Goal: Task Accomplishment & Management: Complete application form

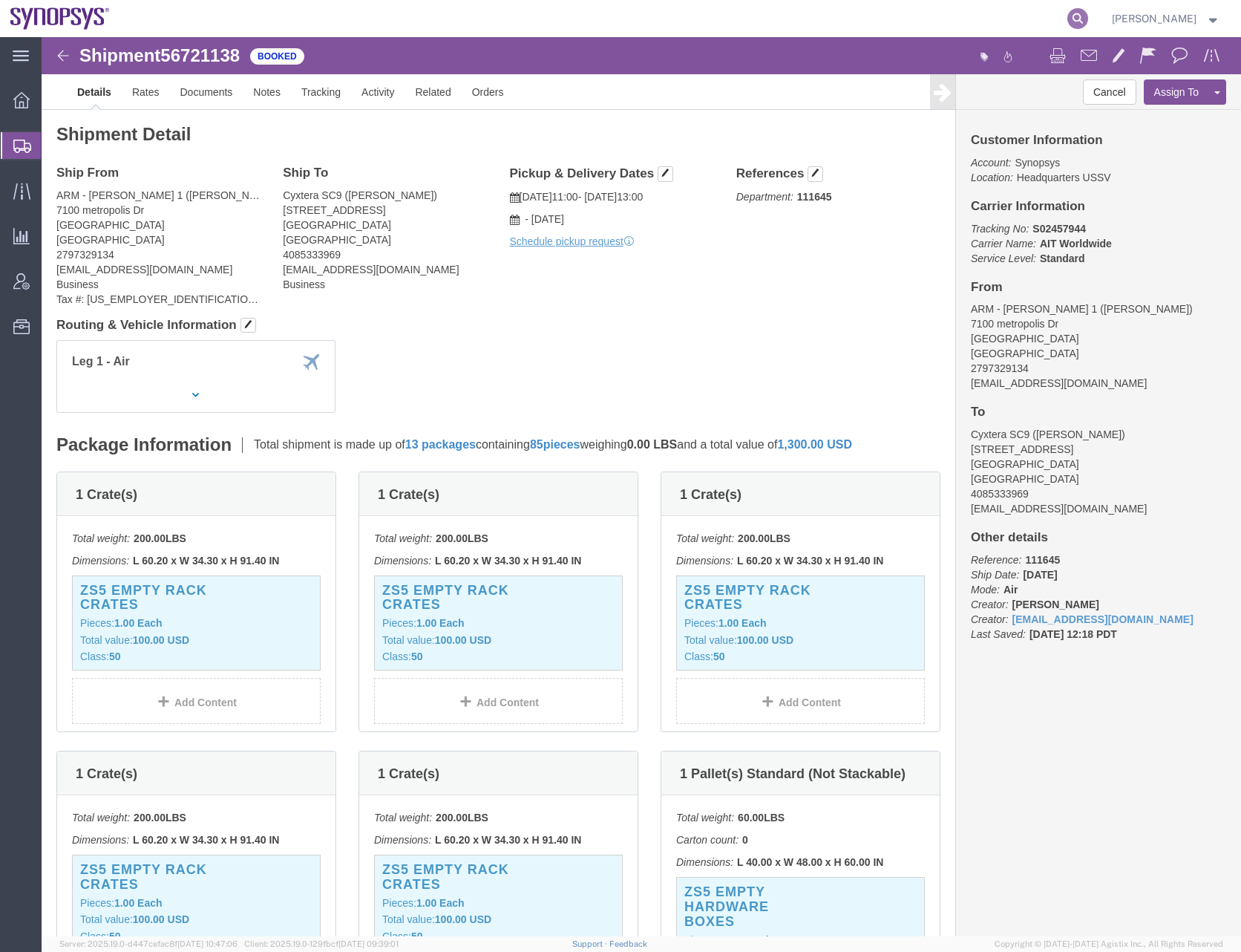
click at [1087, 14] on icon at bounding box center [1078, 19] width 21 height 21
paste input "56821543"
type input "56821543"
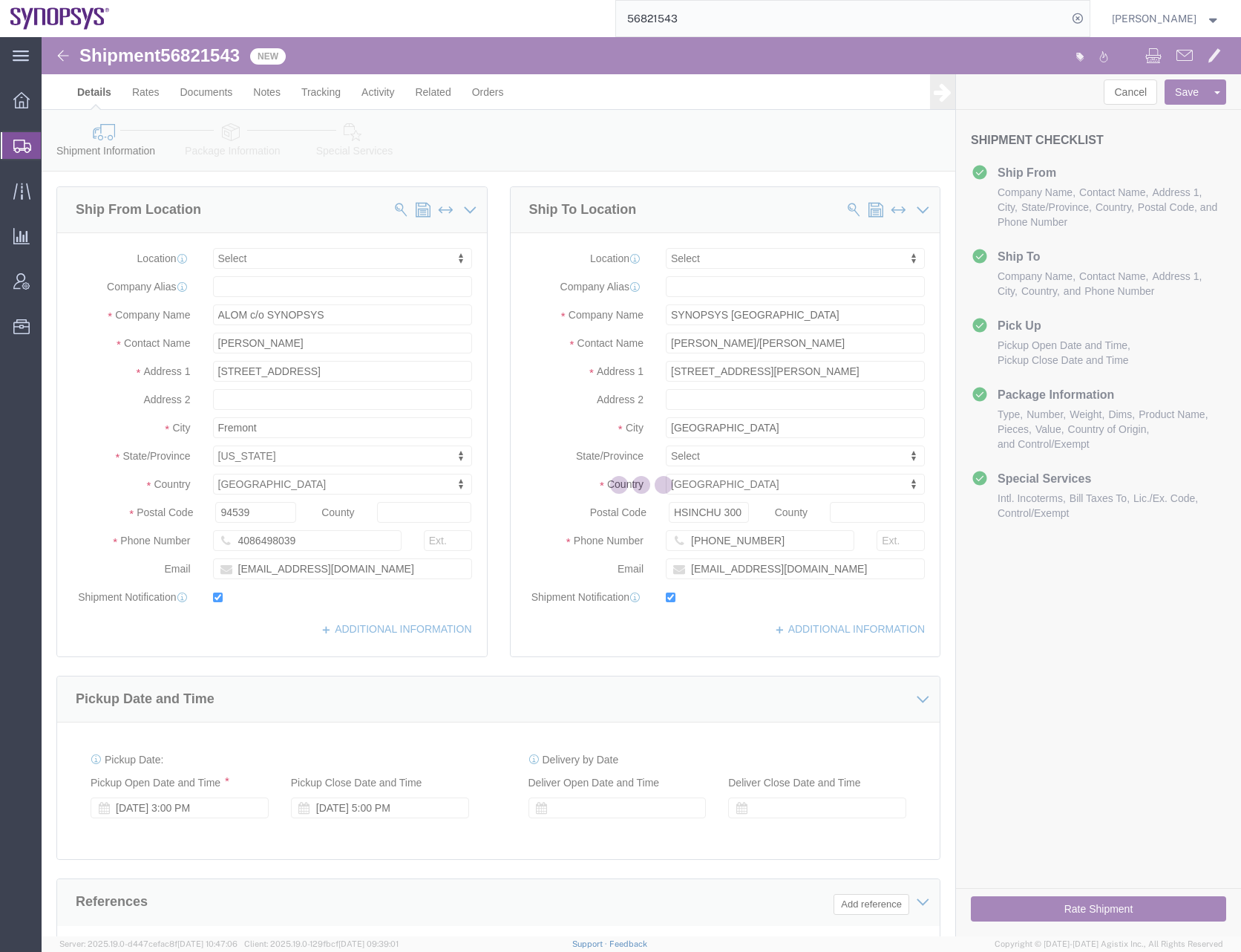
select select
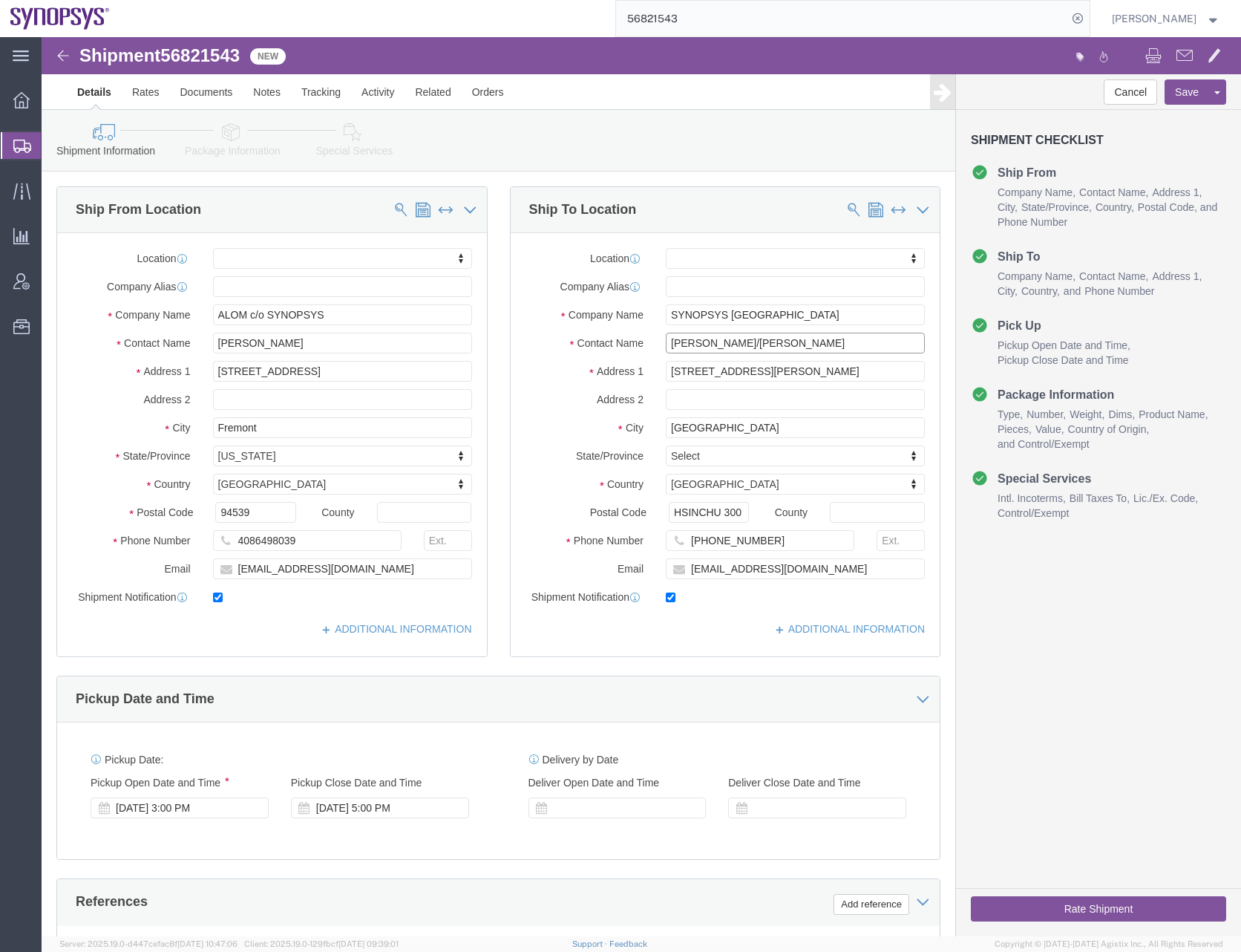
drag, startPoint x: 701, startPoint y: 306, endPoint x: 577, endPoint y: 314, distance: 124.3
click div "Contact Name [PERSON_NAME]/[PERSON_NAME]"
drag, startPoint x: 742, startPoint y: 276, endPoint x: 555, endPoint y: 266, distance: 187.3
click div "Location My Profile Location [GEOGRAPHIC_DATA] DE04 Agrate Brianza IT01 [GEOGRA…"
paste input "ynopsys Taiwan Co., Ltd."
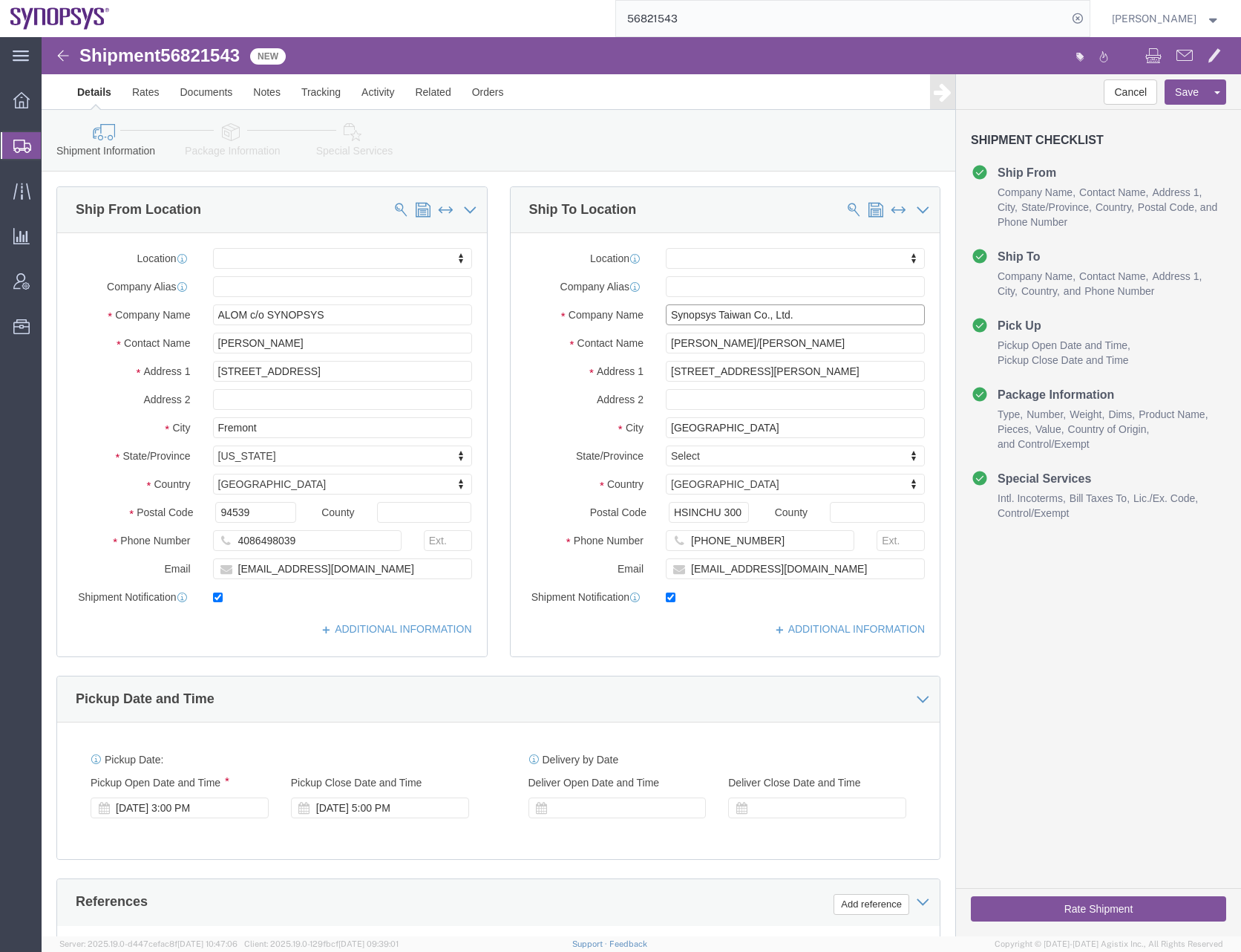
type input "Synopsys Taiwan Co., Ltd."
click input "[PERSON_NAME]/[PERSON_NAME]"
type input "[PERSON_NAME]"
drag, startPoint x: 799, startPoint y: 332, endPoint x: 569, endPoint y: 332, distance: 230.0
click div "Address [STREET_ADDRESS][PERSON_NAME]"
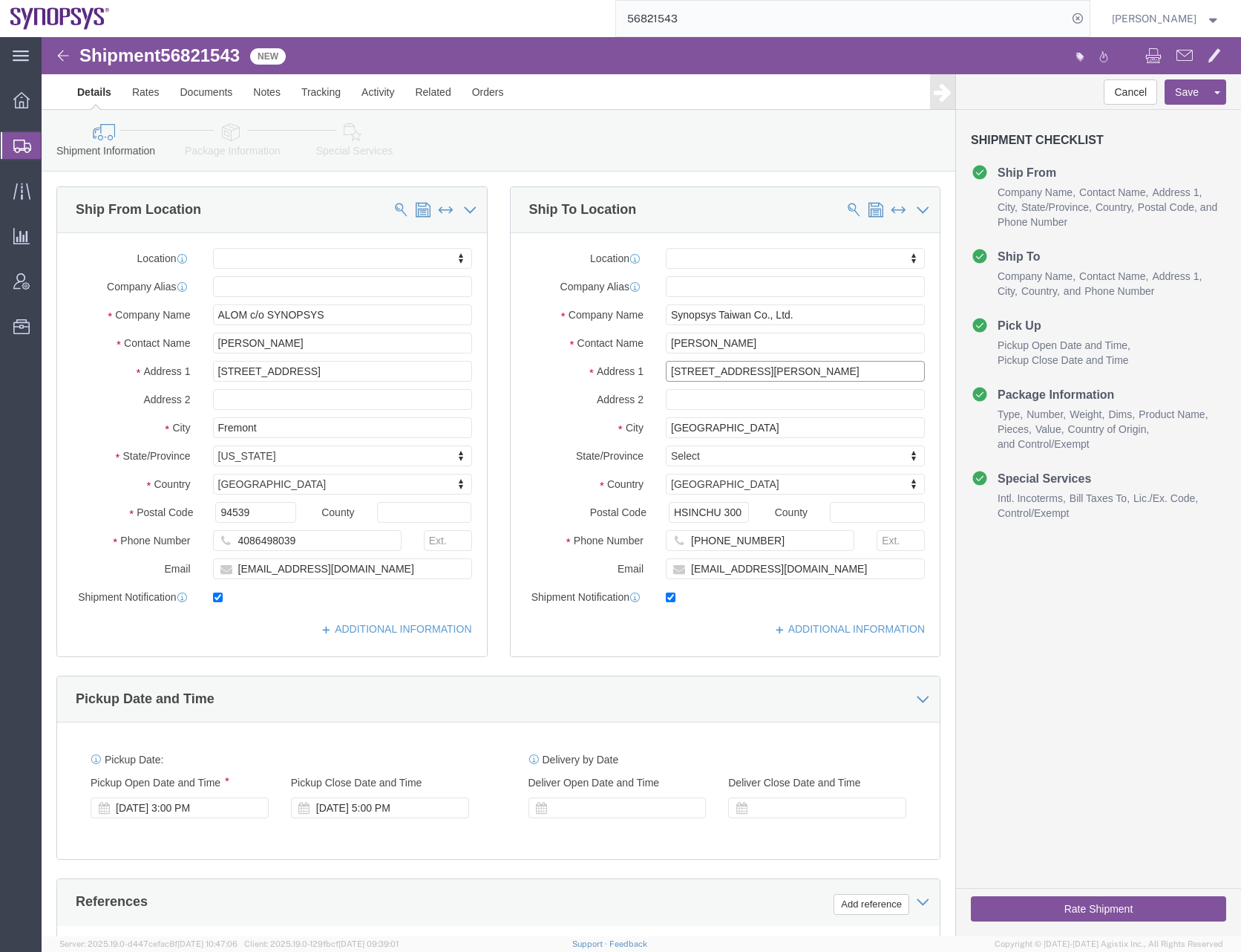
paste input "[STREET_ADDRESS],"
type input "[STREET_ADDRESS],"
select select
click input "text"
paste input "Science-Based [GEOGRAPHIC_DATA]"
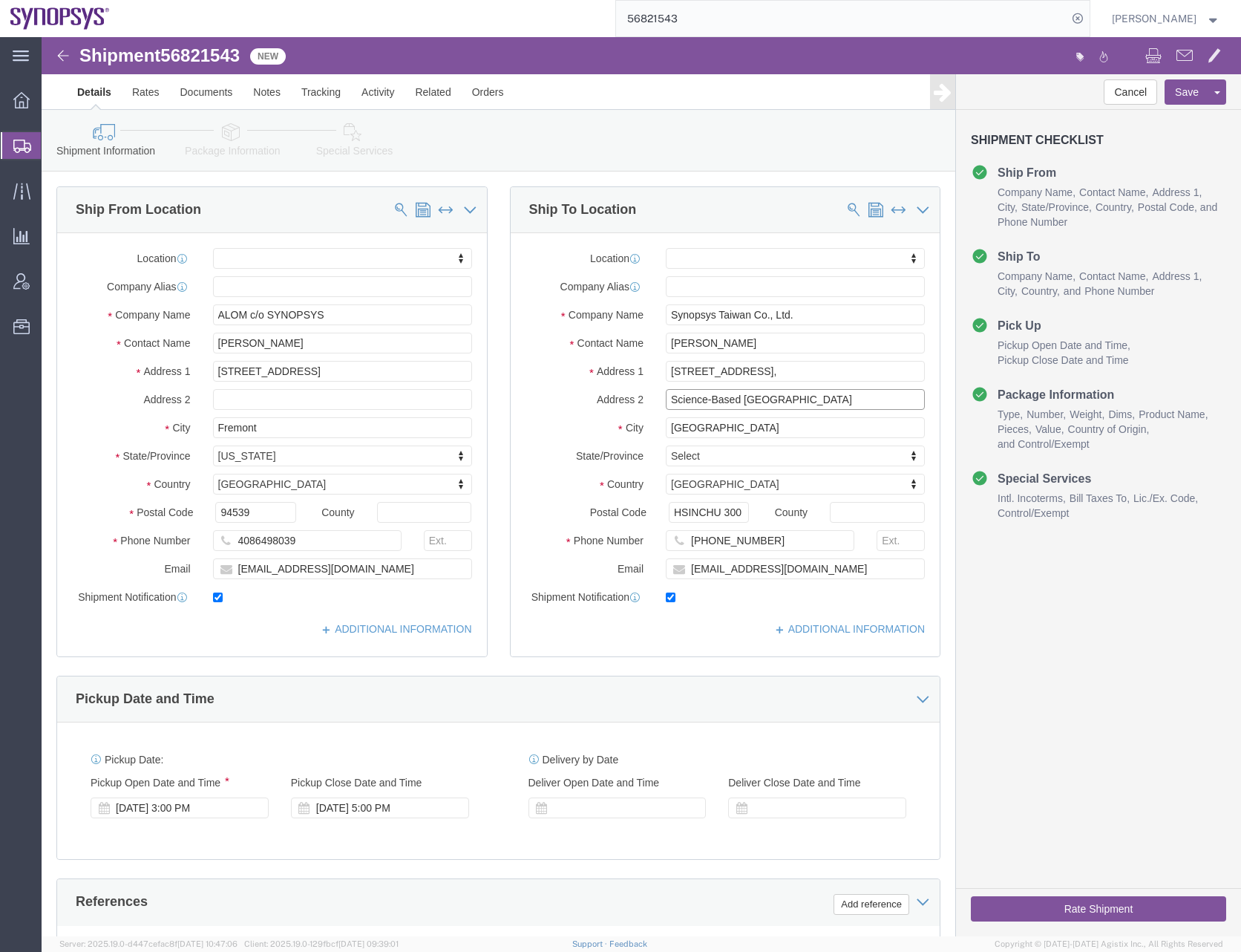
type input "Science-Based [GEOGRAPHIC_DATA]"
drag, startPoint x: 732, startPoint y: 393, endPoint x: 660, endPoint y: 396, distance: 72.1
click input "[GEOGRAPHIC_DATA]"
type input "Hsinchu"
select select
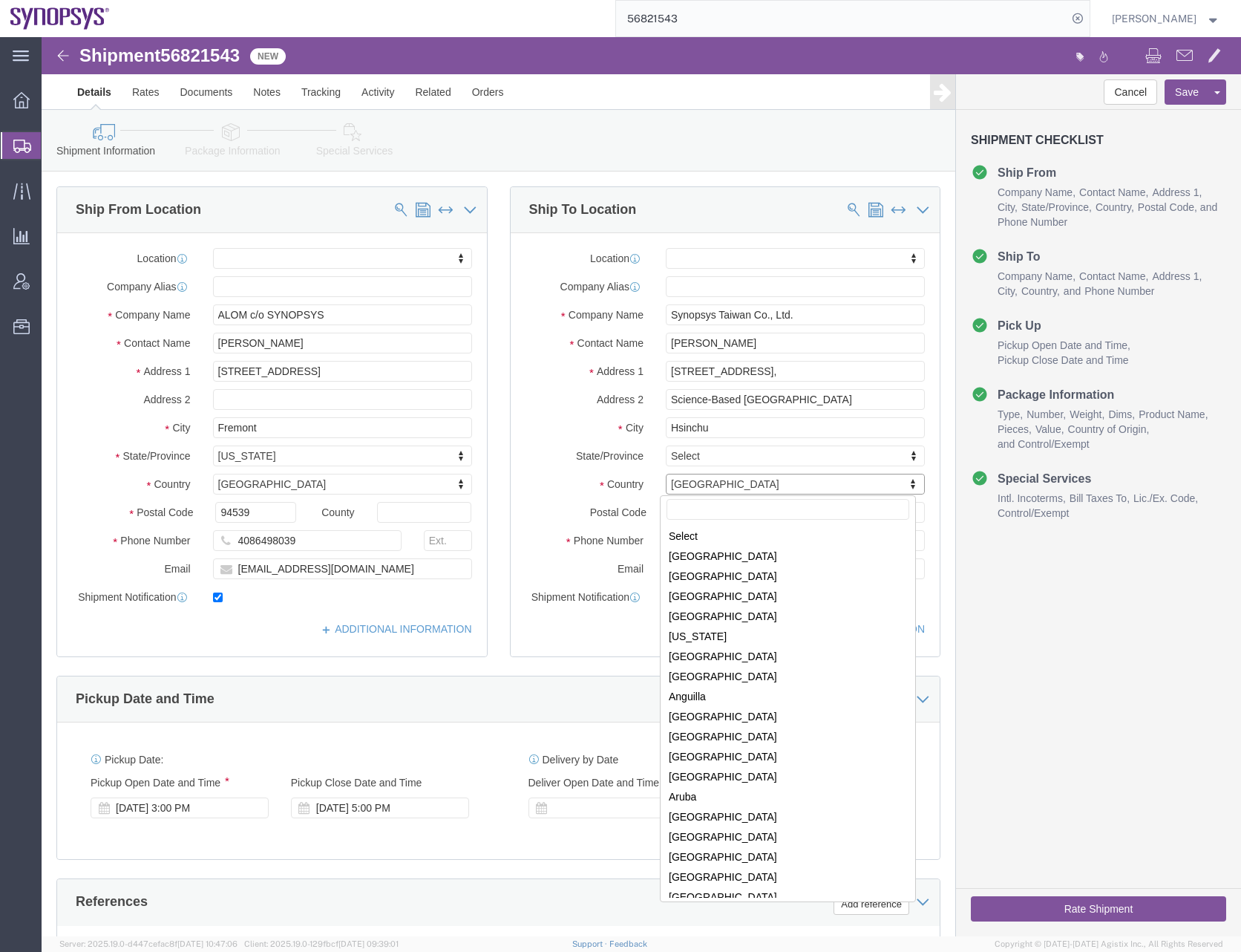
scroll to position [4111, 0]
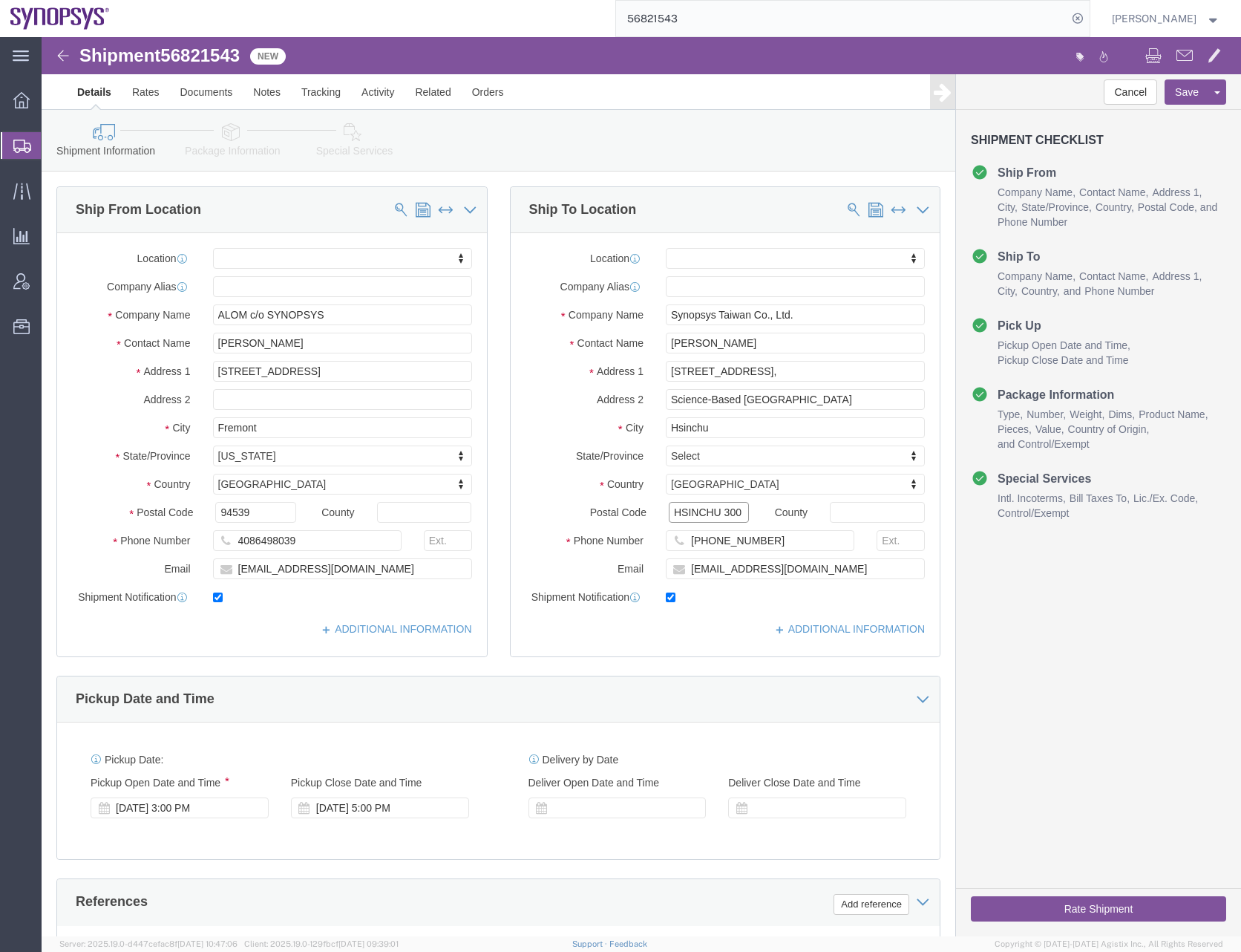
click input "HSINCHU 300"
type input "300"
select select
click input "[PHONE_NUMBER]"
type input "886909655555"
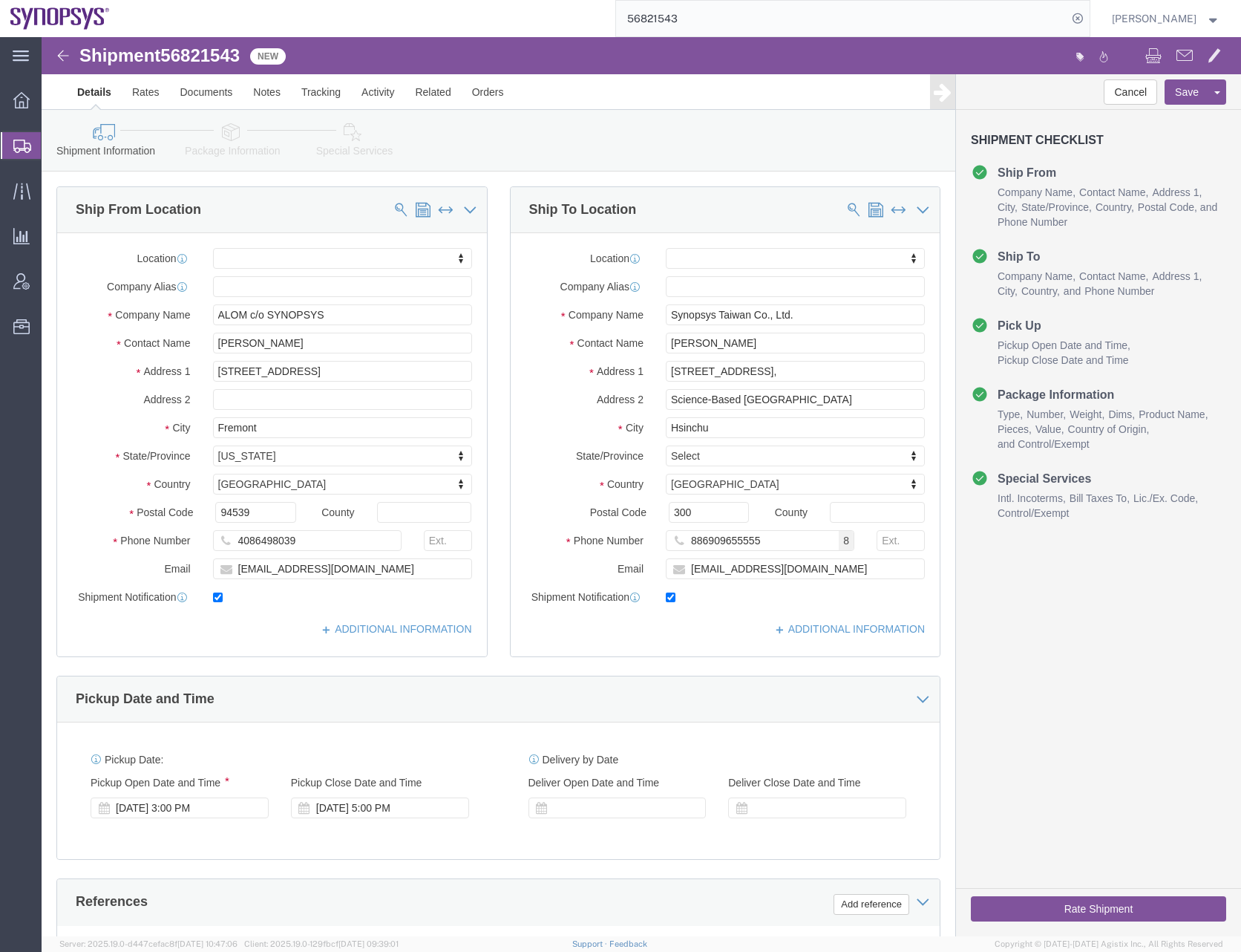
click div "Location My Profile Location [GEOGRAPHIC_DATA] DE04 Agrate Brianza IT01 [GEOGRA…"
click link "ADDITIONAL INFORMATION"
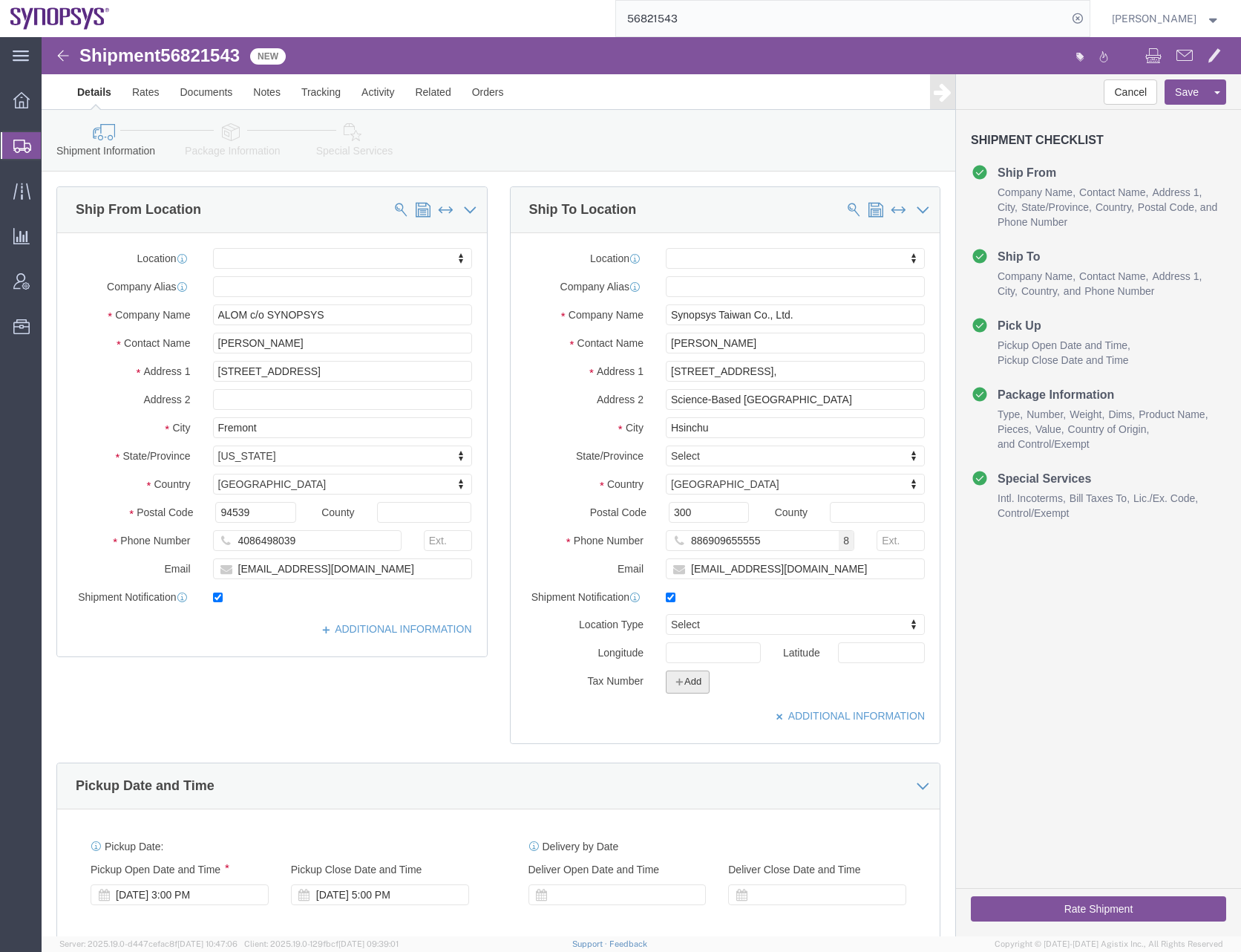
click button "Add"
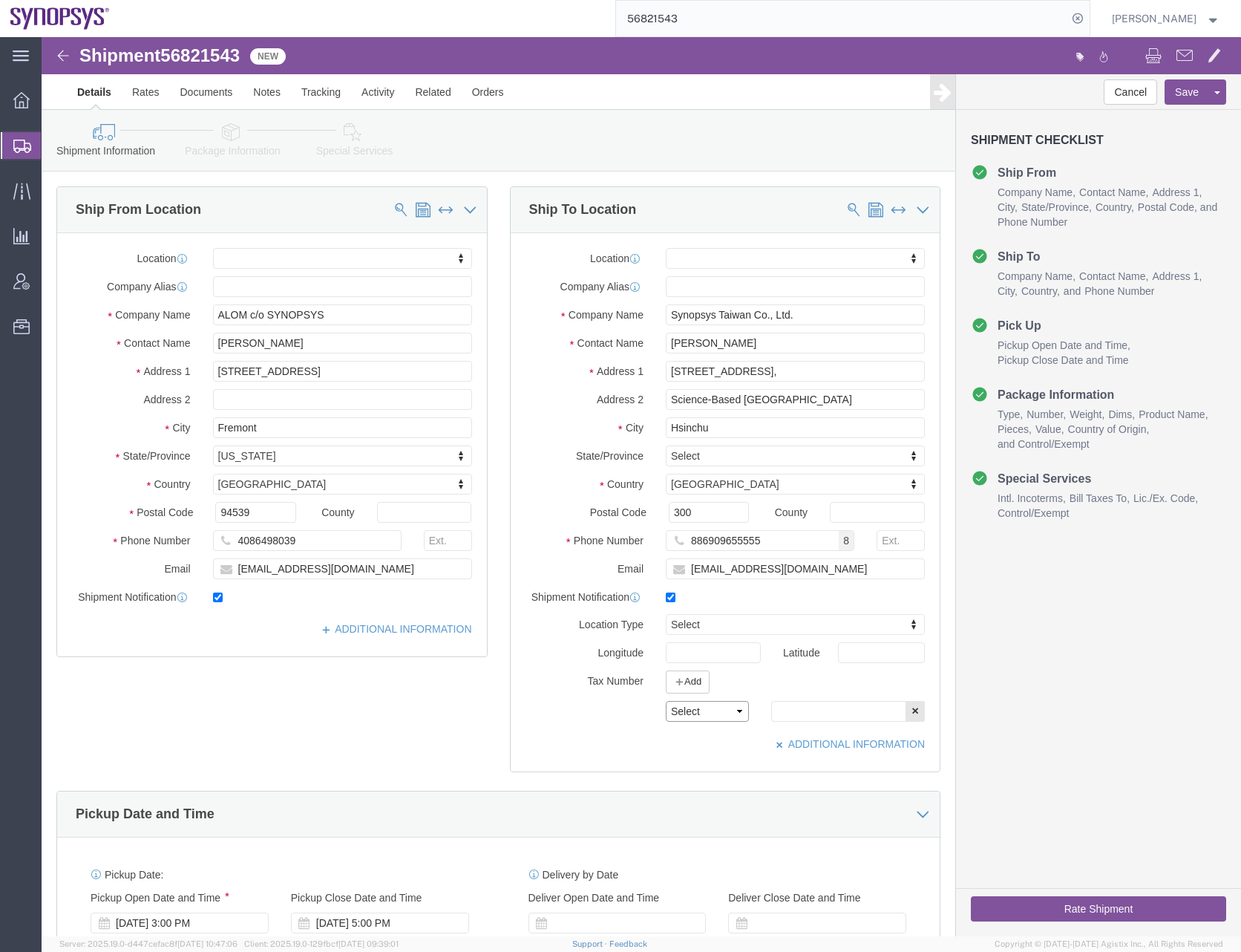
click select "Select EIN EORI TIN VAT Other"
select select "VAT"
click select "Select EIN EORI TIN VAT Other"
click input "text"
paste input "27934784"
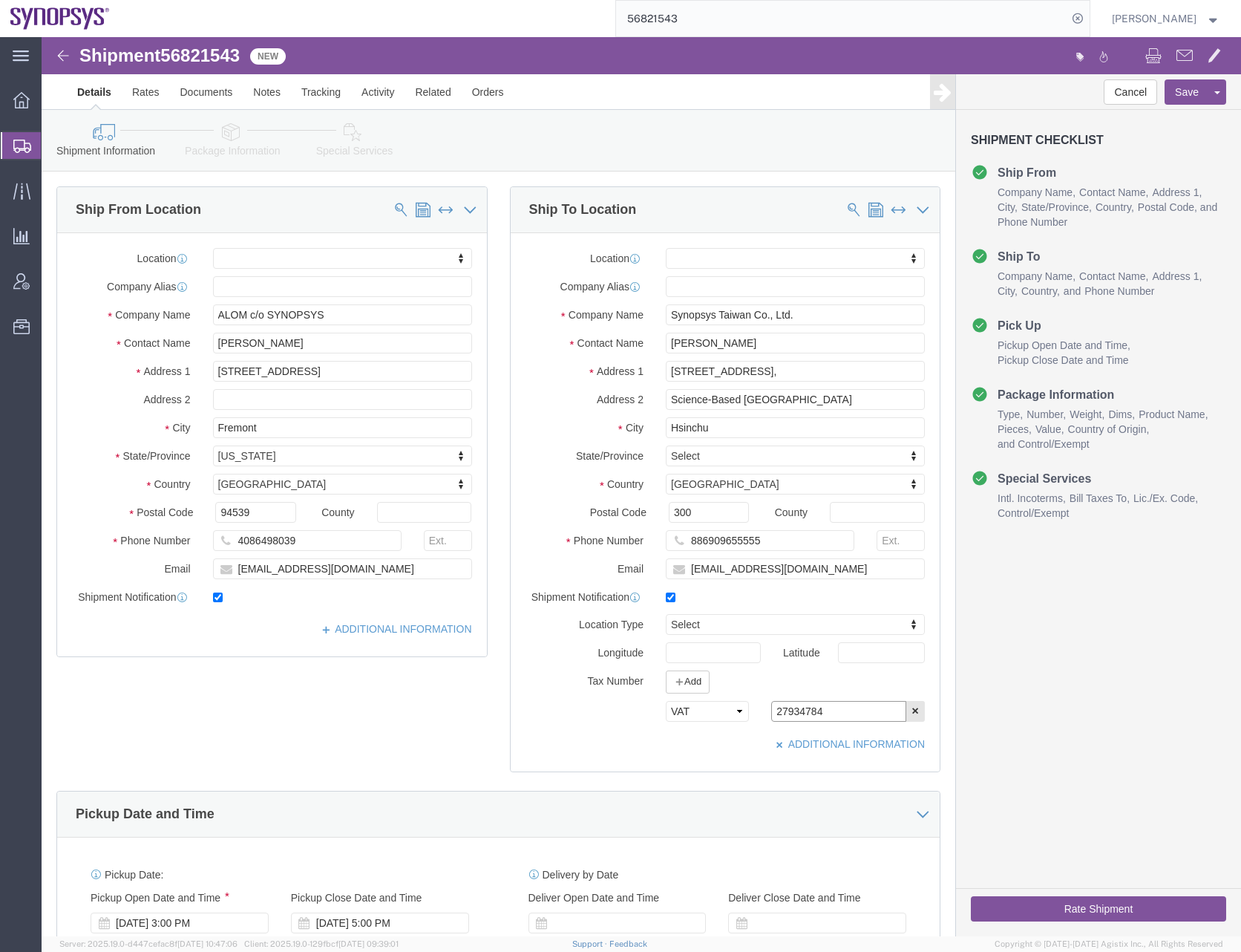
type input "27934784"
click div "Ship From Location Location My Profile Location [GEOGRAPHIC_DATA] DE04 Agrate B…"
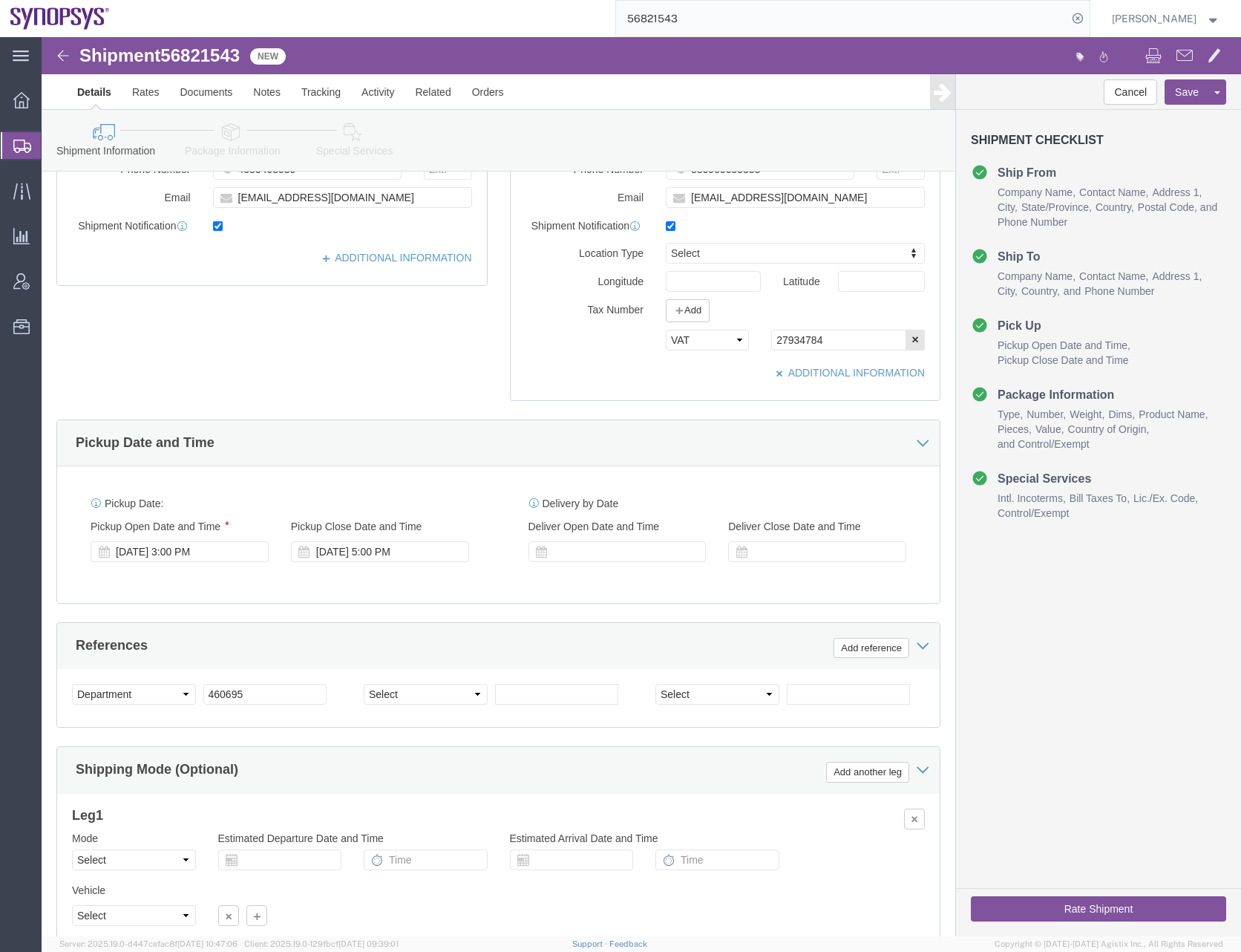
scroll to position [491, 0]
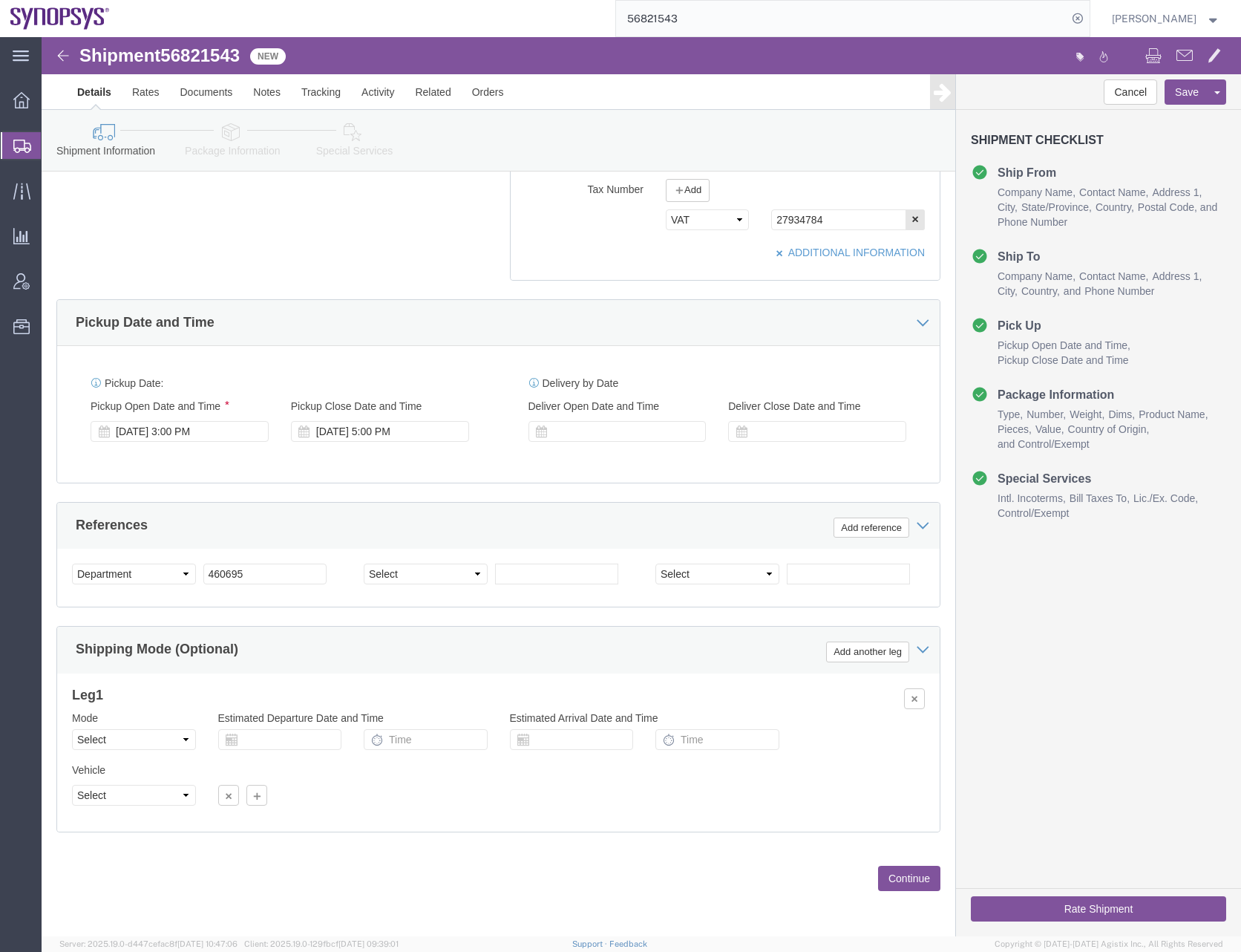
click button "Continue"
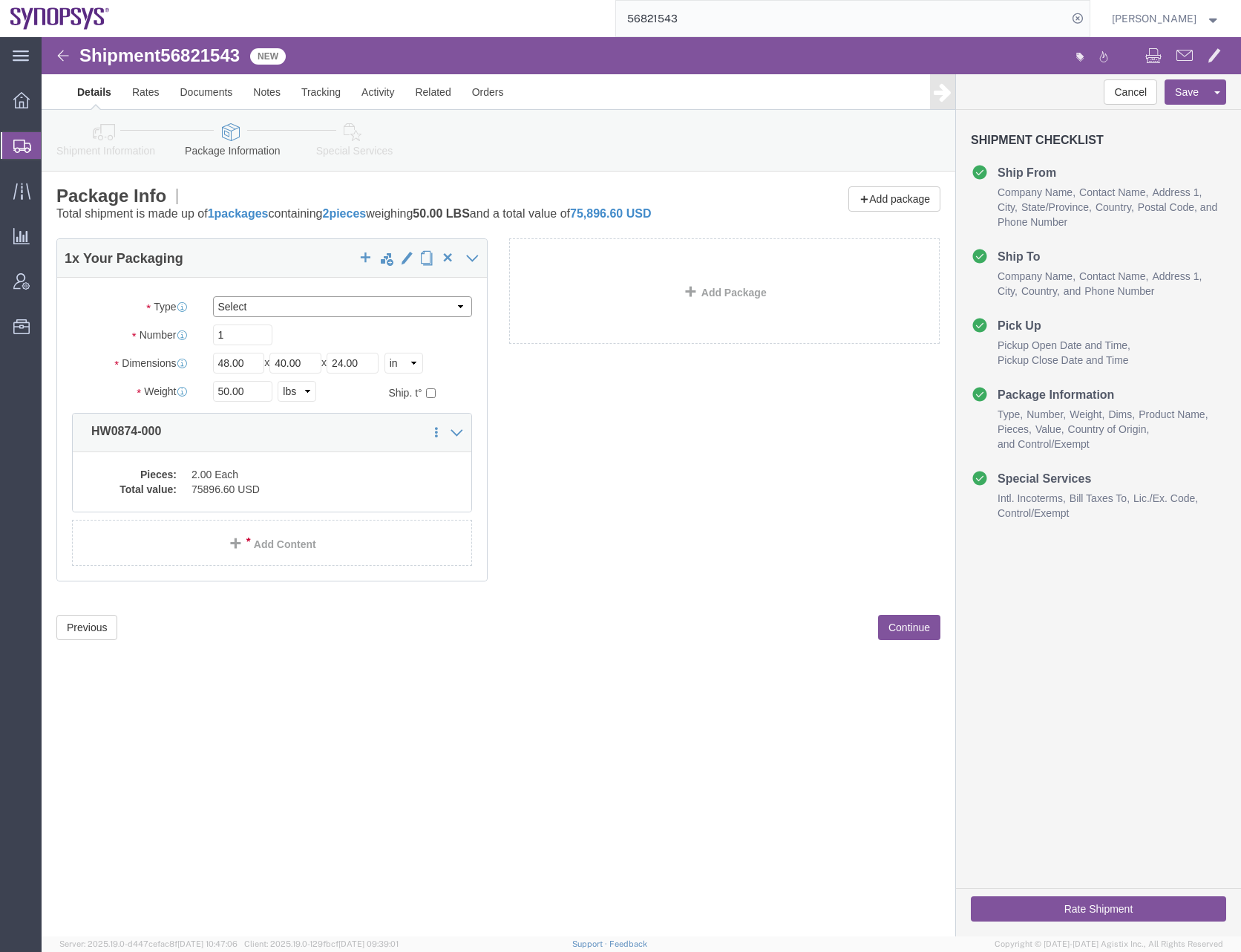
click select "Select Bale(s) Basket(s) Bolt(s) Bottle(s) Buckets Bulk Bundle(s) Can(s) Cardbo…"
select select "PSNS"
click select "Select Bale(s) Basket(s) Bolt(s) Bottle(s) Buckets Bulk Bundle(s) Can(s) Cardbo…"
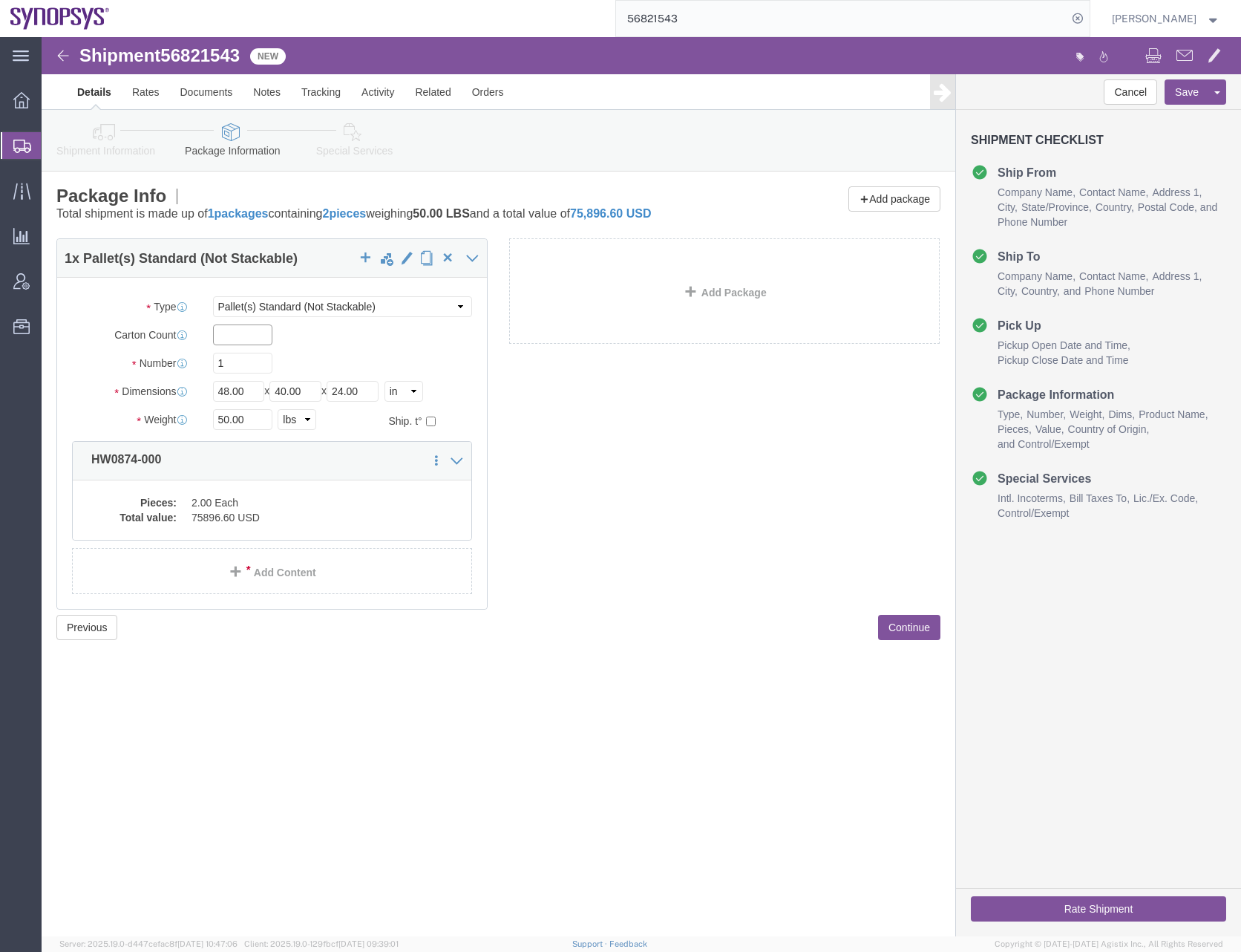
click input "text"
type input "2"
type input "32"
type input "48"
type input "35"
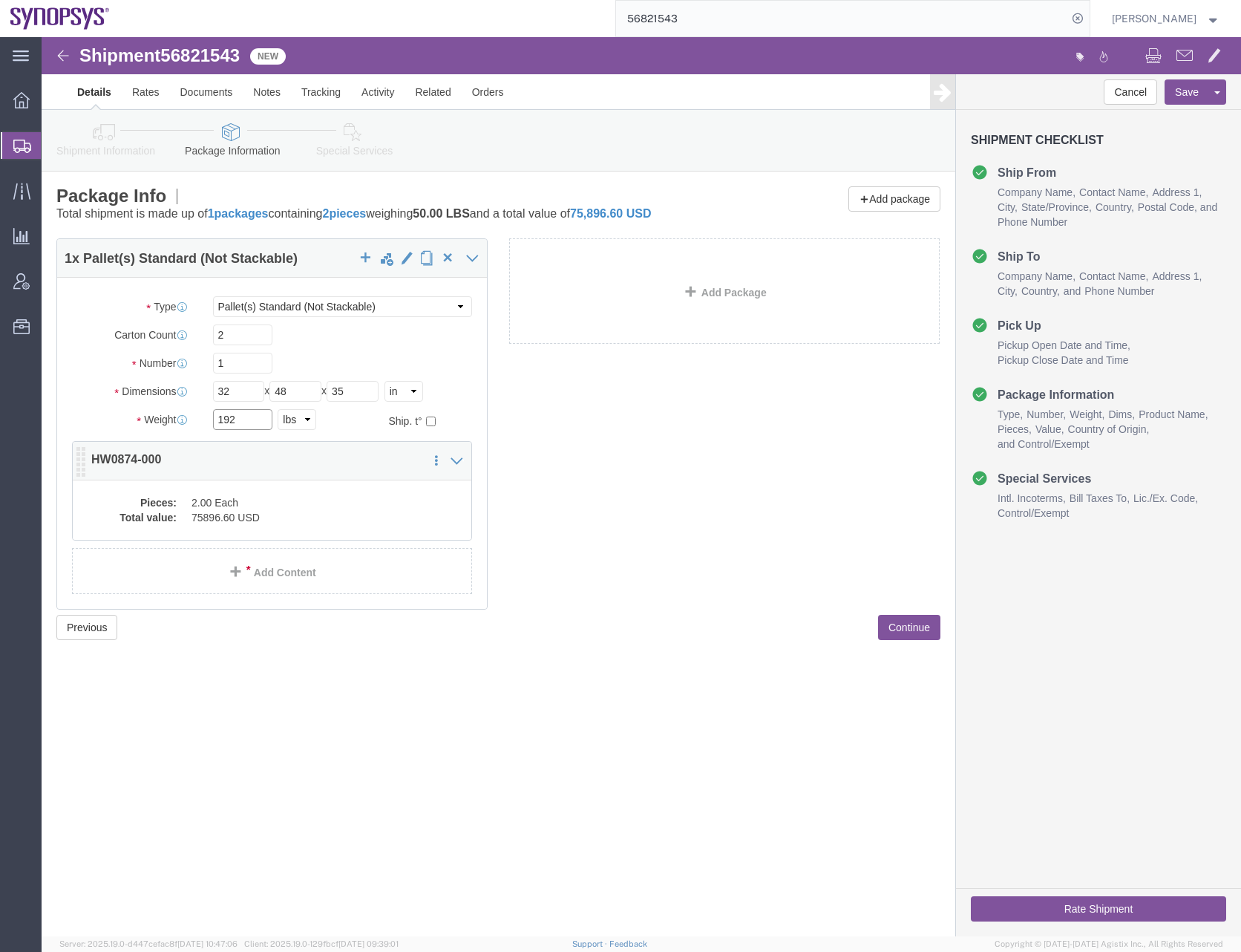
type input "192"
click dd "2.00 Each"
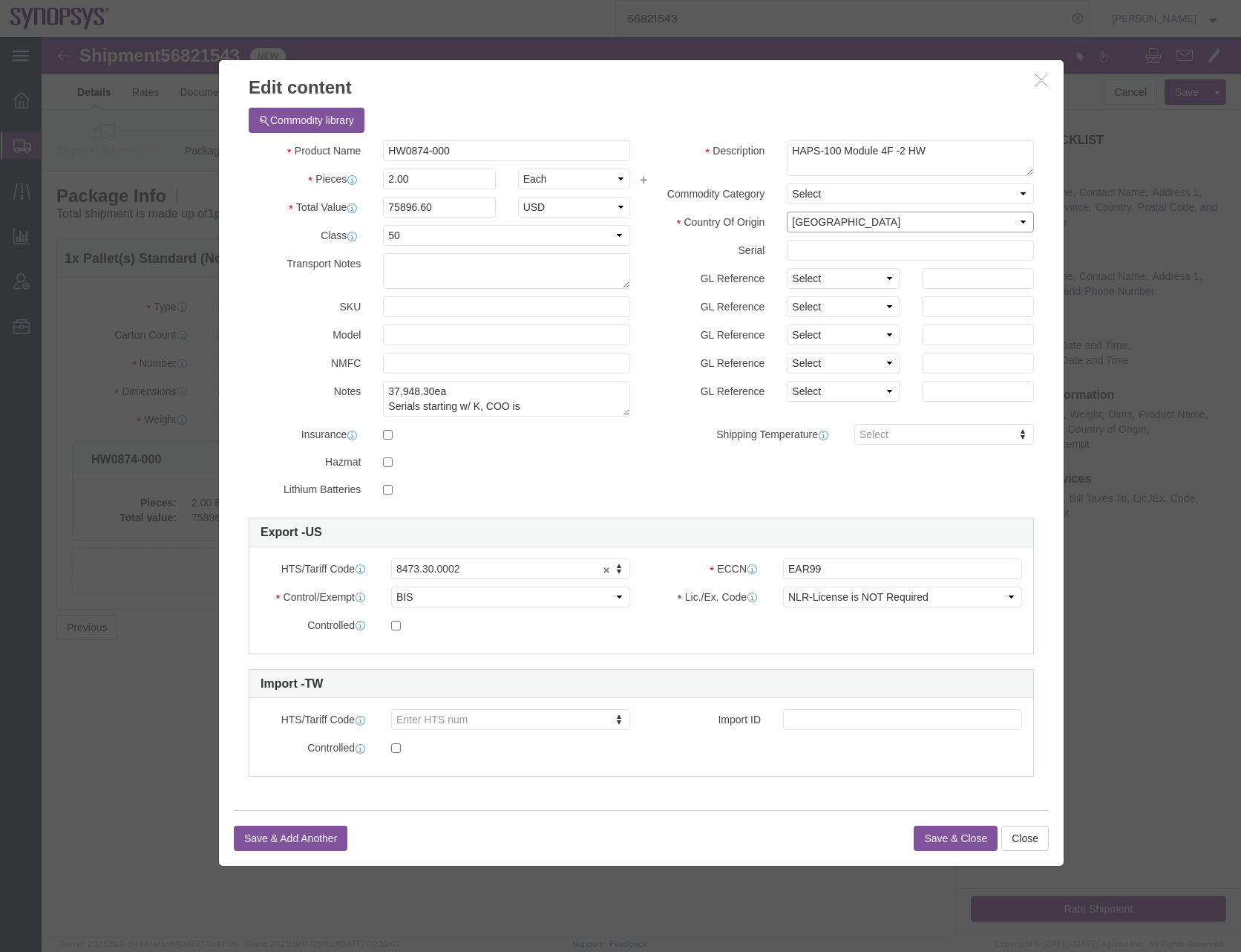
click select "Select [GEOGRAPHIC_DATA] [GEOGRAPHIC_DATA] [GEOGRAPHIC_DATA] [GEOGRAPHIC_DATA] …"
select select "SE"
click select "Select [GEOGRAPHIC_DATA] [GEOGRAPHIC_DATA] [GEOGRAPHIC_DATA] [GEOGRAPHIC_DATA] …"
click input "text"
type input "K134517 & K134522"
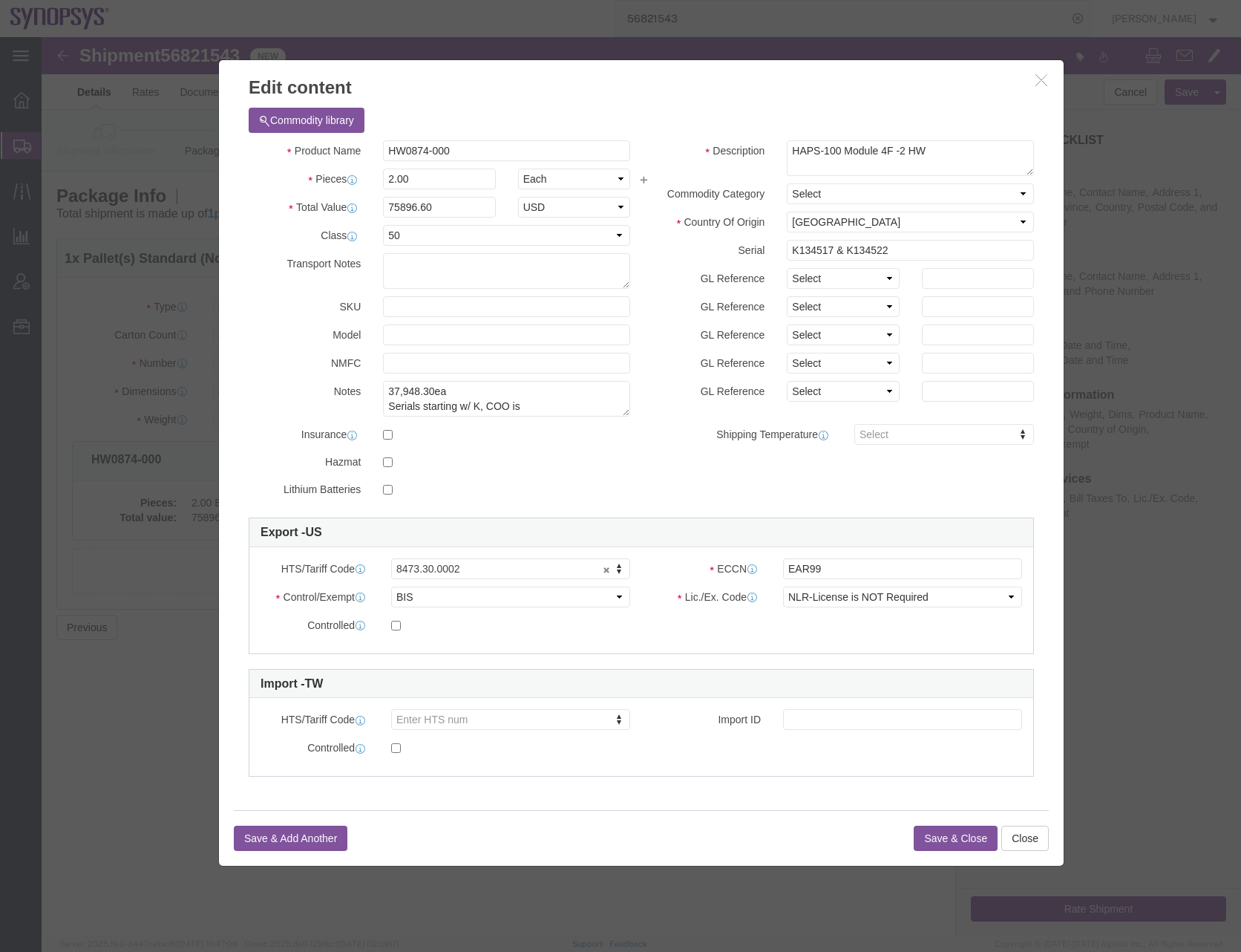
click h3 "Edit content"
click button "Save & Close"
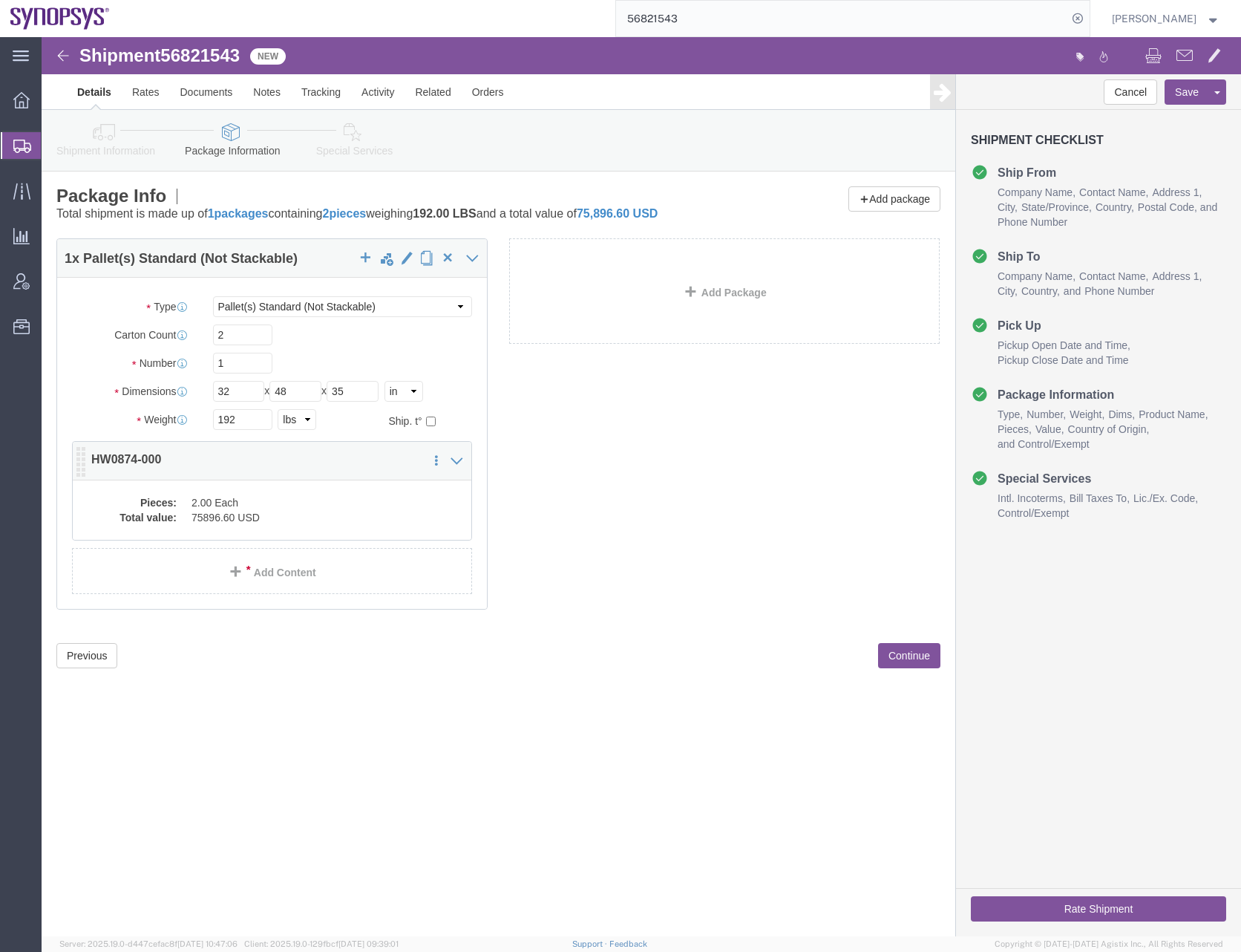
click dd "75896.60 USD"
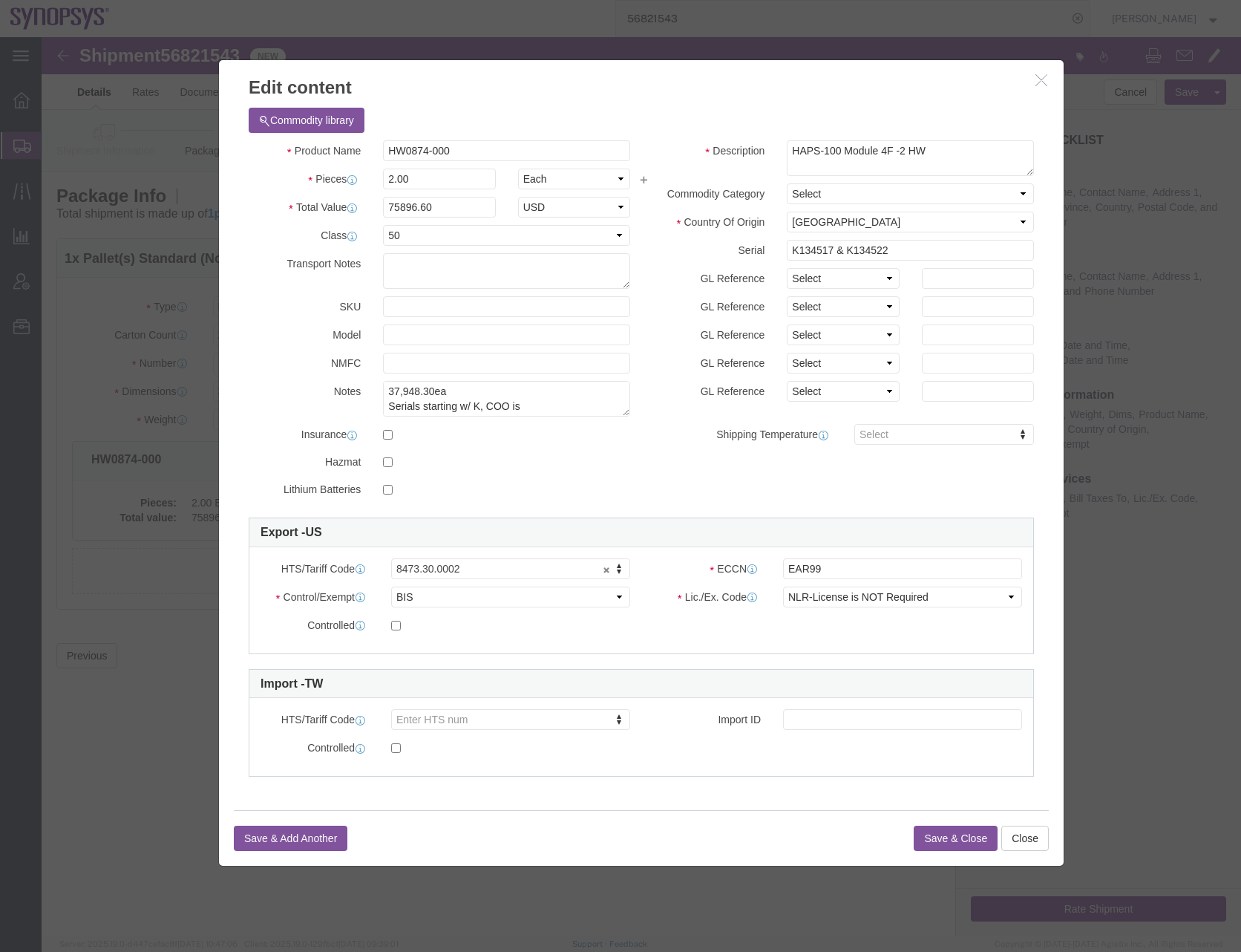
click button "Save & Close"
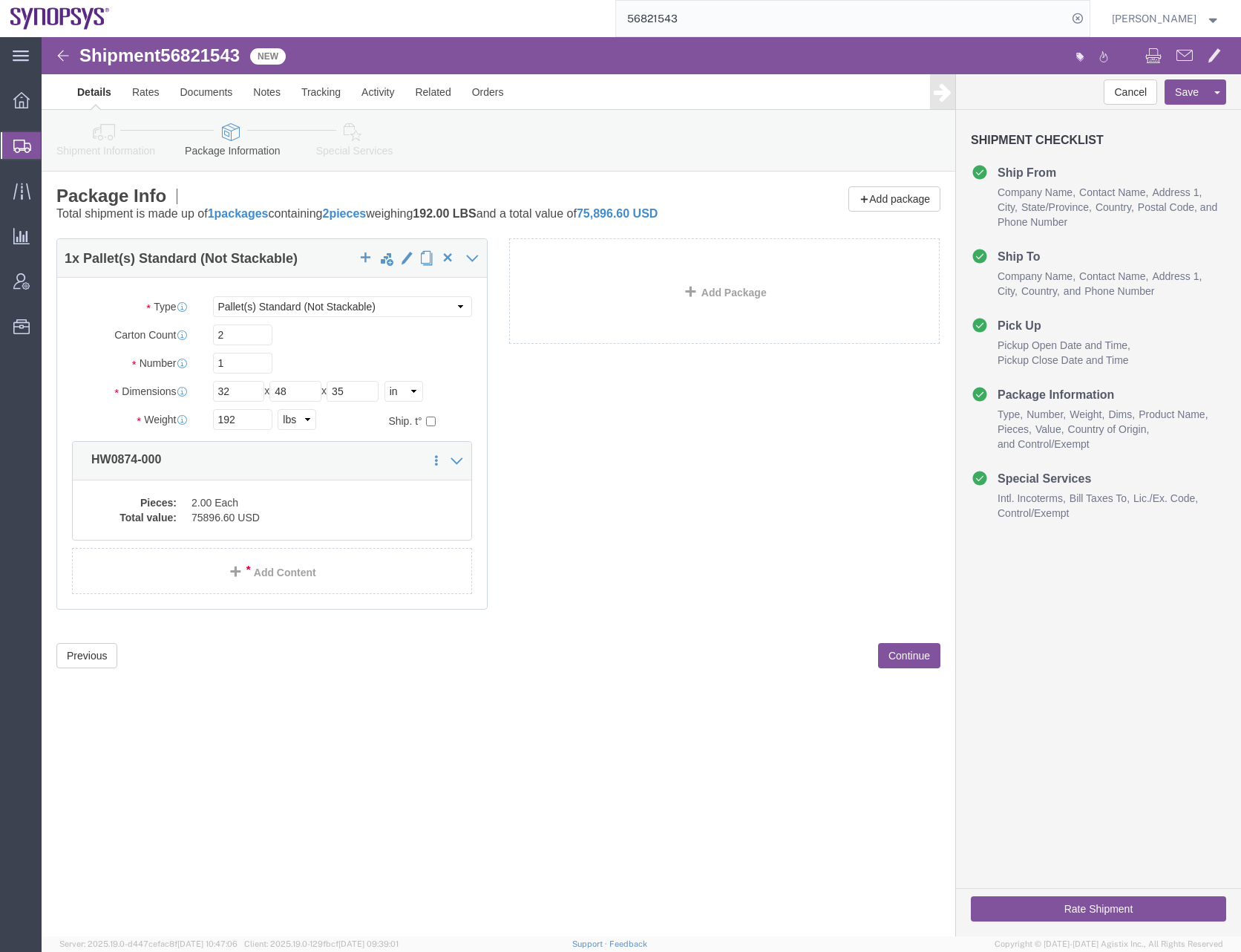
click button "Continue"
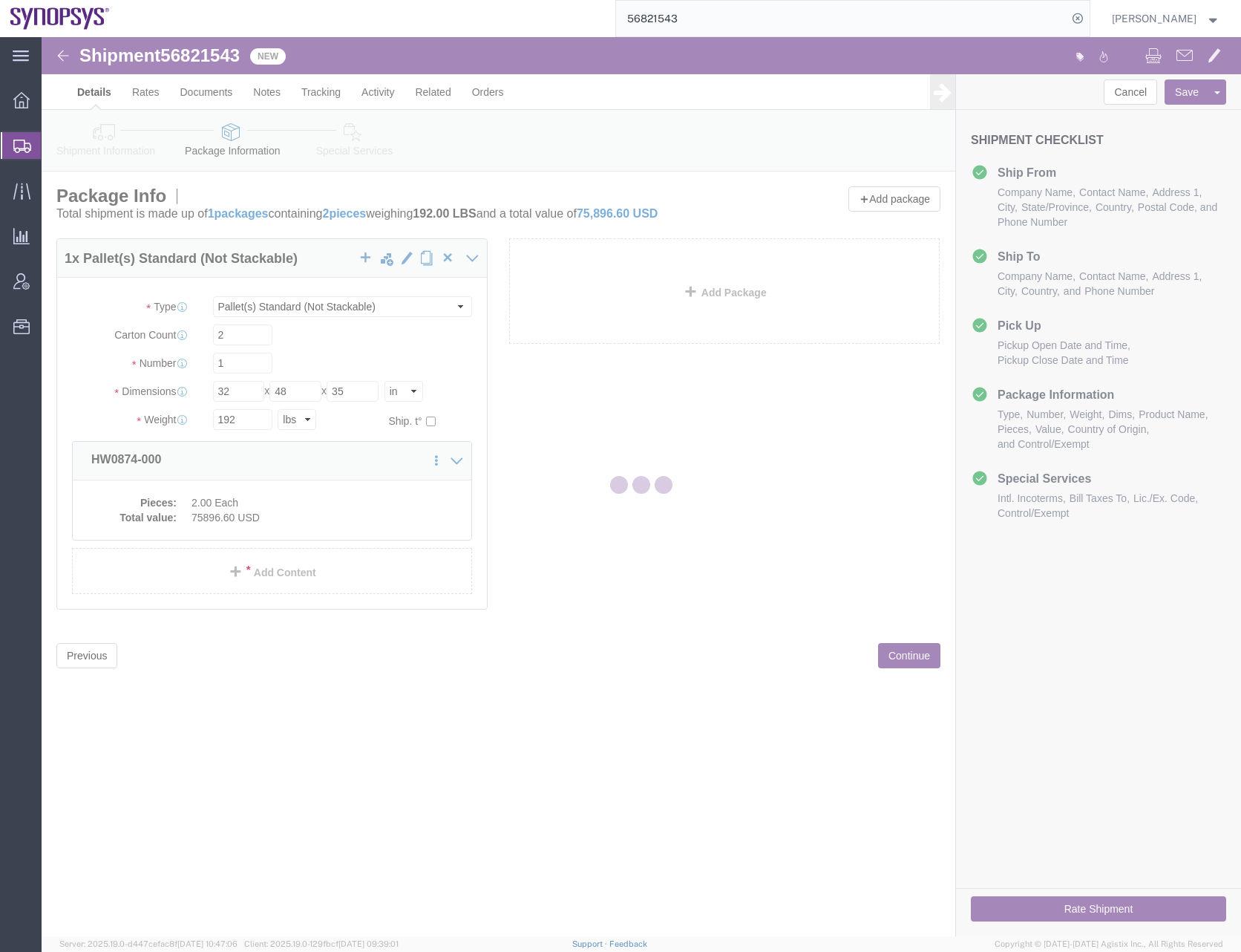
select select
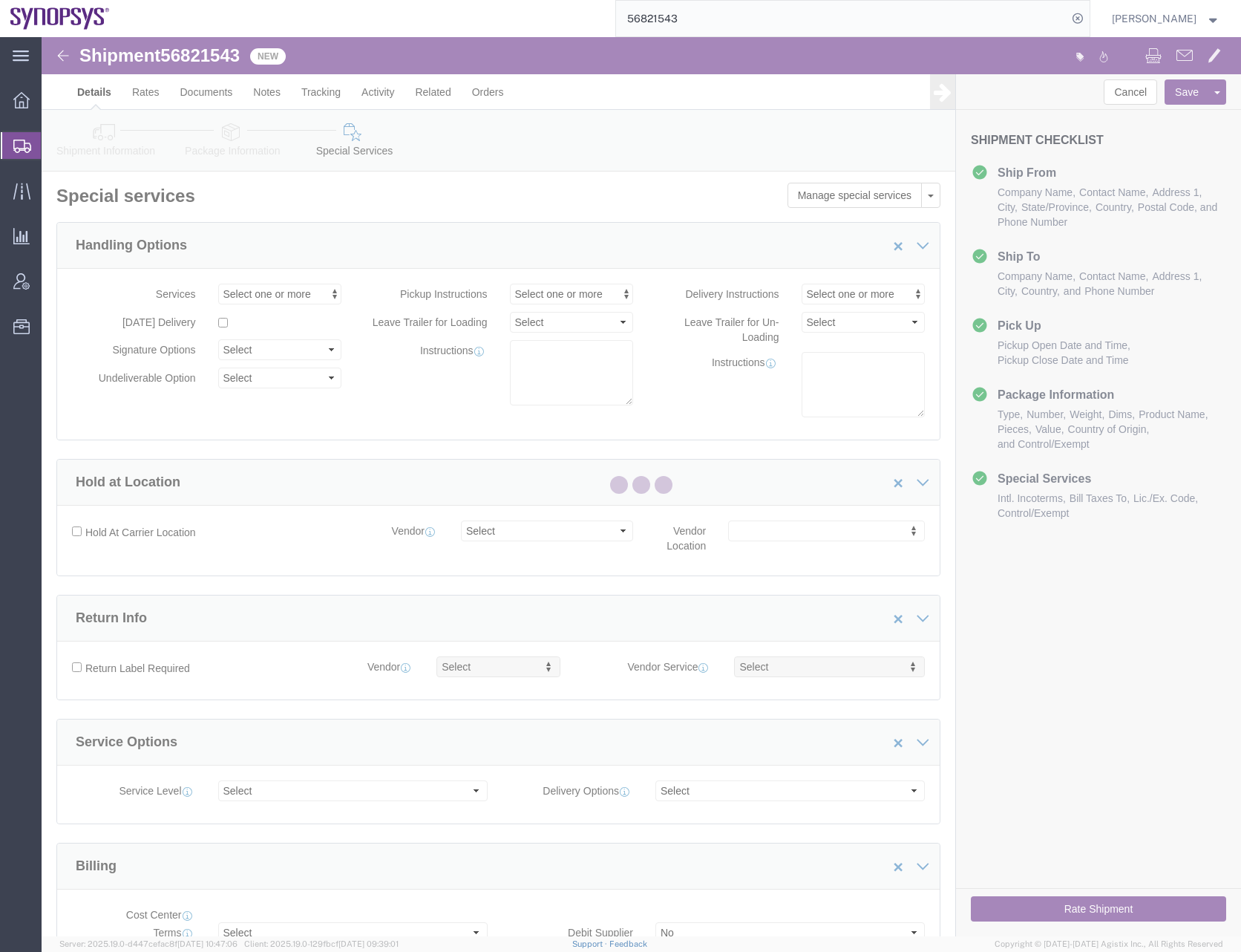
select select "COSTCENTER"
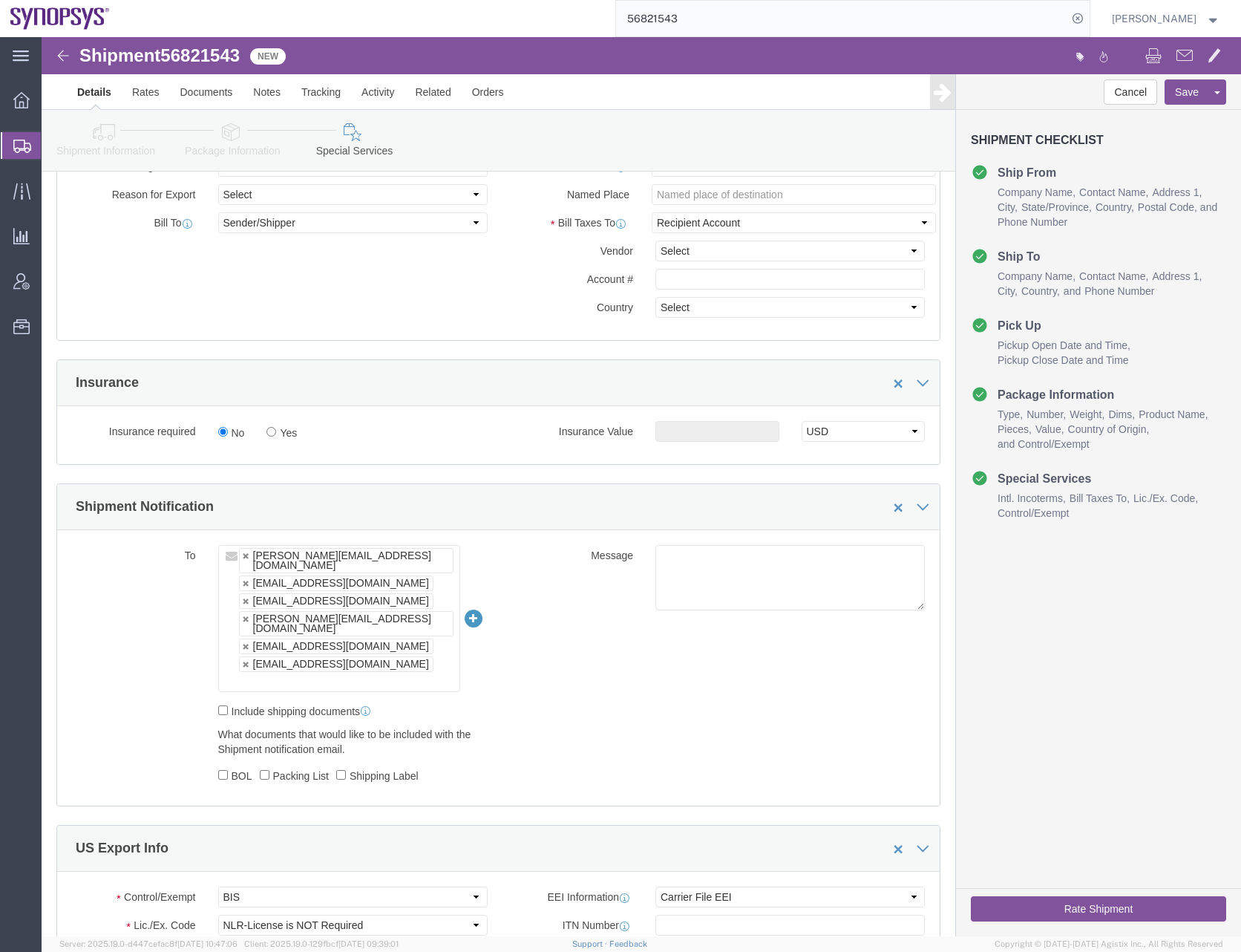
scroll to position [817, 0]
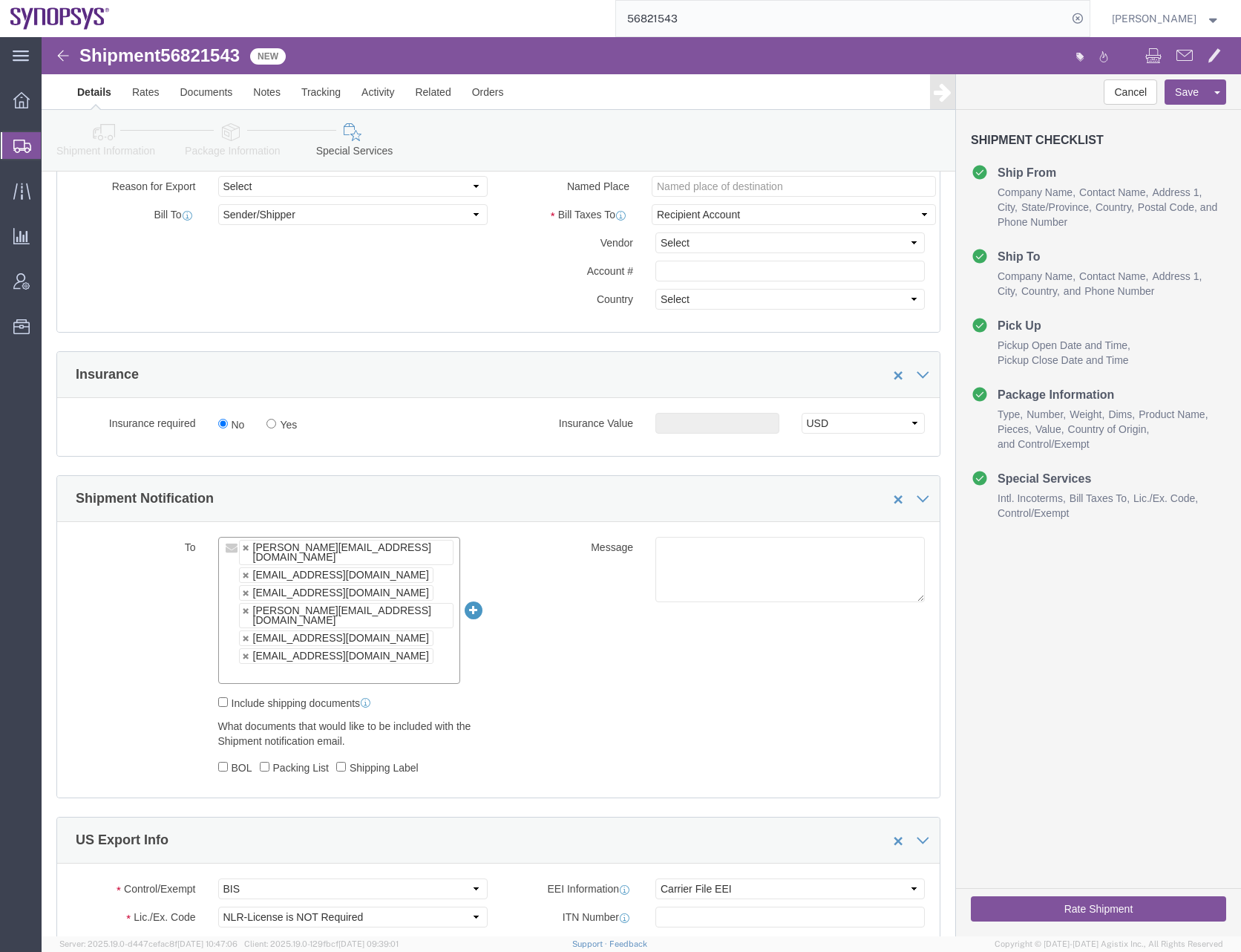
click input "text"
click link
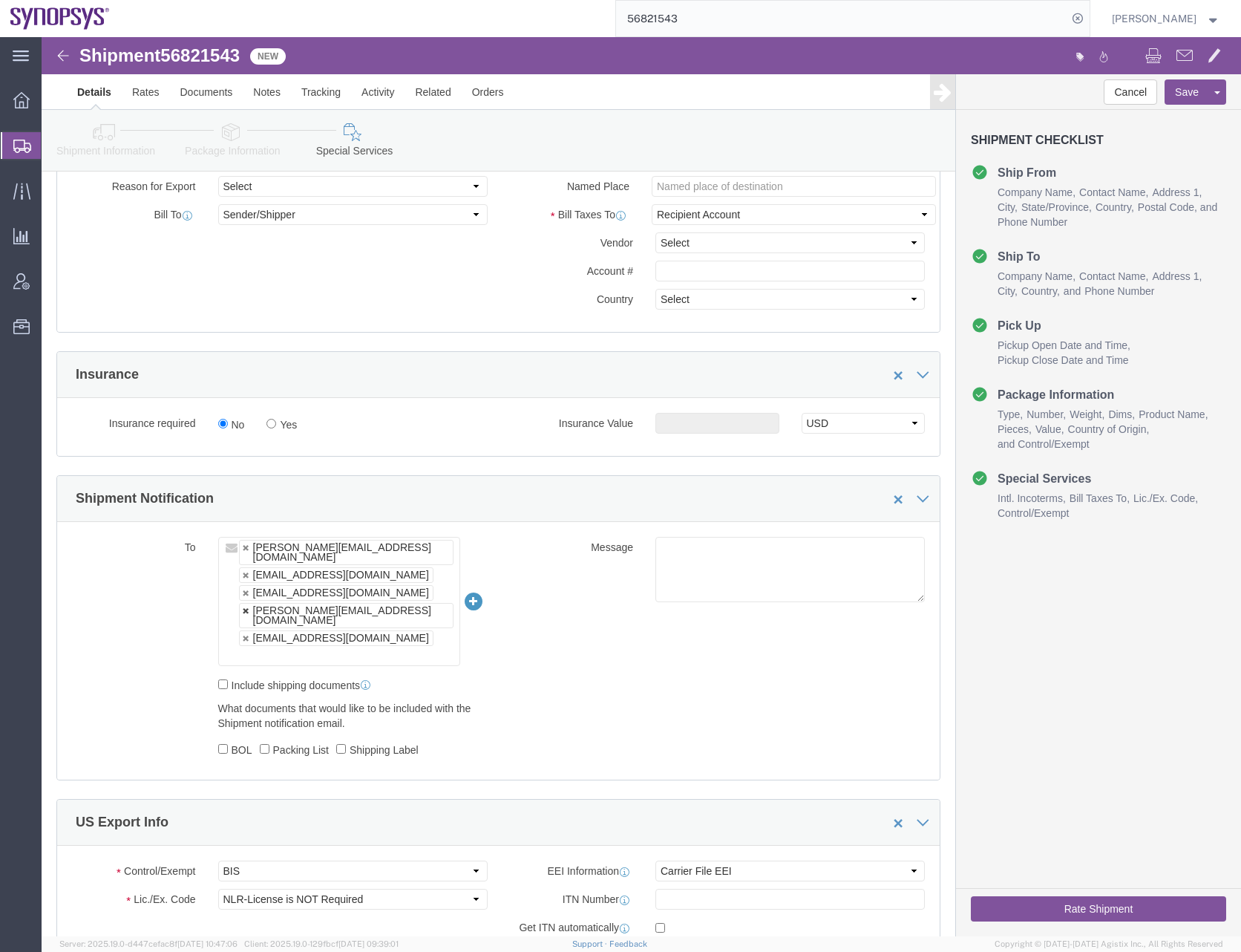
click link
type input "[EMAIL_ADDRESS][DOMAIN_NAME],[PERSON_NAME][EMAIL_ADDRESS][DOMAIN_NAME],[PERSON_…"
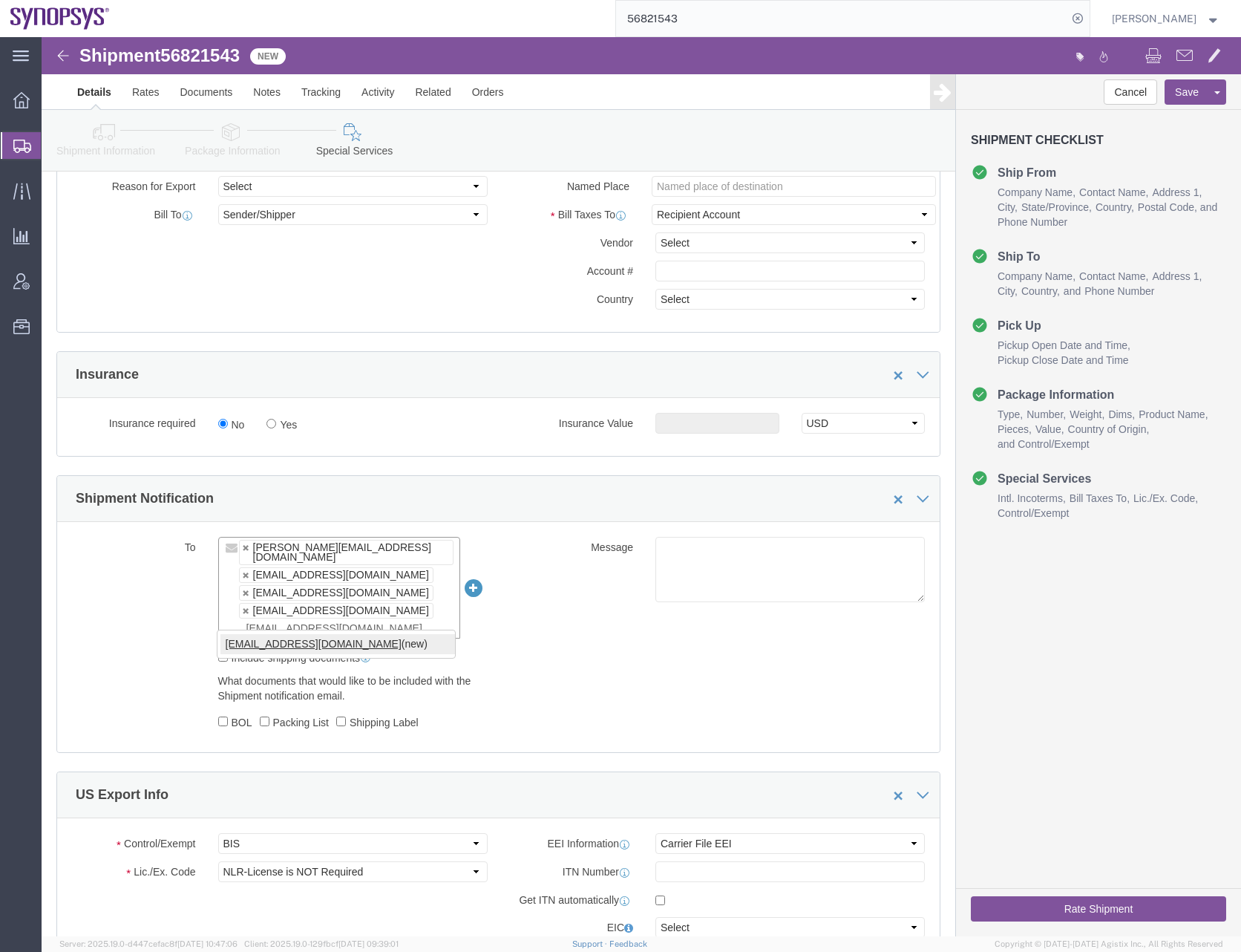
type input "[EMAIL_ADDRESS][DOMAIN_NAME]"
type input "[PERSON_NAME][EMAIL_ADDRESS][DOMAIN_NAME],[EMAIL_ADDRESS][DOMAIN_NAME],[PERSON_…"
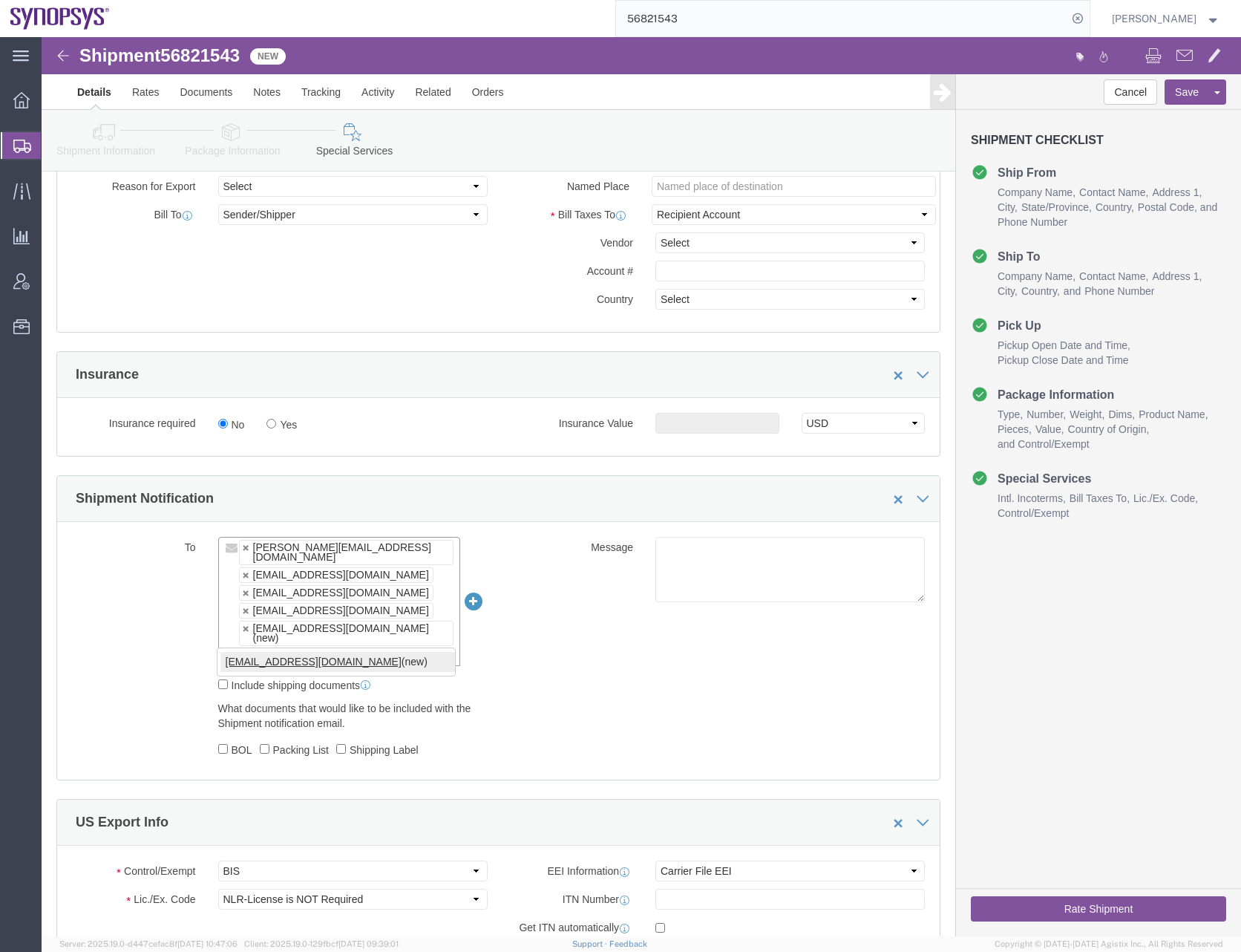
type input "[EMAIL_ADDRESS][DOMAIN_NAME]"
type input "[PERSON_NAME][EMAIL_ADDRESS][DOMAIN_NAME],[PERSON_NAME][EMAIL_ADDRESS][DOMAIN_N…"
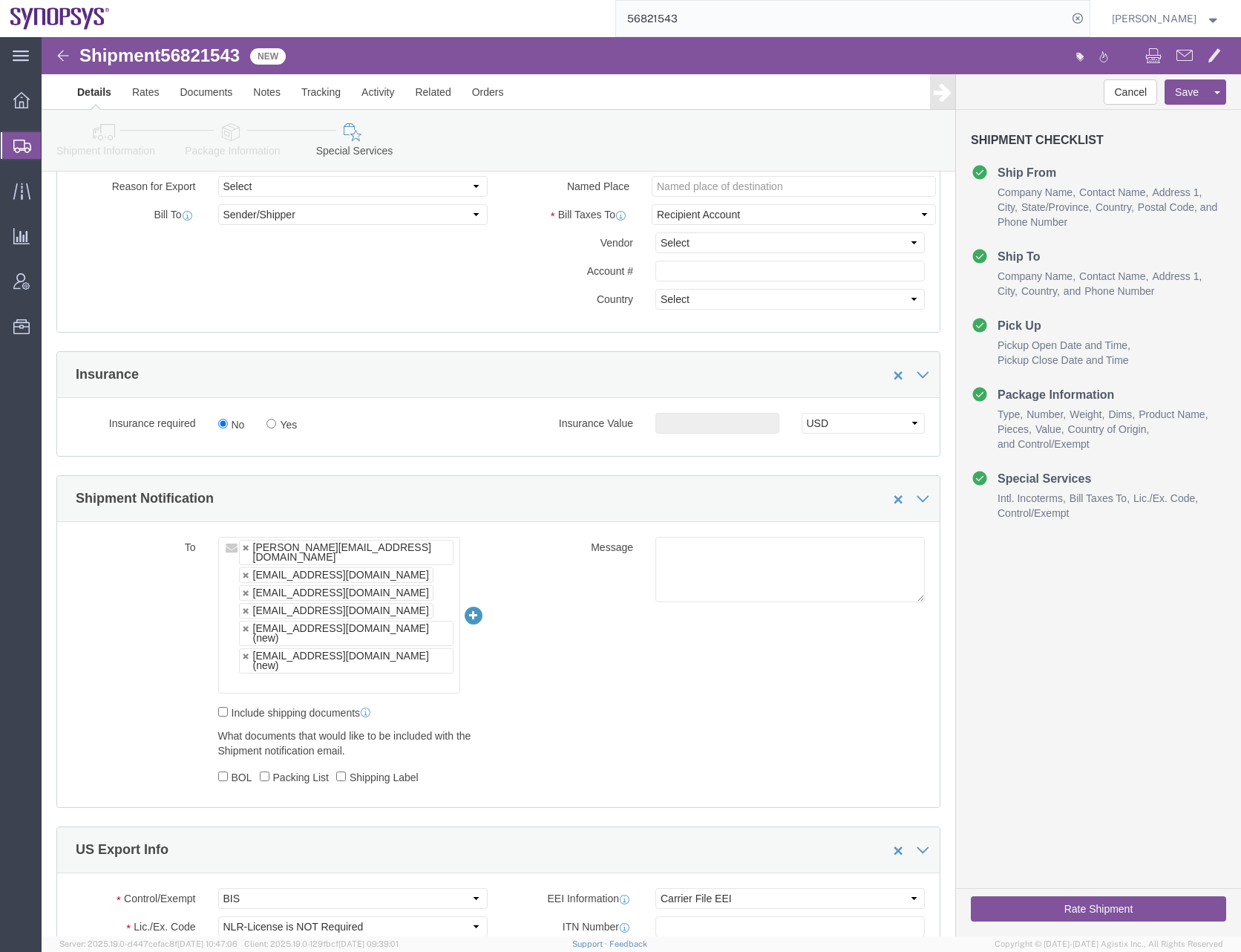
click input "text"
paste input "[EMAIL_ADDRESS][DOMAIN_NAME]"
type input "[EMAIL_ADDRESS][DOMAIN_NAME]"
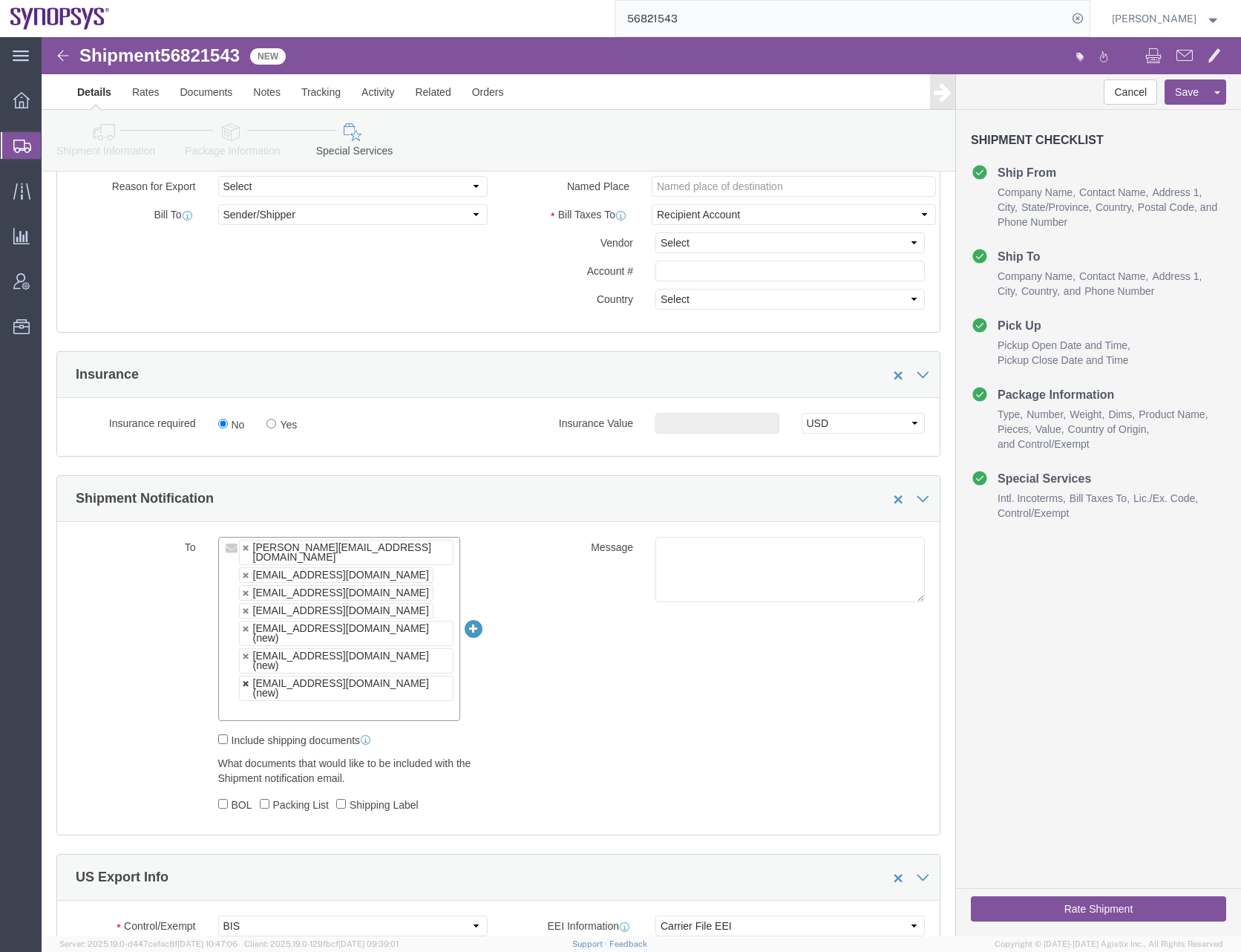
click link
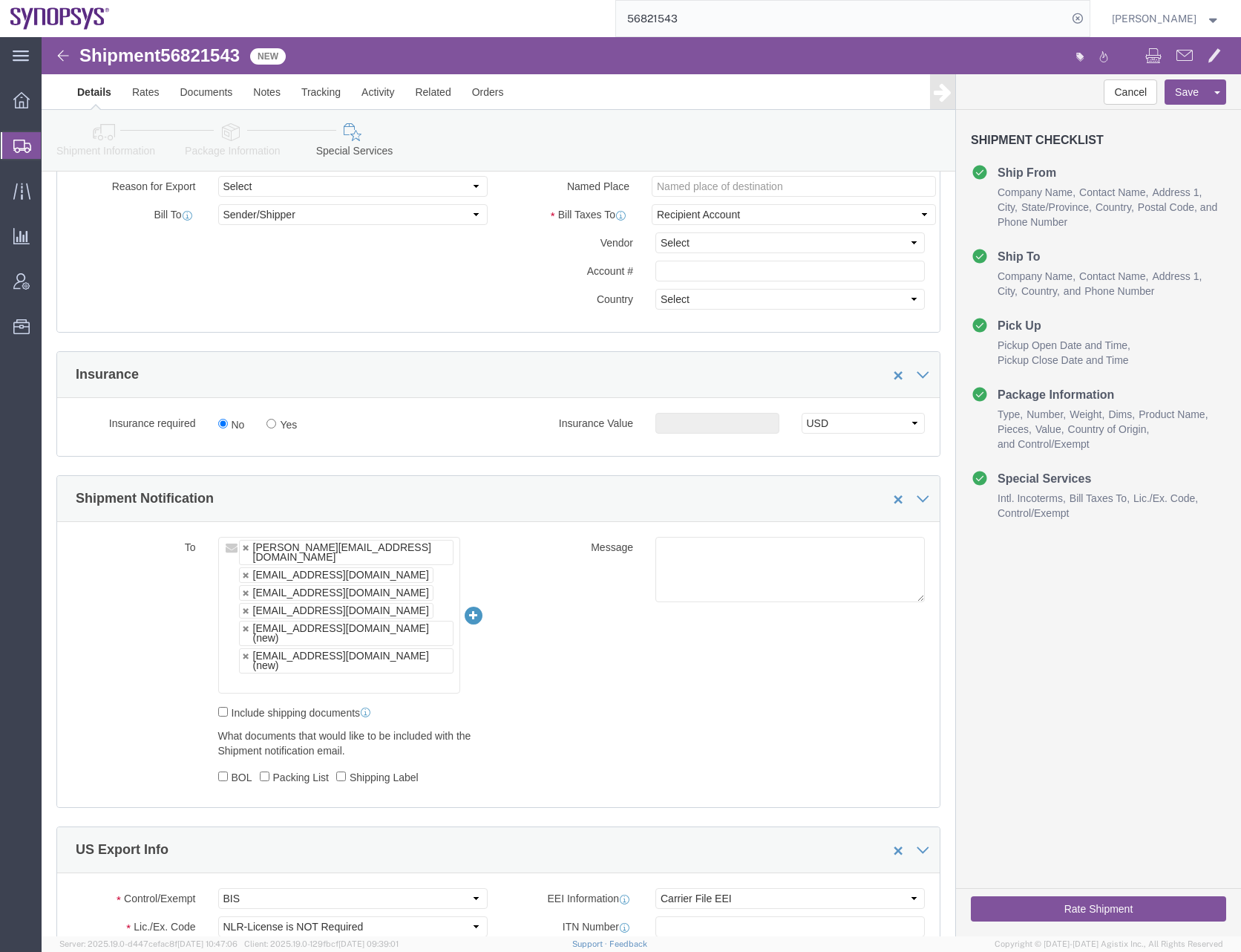
click div "To [EMAIL_ADDRESS][DOMAIN_NAME] [EMAIL_ADDRESS][DOMAIN_NAME] [EMAIL_ADDRESS][DO…"
click link
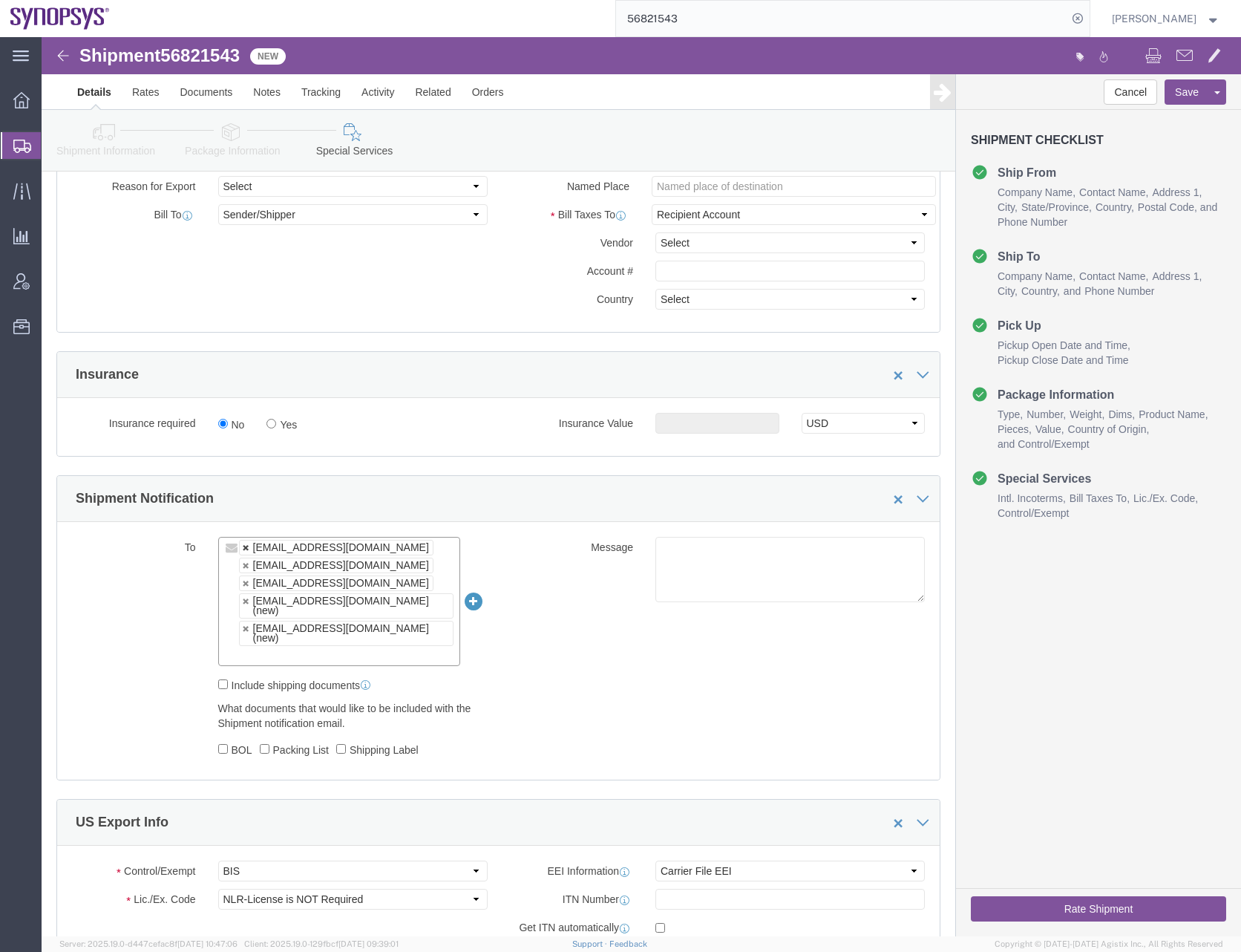
click link
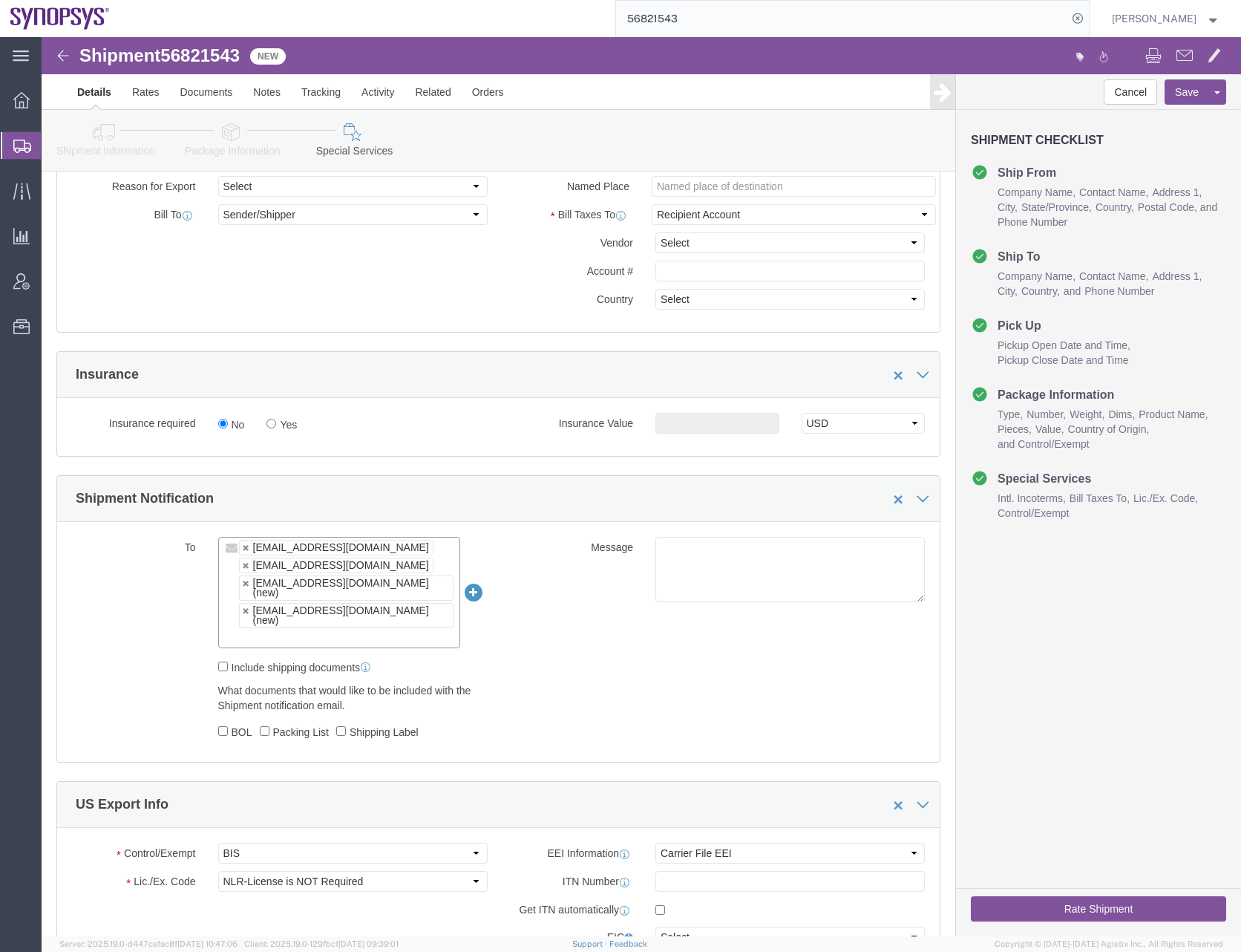
click link
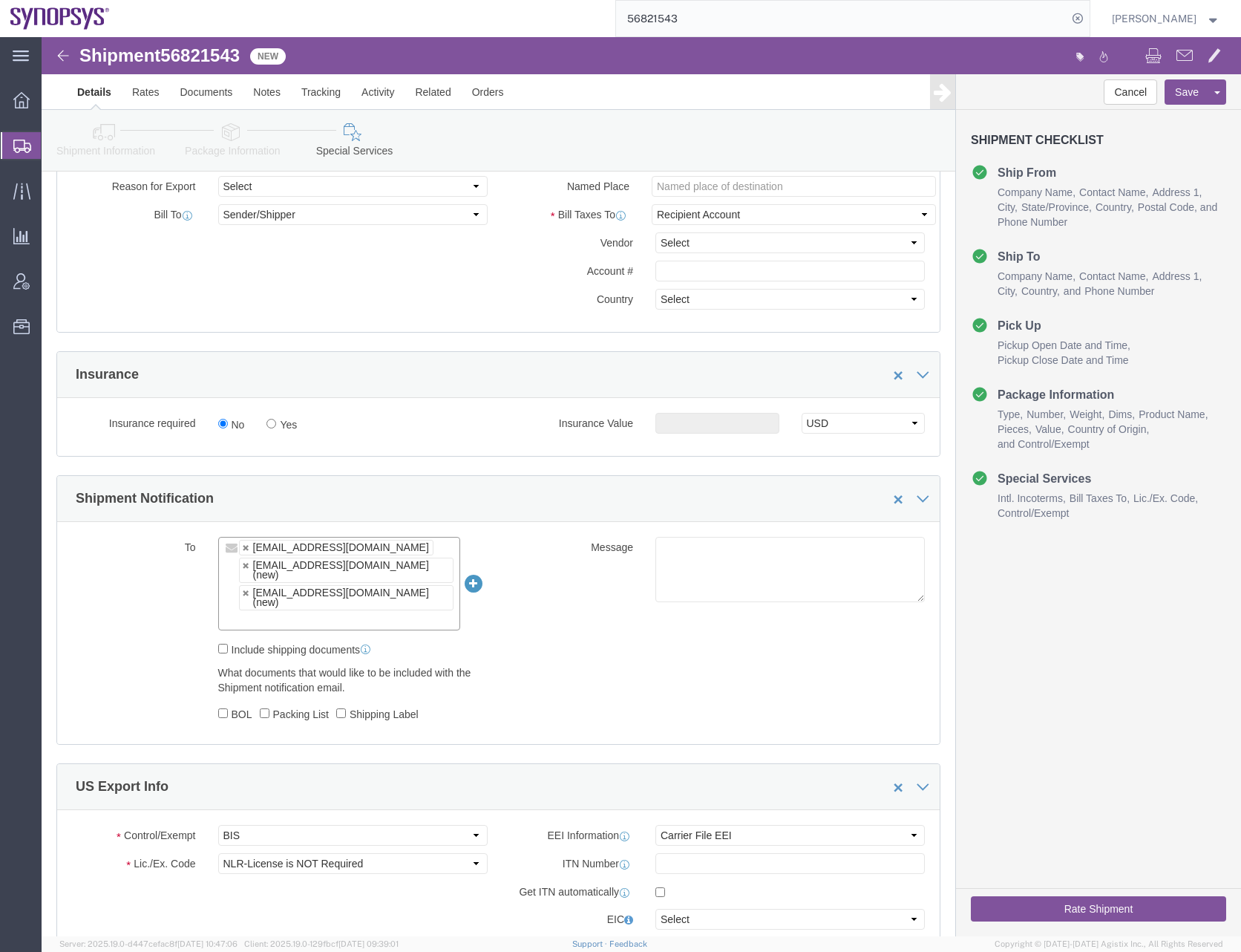
click link
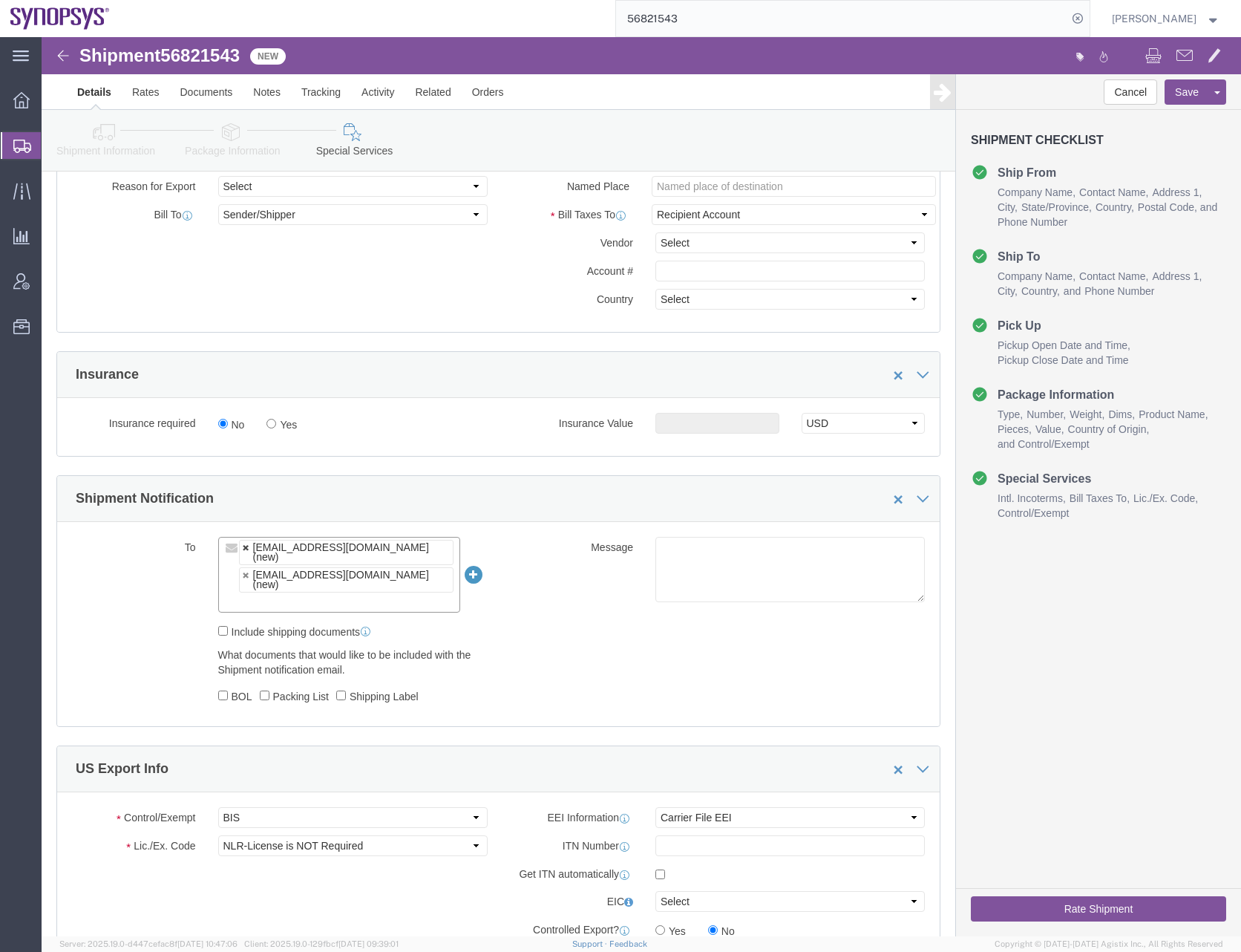
click link
type input "[EMAIL_ADDRESS][DOMAIN_NAME]"
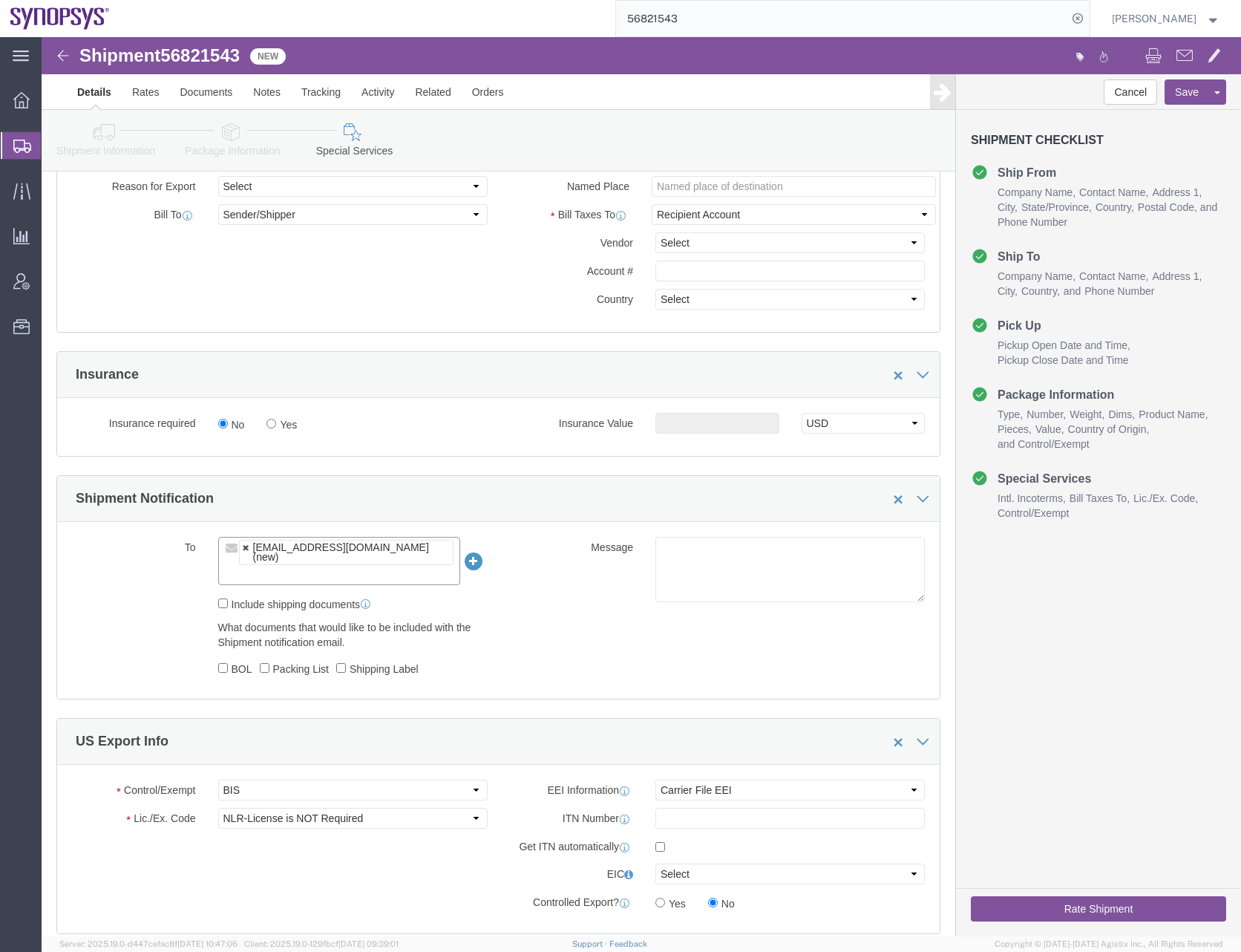
click link
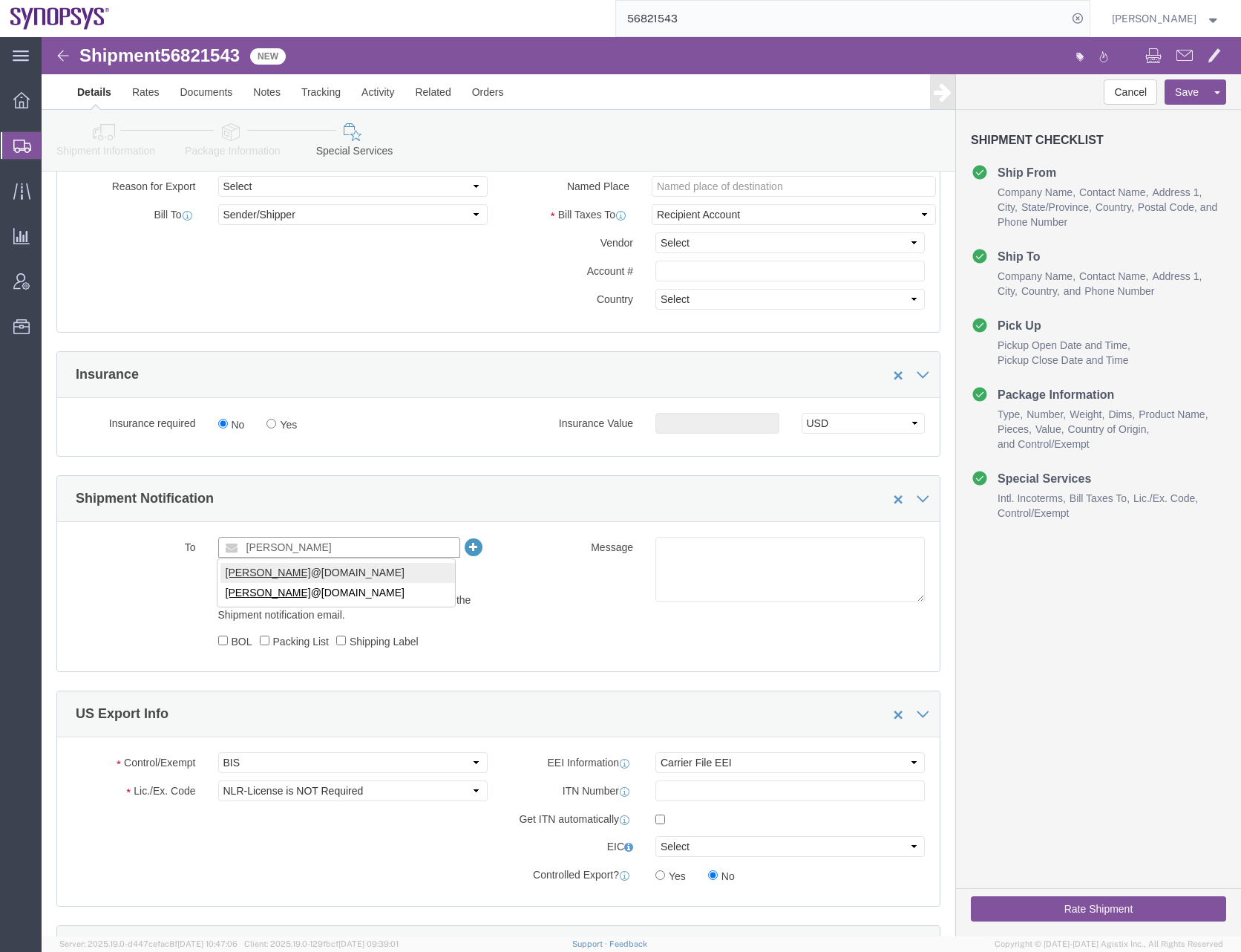
type input "[PERSON_NAME]"
type input "[PERSON_NAME][EMAIL_ADDRESS][DOMAIN_NAME]"
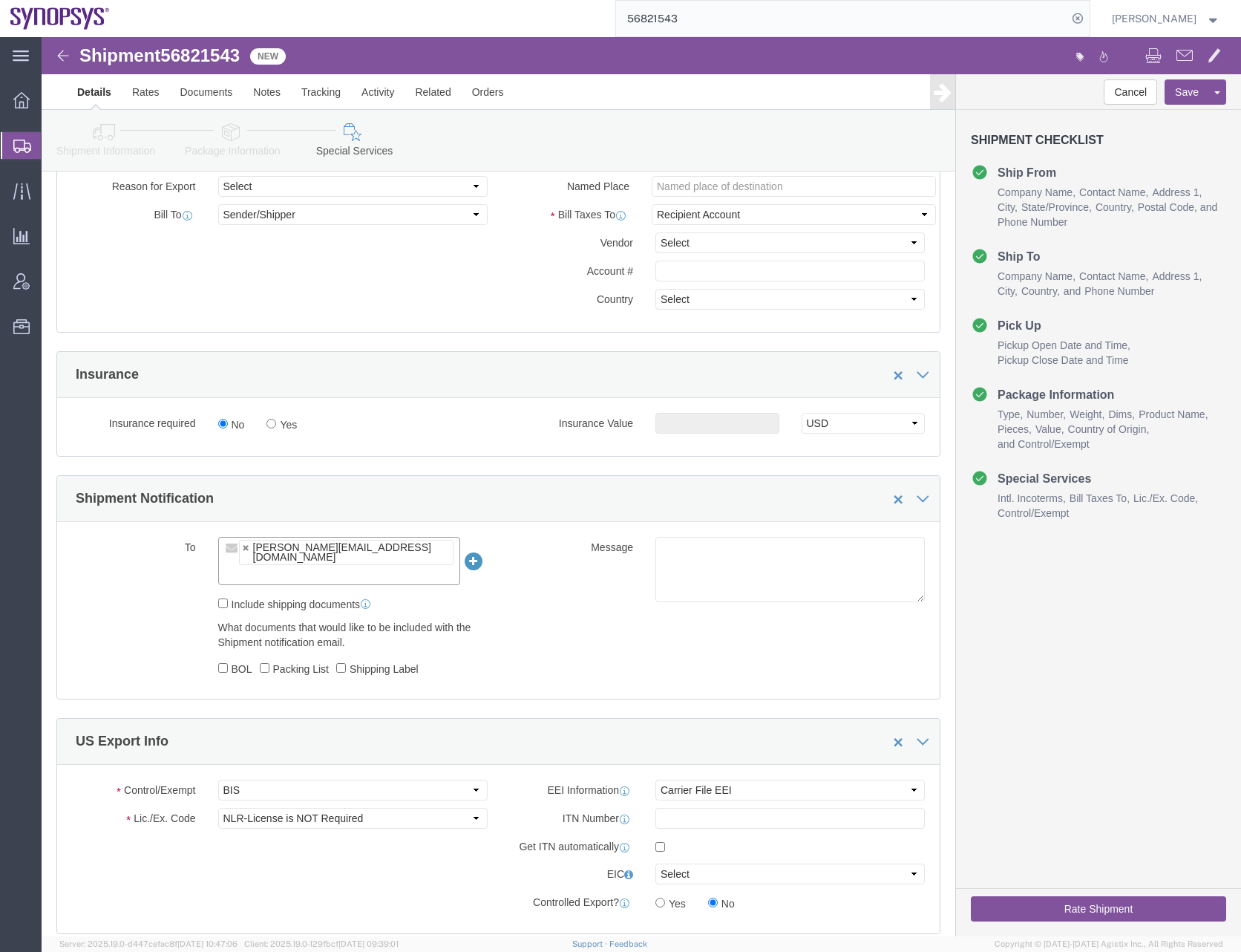
click div "Message"
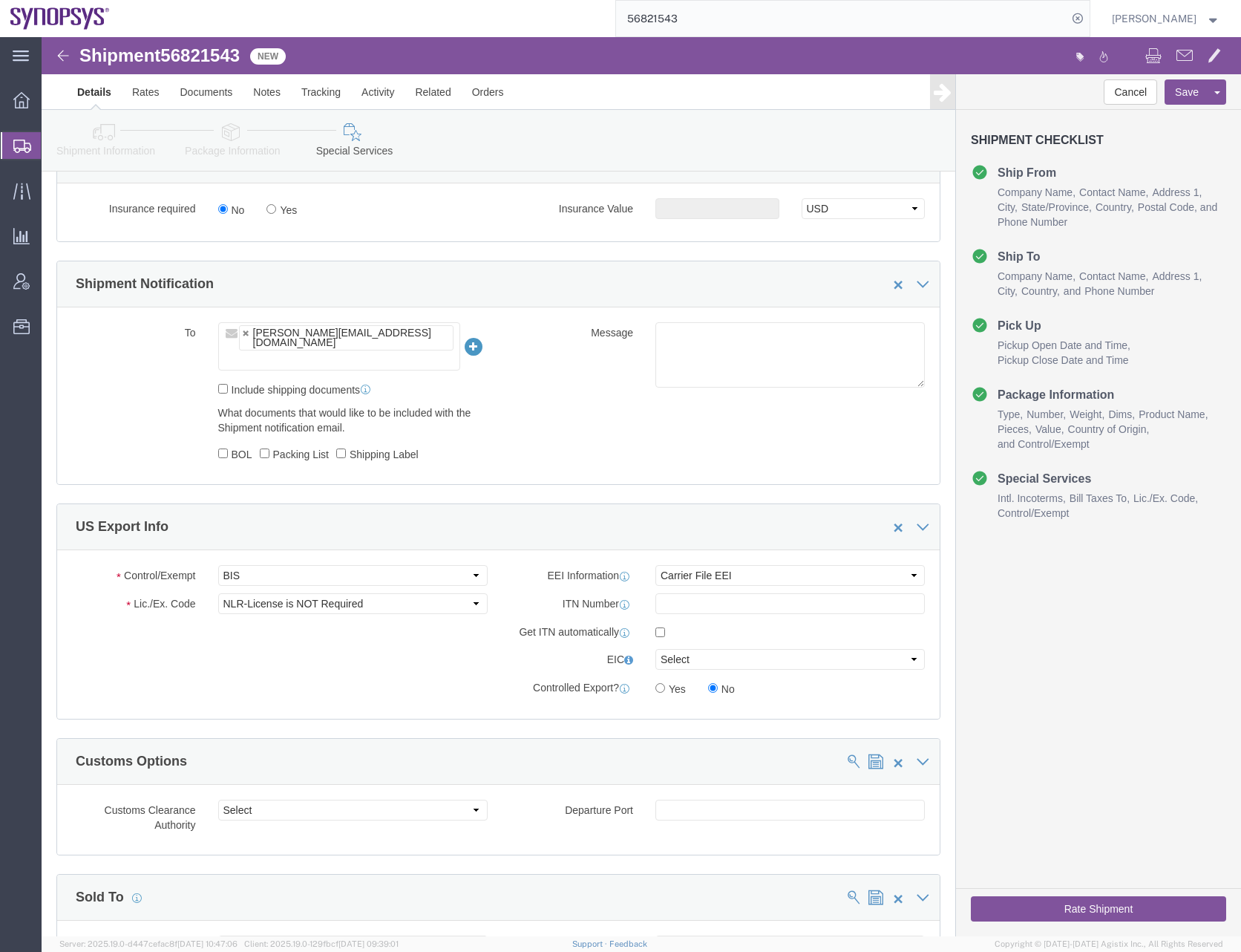
scroll to position [1039, 0]
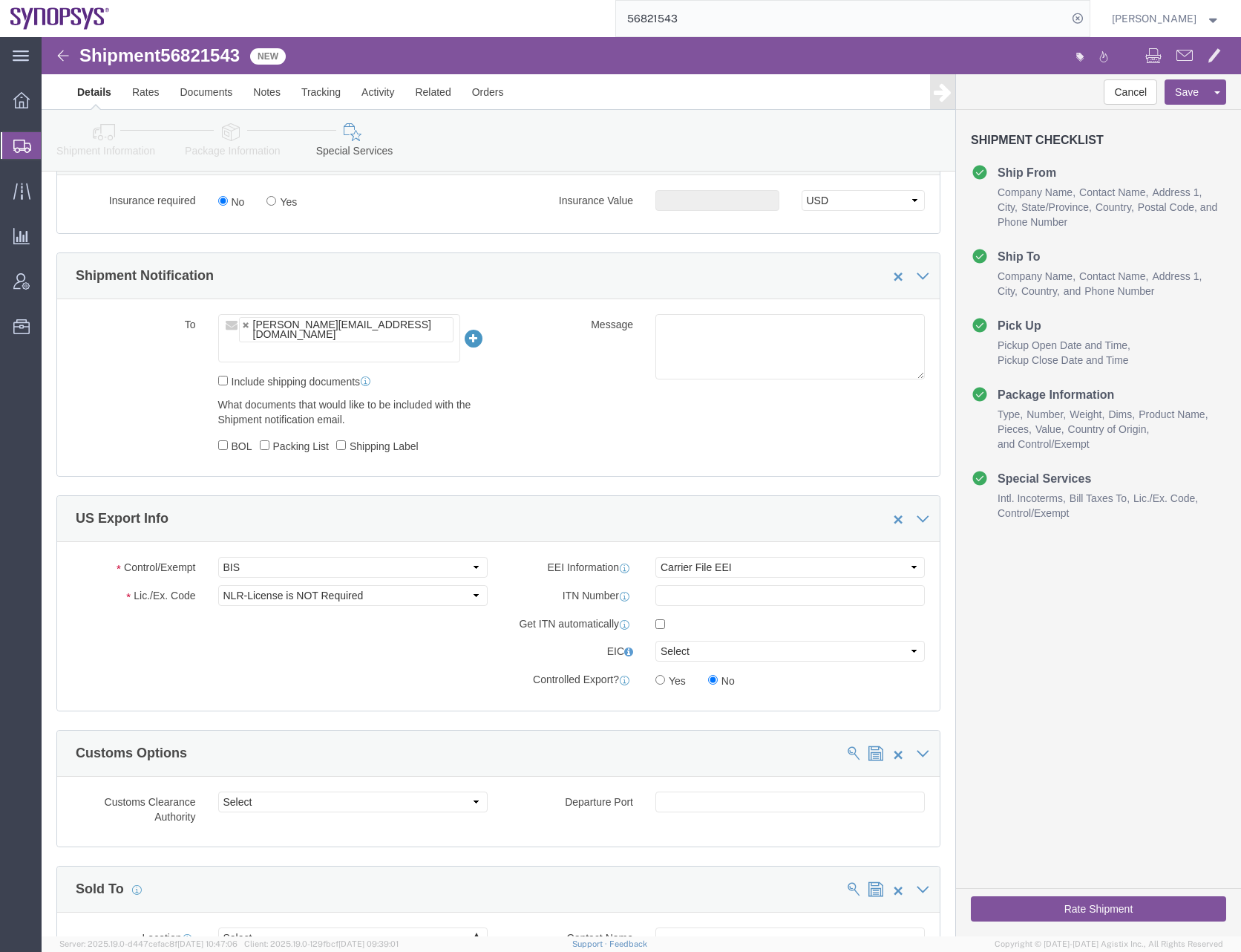
click div "Control/Exempt Select ATF BIS DEA EPA FDA FTR ITAR OFAC Other (OPA) Lic./Ex. Co…"
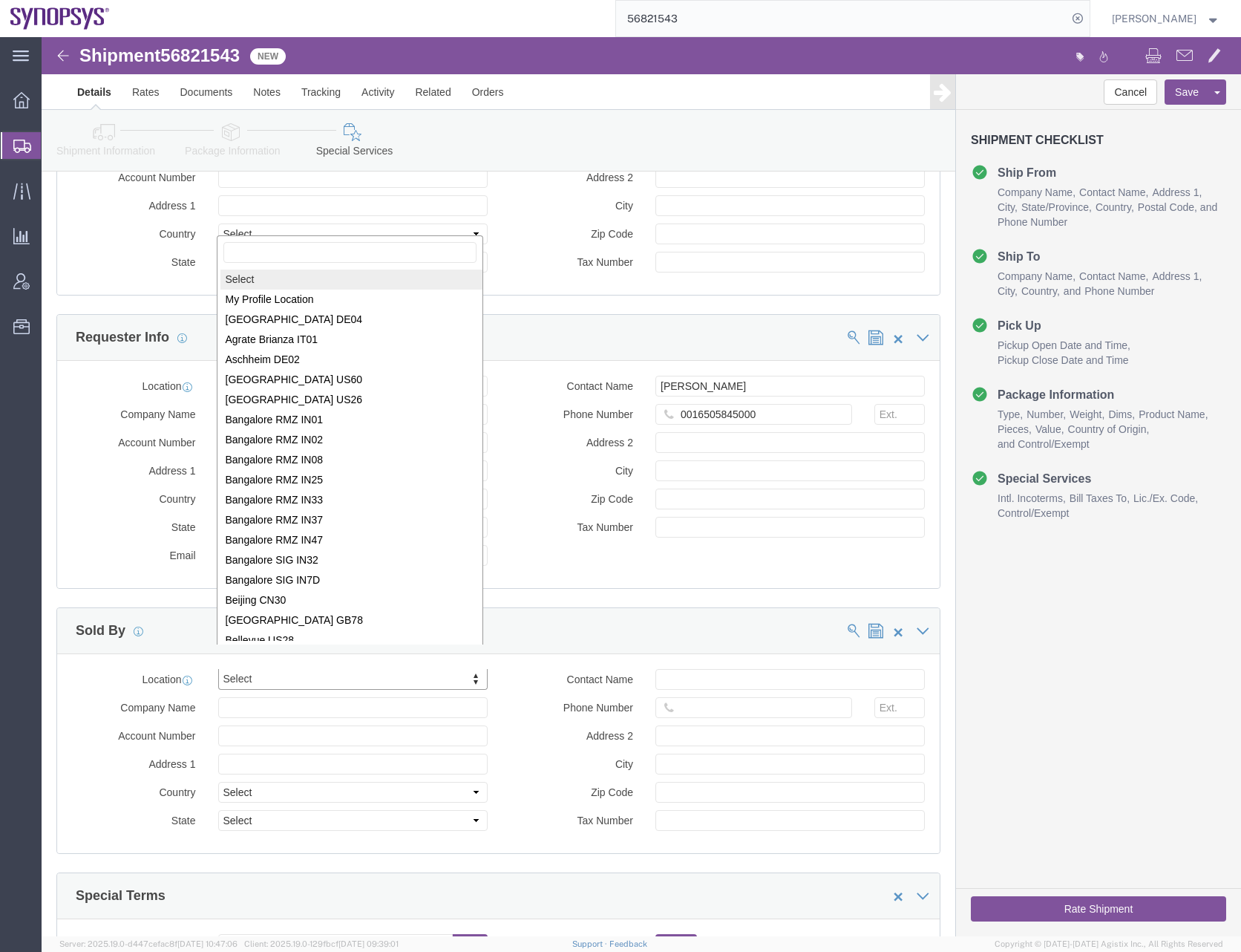
scroll to position [2, 0]
select select "MYPROFILE"
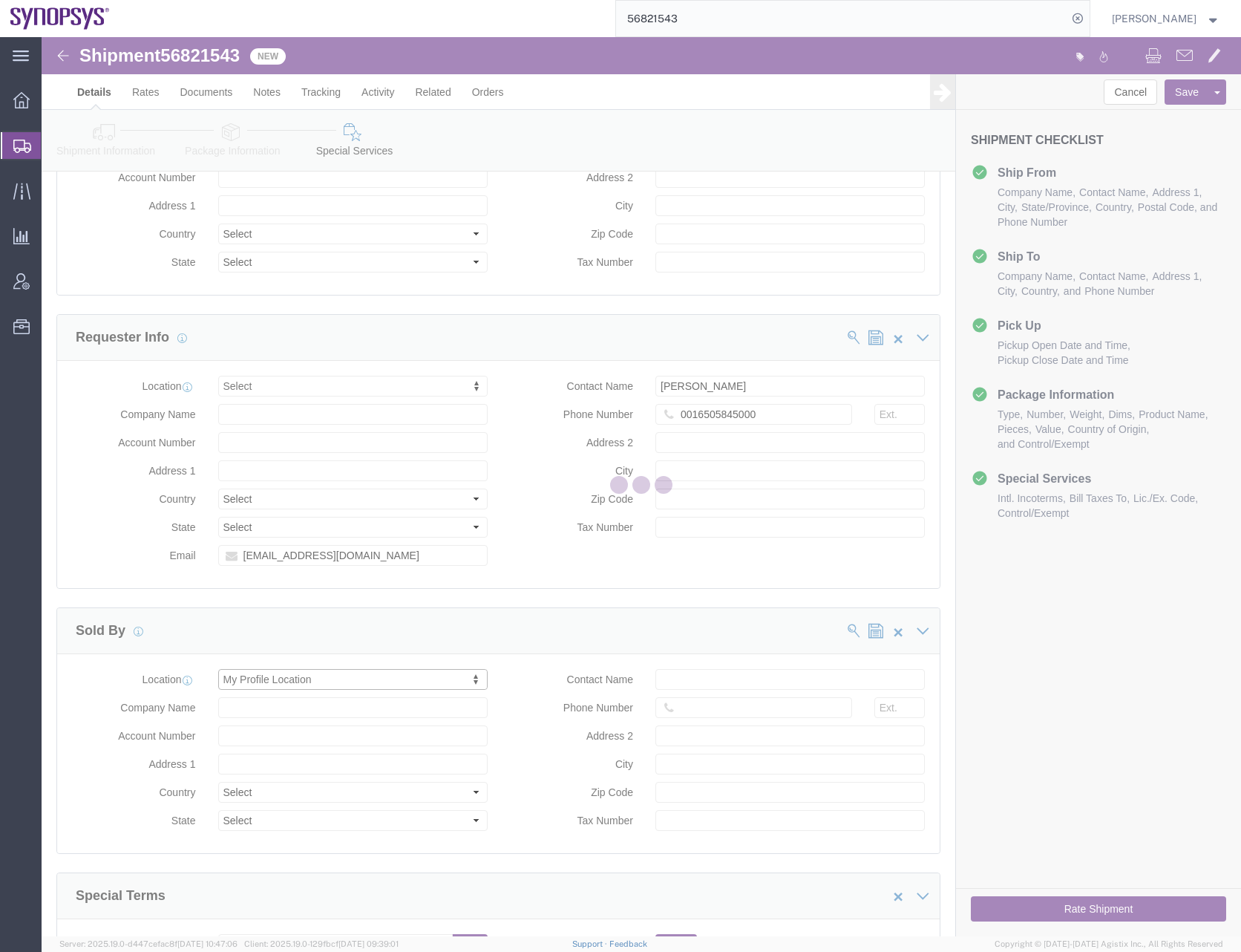
type input "Synopsys Headquarters USSV"
type input "[STREET_ADDRESS]"
select select "US"
type input "[PERSON_NAME]"
type input "0016505845000"
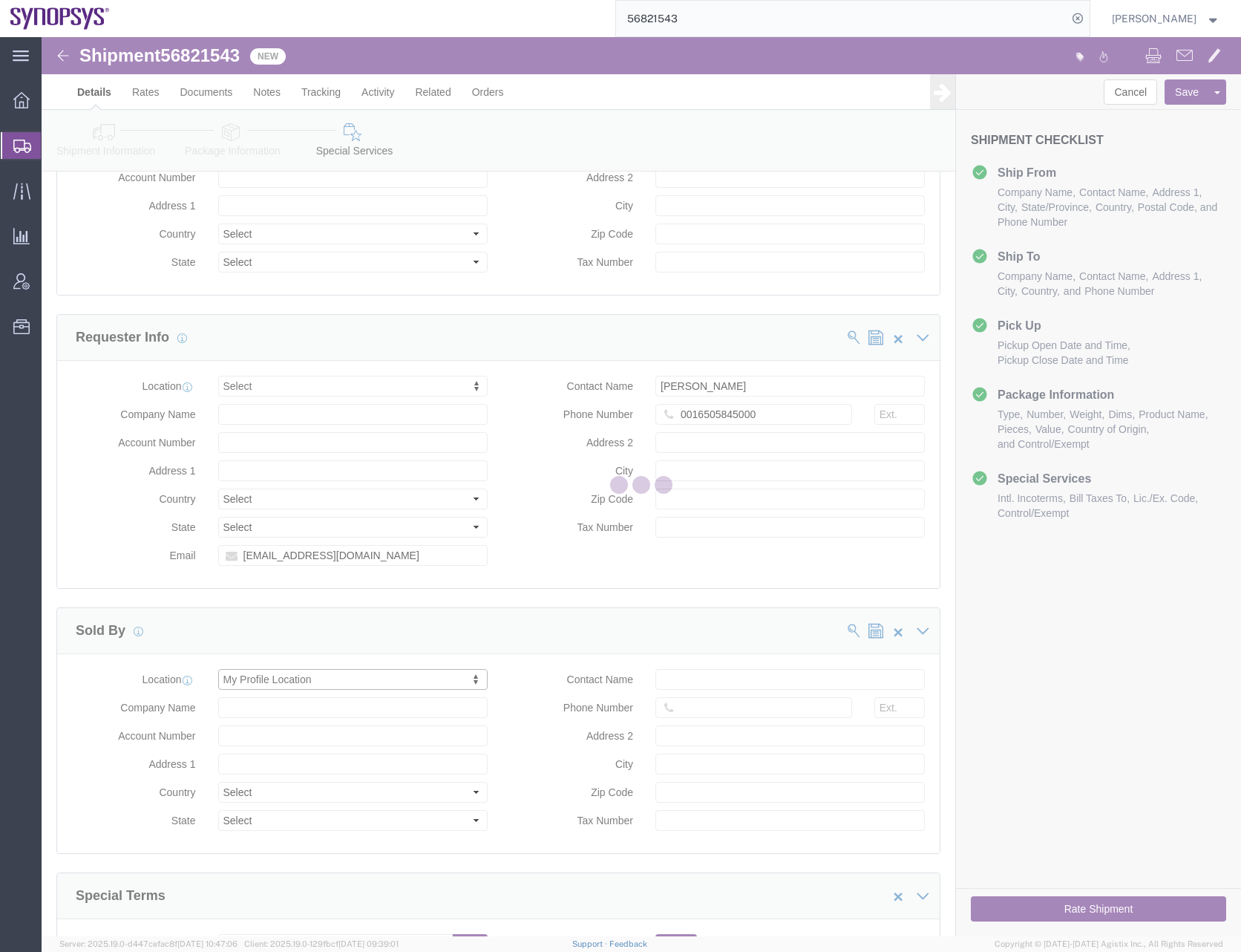
type input "Sunnyvale"
type input "94085"
type input "[US_EMPLOYER_IDENTIFICATION_NUMBER]"
select select "CA"
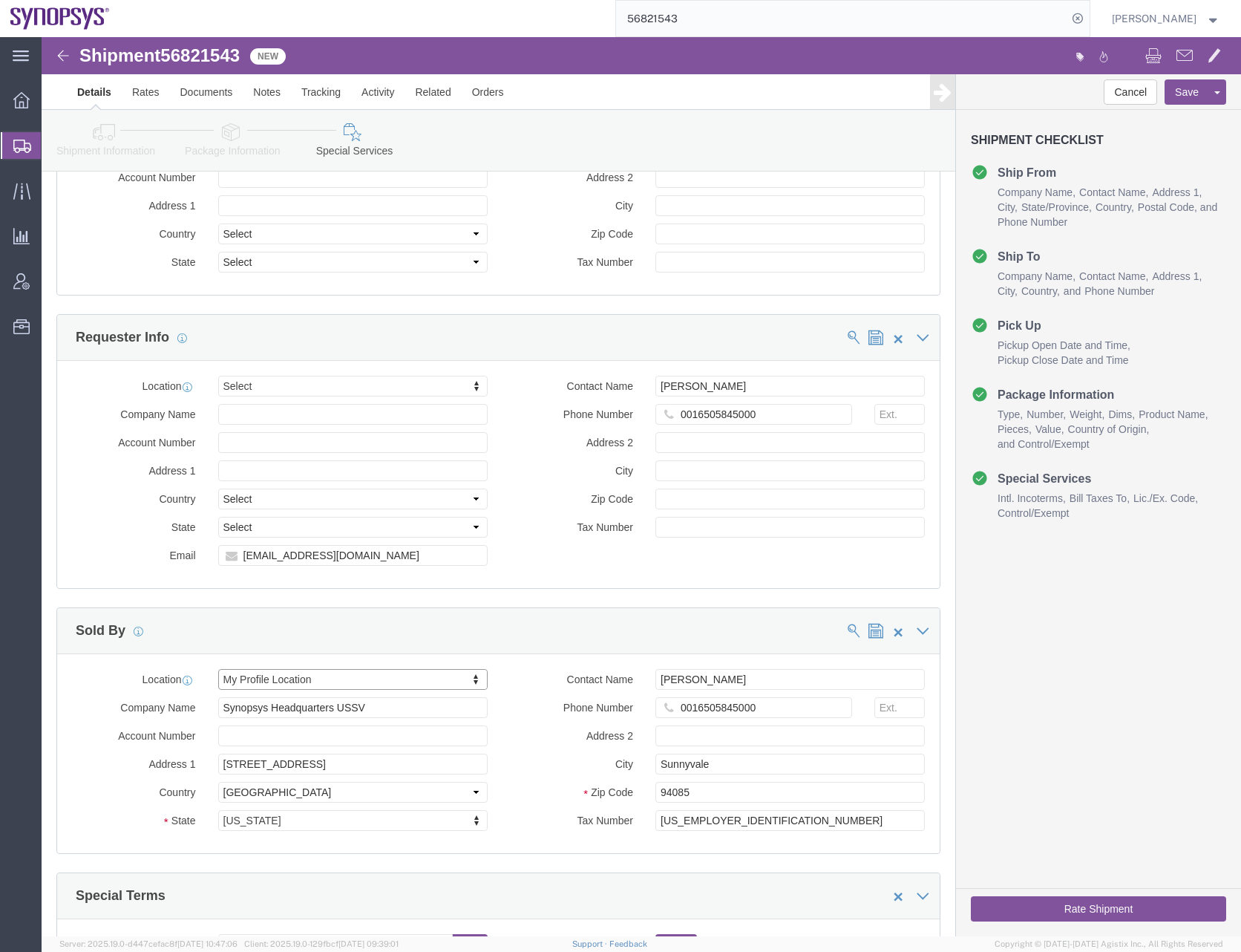
click label "Email"
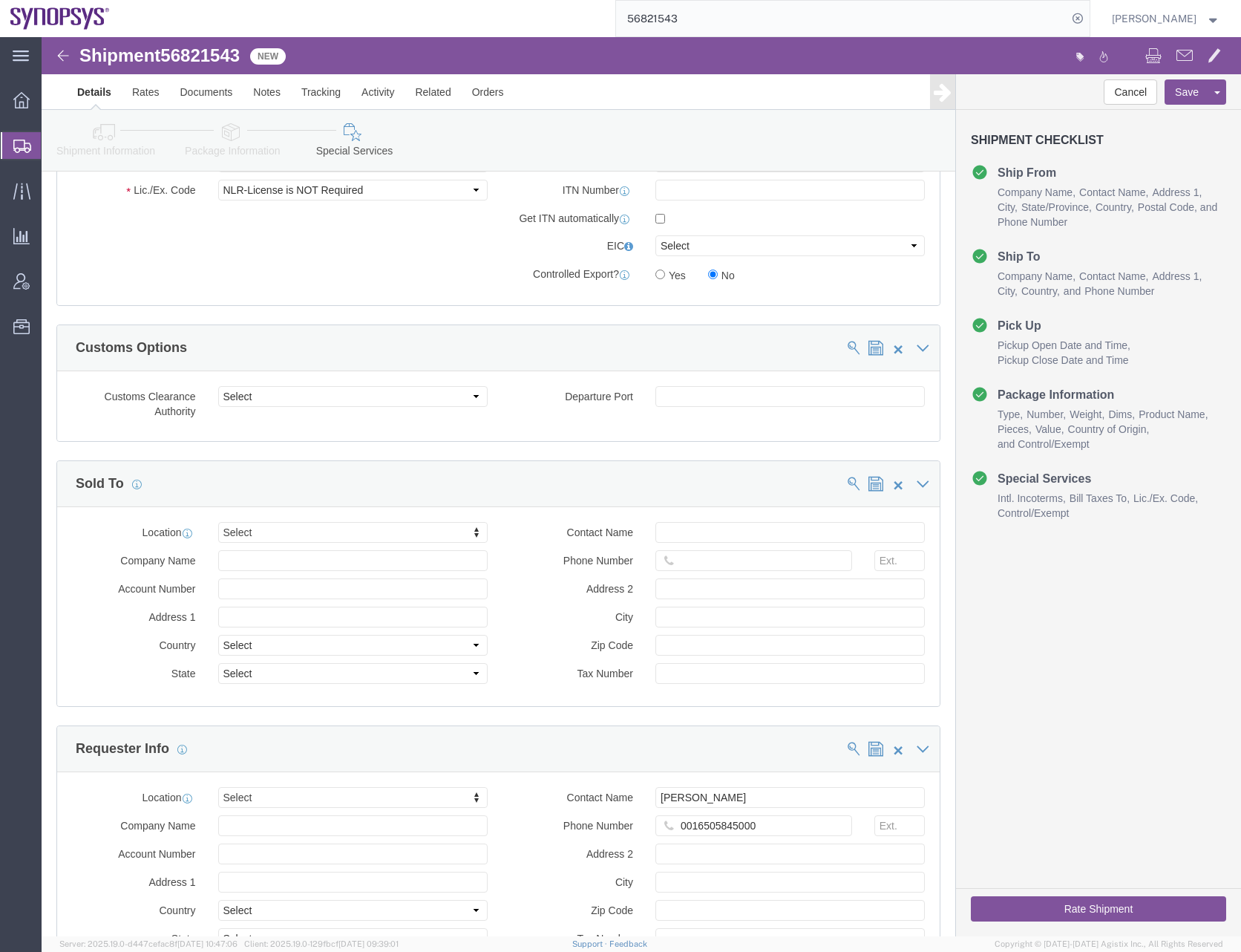
scroll to position [1411, 0]
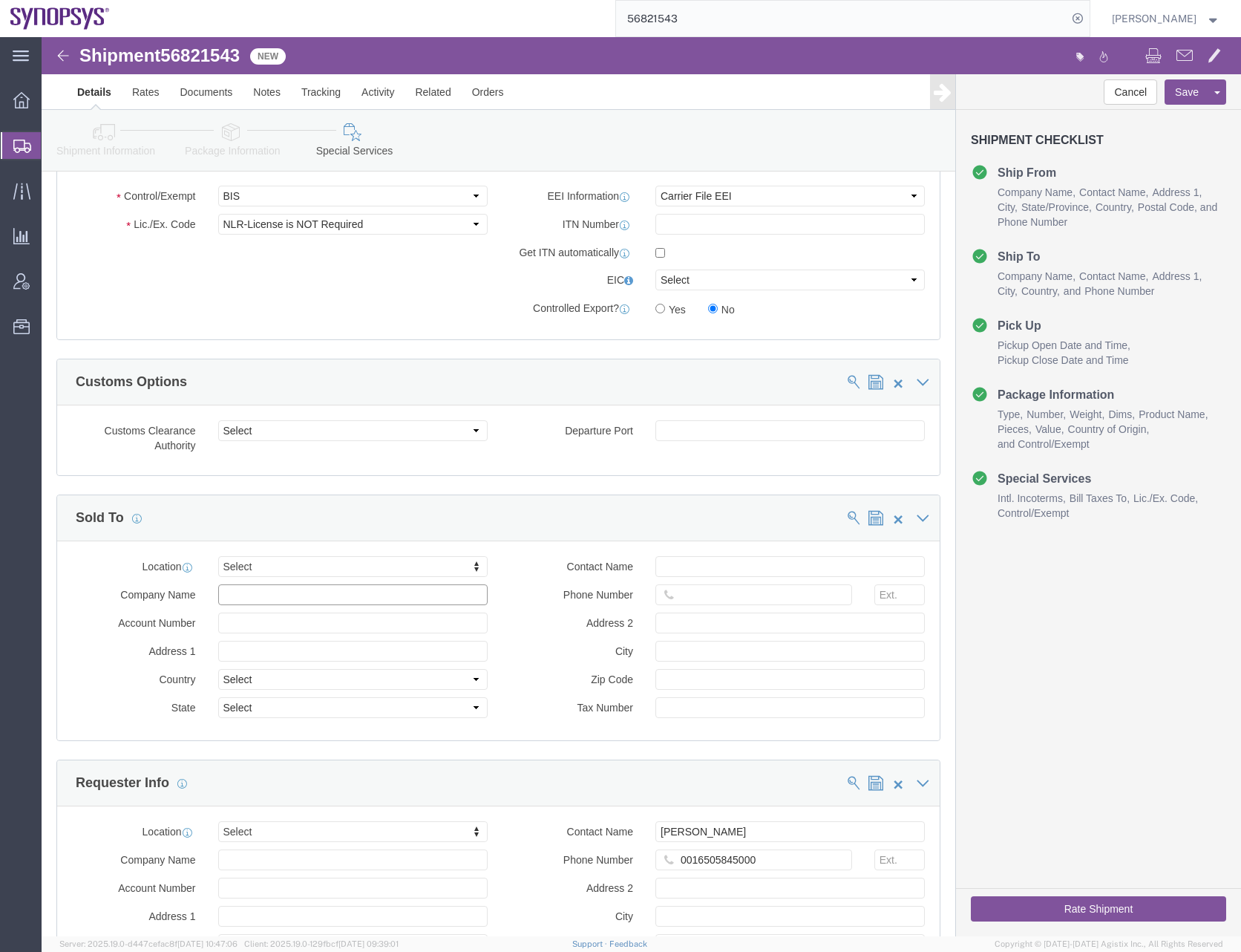
click input "text"
paste input "Synopsys International Limited Taiwan Branch"
type input "Synopsys International Limited Taiwan Branch"
click input "text"
paste input "Room 3108, 31F"
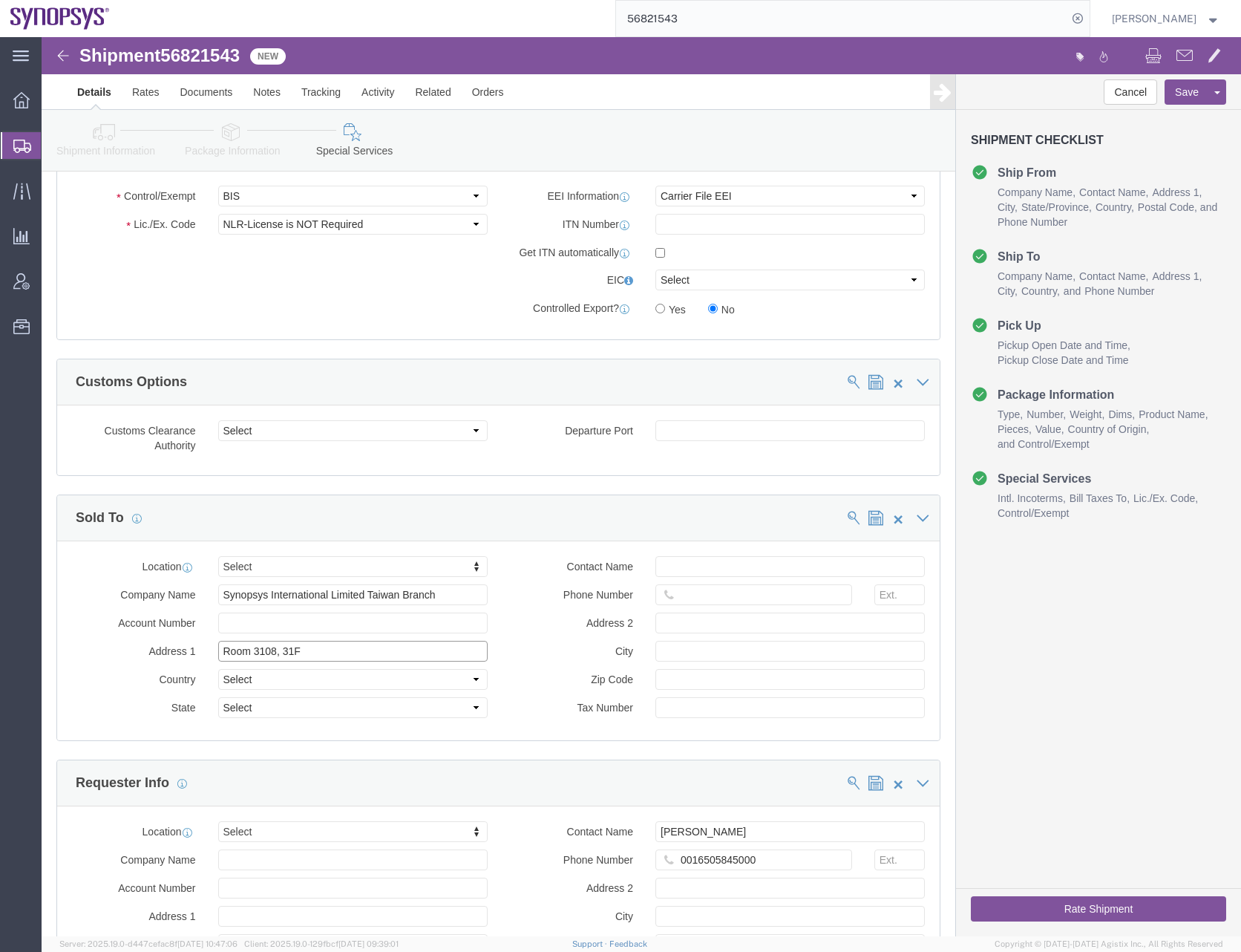
type input "Room 3108, 31F"
click input "text"
paste input "[STREET_ADDRESS]"
type input "[STREET_ADDRESS]"
click div "Contact Name Phone Number Address 2 [STREET_ADDRESS] City Zip Code Tax Number"
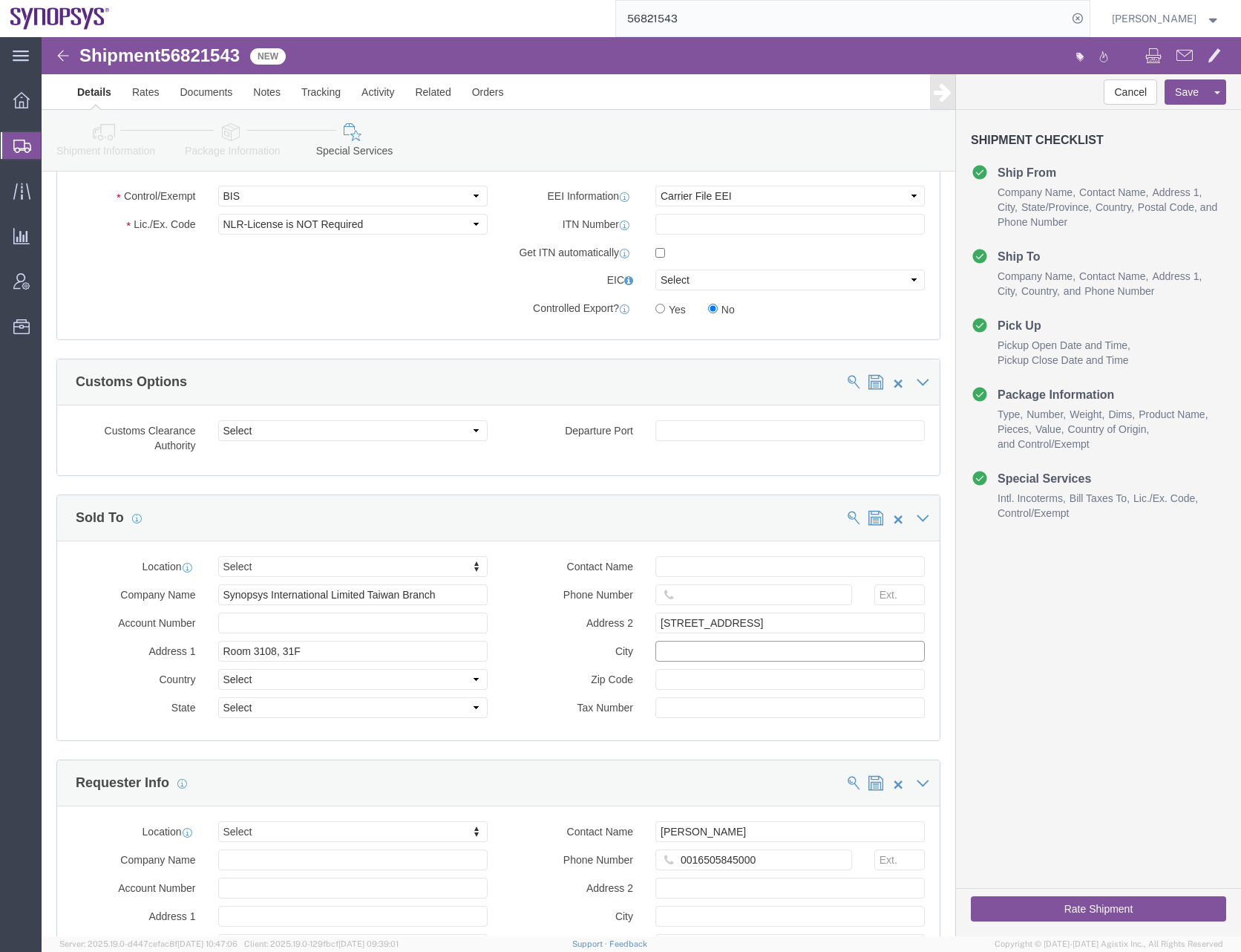
click input "text"
type input "[GEOGRAPHIC_DATA]"
type input "110"
click select "Select [GEOGRAPHIC_DATA] [GEOGRAPHIC_DATA] [GEOGRAPHIC_DATA] [GEOGRAPHIC_DATA] …"
select select "TW"
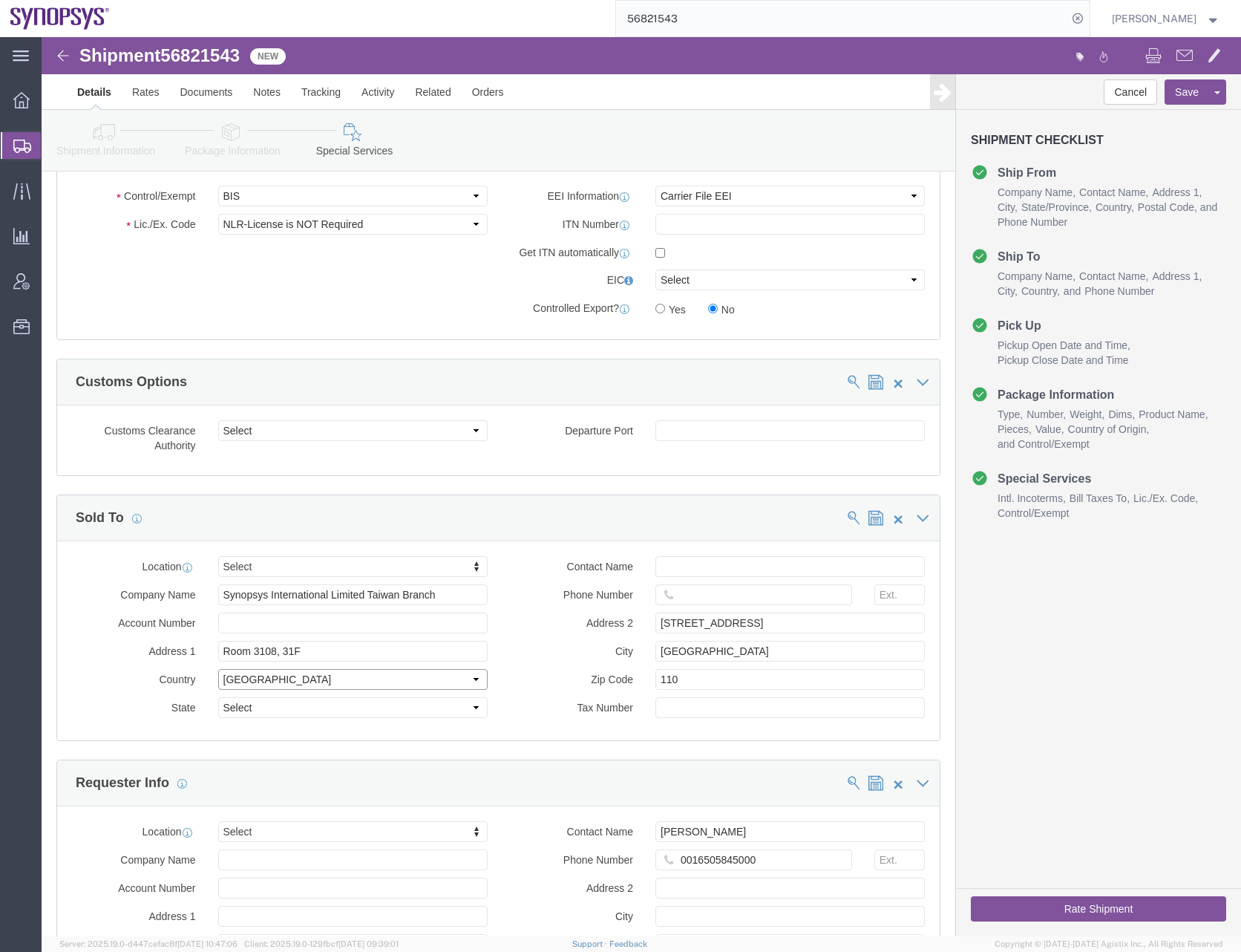
click select "Select [GEOGRAPHIC_DATA] [GEOGRAPHIC_DATA] [GEOGRAPHIC_DATA] [GEOGRAPHIC_DATA] …"
click label "State"
click input "text"
type input "[PERSON_NAME]"
click input "text"
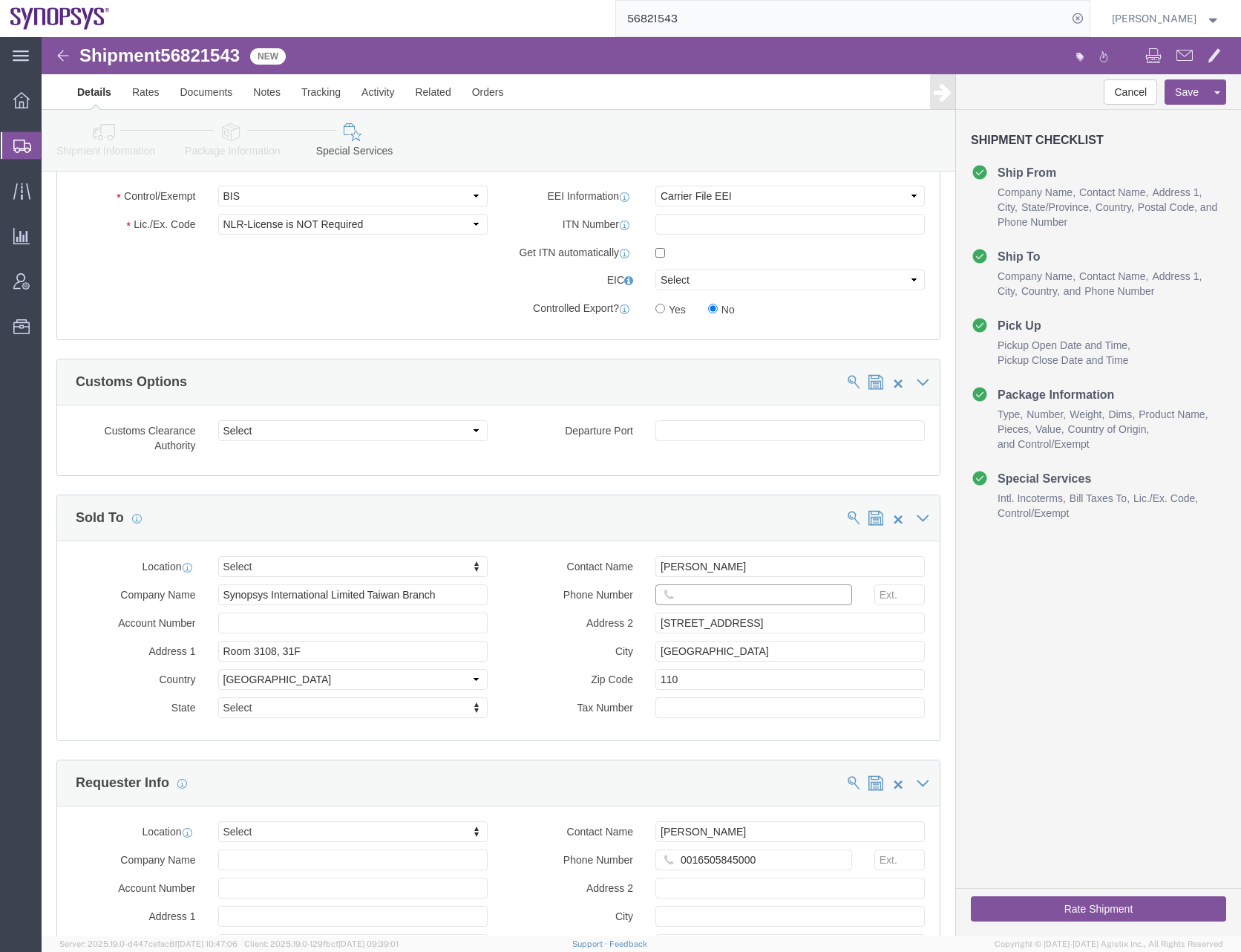
paste input "[PHONE_NUMBER]"
type input "[PHONE_NUMBER]"
click div "Manage special services Handling Options Hold at Location Return Info Service O…"
click input "text"
paste input "27934784"
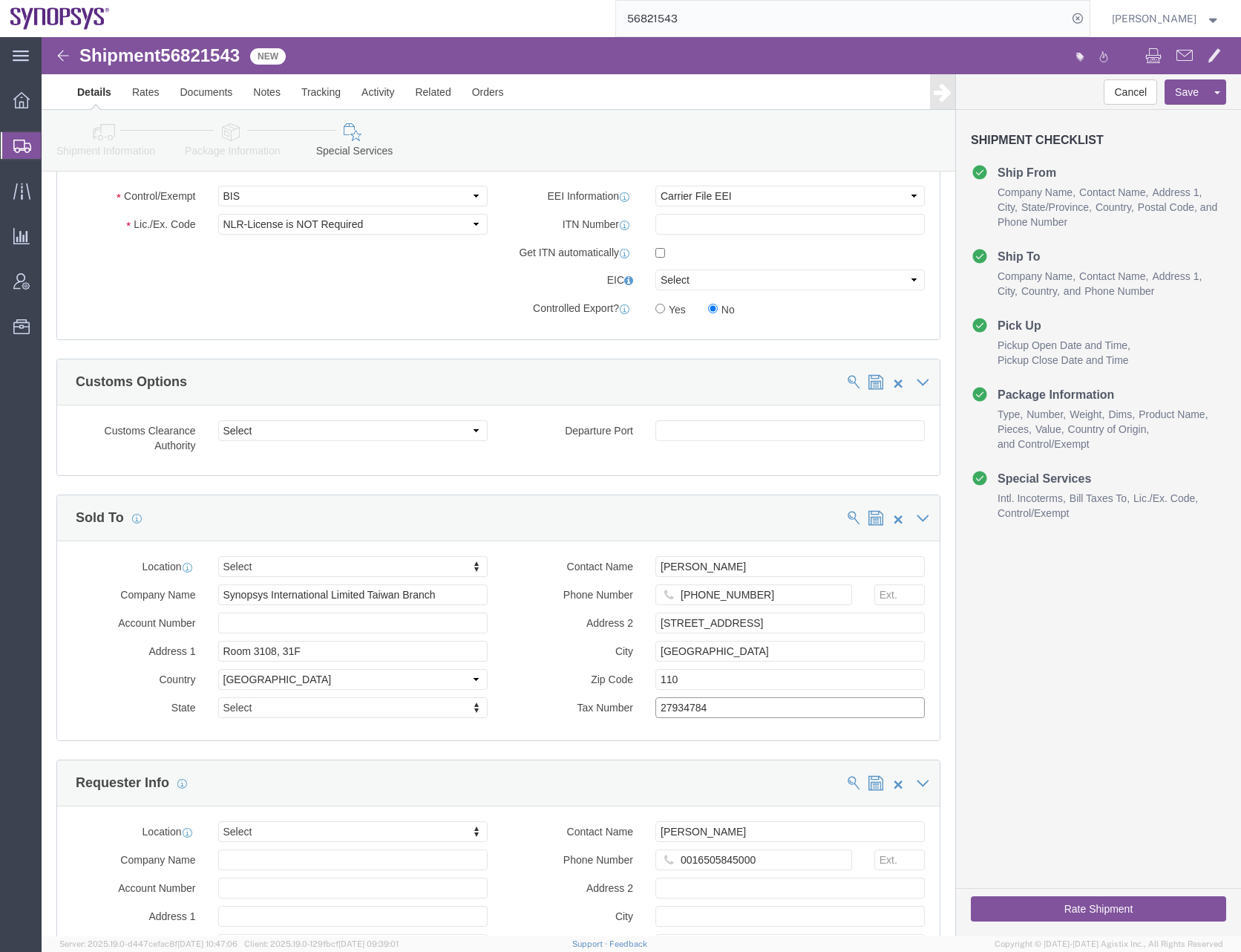
type input "27934784"
click div "Customs Clearance Authority Select Use Carrier or Agent Broker Use My Nominated…"
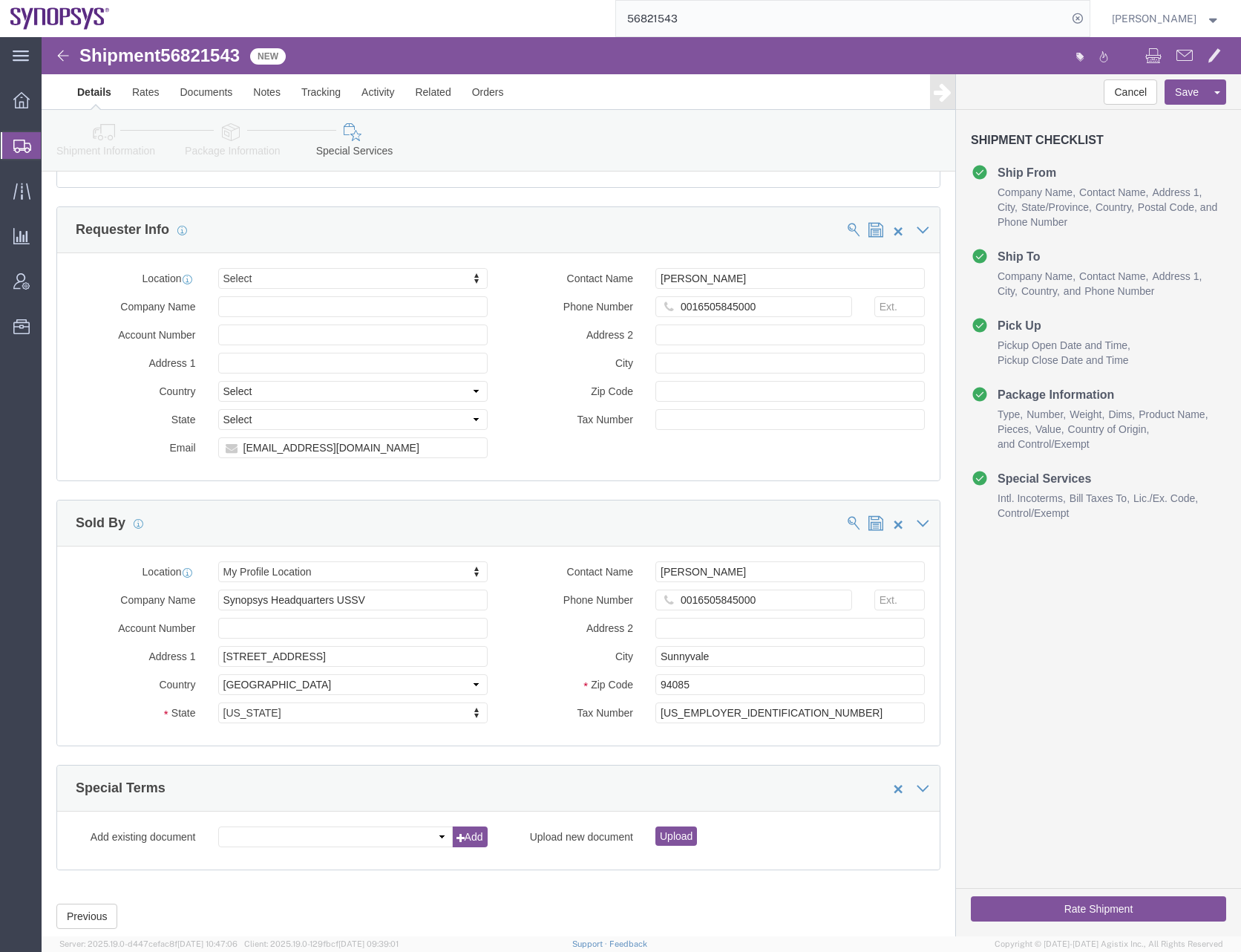
scroll to position [1974, 0]
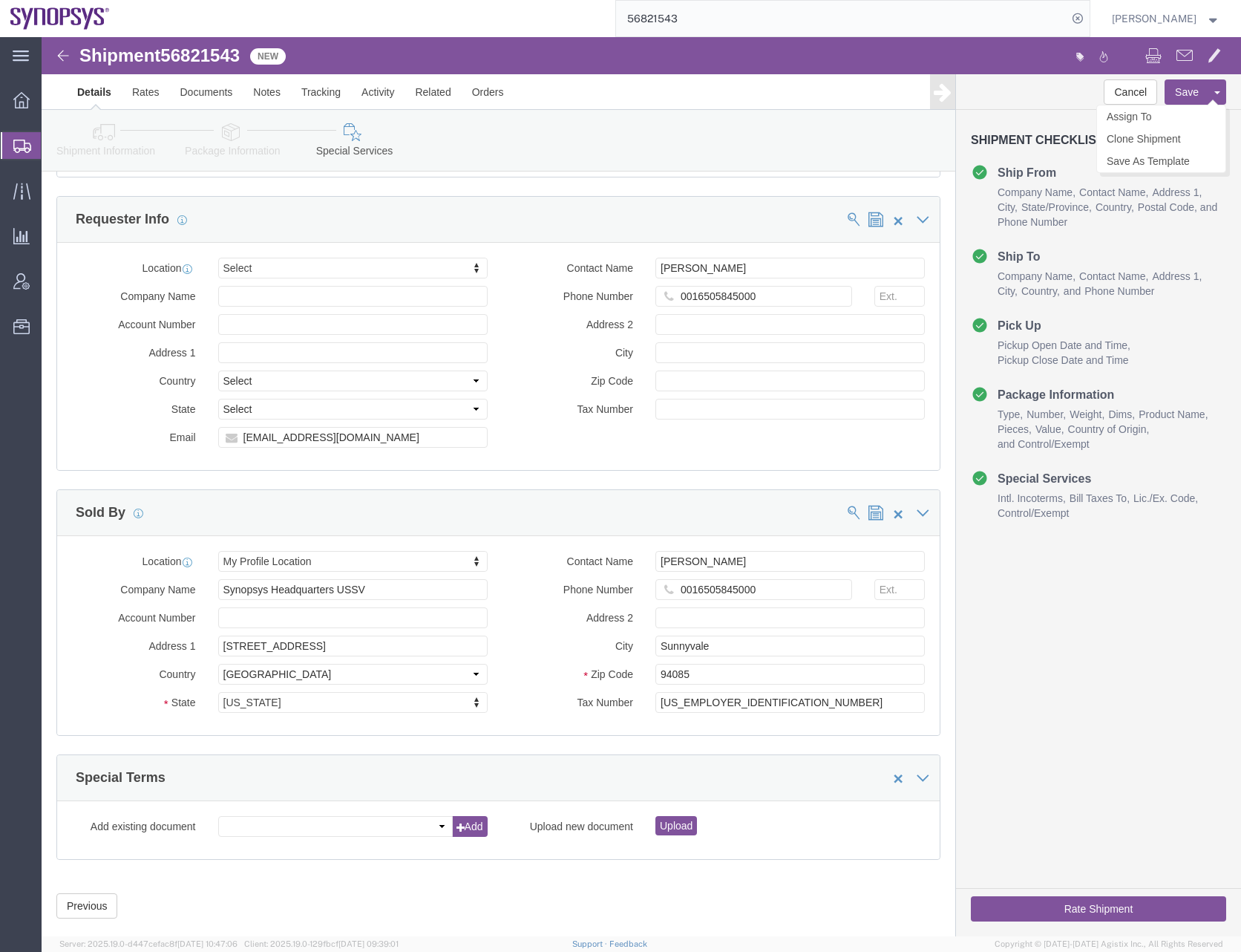
click button "Save"
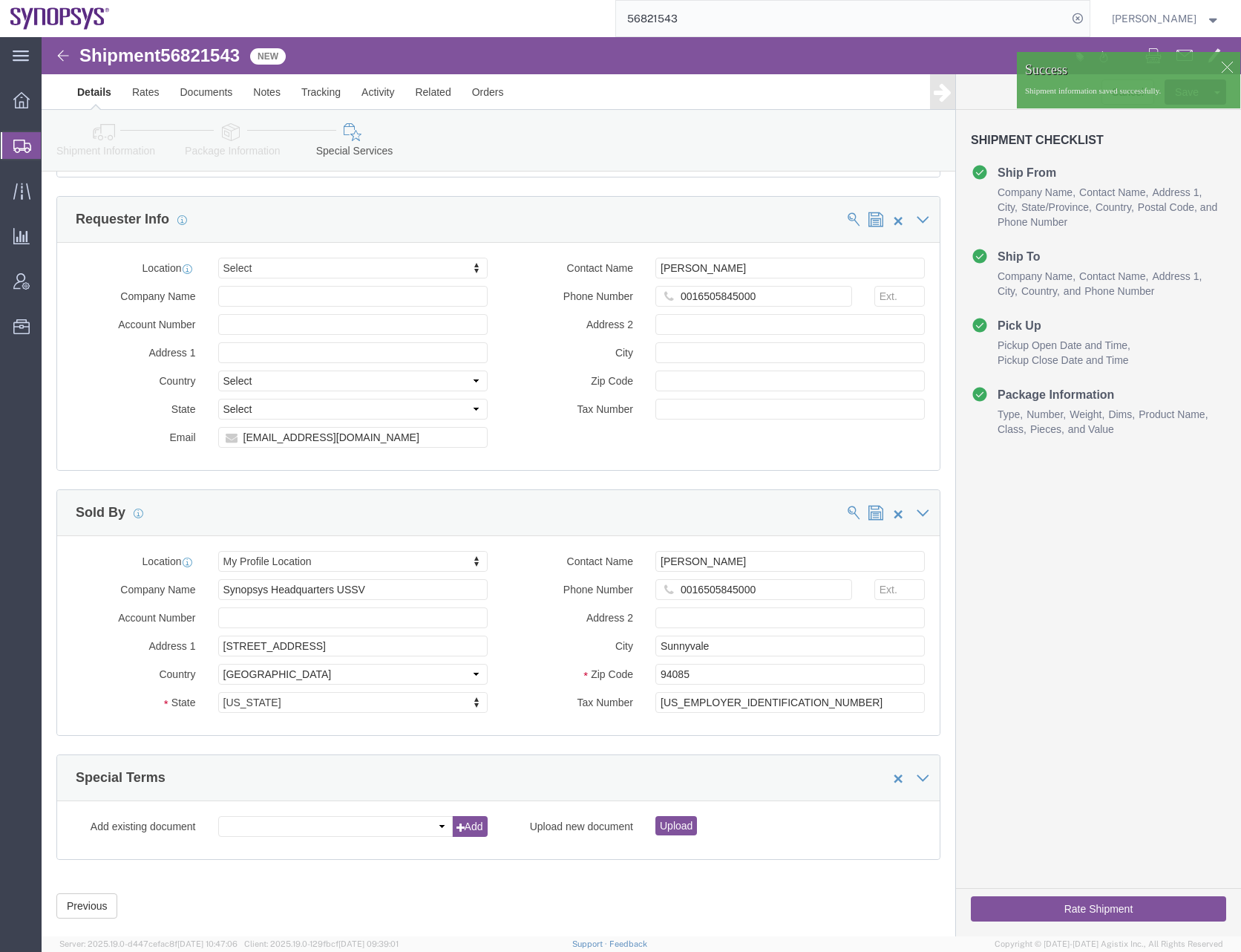
click icon
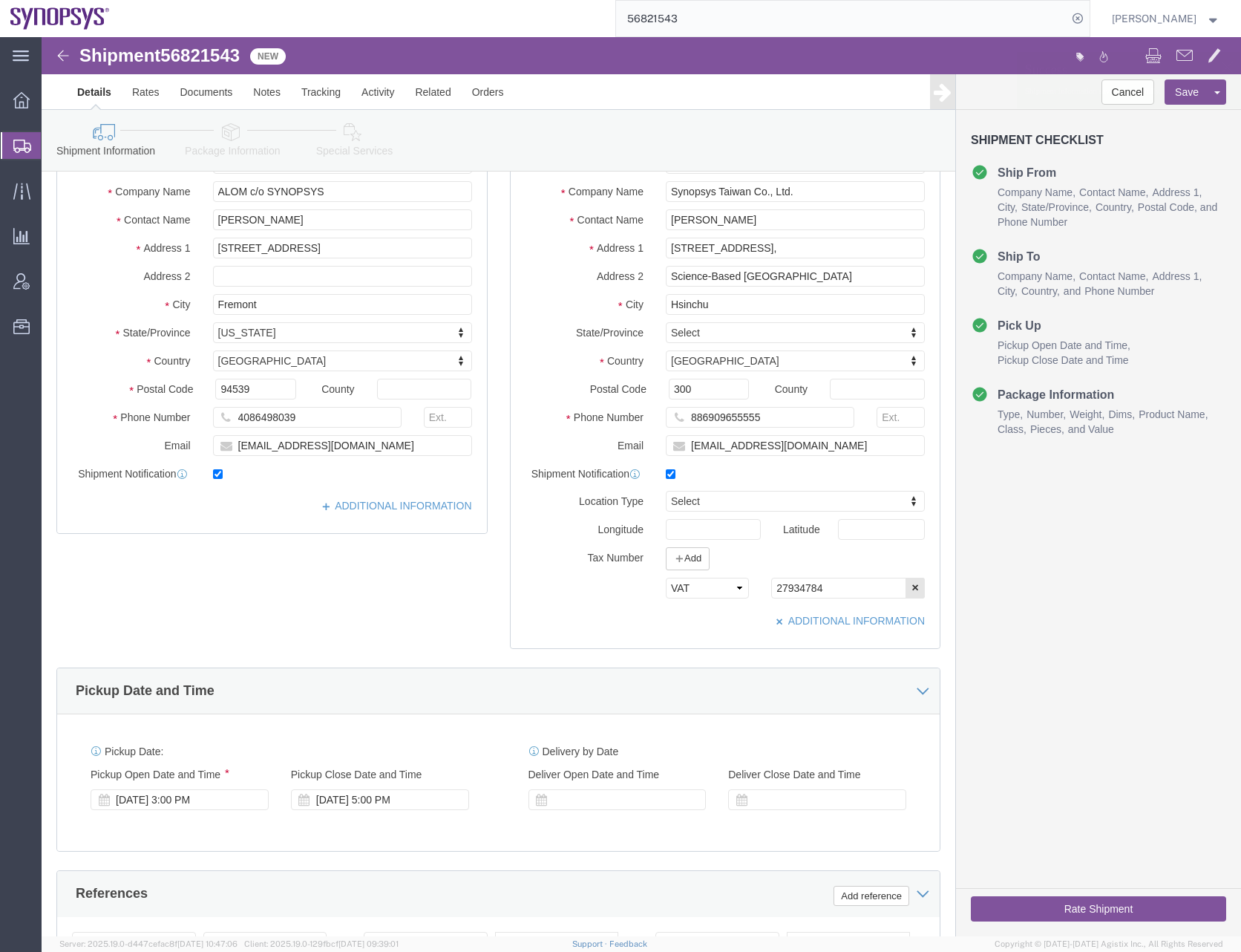
scroll to position [120, 0]
drag, startPoint x: 785, startPoint y: 553, endPoint x: 670, endPoint y: 554, distance: 115.0
click div "Select EIN EORI TIN VAT Other 27934784"
click icon "button"
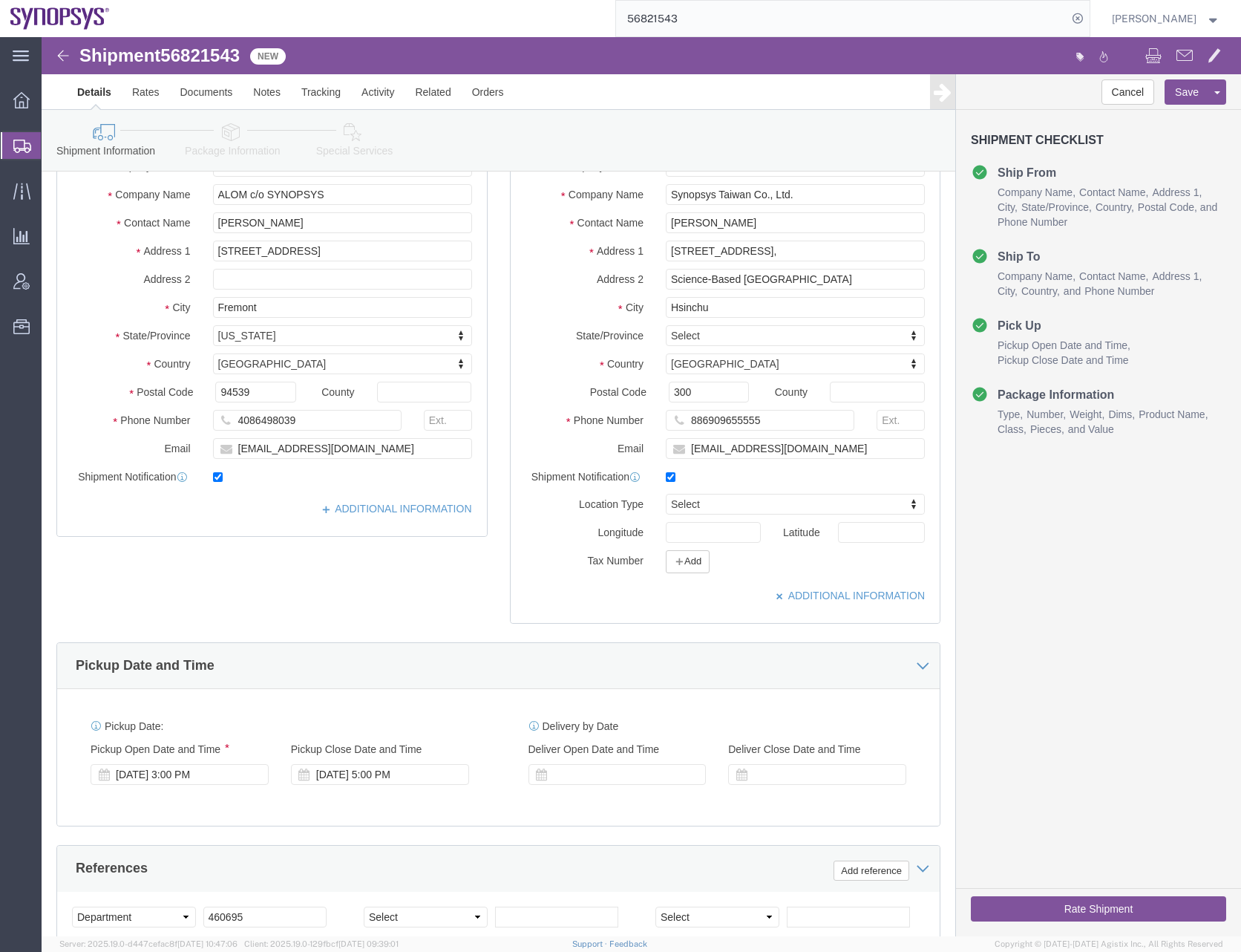
click div "Ship From Location Location My Profile Location [GEOGRAPHIC_DATA] DE04 Agrate B…"
click button "Save"
click button "Rate Shipment"
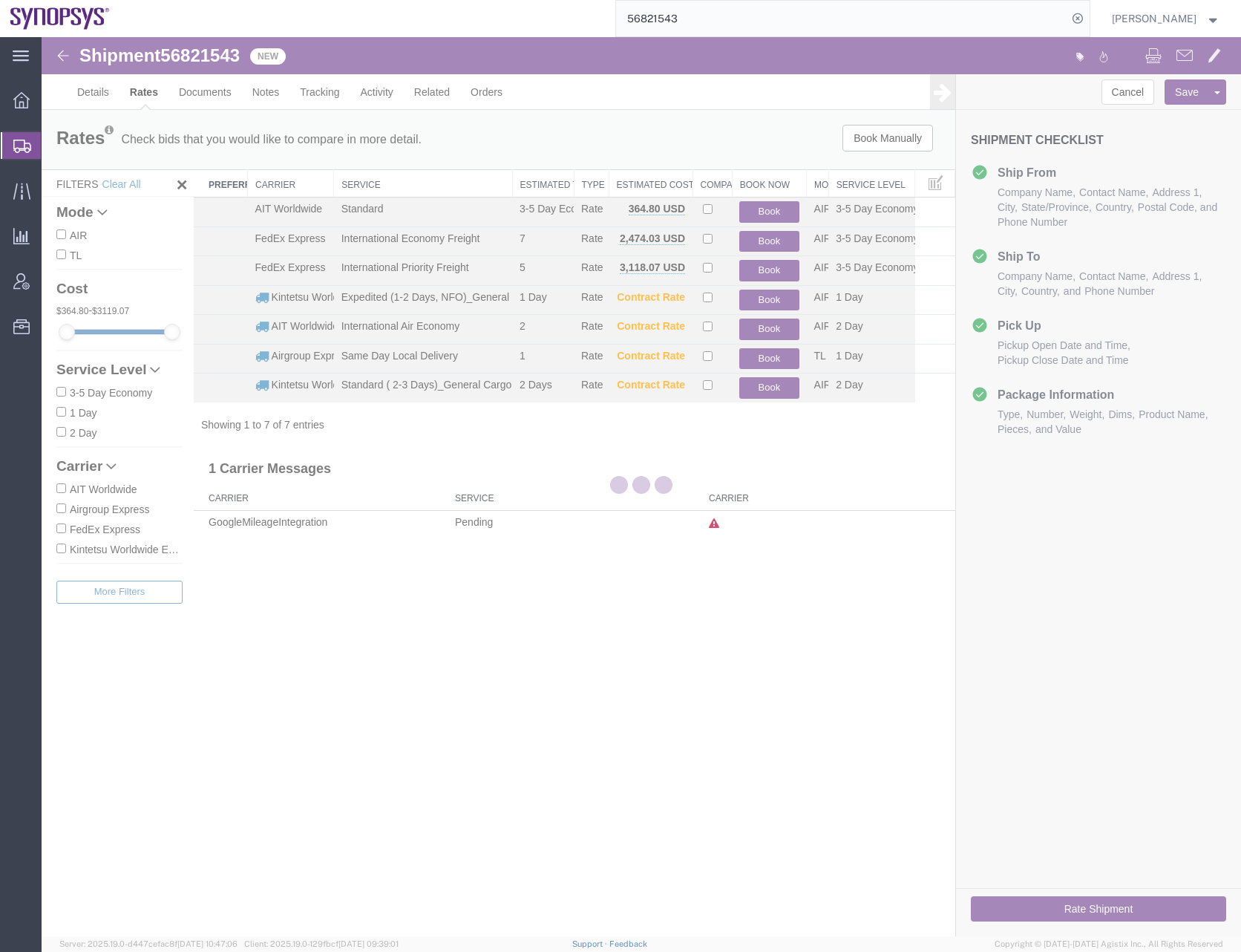
scroll to position [0, 0]
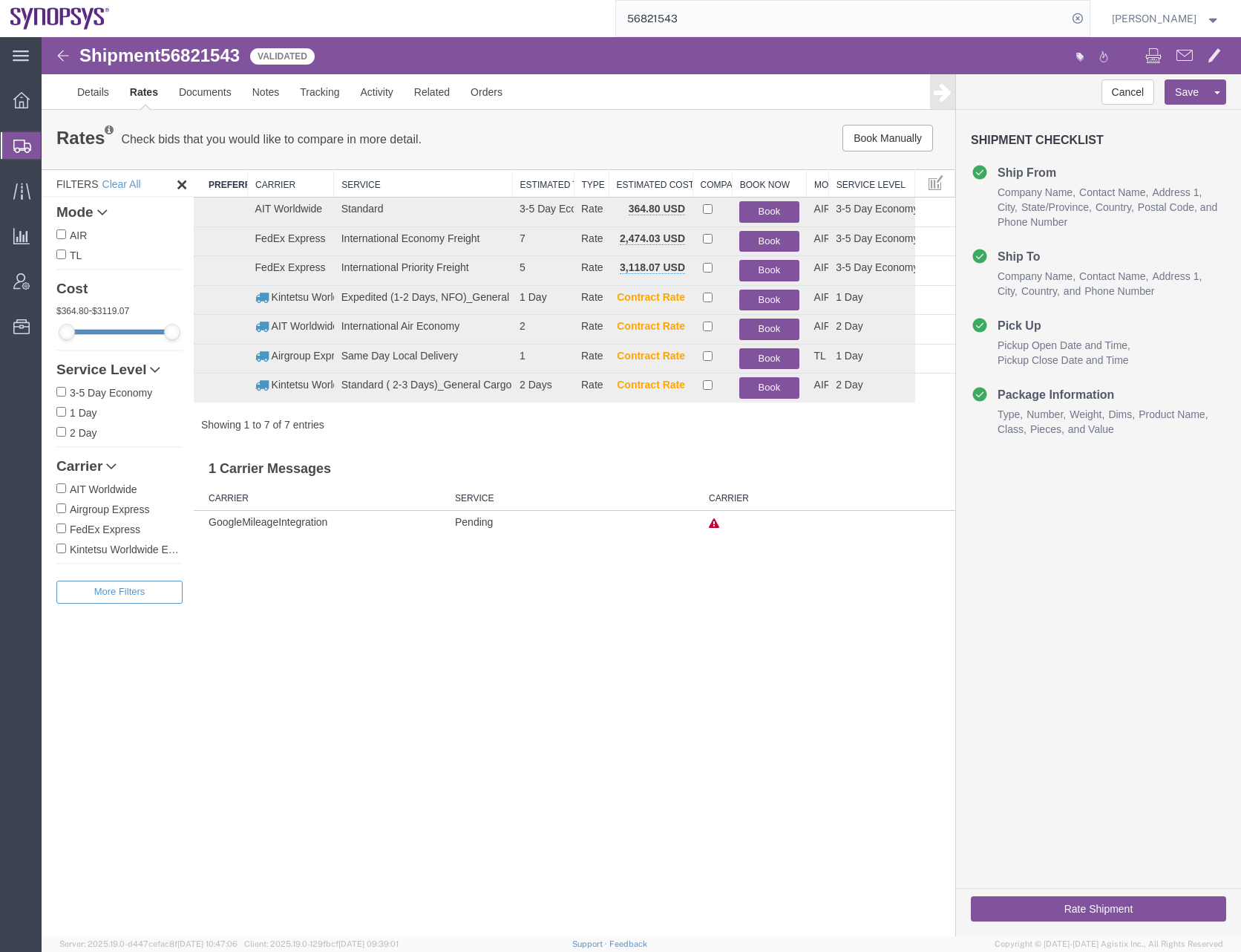
click at [619, 631] on div "Shipment 56821543 7 of 7 Validated Details Rates Documents Notes Tracking Activ…" at bounding box center [641, 487] width 1200 height 899
click at [891, 145] on button "Book Manually" at bounding box center [888, 138] width 90 height 27
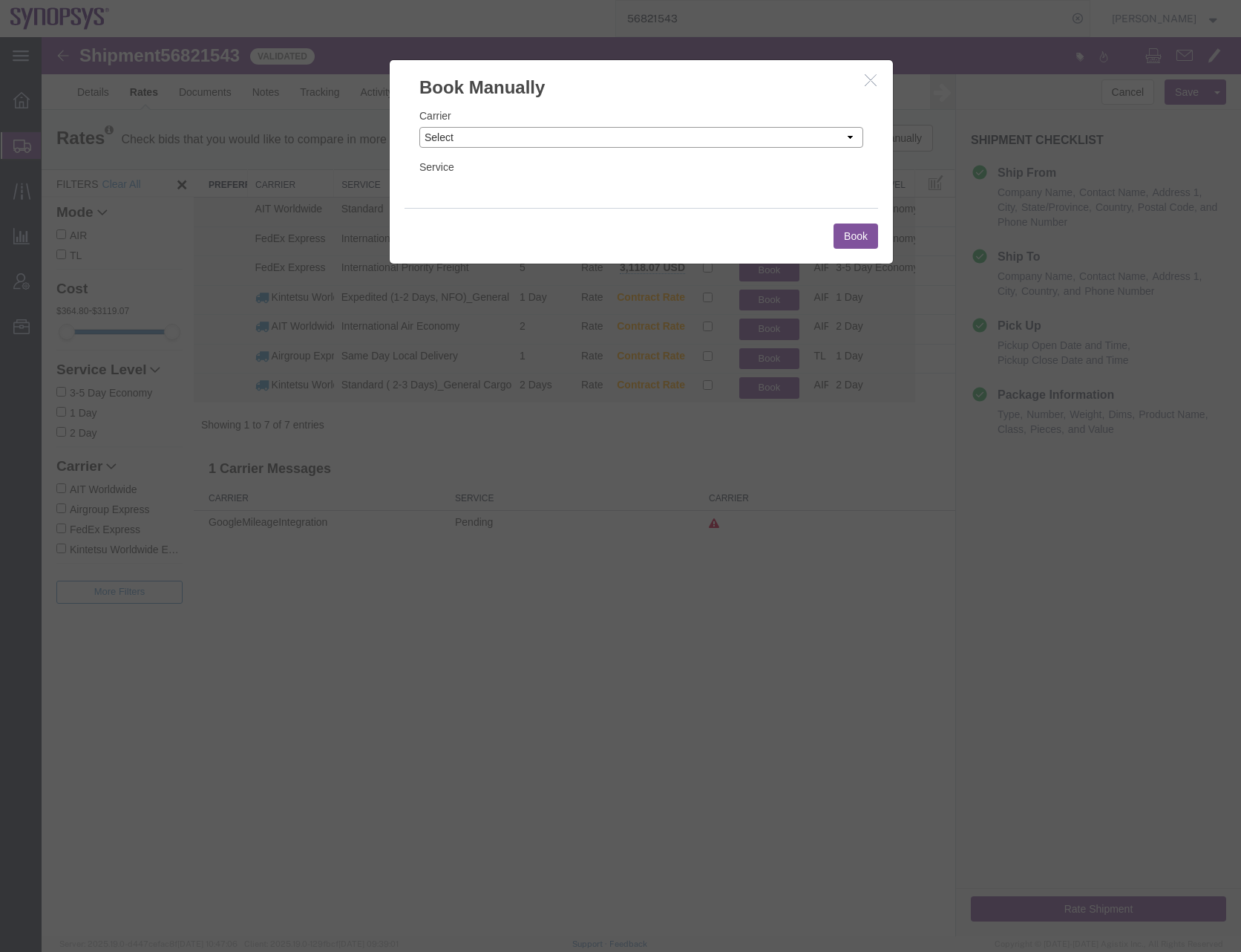
click at [476, 139] on select "Select Add New Carrier (and default service) AIT Worldwide Aerly Bird Airgroup …" at bounding box center [641, 137] width 444 height 21
select select "62"
click at [419, 127] on select "Select Add New Carrier (and default service) AIT Worldwide Aerly Bird Airgroup …" at bounding box center [641, 137] width 444 height 21
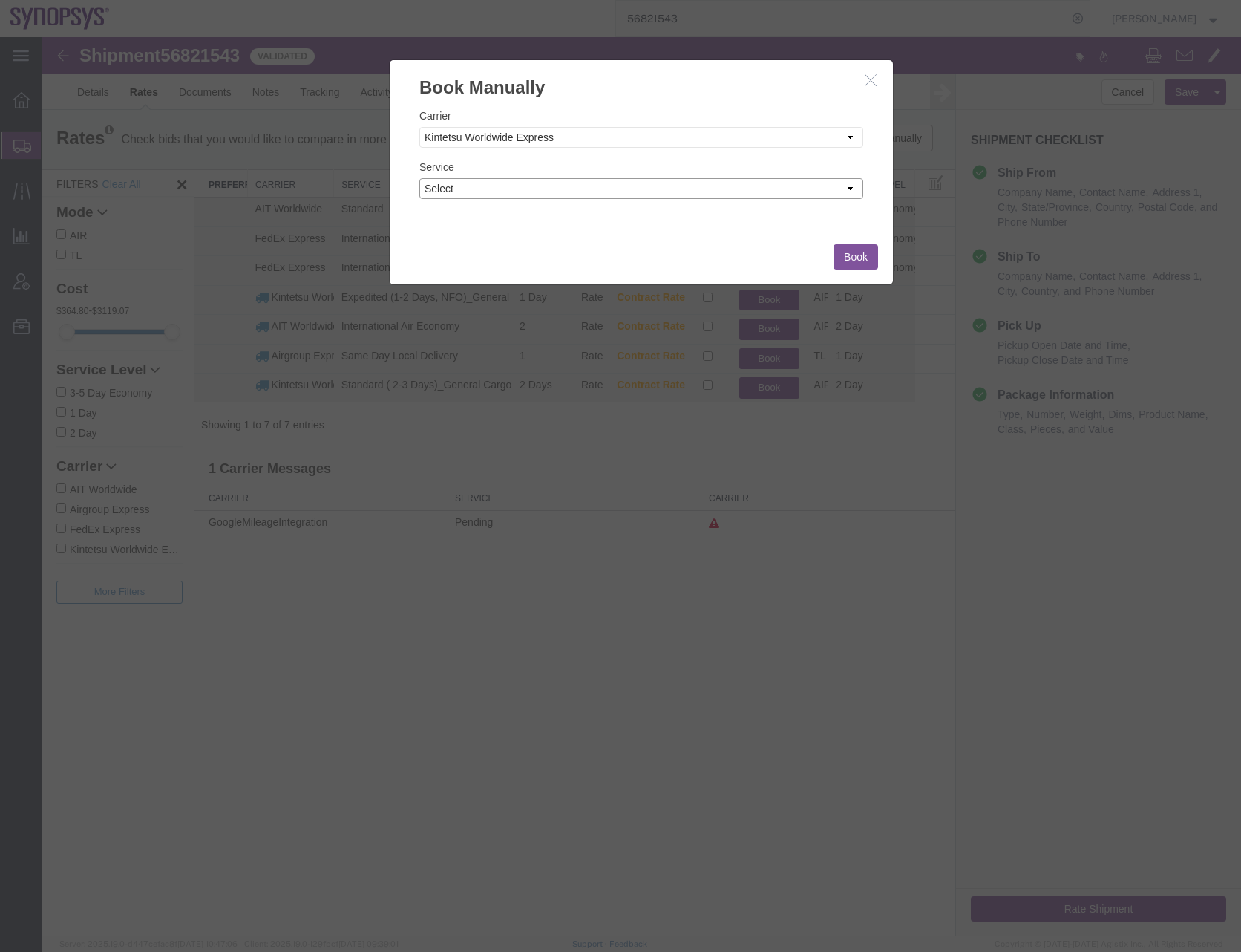
click at [496, 188] on select "Select AIR 1 Day Air 2 Day Air 3 - 5 Day Air 3 - 5 Day Air 3 - 5 Day Temp Air 5…" at bounding box center [641, 189] width 444 height 21
select select "578"
click at [419, 178] on select "Select AIR 1 Day Air 2 Day Air 3 - 5 Day Air 3 - 5 Day Air 3 - 5 Day Temp Air 5…" at bounding box center [641, 189] width 444 height 21
click at [847, 263] on button "Book" at bounding box center [856, 256] width 44 height 25
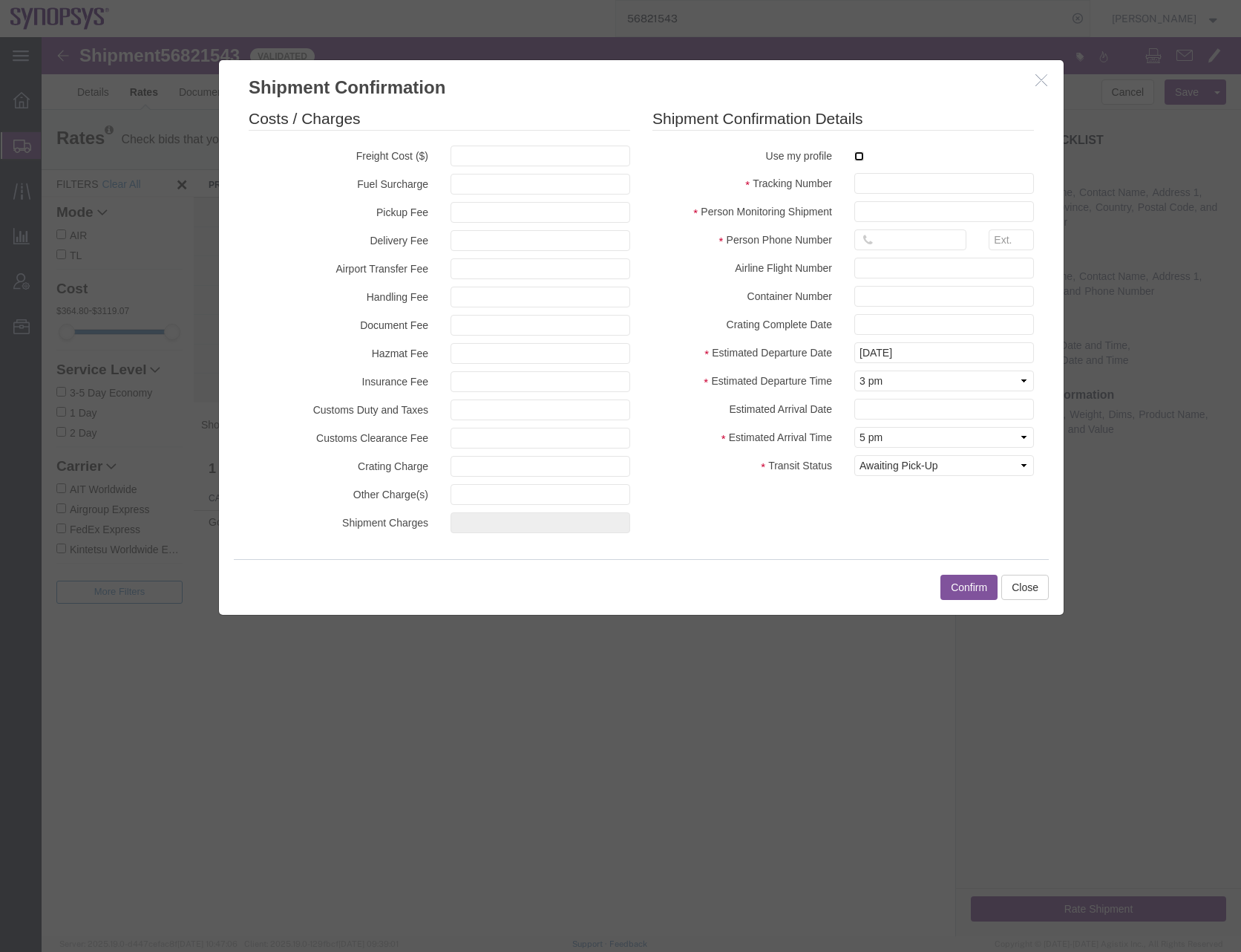
click at [860, 155] on input "checkbox" at bounding box center [859, 156] width 10 height 10
checkbox input "true"
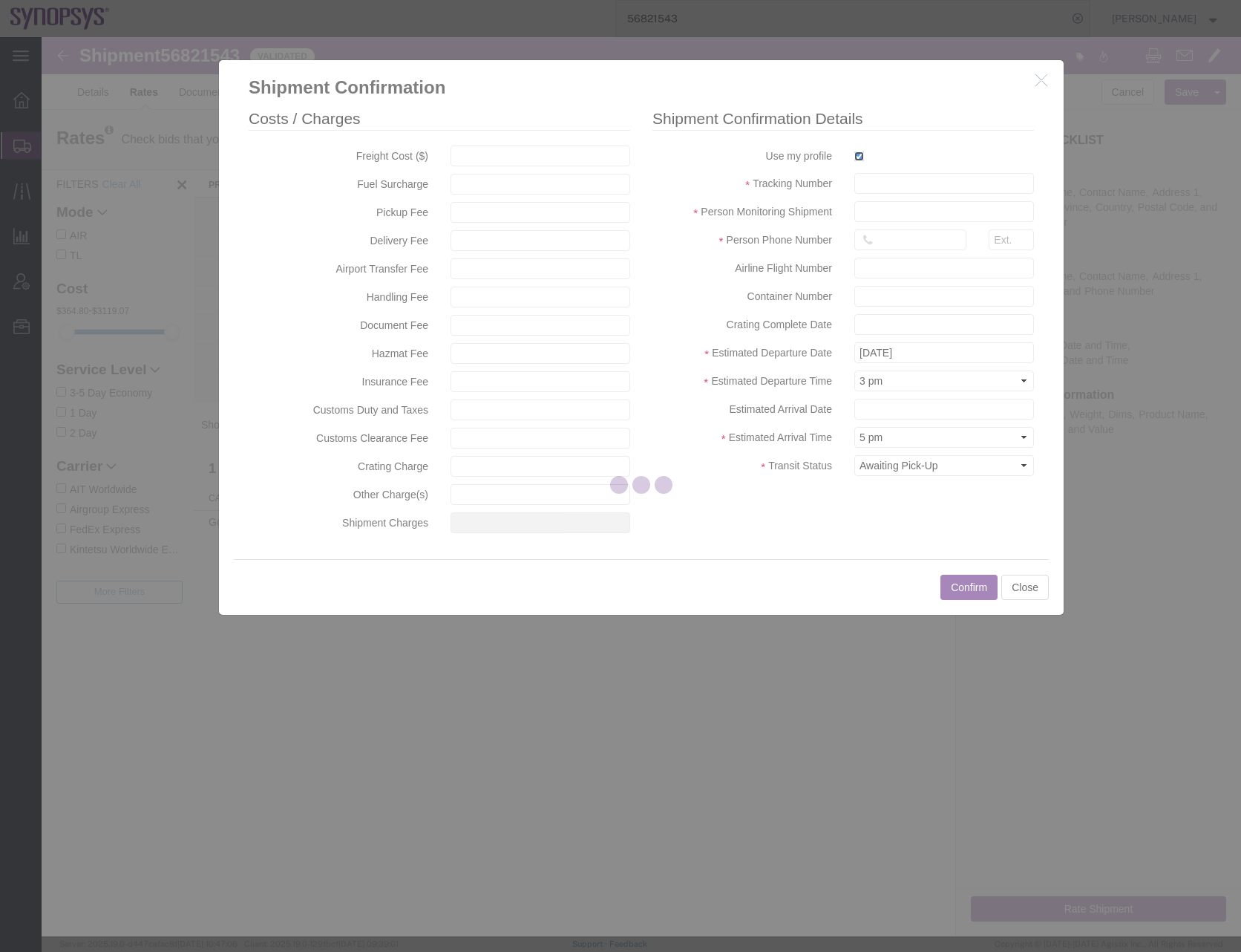
type input "[PERSON_NAME]"
type input "0016505845000"
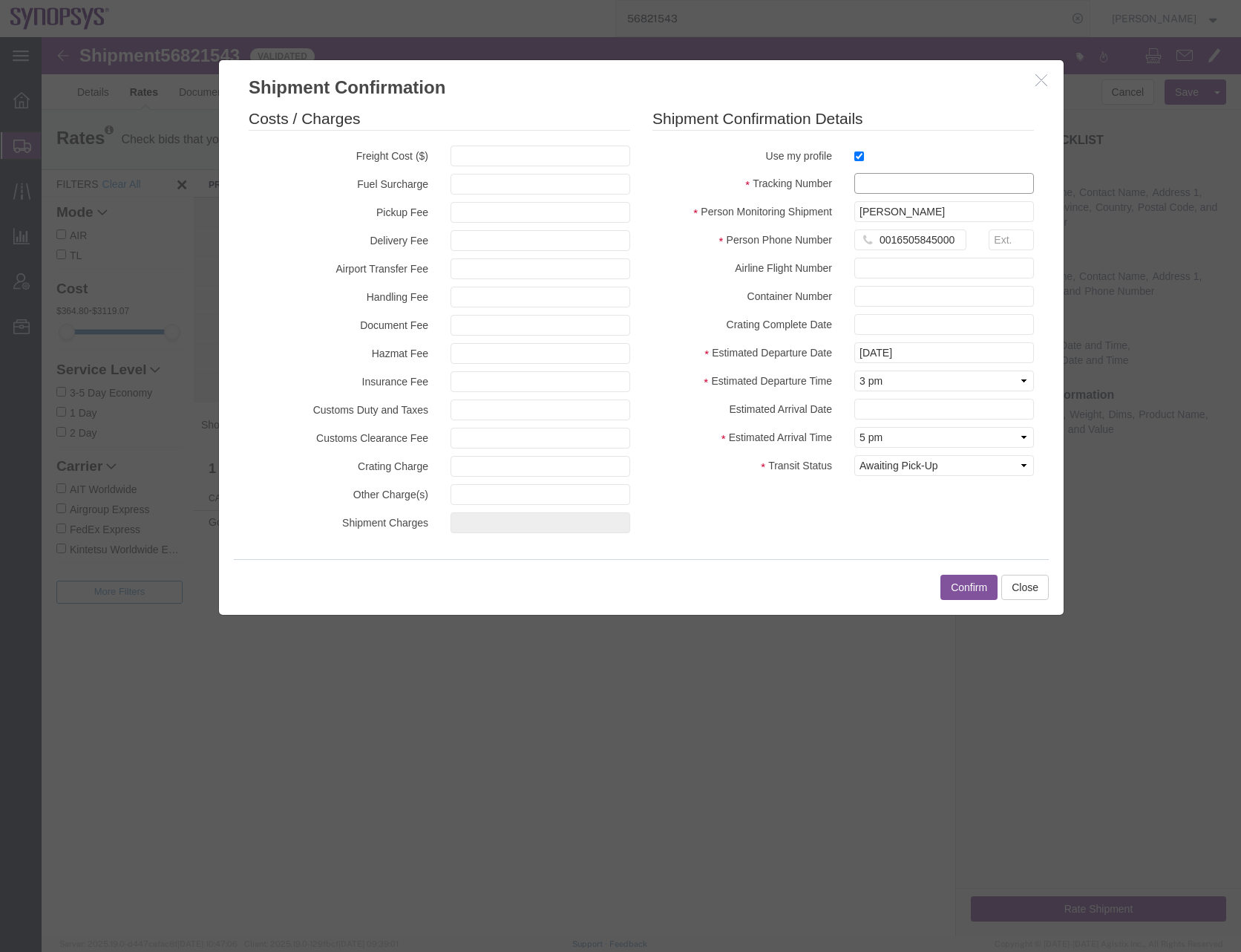
click at [864, 185] on input "text" at bounding box center [943, 183] width 179 height 21
paste input "340513927895"
type input "340513927895"
click at [896, 236] on input "0016505845000" at bounding box center [910, 240] width 112 height 21
type input "6505845000"
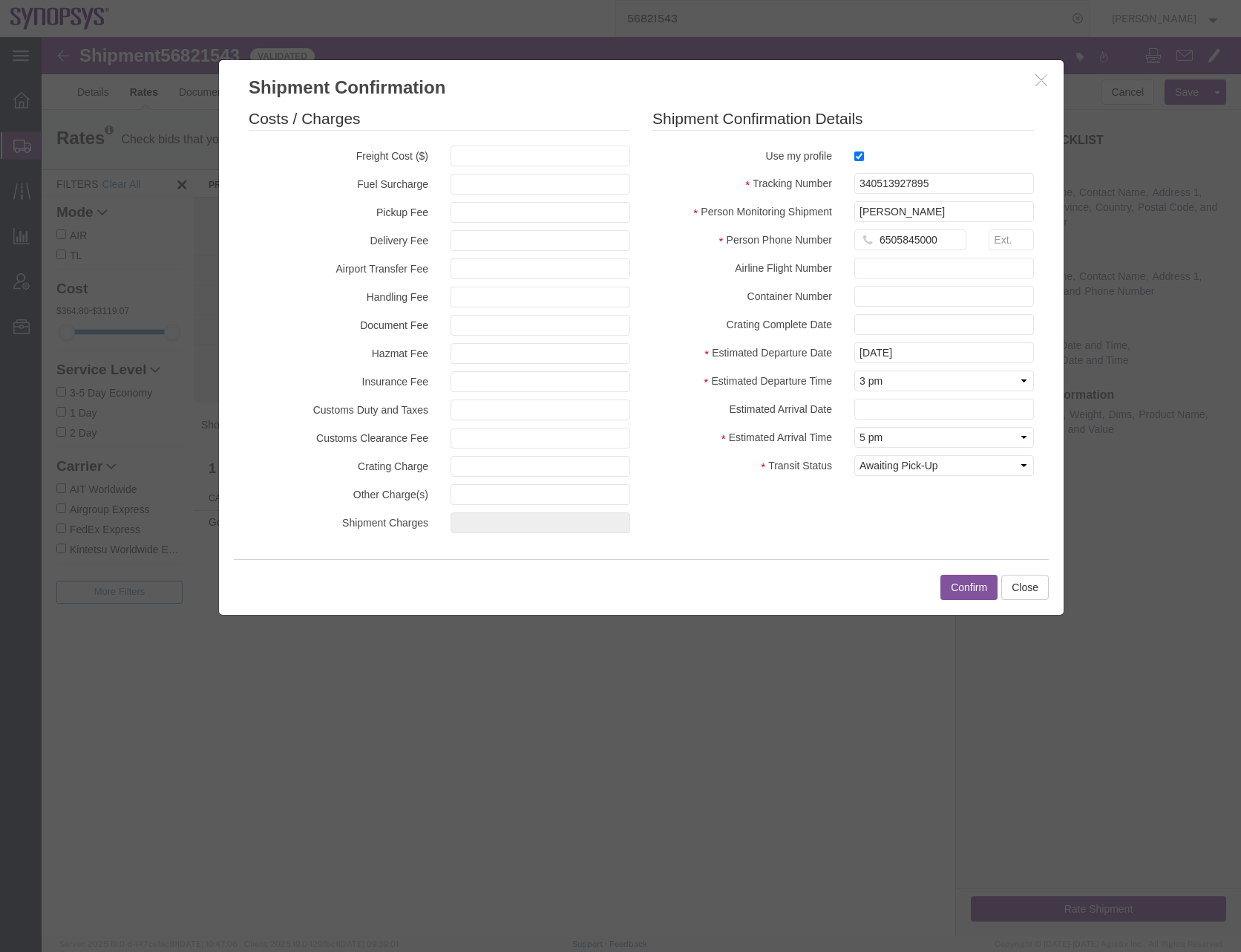
click at [964, 584] on button "Confirm" at bounding box center [969, 587] width 58 height 25
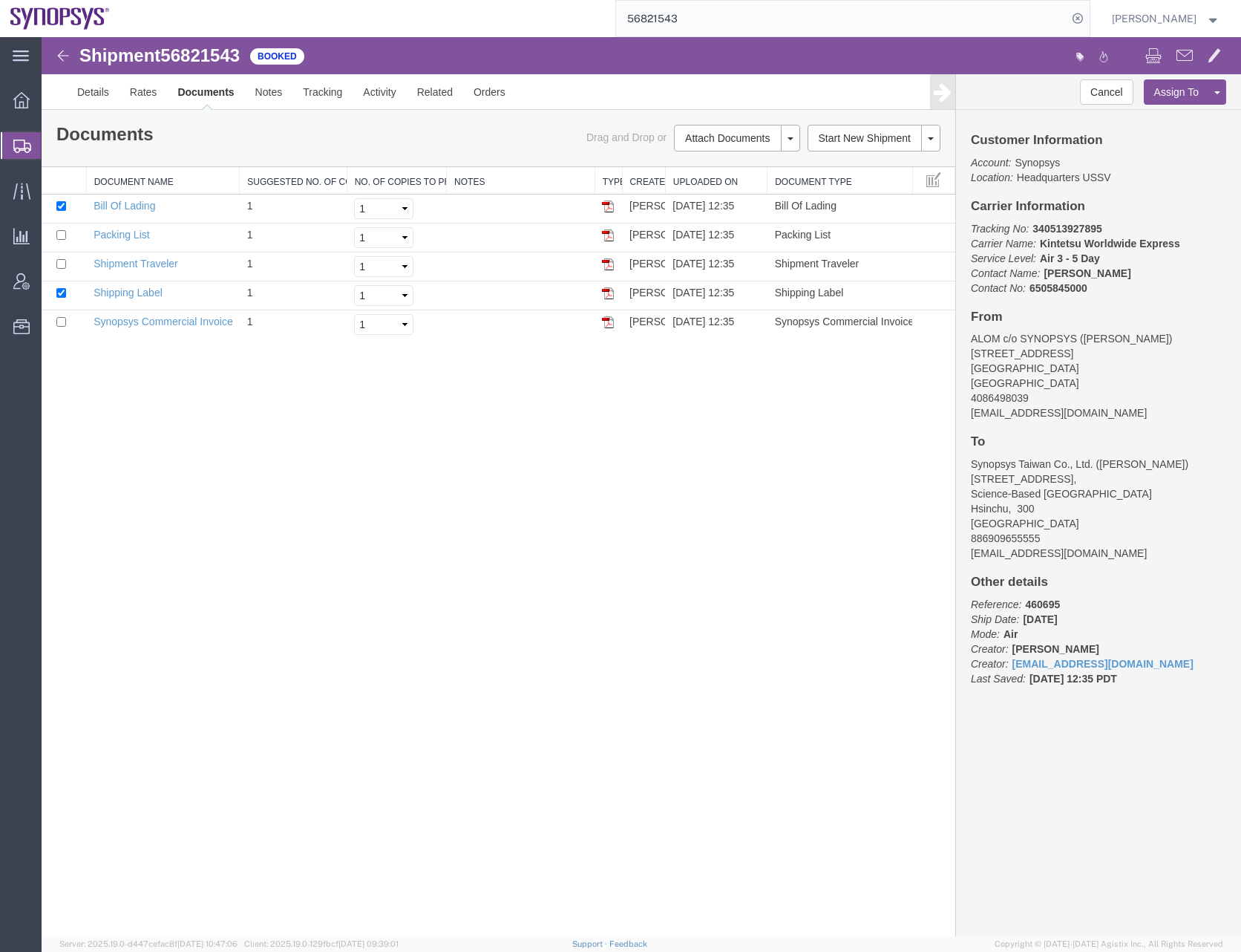
click at [603, 554] on div "Shipment 56821543 5 of 5 Booked Details Rates Documents Notes Tracking Activity…" at bounding box center [641, 487] width 1200 height 899
click at [657, 19] on input "56821543" at bounding box center [842, 18] width 451 height 36
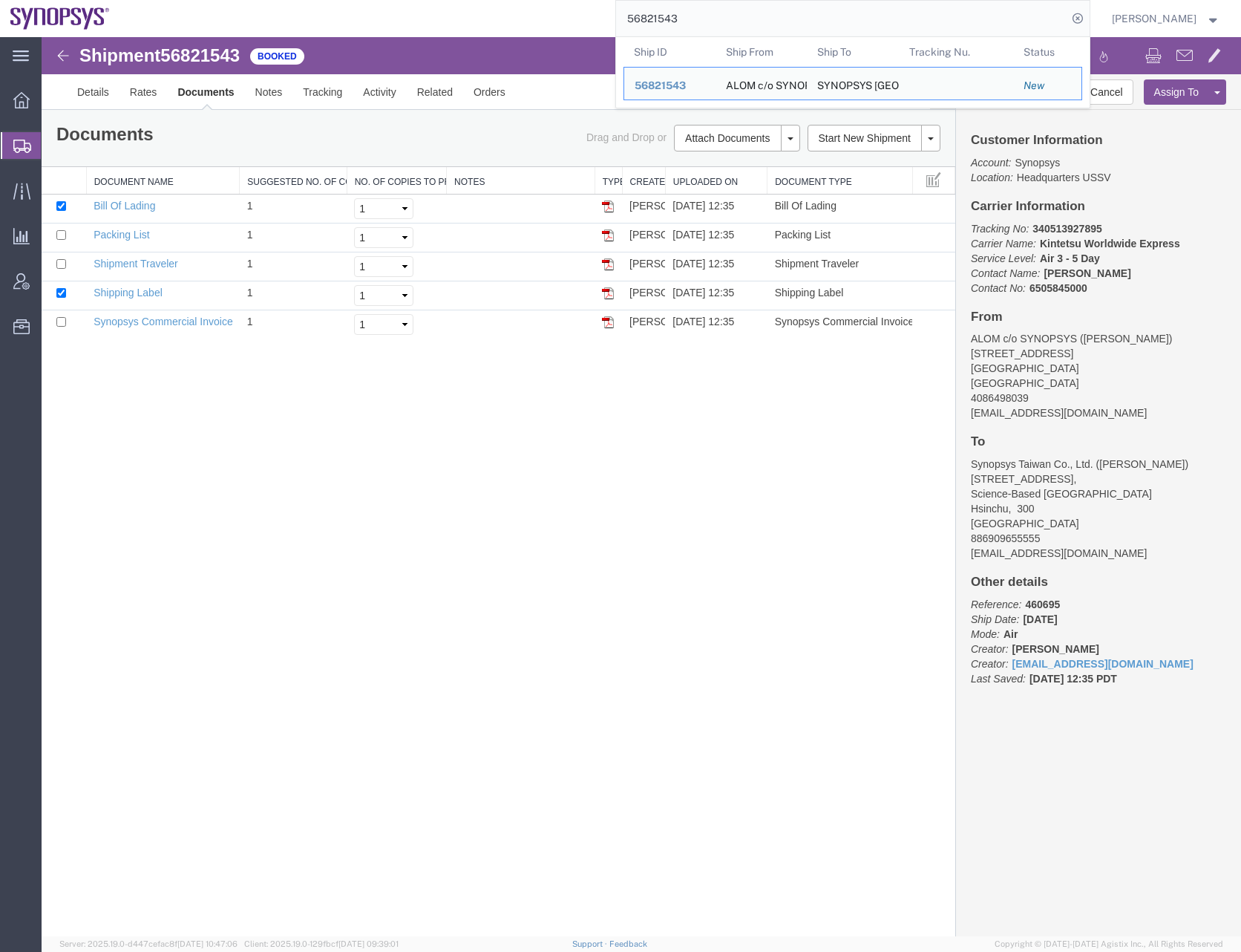
click at [657, 19] on input "56821543" at bounding box center [842, 18] width 451 height 36
paste input "51606"
type input "56851606"
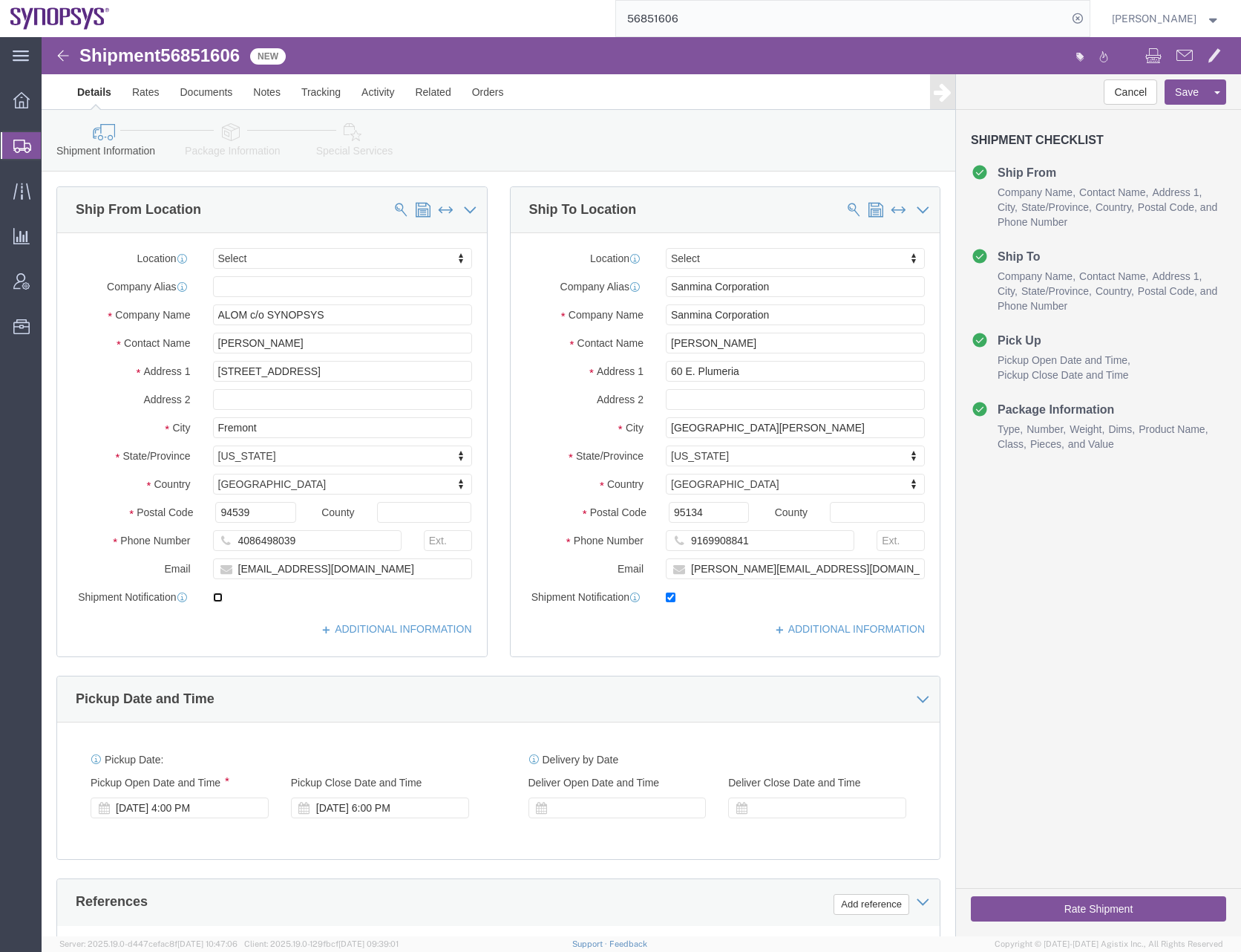
click input "checkbox"
checkbox input "true"
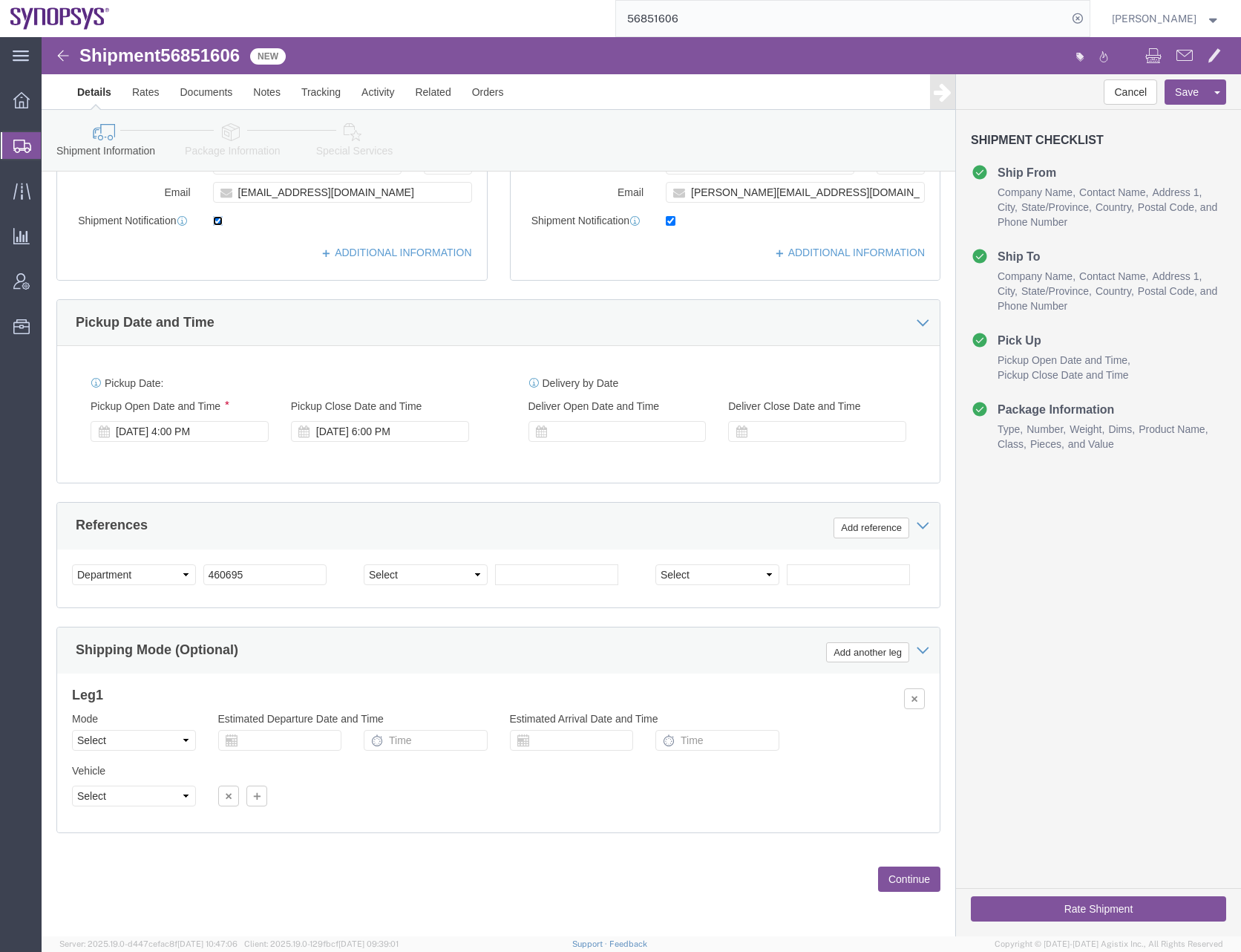
scroll to position [377, 0]
click button "Continue"
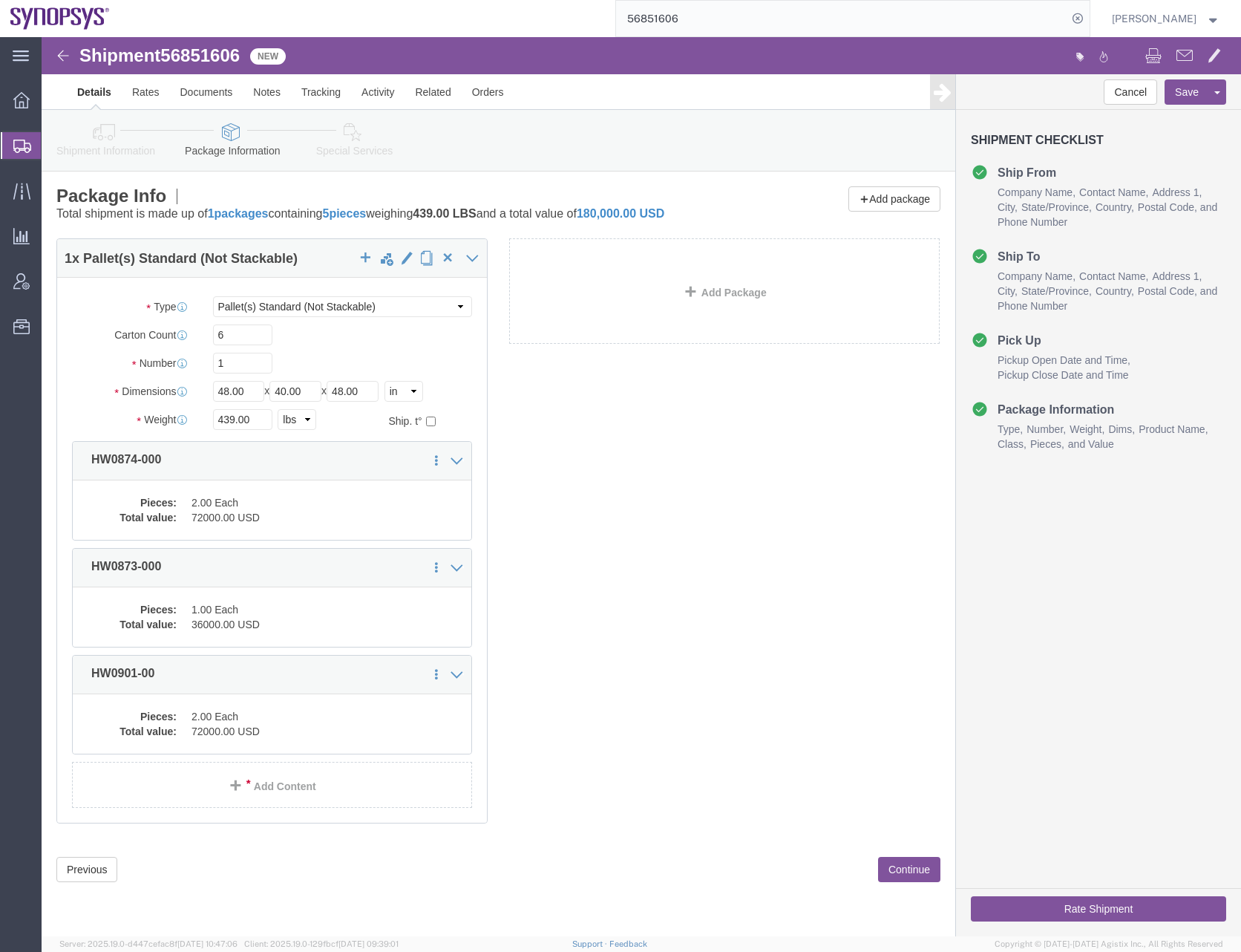
click div "1 x Pallet(s) Standard (Not Stackable) Package Type Select Bale(s) Basket(s) Bo…"
drag, startPoint x: 194, startPoint y: 297, endPoint x: 162, endPoint y: 297, distance: 32.0
click div "6"
type input "5"
type input "365"
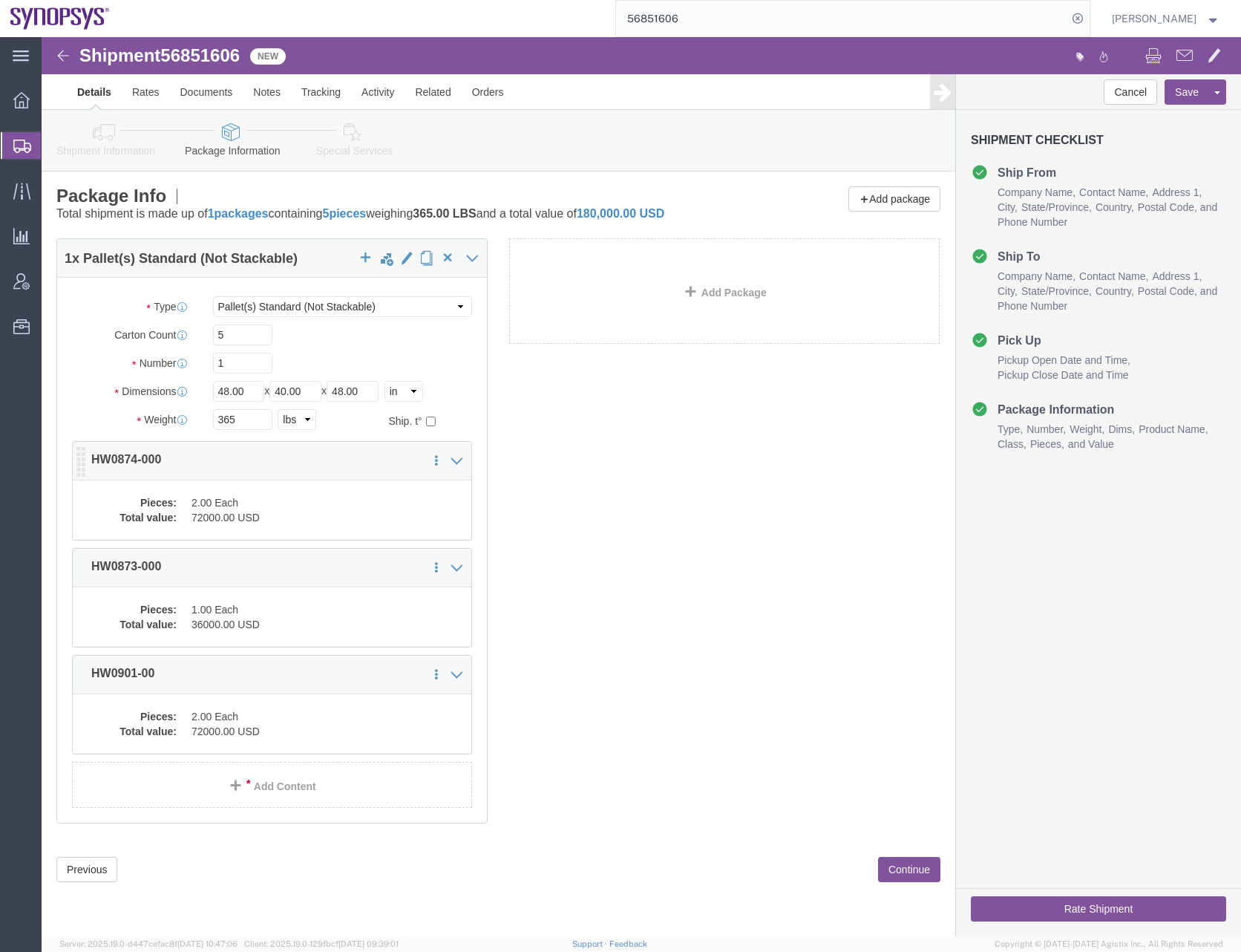
click dd "72000.00 USD"
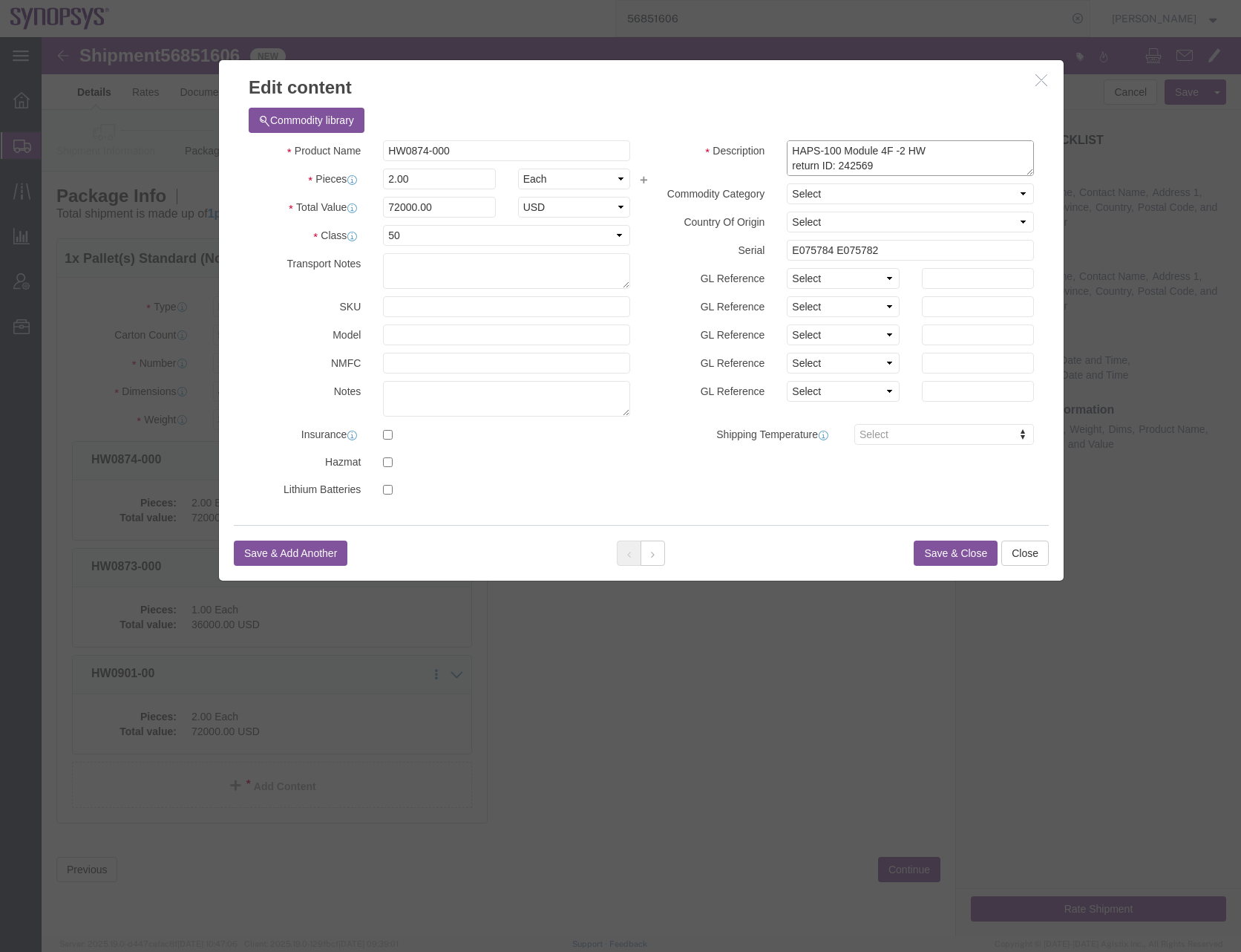
click textarea "HAPS-100 Module 4F -2 HW return ID: 242569 RMA 5000005157"
drag, startPoint x: 846, startPoint y: 132, endPoint x: 752, endPoint y: 131, distance: 94.0
click textarea "HAPS-100 Module 4F -2 HW return ID: 242569 RMA 5000005157"
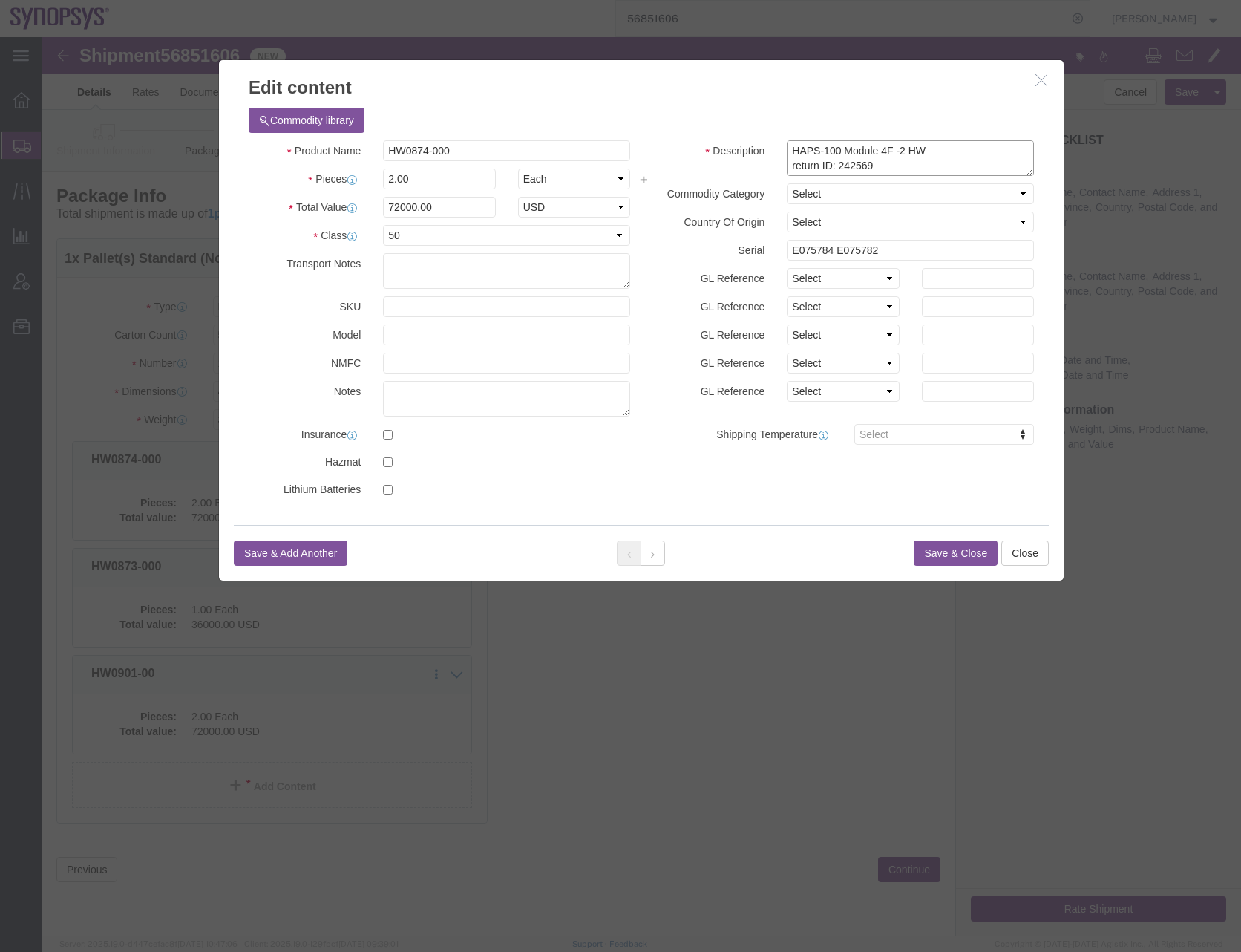
click textarea "HAPS-100 Module 4F -2 HW return ID: 242569 RMA 5000005157"
paste textarea "Return 10:288807; RMA# 5000005571; PN: HW0874-000/SH100004227; SN: E075784; Sup…"
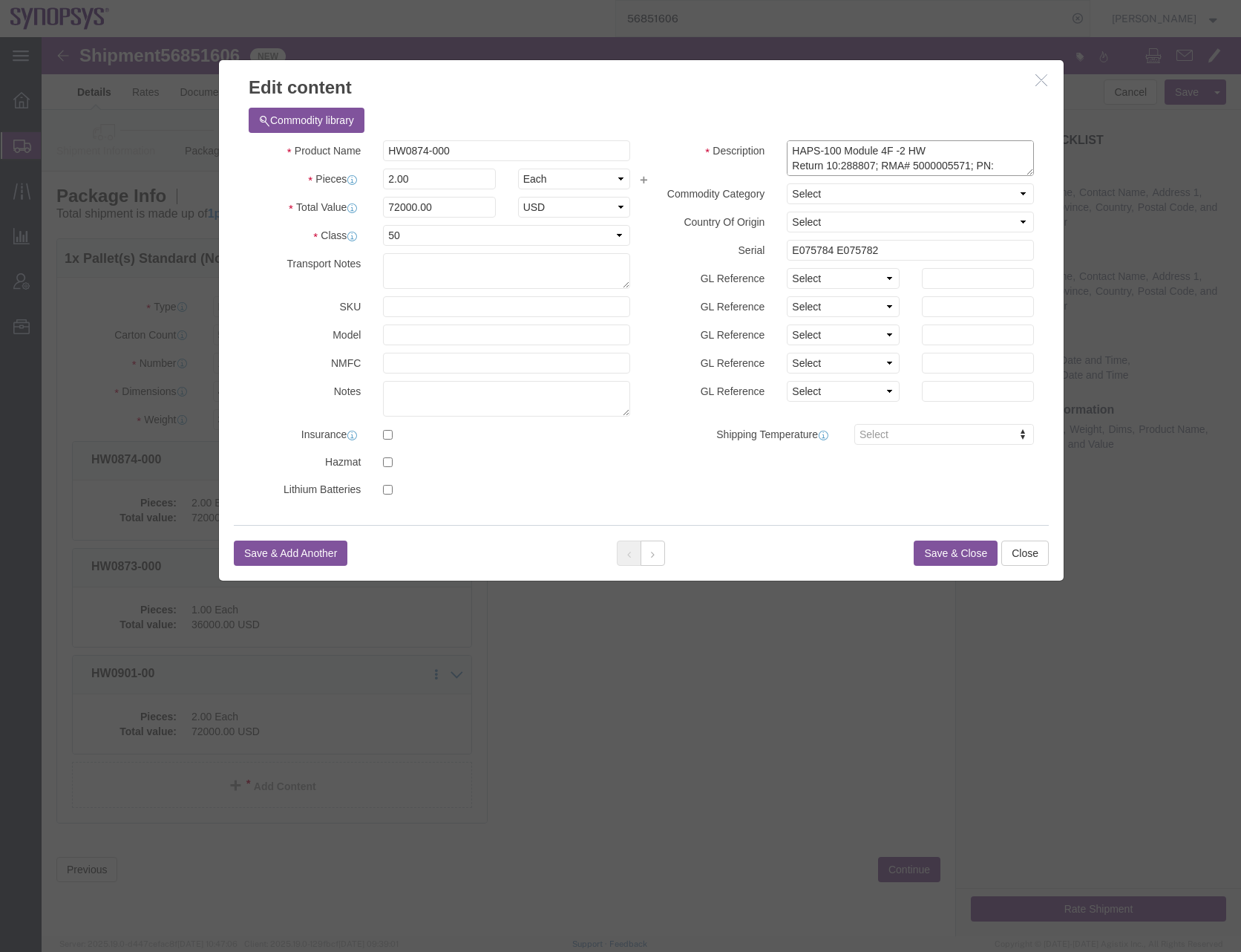
click textarea "HAPS-100 Module 4F -2 HW return ID: 242569 RMA 5000005157"
type textarea "HAPS-100 Module 4F -2 HW Return ID:288807; RMA# 5000005571; PN: HW0874-000/SH10…"
drag, startPoint x: 388, startPoint y: 132, endPoint x: 342, endPoint y: 137, distance: 46.3
click input "2.00"
type input "1"
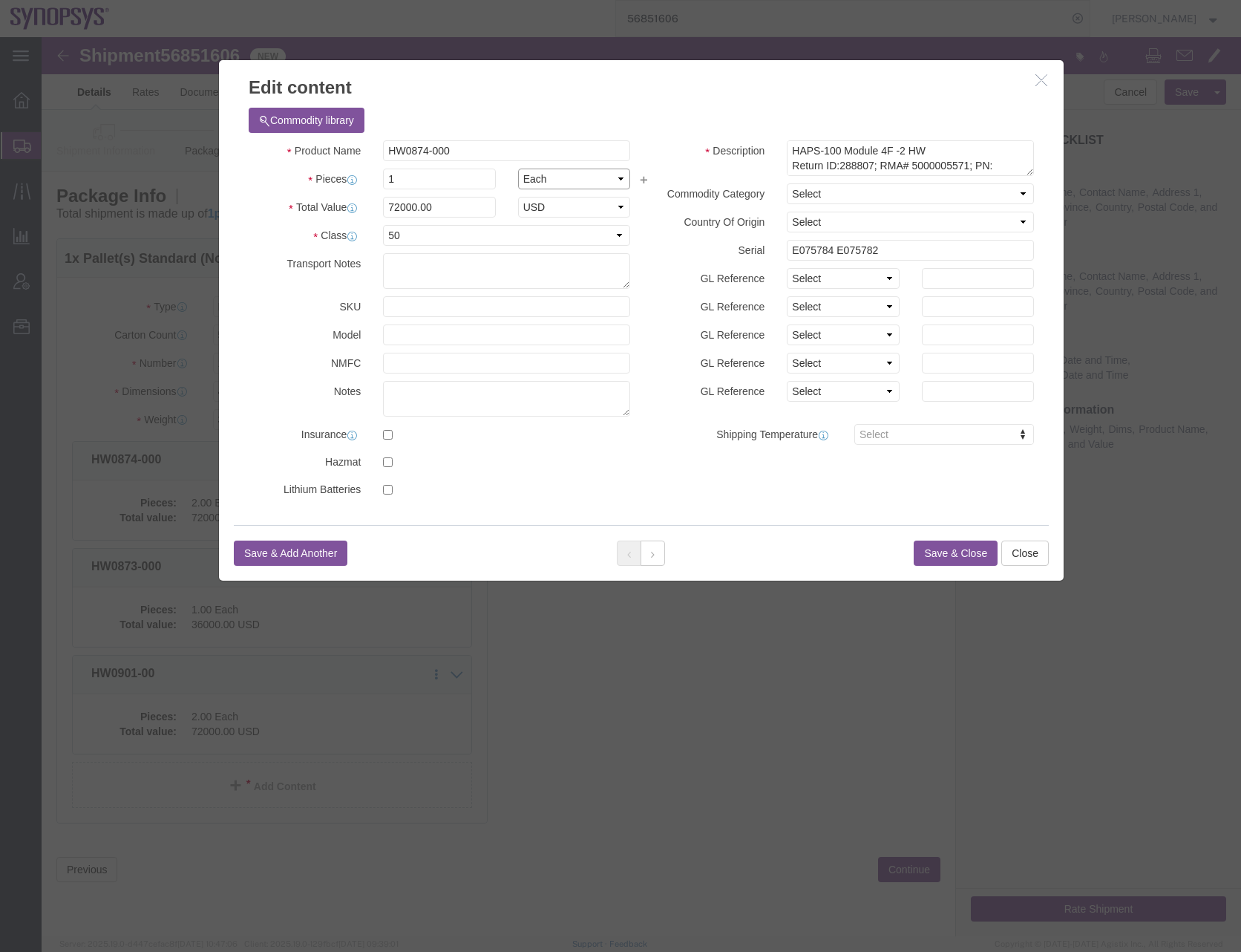
type input "36000"
click input "E075784 E075782"
type input "E075784"
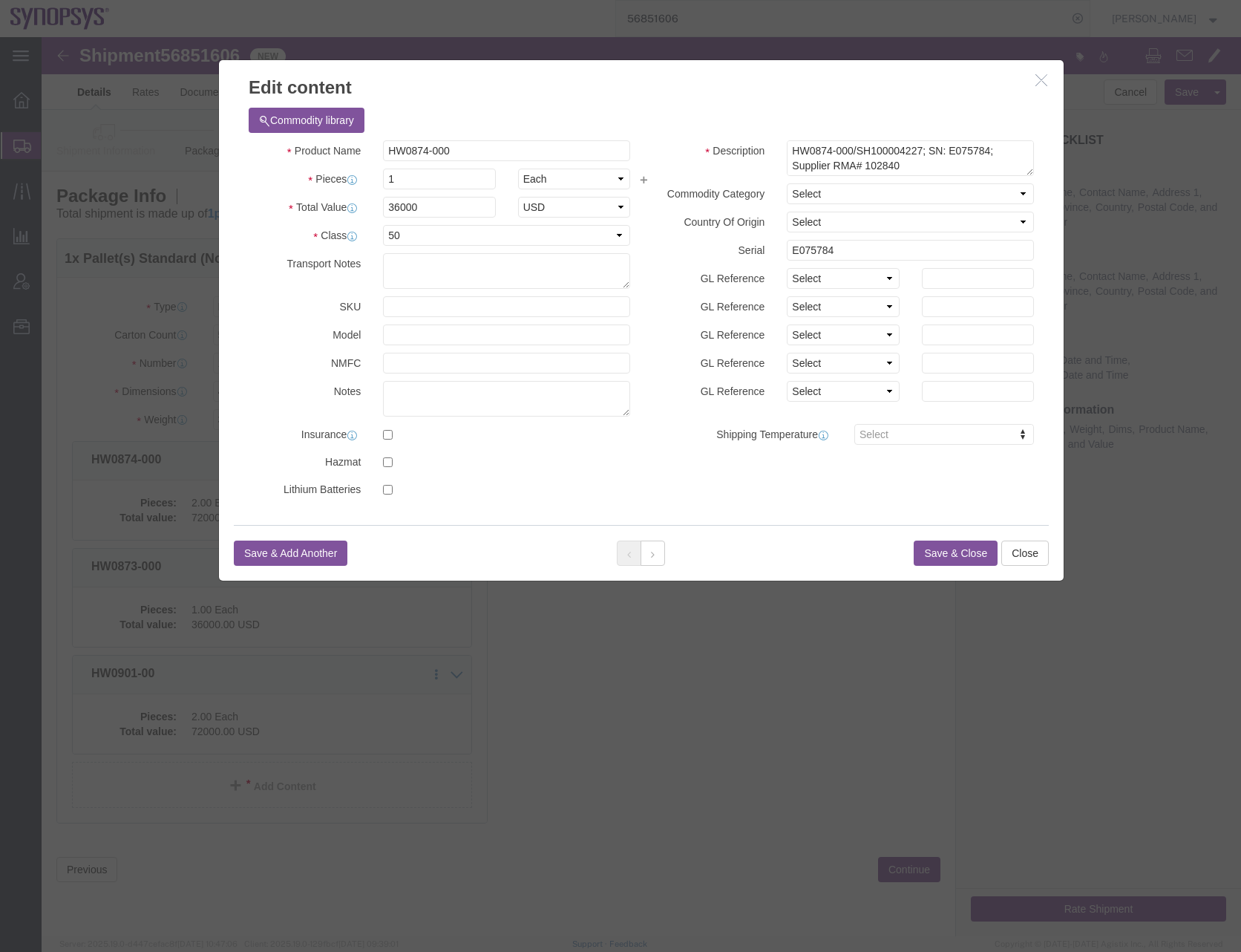
click h3 "Edit content"
click textarea "HAPS-100 Module 4F -2 HW return ID: 242569 RMA 5000005157"
type textarea "HAPS-100 Module 4F -2 HW Return ID:288807; RMA# 5000005571; PN: HW0874-000/SH10…"
click h3 "Edit content"
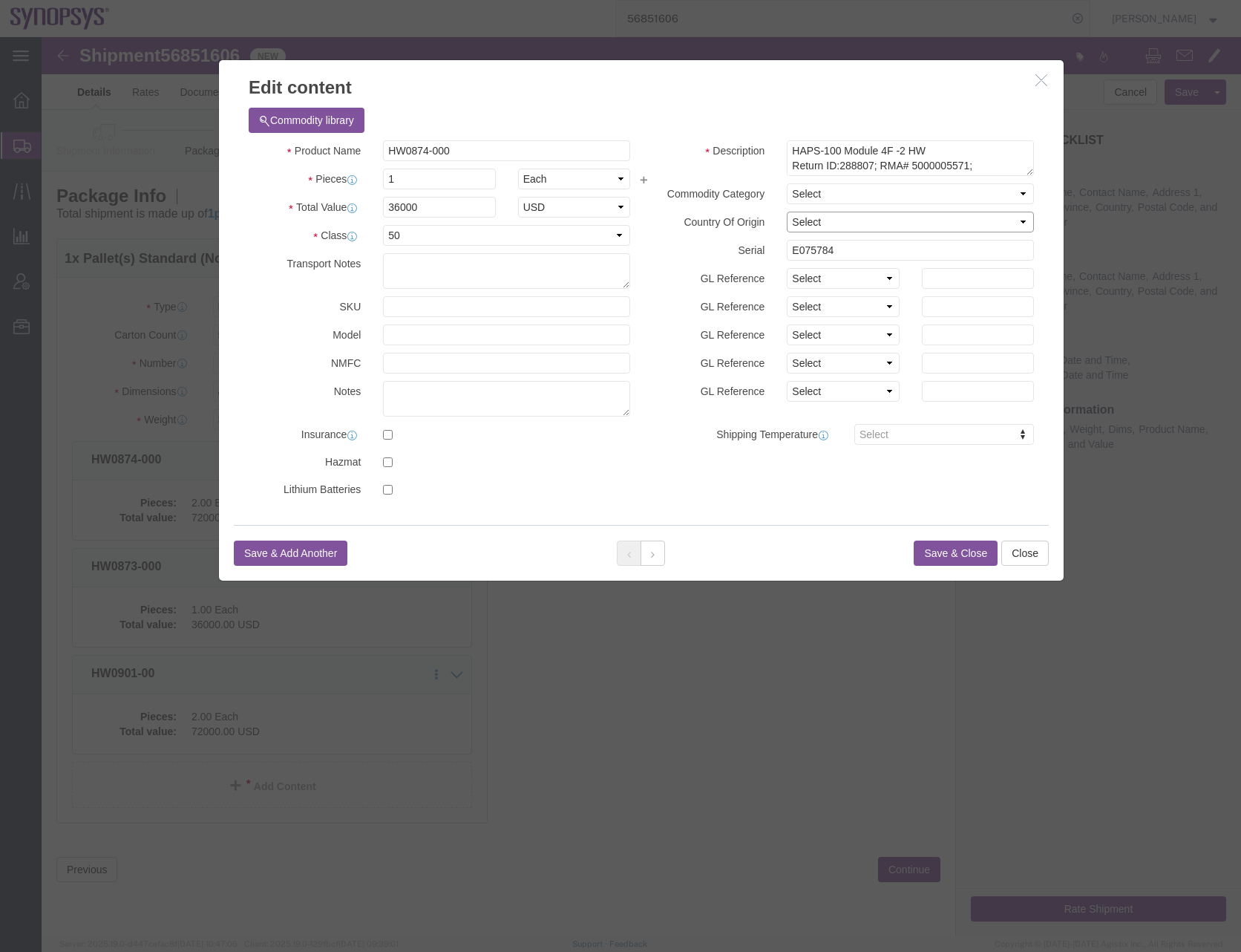
click select "Select [GEOGRAPHIC_DATA] [GEOGRAPHIC_DATA] [GEOGRAPHIC_DATA] [GEOGRAPHIC_DATA] …"
select select "US"
click select "Select [GEOGRAPHIC_DATA] [GEOGRAPHIC_DATA] [GEOGRAPHIC_DATA] [GEOGRAPHIC_DATA] …"
click button "Save & Close"
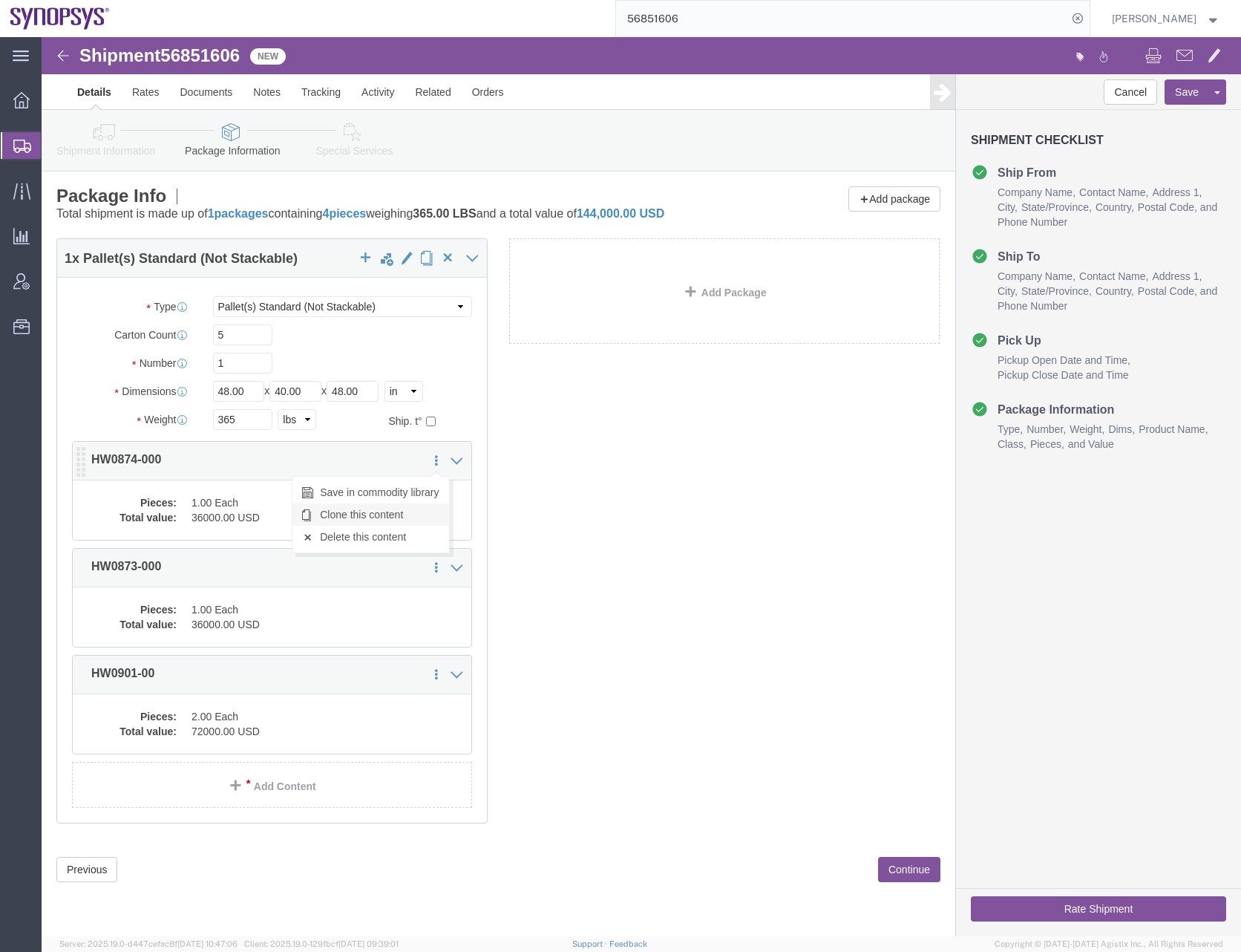
click link "Clone this content"
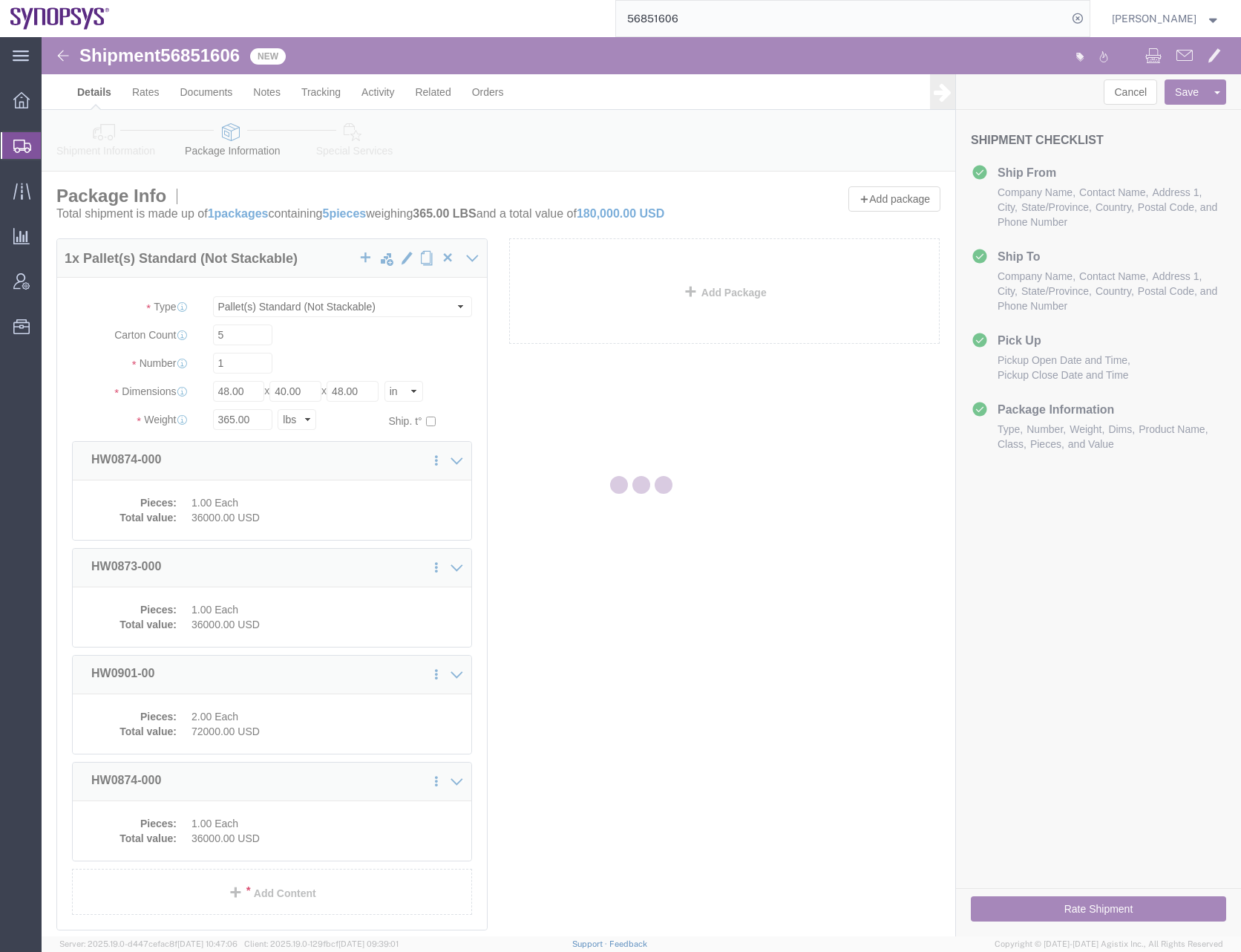
select select "PSNS"
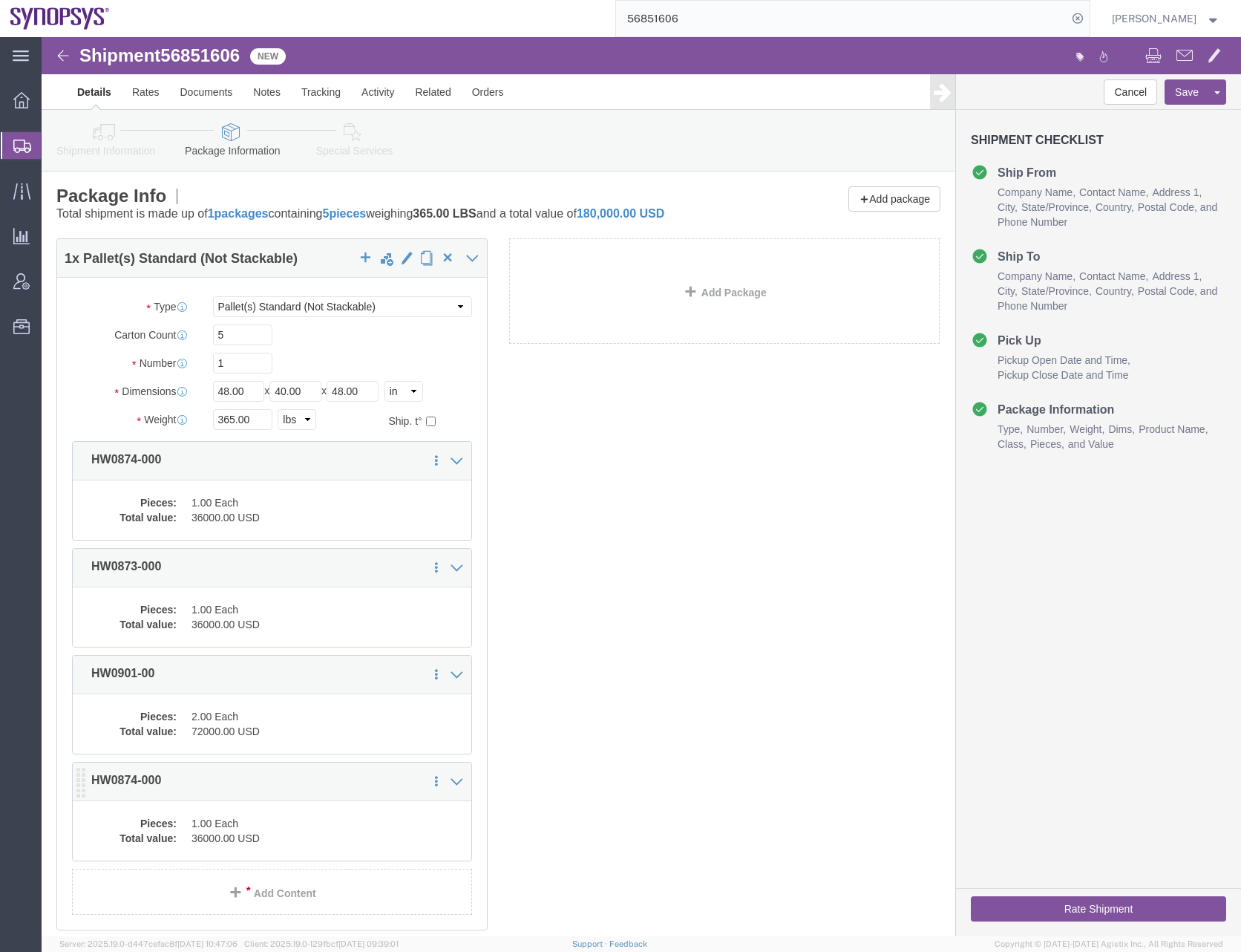
click dd "1.00 Each"
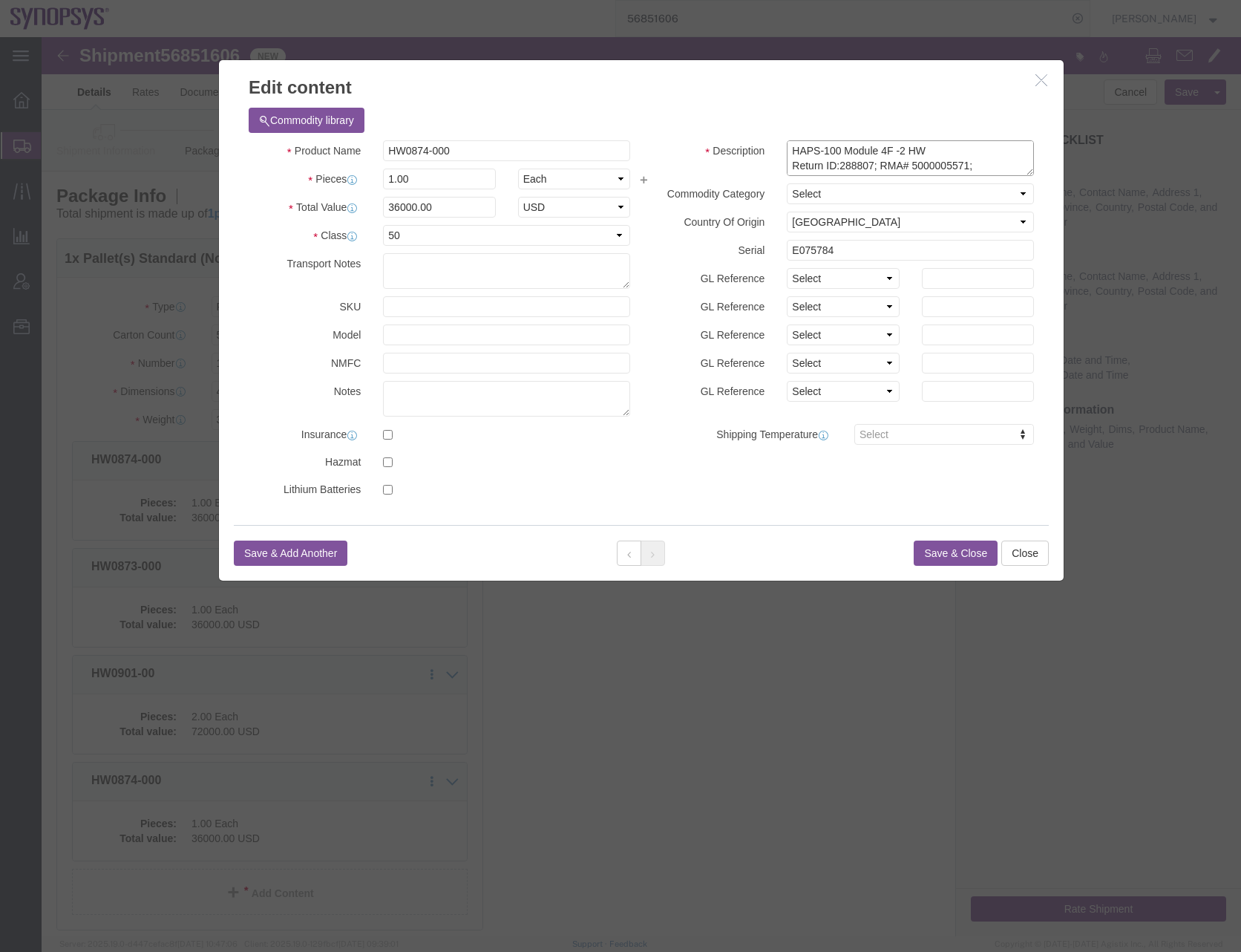
scroll to position [30, 0]
drag, startPoint x: 743, startPoint y: 125, endPoint x: 886, endPoint y: 182, distance: 153.9
click div "Description HAPS-100 Module 4F -2 HW Return ID:288807; RMA# 5000005571; PN: HW0…"
click textarea "HAPS-100 Module 4F -2 HW Return ID:288807; RMA# 5000005571; PN: HW0874-000/SH10…"
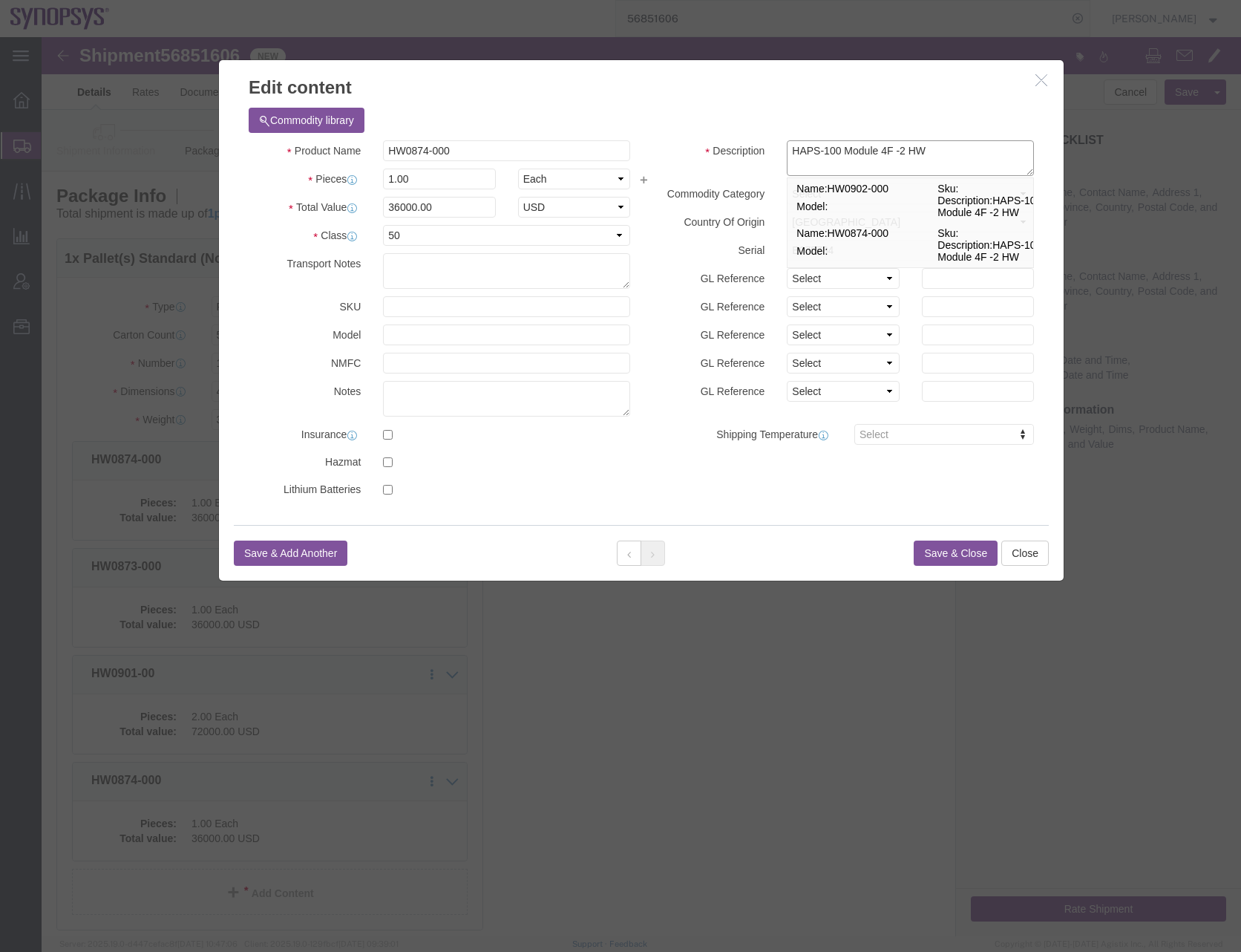
paste textarea "Return ID:285933; RMA# 5000005541; PN: -------------, HW0874-000/SH100004227; S…"
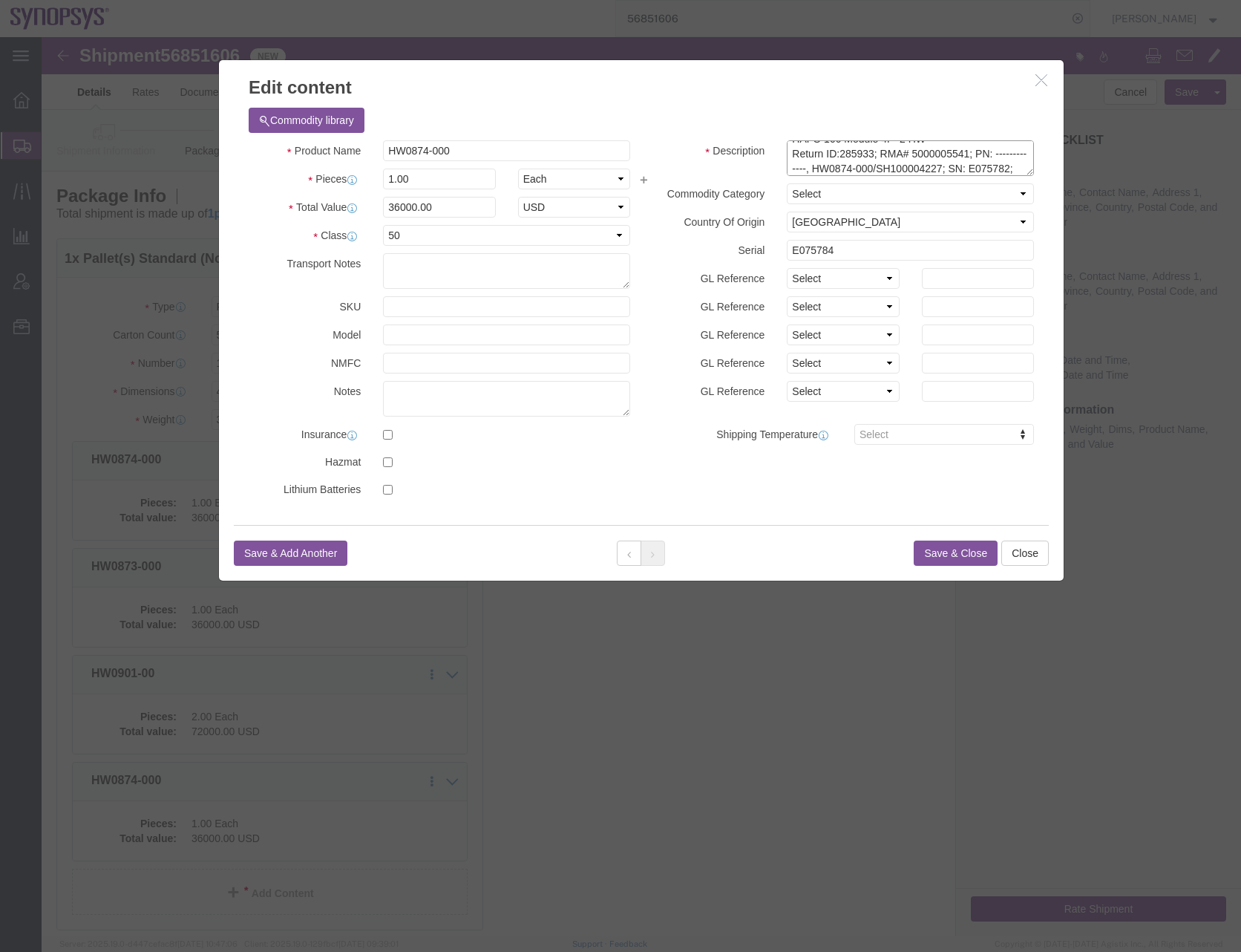
click textarea "HAPS-100 Module 4F -2 HW Return ID:288807; RMA# 5000005571; PN: HW0874-000/SH10…"
drag, startPoint x: 962, startPoint y: 129, endPoint x: 984, endPoint y: 131, distance: 22.1
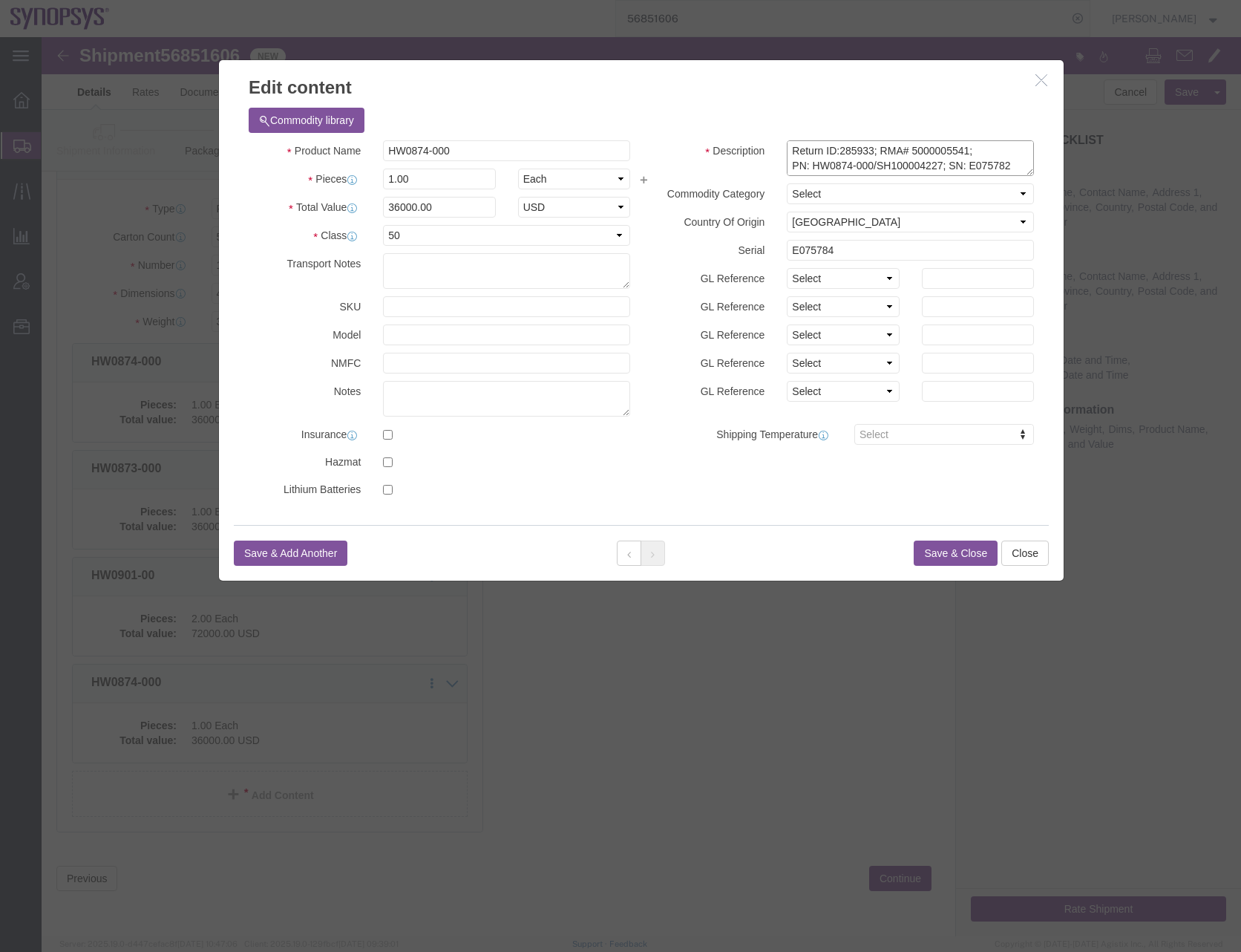
click textarea "HAPS-100 Module 4F -2 HW Return ID:288807; RMA# 5000005571; PN: HW0874-000/SH10…"
paste textarea "Supplier RMA# 102840"
type textarea "HAPS-100 Module 4F -2 HW Return ID:285933; RMA# 5000005541; PN: HW0874-000/SH10…"
click h3 "Edit content"
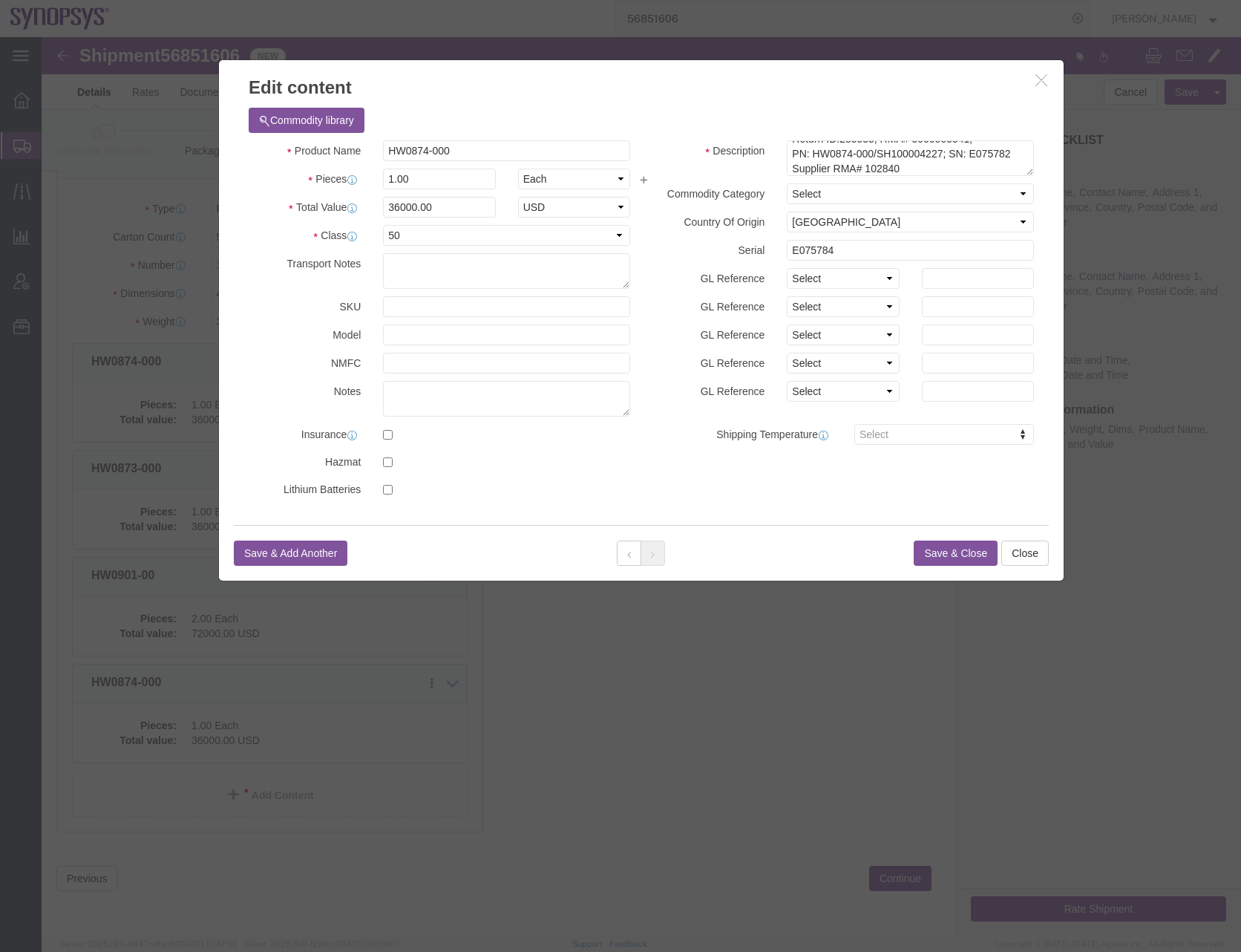
click h3 "Edit content"
drag, startPoint x: 802, startPoint y: 216, endPoint x: 657, endPoint y: 225, distance: 145.3
click div "Description HAPS-100 Module 4F -2 HW Return ID:288807; RMA# 5000005571; PN: HW0…"
paste input "2"
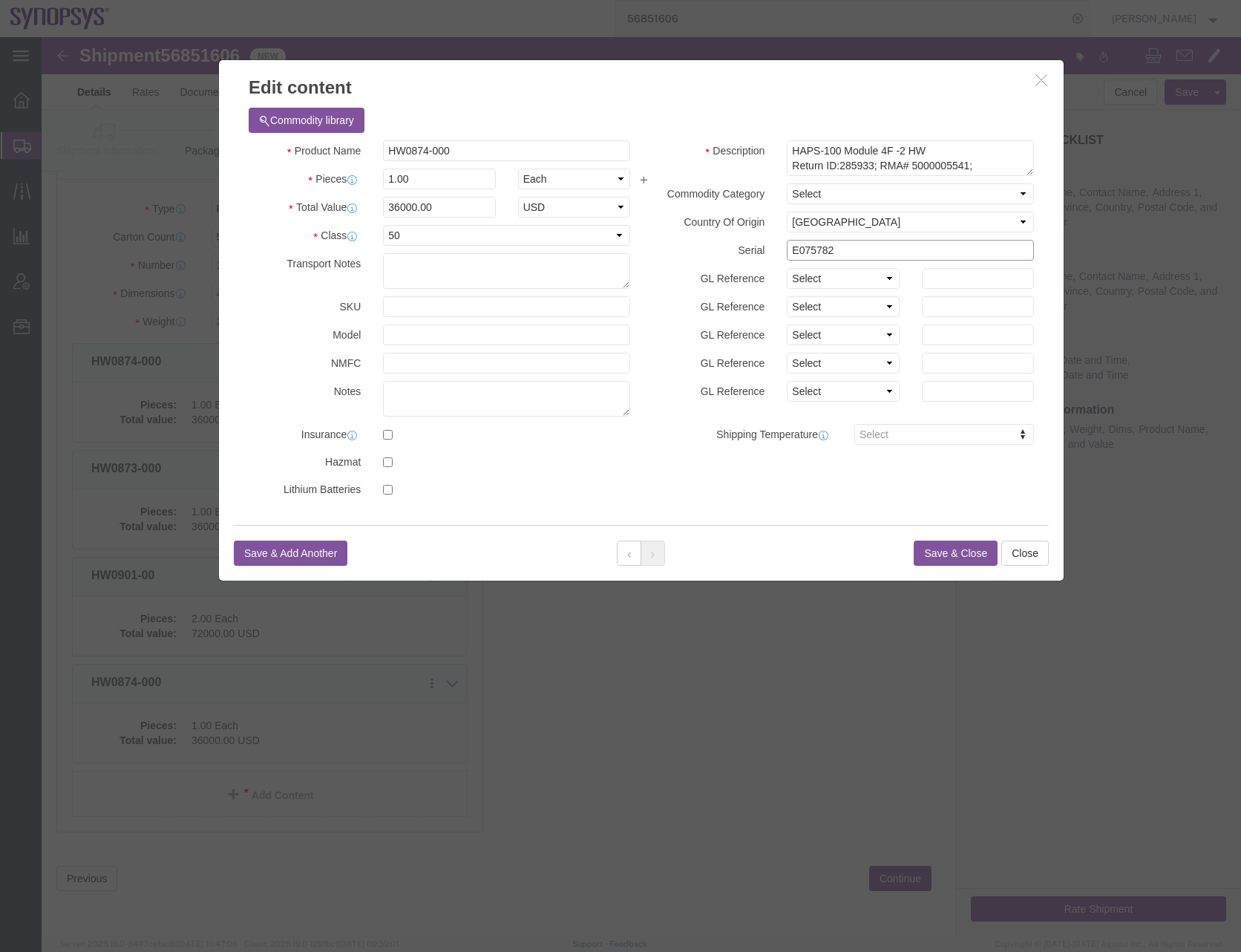
type input "E075782"
click h3 "Edit content"
click button "Save & Close"
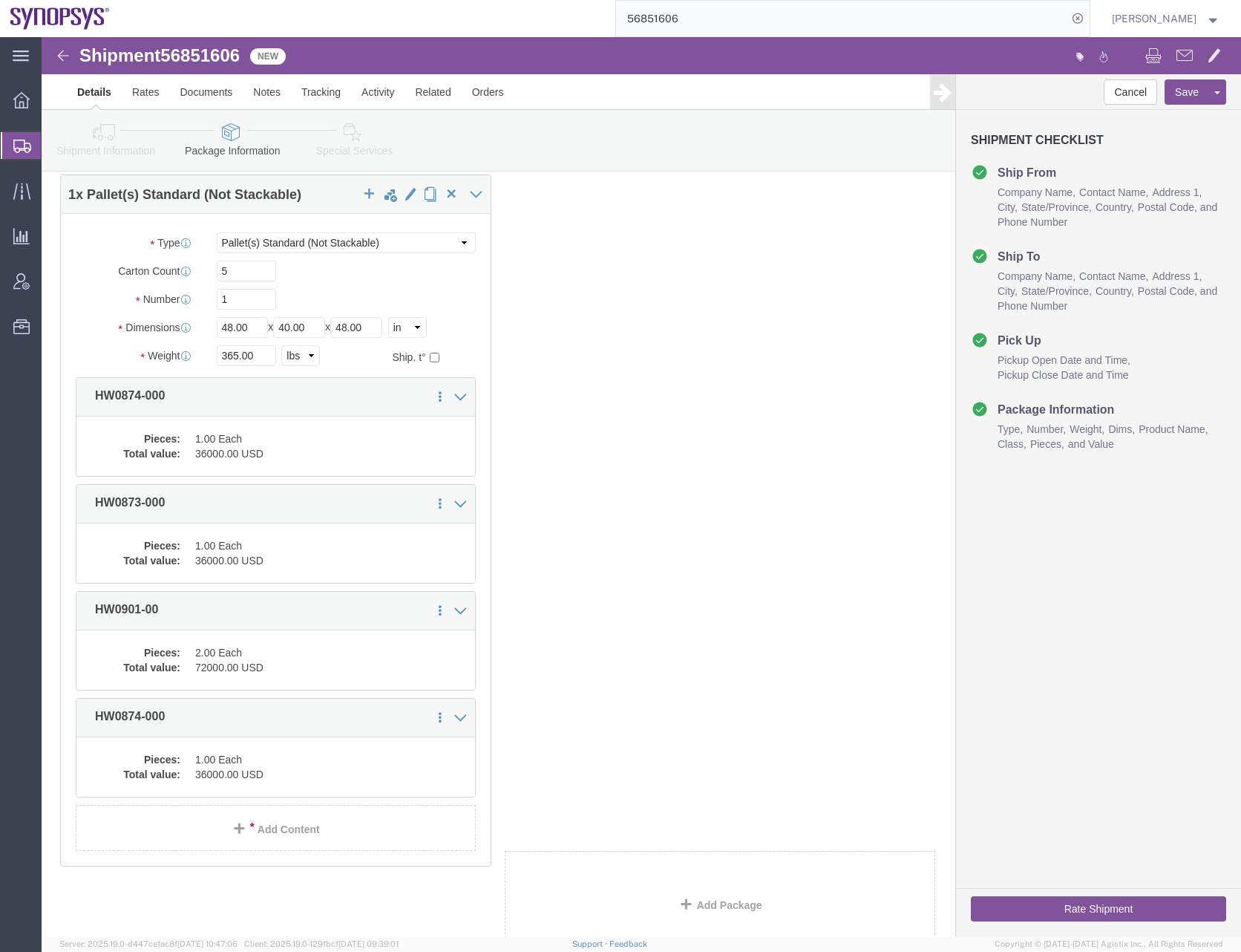
drag, startPoint x: 296, startPoint y: 654, endPoint x: 299, endPoint y: 688, distance: 34.1
click div "1 x Pallet(s) Standard (Not Stackable) Package Type Select Bale(s) Basket(s) Bo…"
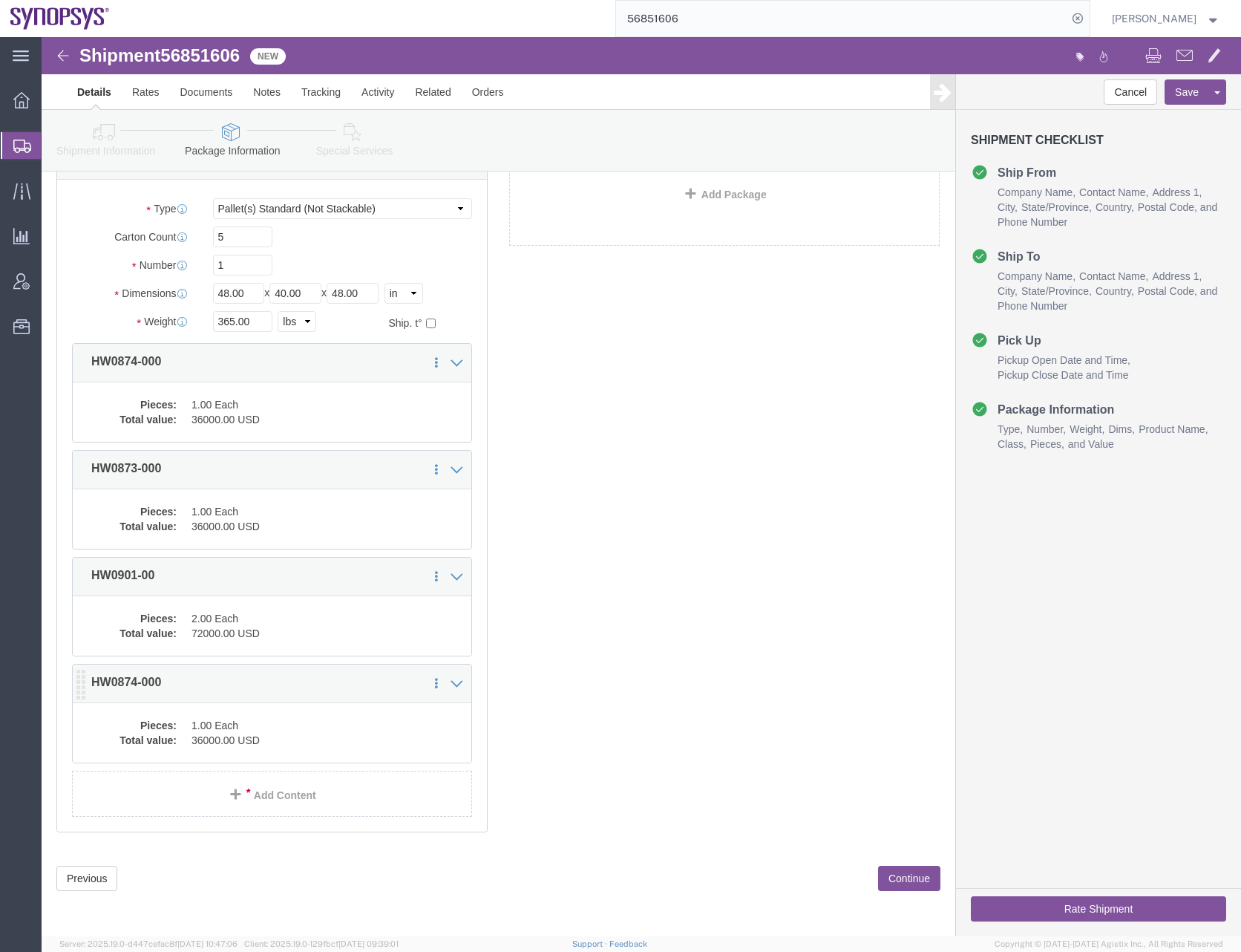
drag, startPoint x: 291, startPoint y: 652, endPoint x: 256, endPoint y: 652, distance: 35.0
click p "HW0874-000"
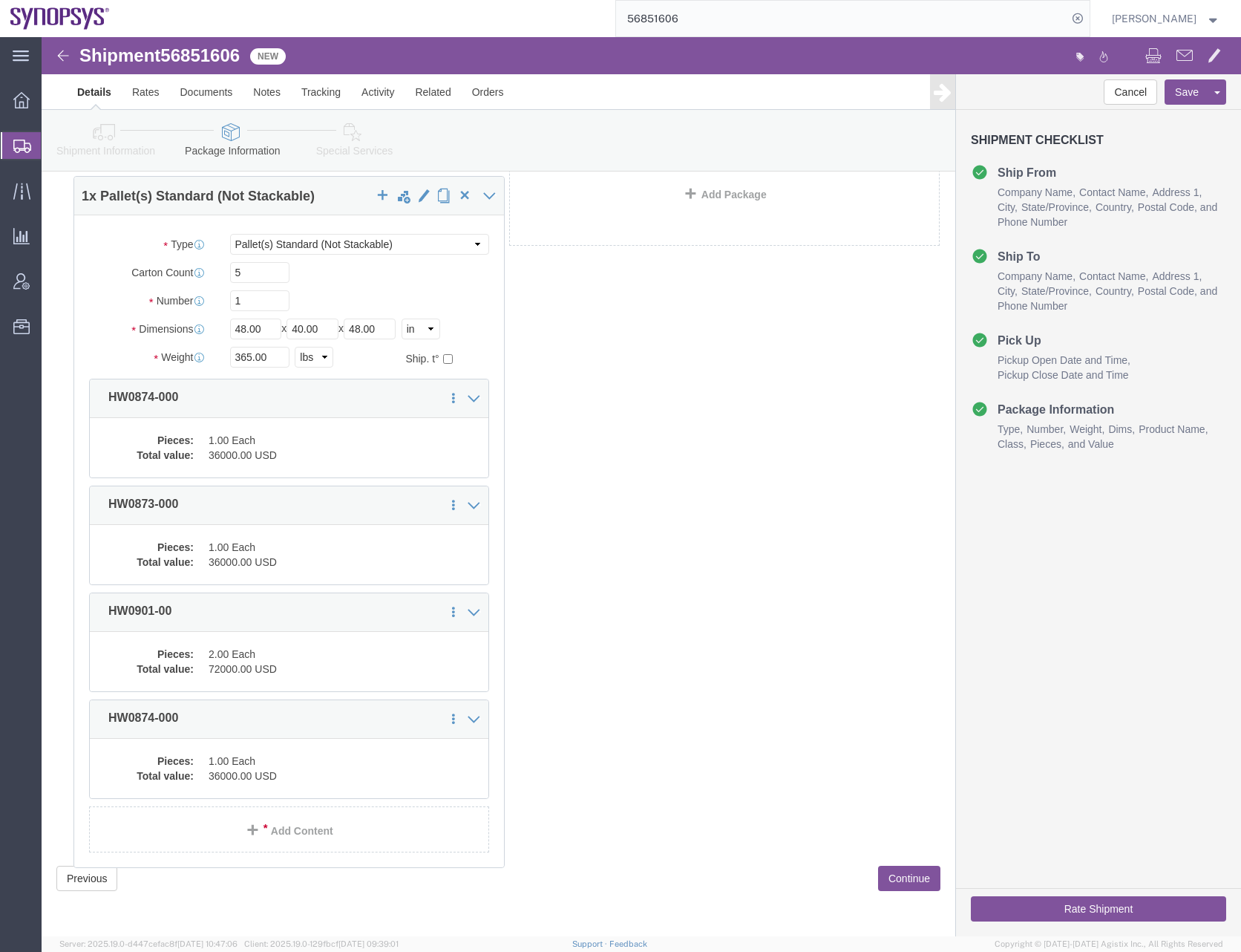
drag, startPoint x: 238, startPoint y: 442, endPoint x: 255, endPoint y: 478, distance: 39.8
click div "1 x Pallet(s) Standard (Not Stackable) Package Type Select Bale(s) Basket(s) Bo…"
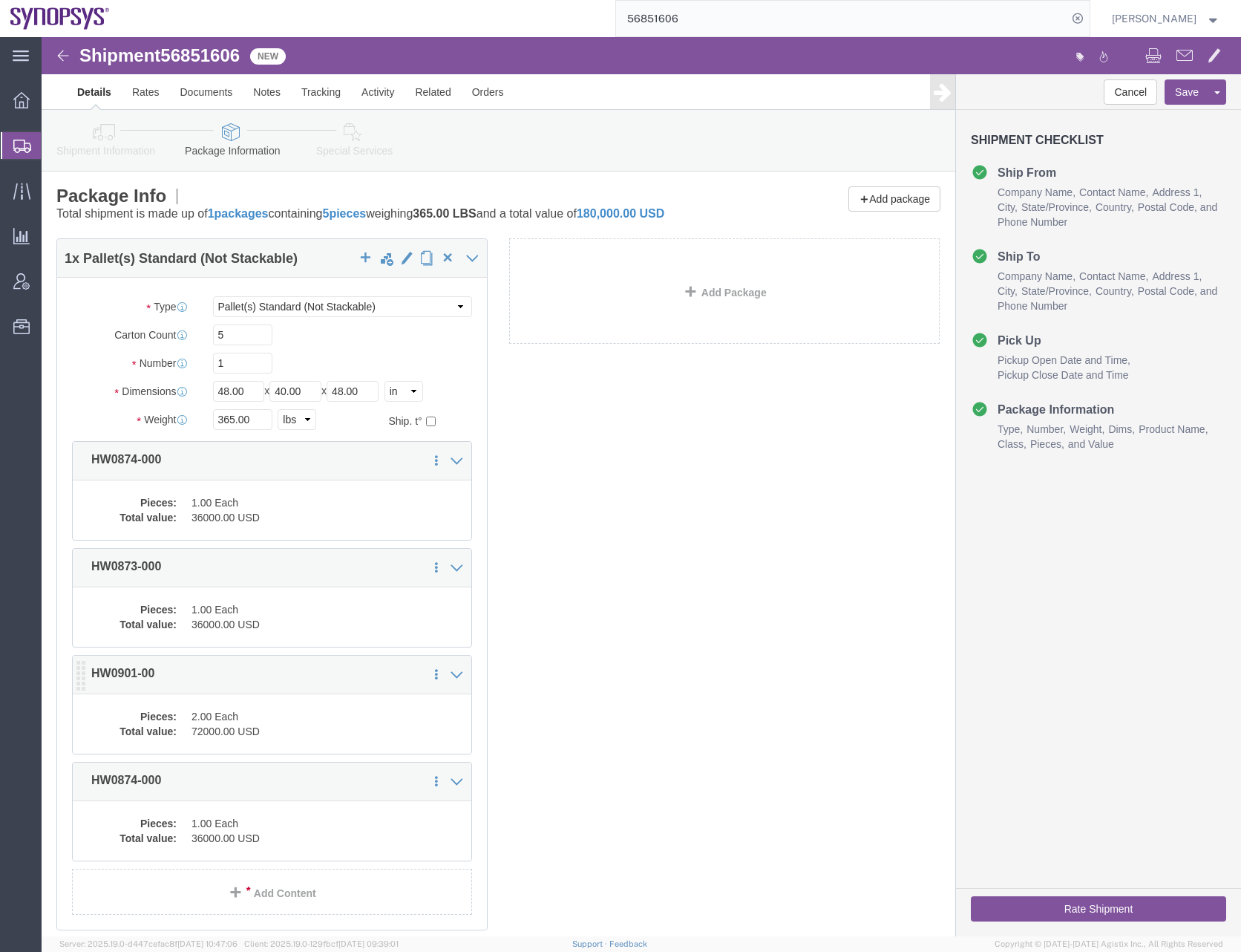
click div "Pieces: 2.00 Each Total value: 72000.00 USD"
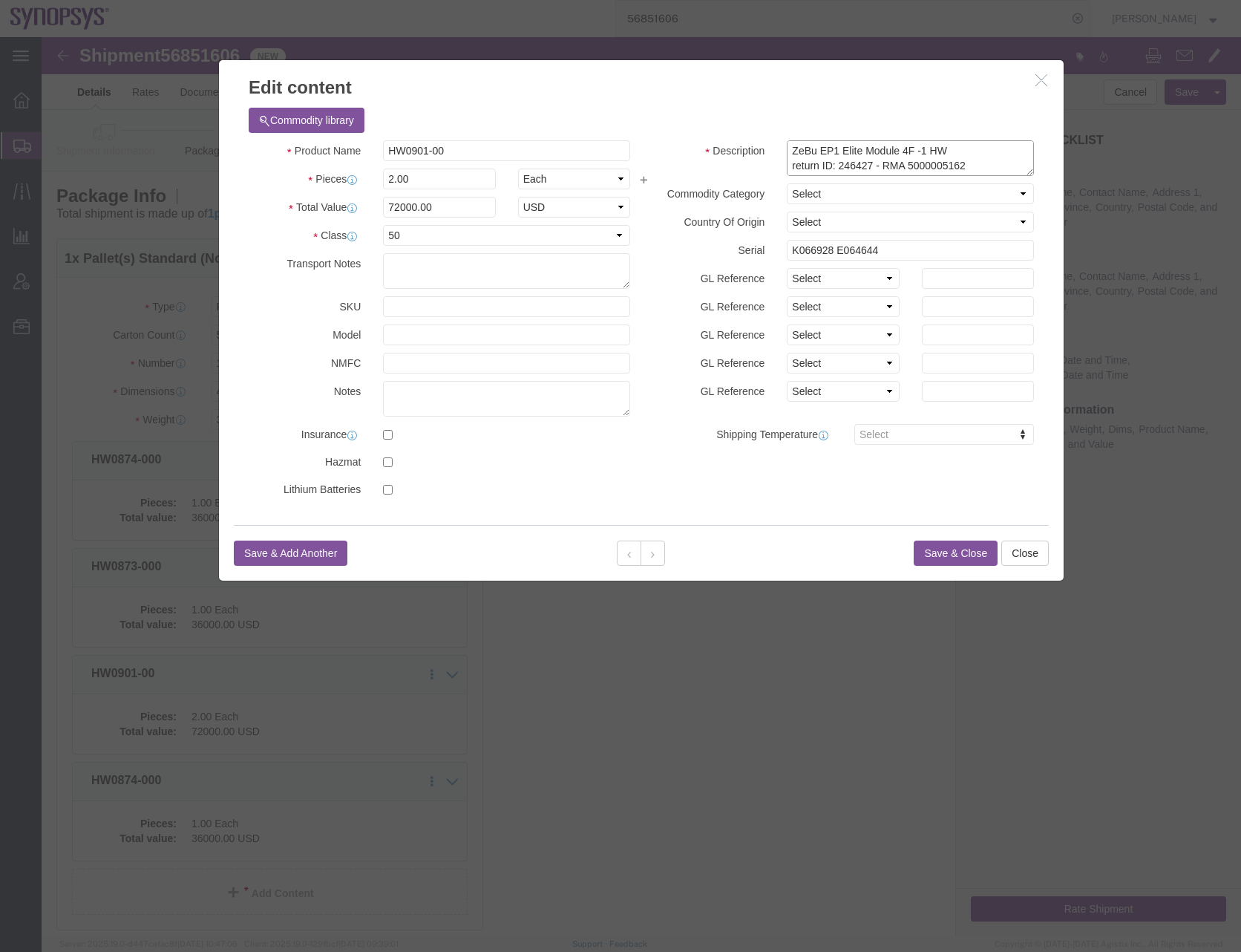
click textarea "ZeBu EP1 Elite Module 4F -1 HW return ID: 246427 - RMA 5000005162 return ID: 24…"
drag, startPoint x: 938, startPoint y: 129, endPoint x: 732, endPoint y: 119, distance: 206.2
click div "ZeBu EP1 Elite Module 4F -1 HW return ID: 246427 - RMA 5000005162 return ID: 24…"
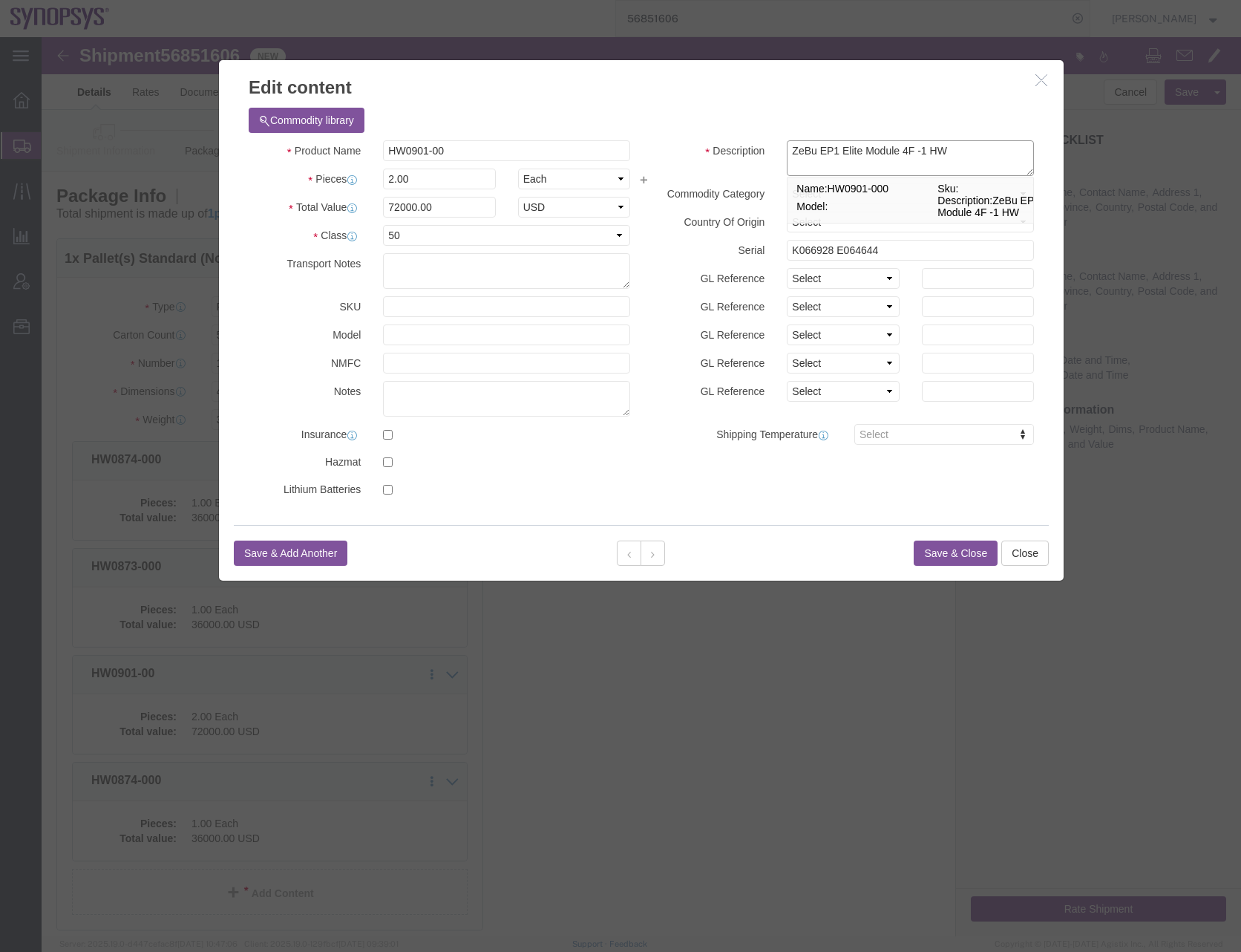
paste textarea "5000005266; PN: HW0901- 000/SH100004226; SN: K066928; Supplier RMA# 102841"
click div "Commodity library"
click textarea "ZeBu EP1 Elite Module 4F -1 HW return ID: 246427 - RMA 5000005162 return ID: 24…"
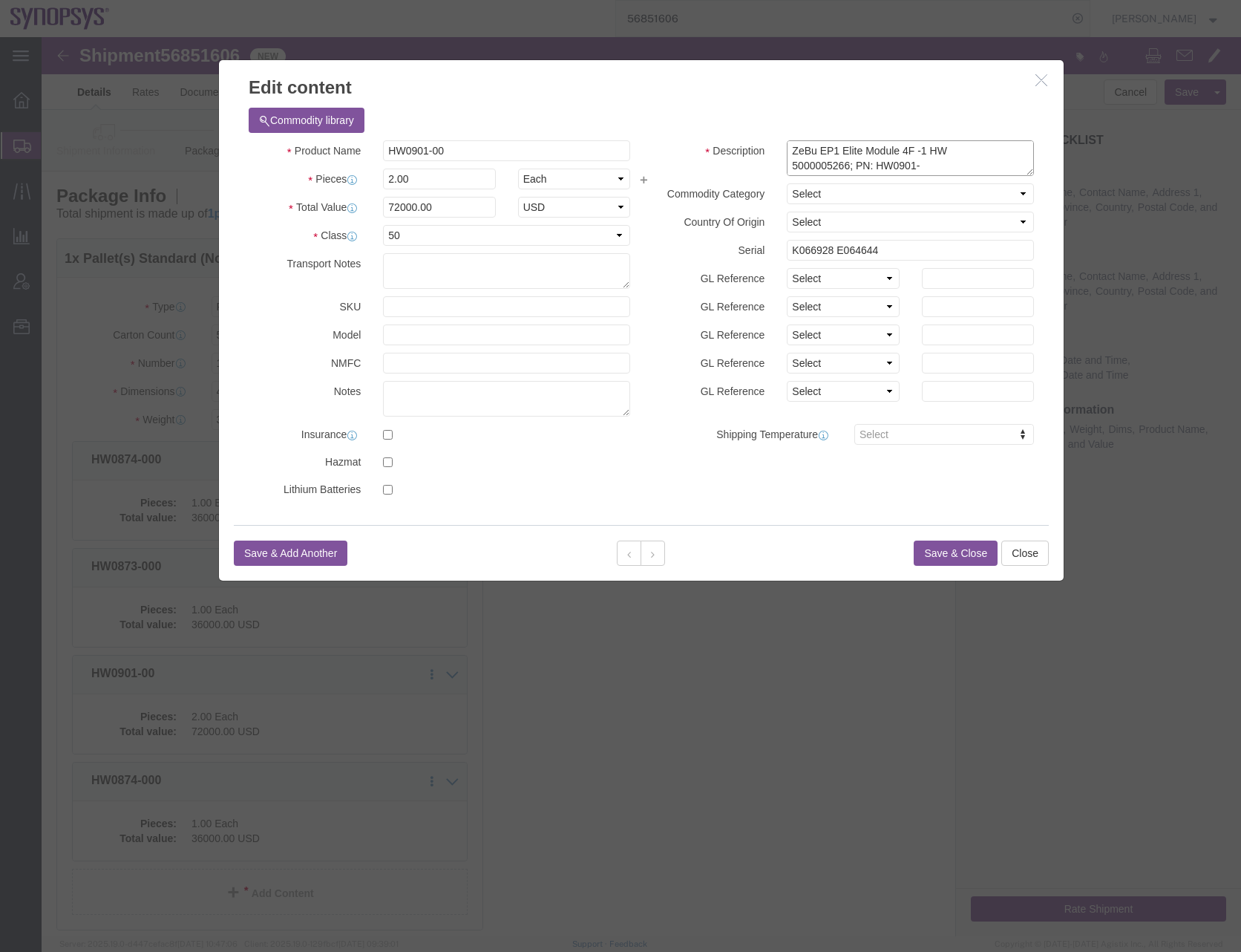
paste textarea "QA Hold: 23306; Return ID: 272570;"
click textarea "ZeBu EP1 Elite Module 4F -1 HW return ID: 246427 - RMA 5000005162 return ID: 24…"
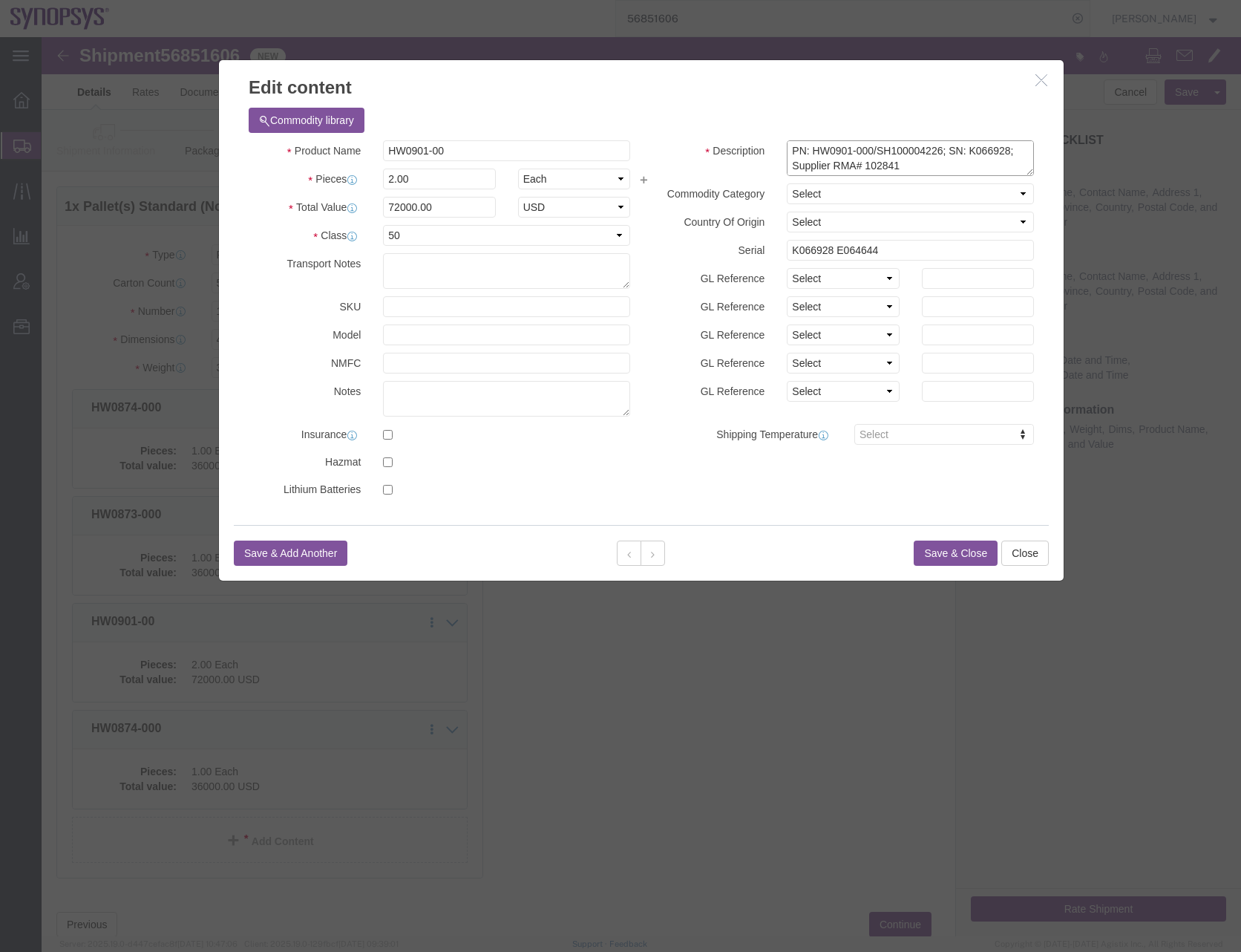
scroll to position [74, 0]
type textarea "ZeBu EP1 Elite Module 4F -1 HW QA Hold: 23306; Return ID: 272570; RMA# 50000052…"
click input "K066928 E064644"
type input "K066928"
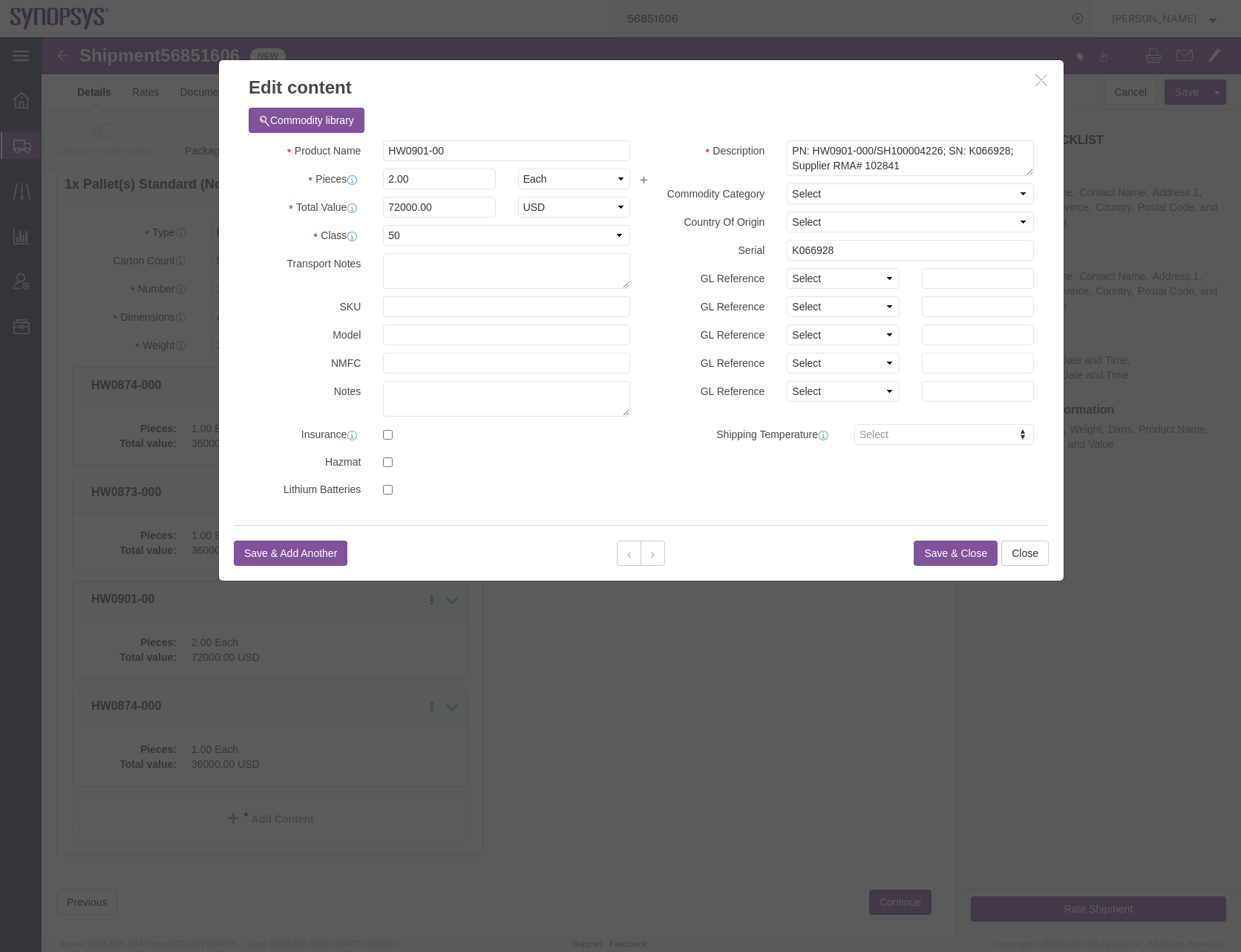
click h3 "Edit content"
click button "Save & Close"
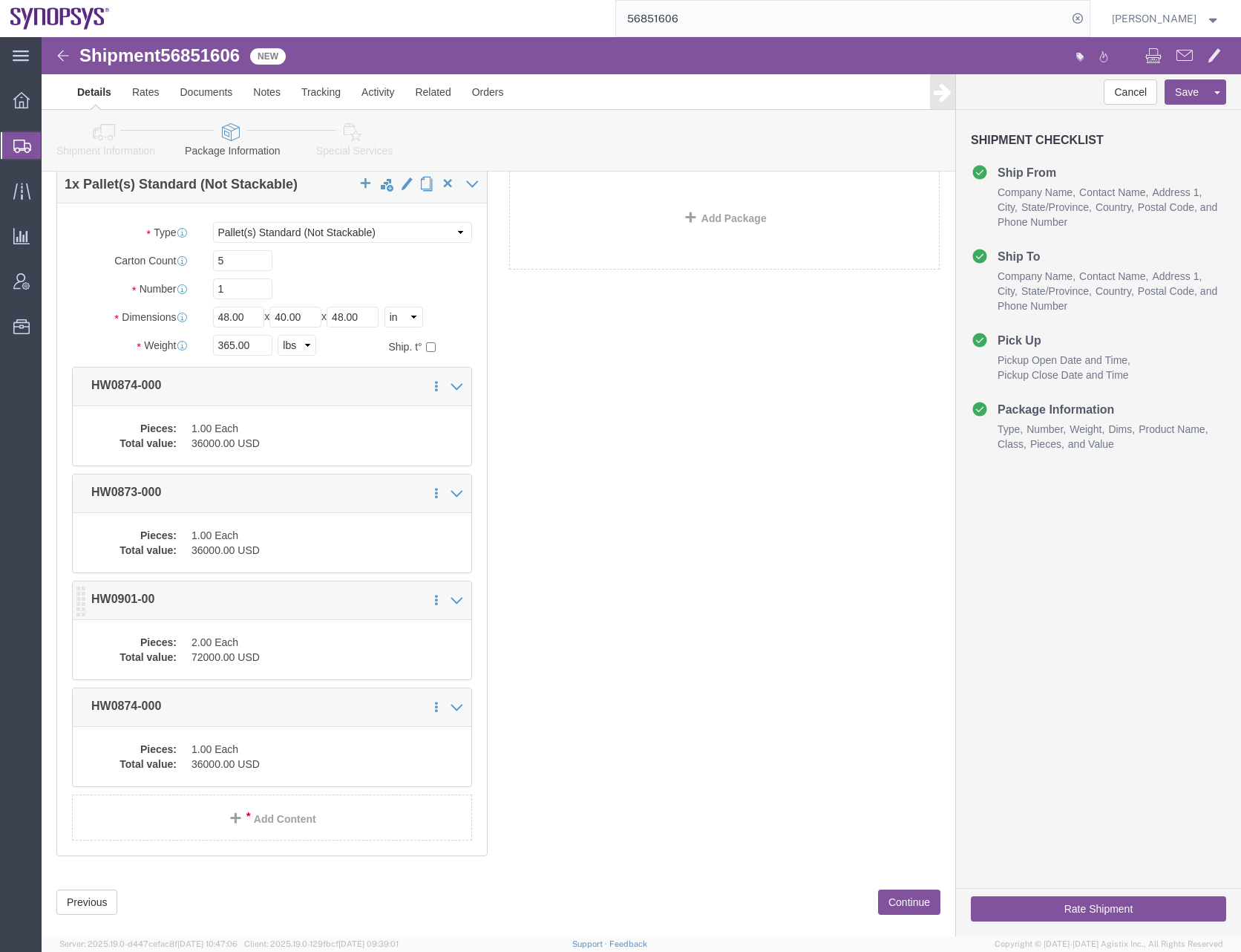
click dd "2.00 Each"
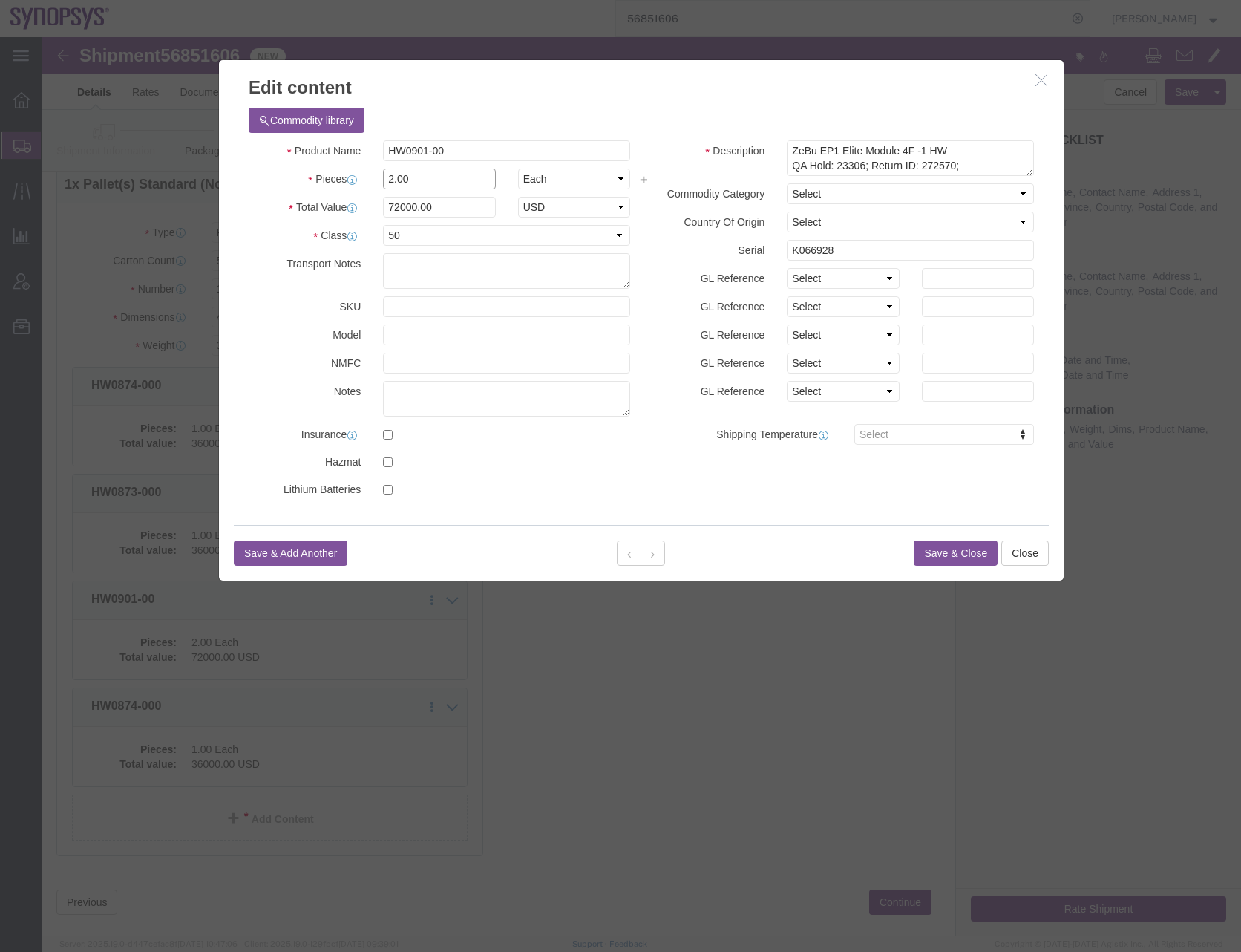
drag, startPoint x: 368, startPoint y: 139, endPoint x: 319, endPoint y: 141, distance: 49.0
click div "Pieces 2.00 Select Bag Barrels 100Board Feet Bottle Box Blister Pack Carats Can…"
type input "1"
type input "36000"
click button "Save & Close"
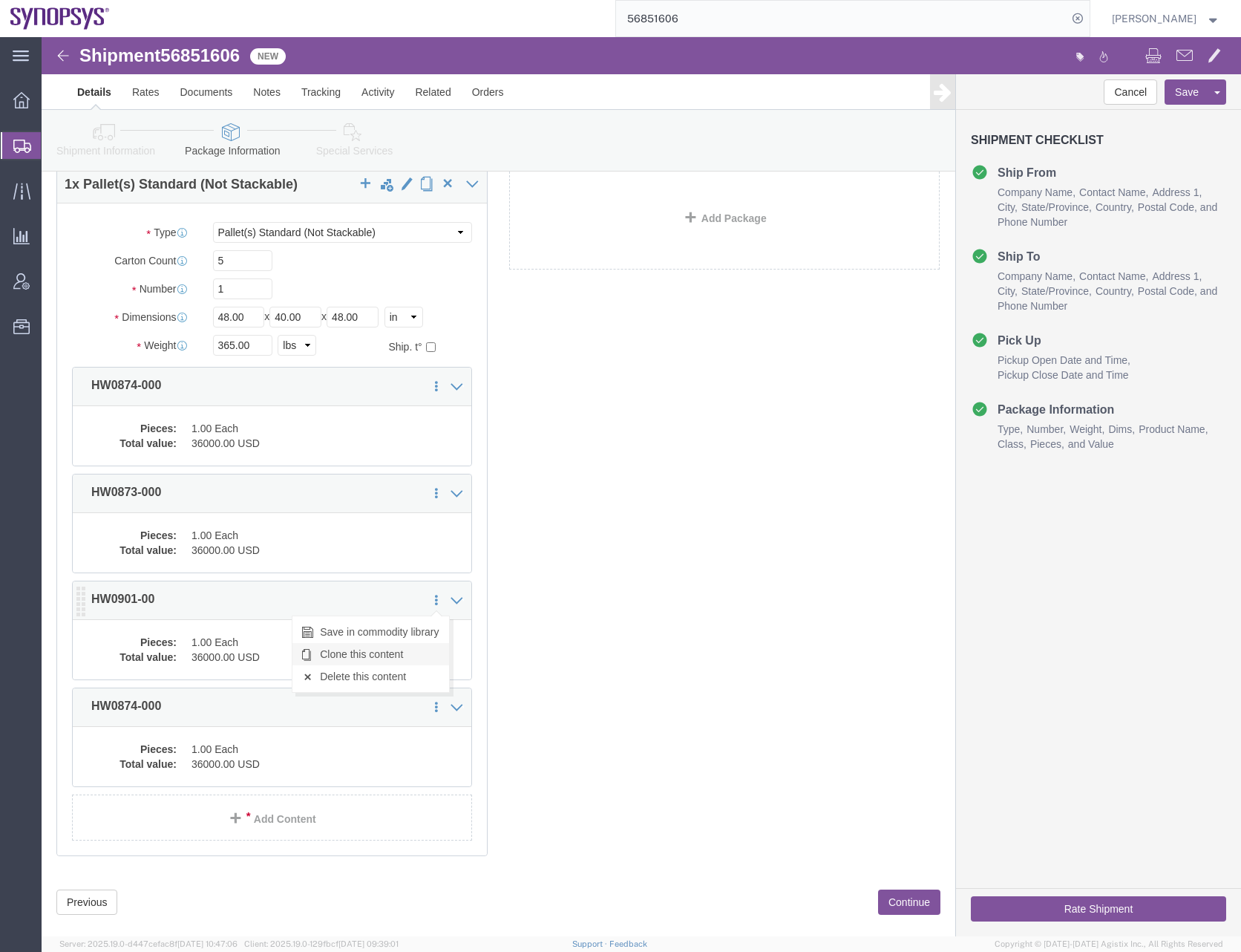
click link "Clone this content"
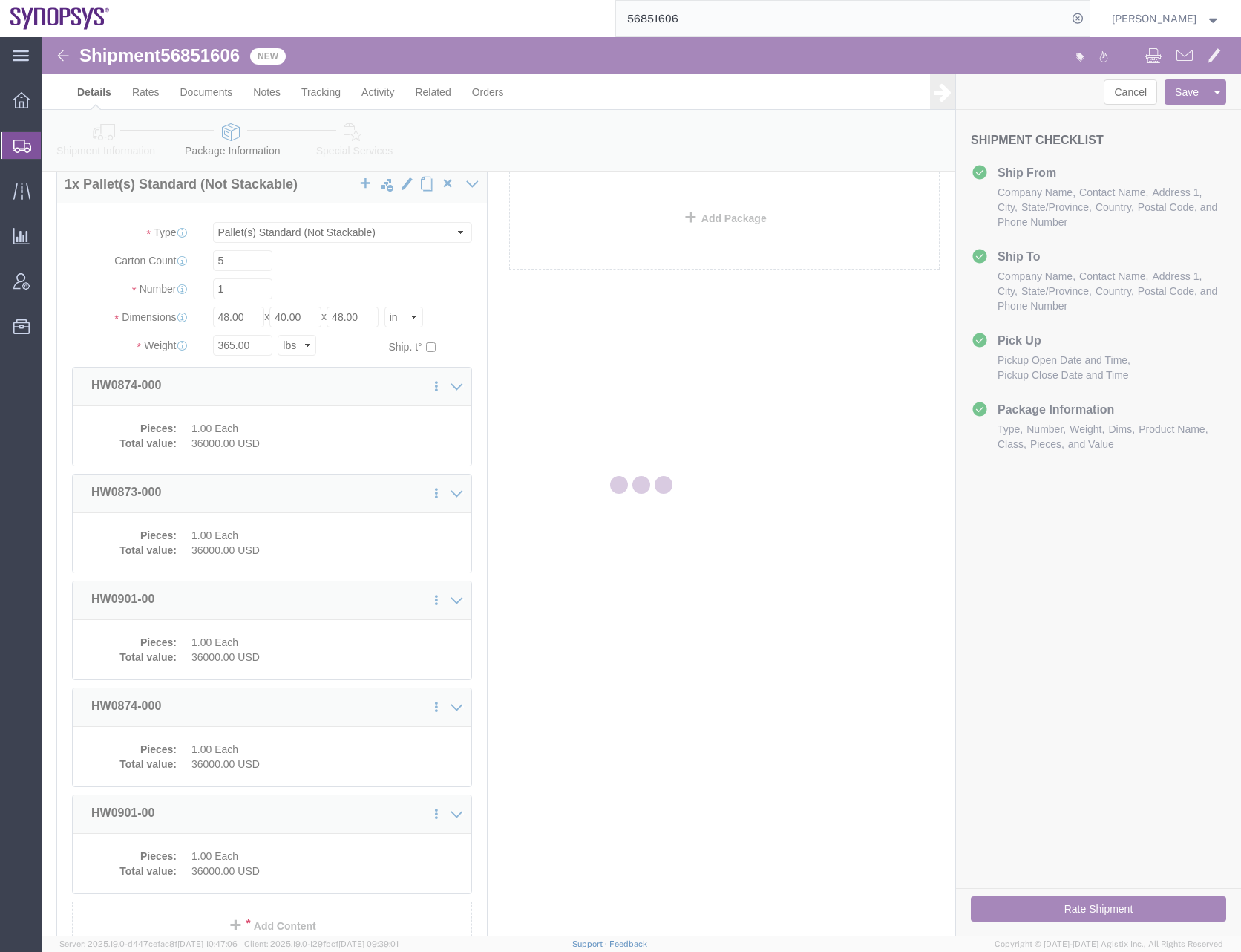
select select "PSNS"
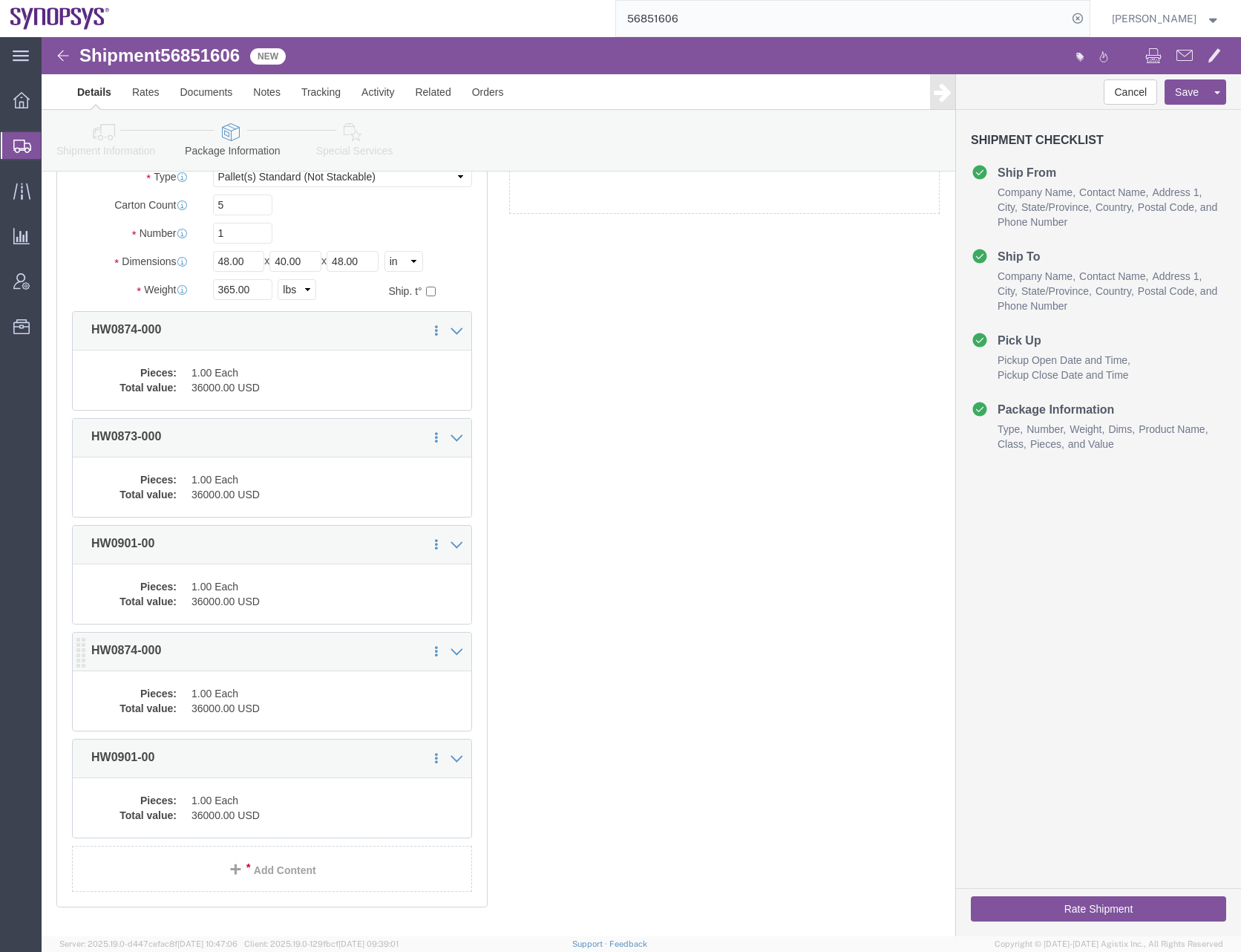
scroll to position [204, 0]
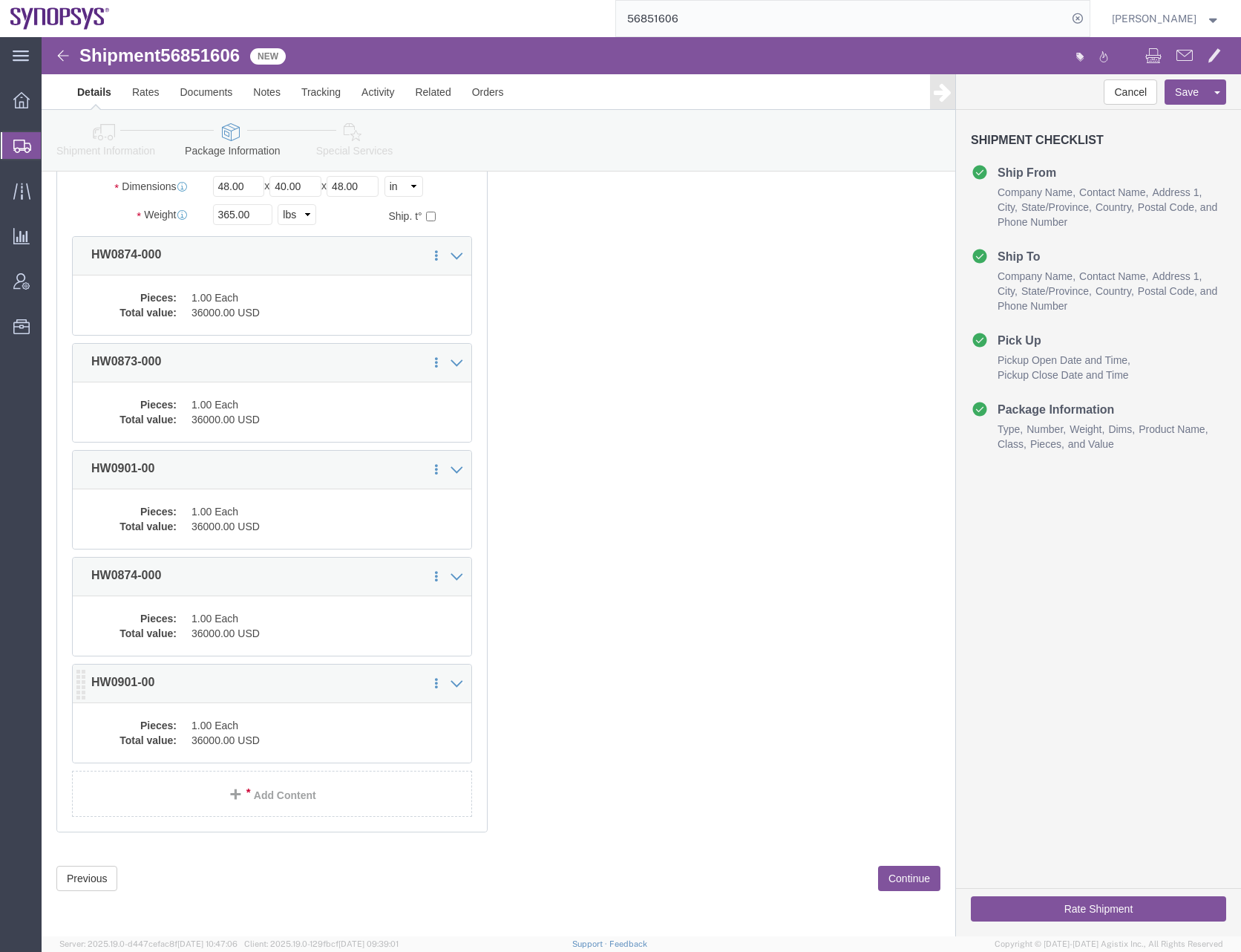
click dd "36000.00 USD"
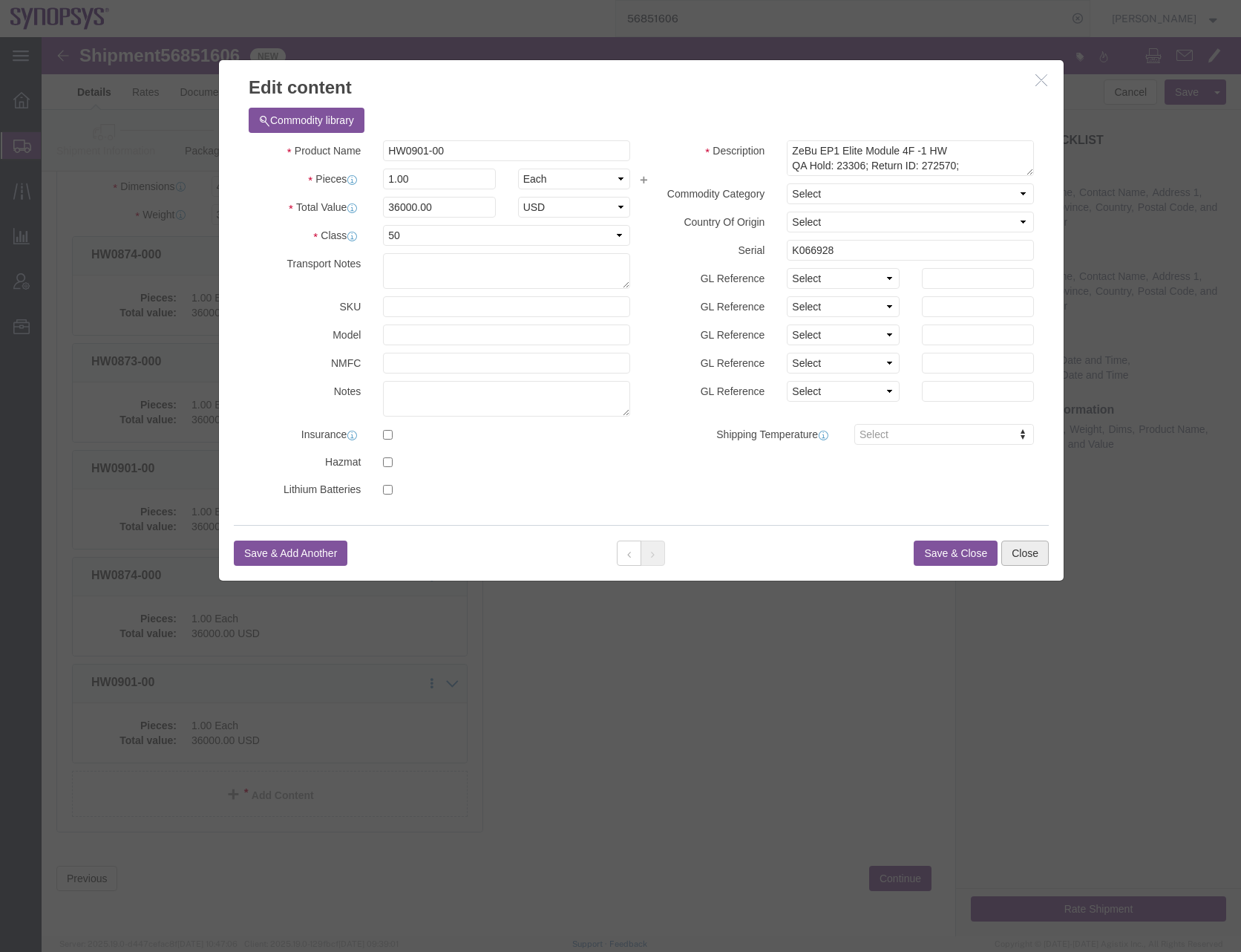
click button "Close"
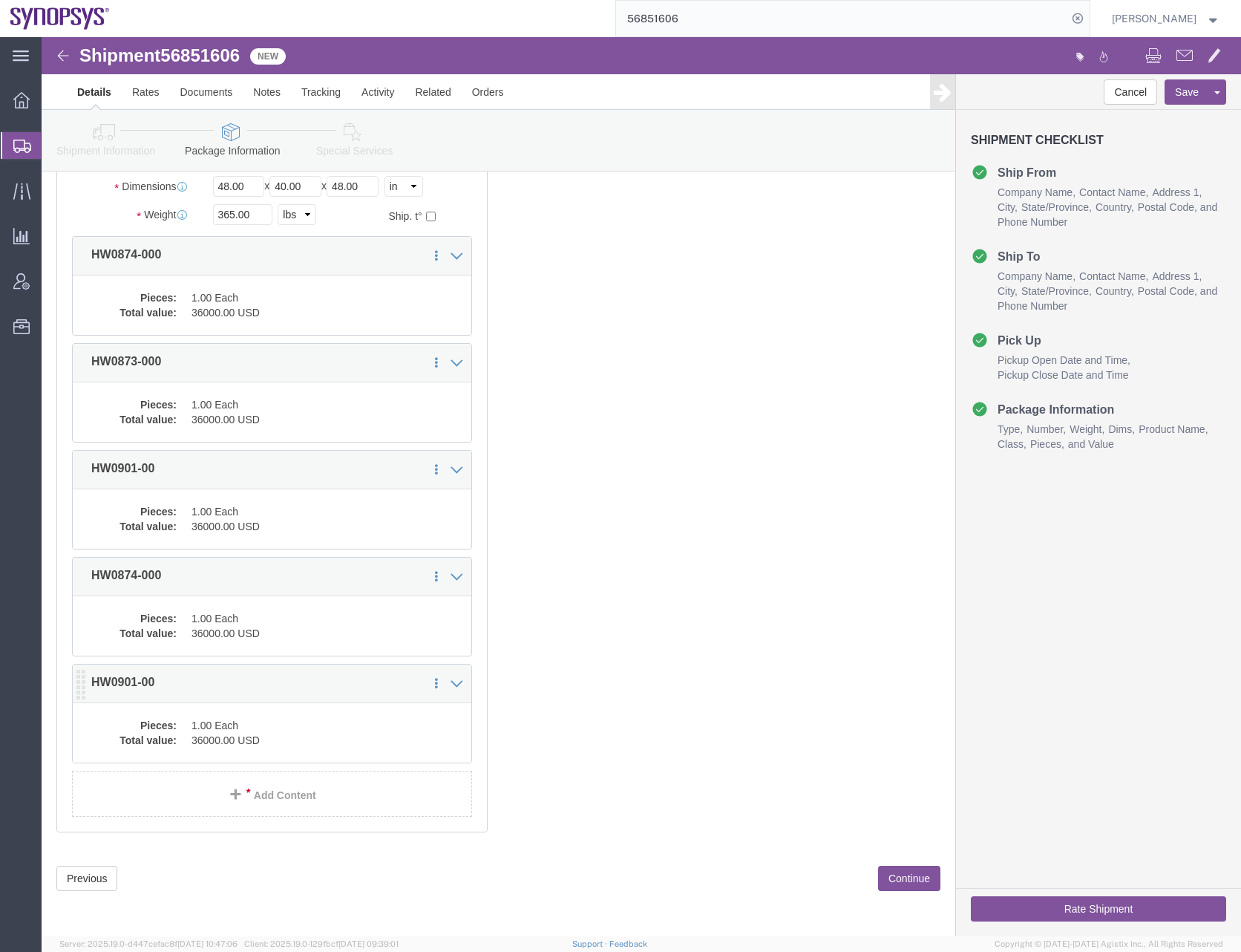
click dd "36000.00 USD"
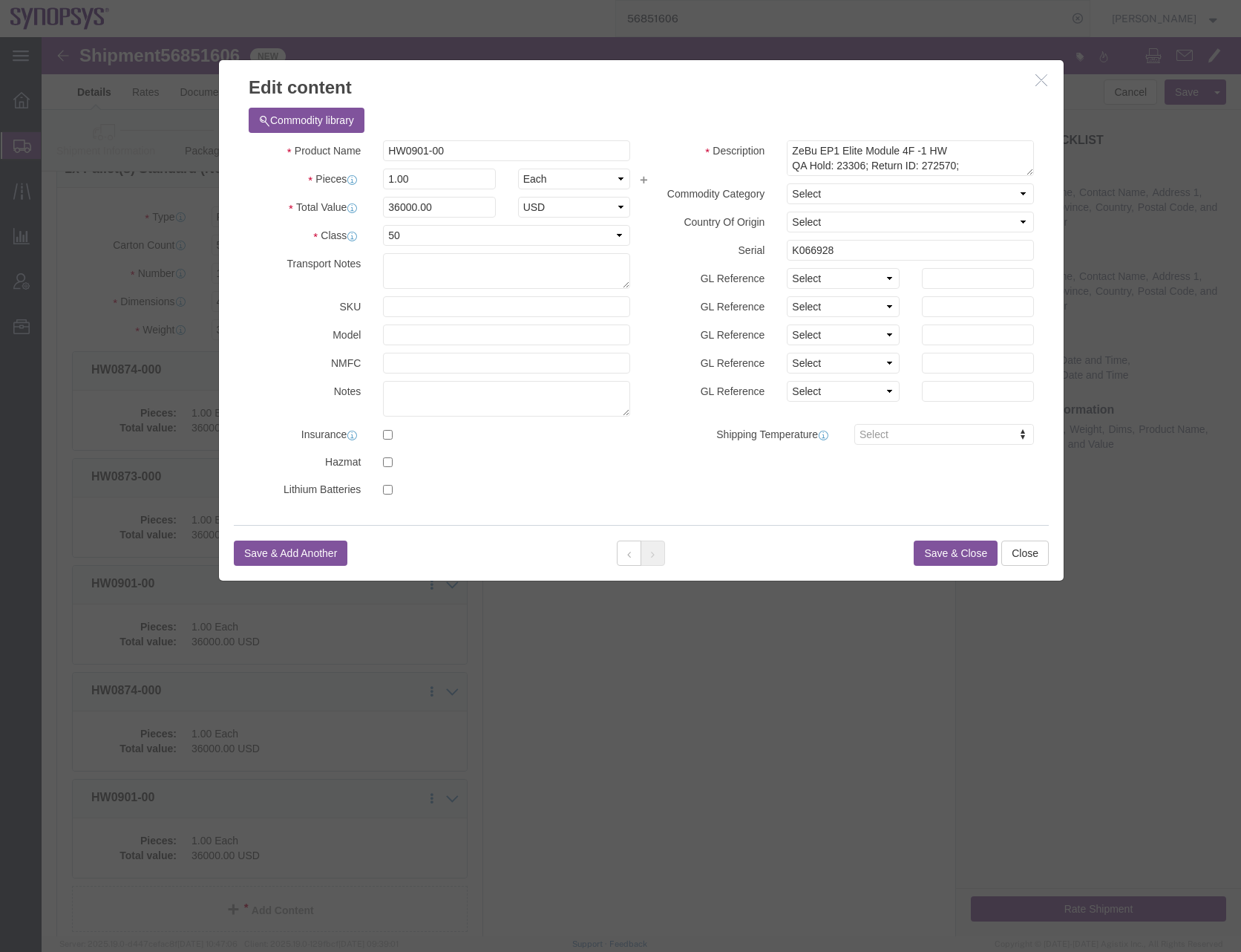
scroll to position [0, 0]
click textarea "ZeBu EP1 Elite Module 4F -1 HW QA Hold: 23306; Return ID: 272570; RMA# 50000052…"
drag, startPoint x: 844, startPoint y: 131, endPoint x: 743, endPoint y: 128, distance: 101.0
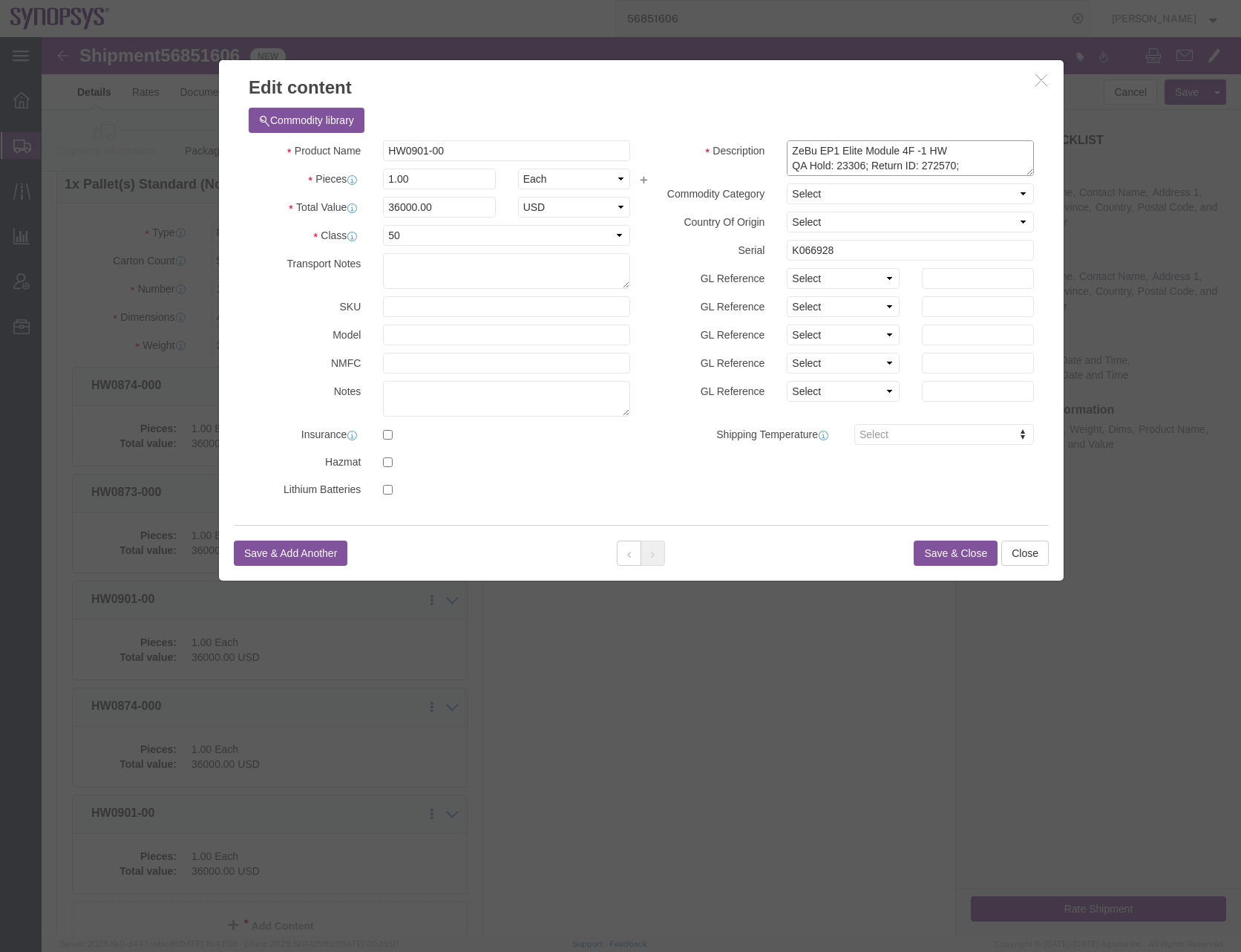
click textarea "ZeBu EP1 Elite Module 4F -1 HW QA Hold: 23306; Return ID: 272570; RMA# 50000052…"
paste textarea "5000004243; PN: HW0901-"
click textarea "ZeBu EP1 Elite Module 4F -1 HW QA Hold: 23306; Return ID: 272570; RMA# 50000052…"
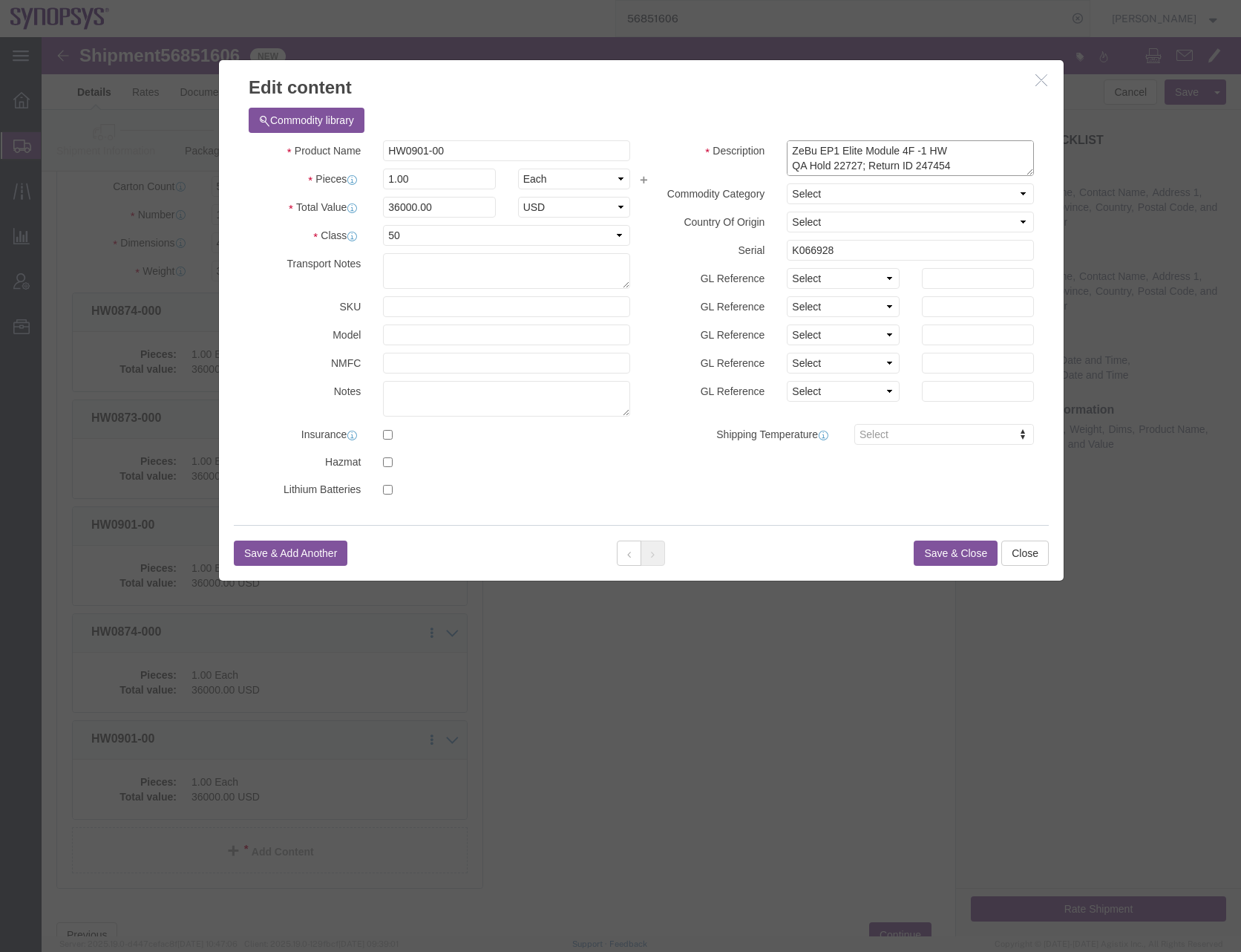
scroll to position [14, 0]
click textarea "ZeBu EP1 Elite Module 4F -1 HW QA Hold: 23306; Return ID: 272570; RMA# 50000052…"
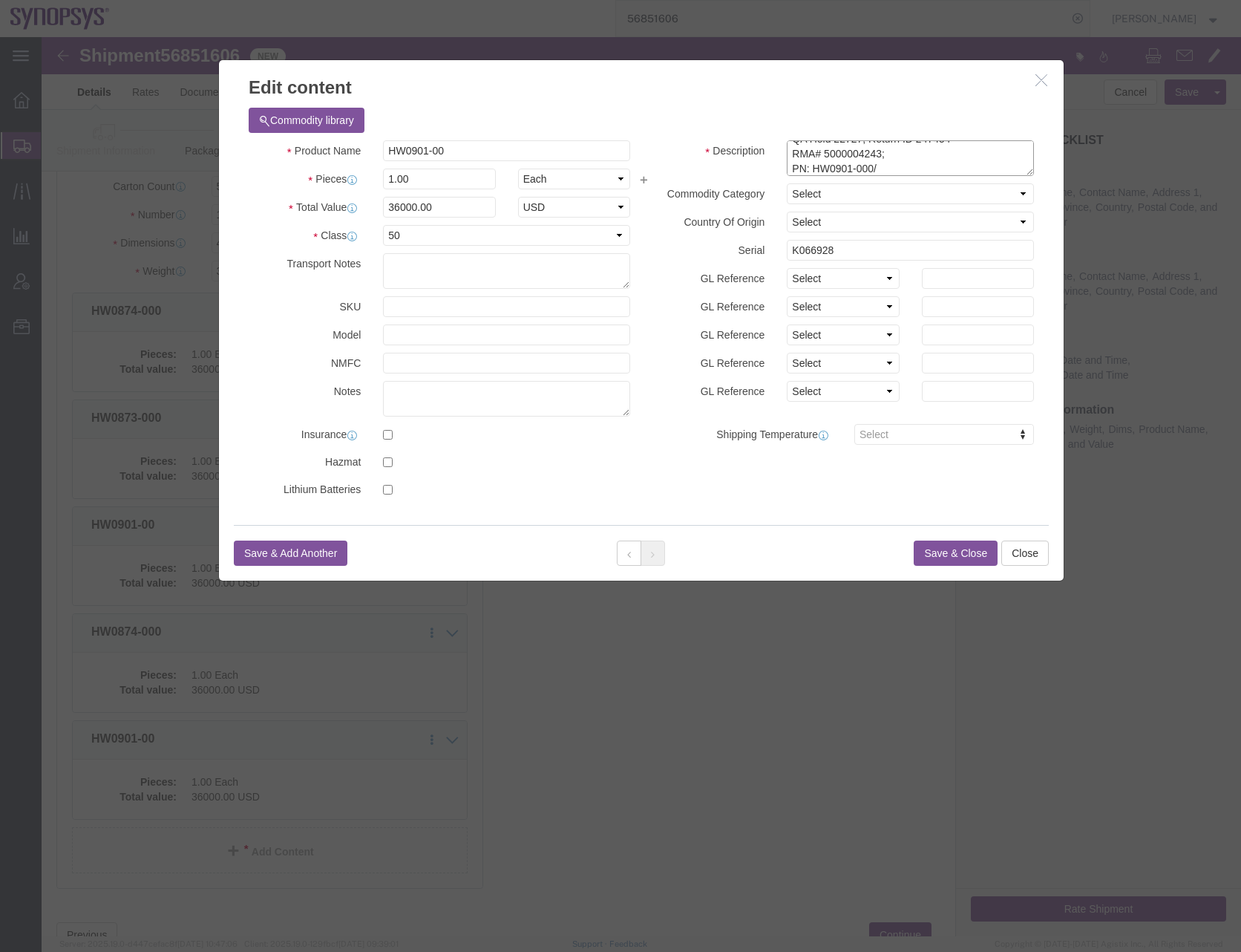
paste textarea "SH100004226"
click textarea "ZeBu EP1 Elite Module 4F -1 HW QA Hold: 23306; Return ID: 272570; RMA# 50000052…"
paste textarea "SN: E064644; Supplier RMA# 102841"
click textarea "ZeBu EP1 Elite Module 4F -1 HW QA Hold: 23306; Return ID: 272570; RMA# 50000052…"
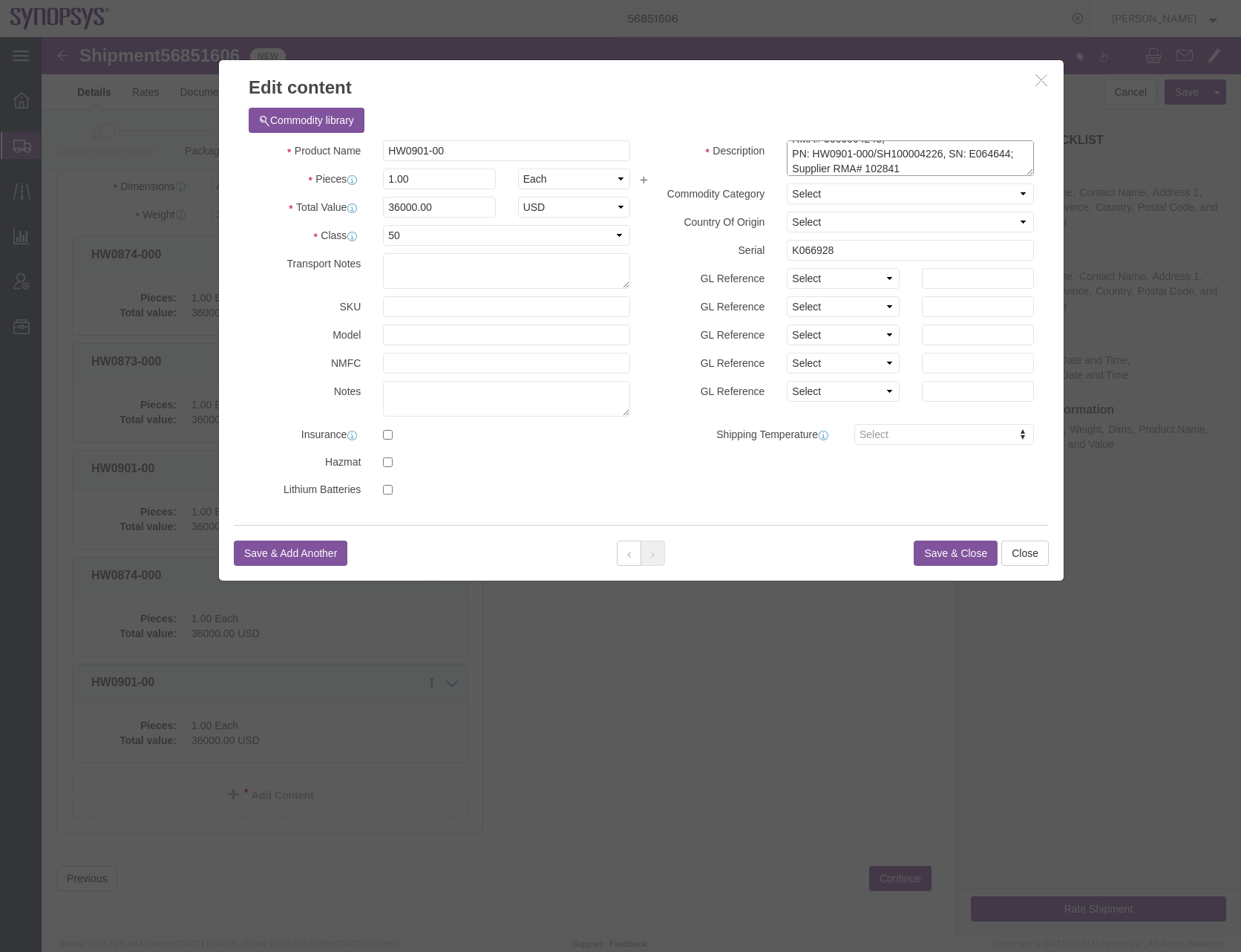
click textarea "ZeBu EP1 Elite Module 4F -1 HW QA Hold: 23306; Return ID: 272570; RMA# 50000052…"
type textarea "ZeBu EP1 Elite Module 4F -1 HW QA Hold 22727; Return ID 247454 RMA# 5000004243;…"
click input "K066928"
paste input "E064644"
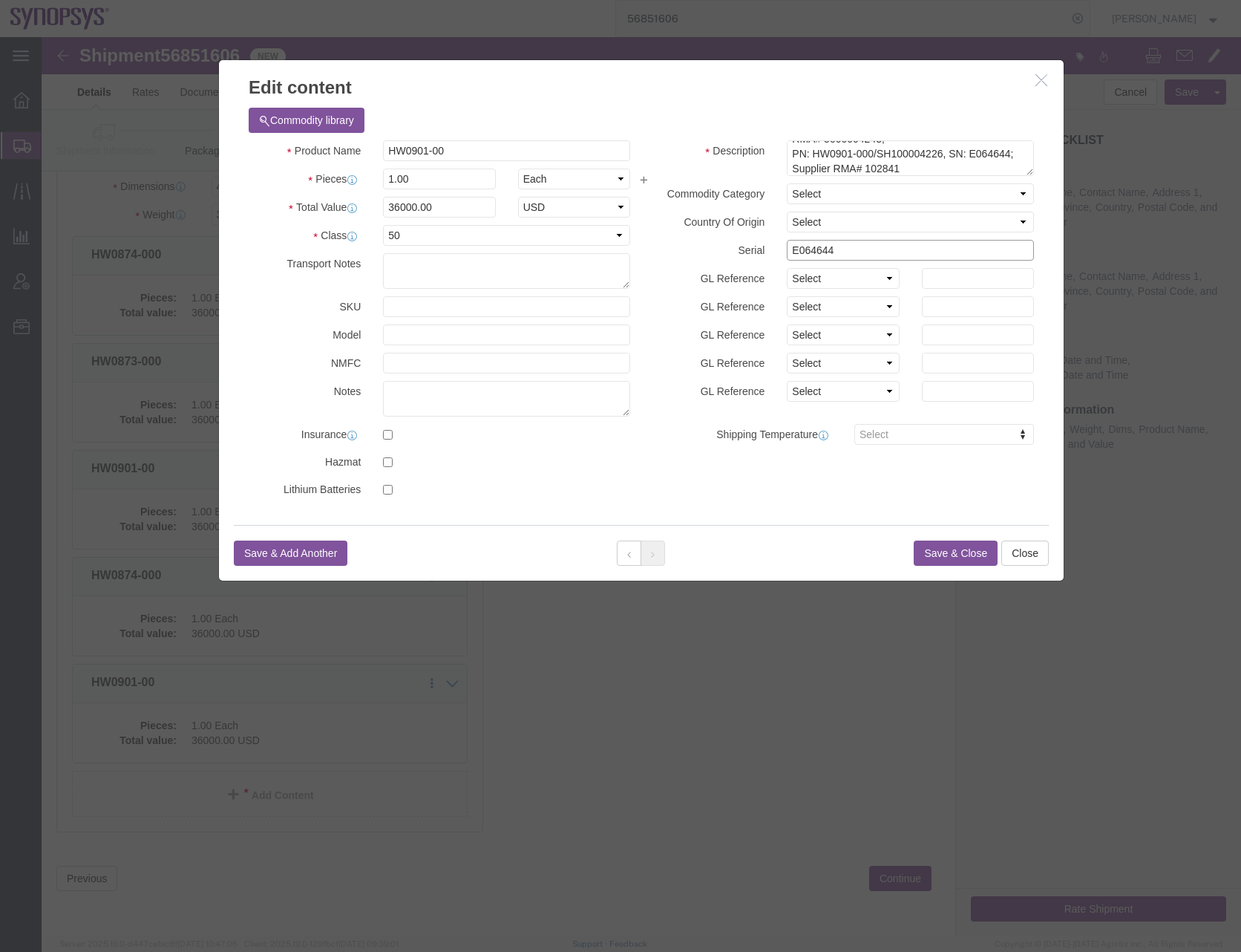
type input "E064644"
click h3 "Edit content"
click button "Save & Close"
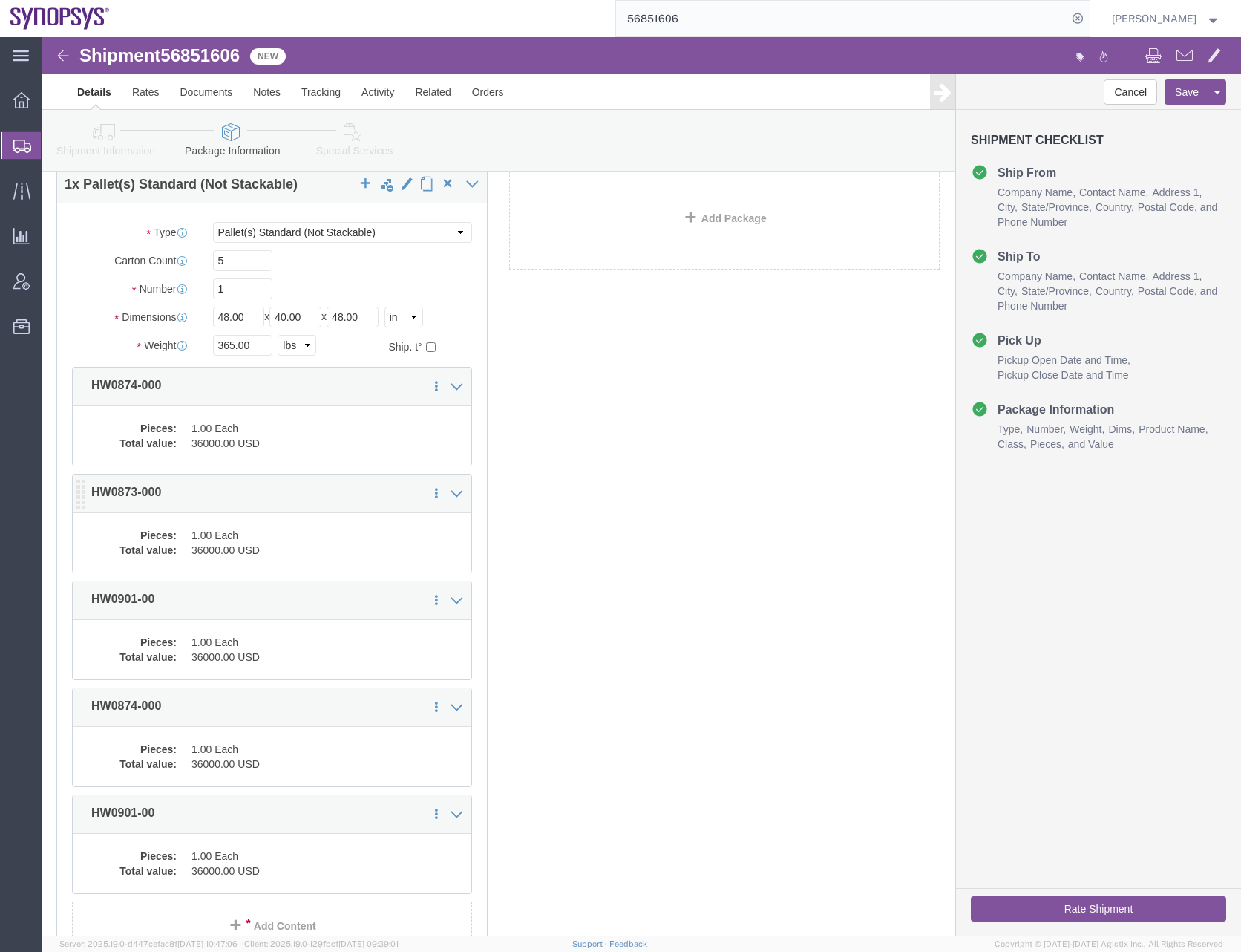
click dd "1.00 Each"
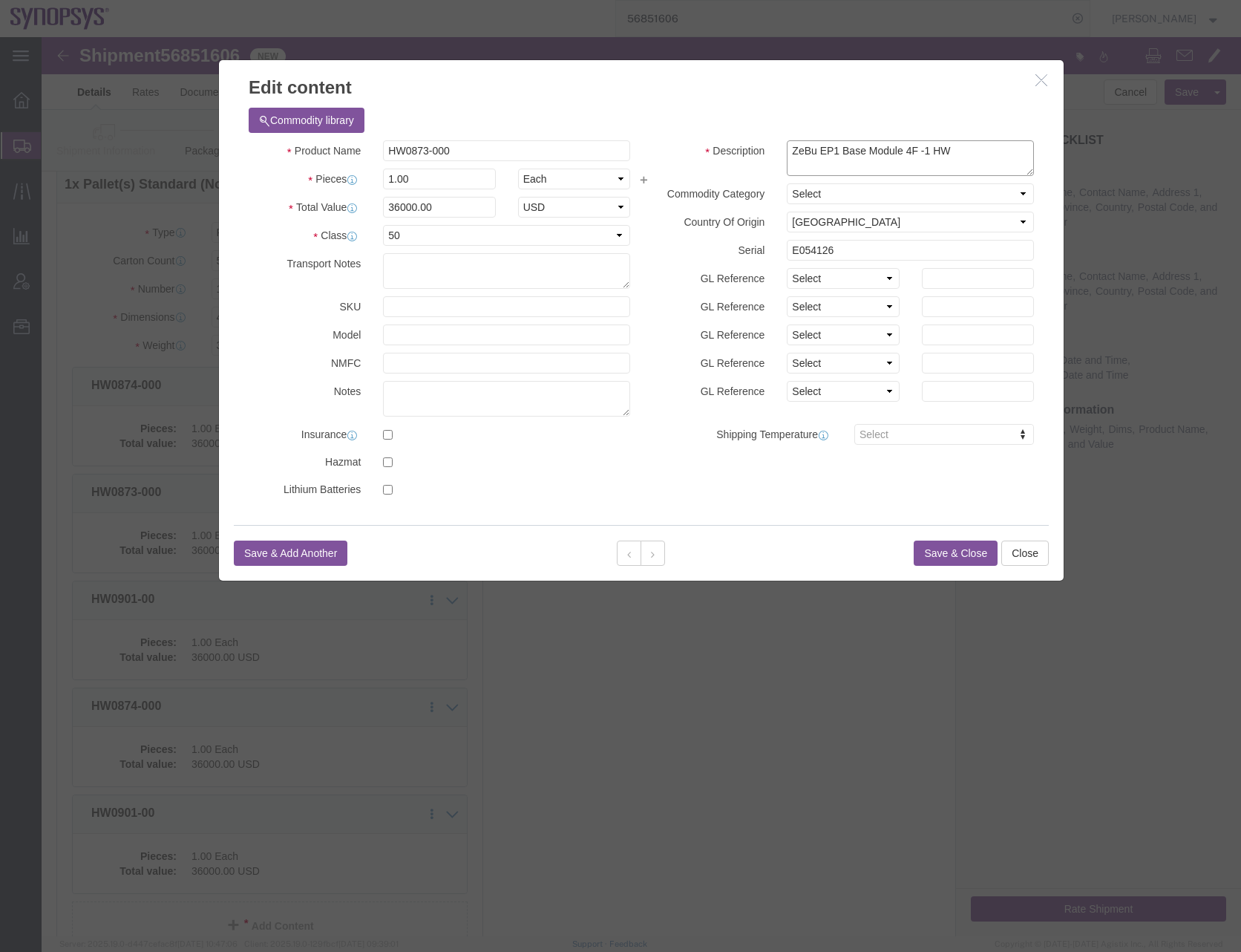
click textarea "ZeBu EP1 Base Module 4F -1 HW"
paste textarea "Return ID:287398; RMA# 5000005574; PN:"
click textarea "ZeBu EP1 Base Module 4F -1 HW"
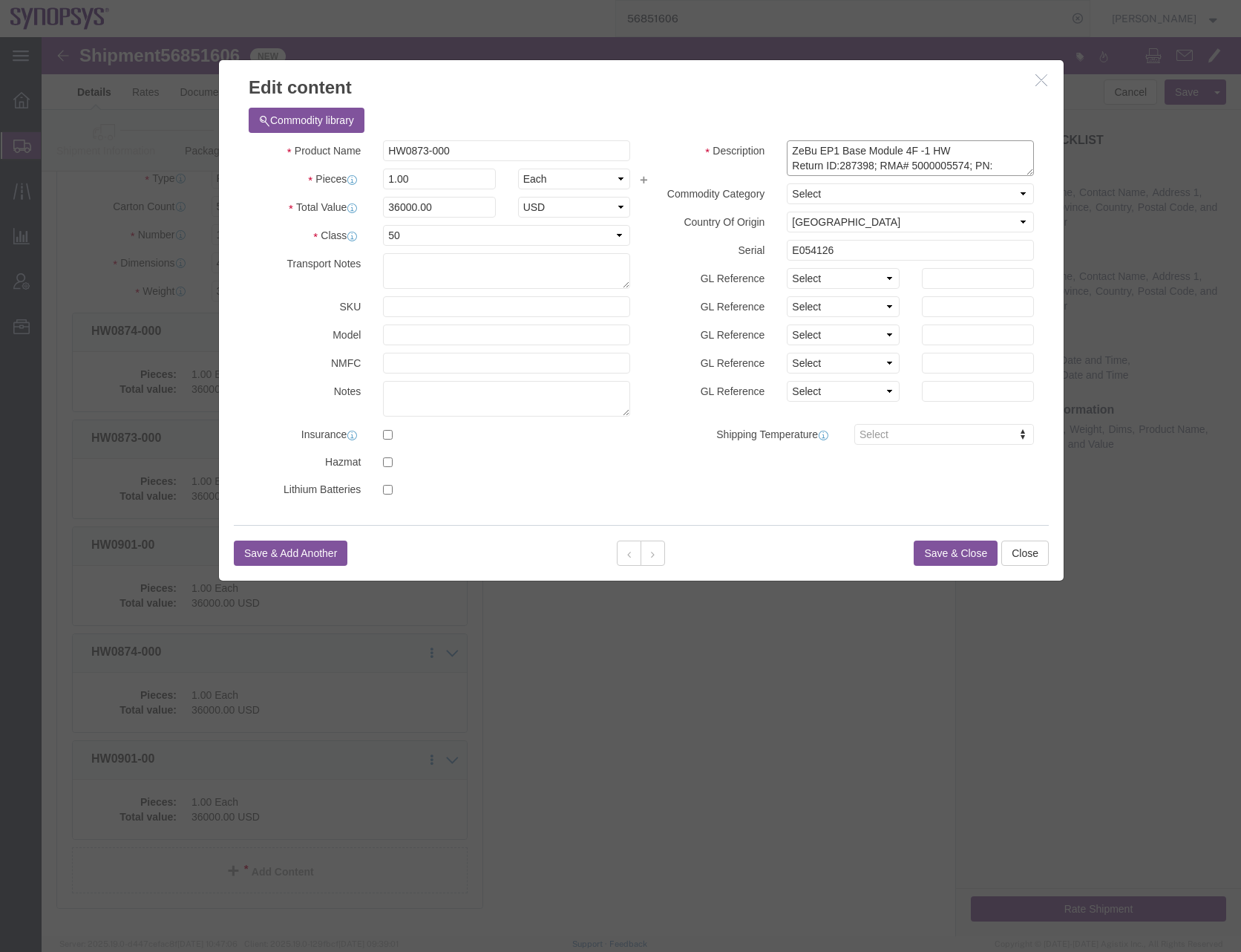
scroll to position [149, 0]
click textarea "ZeBu EP1 Base Module 4F -1 HW"
type textarea "ZeBu EP1 Base Module 4F -1 HW Return ID:287398; RMA# 5000005574; PN:HW0873-000/…"
click button "Save & Close"
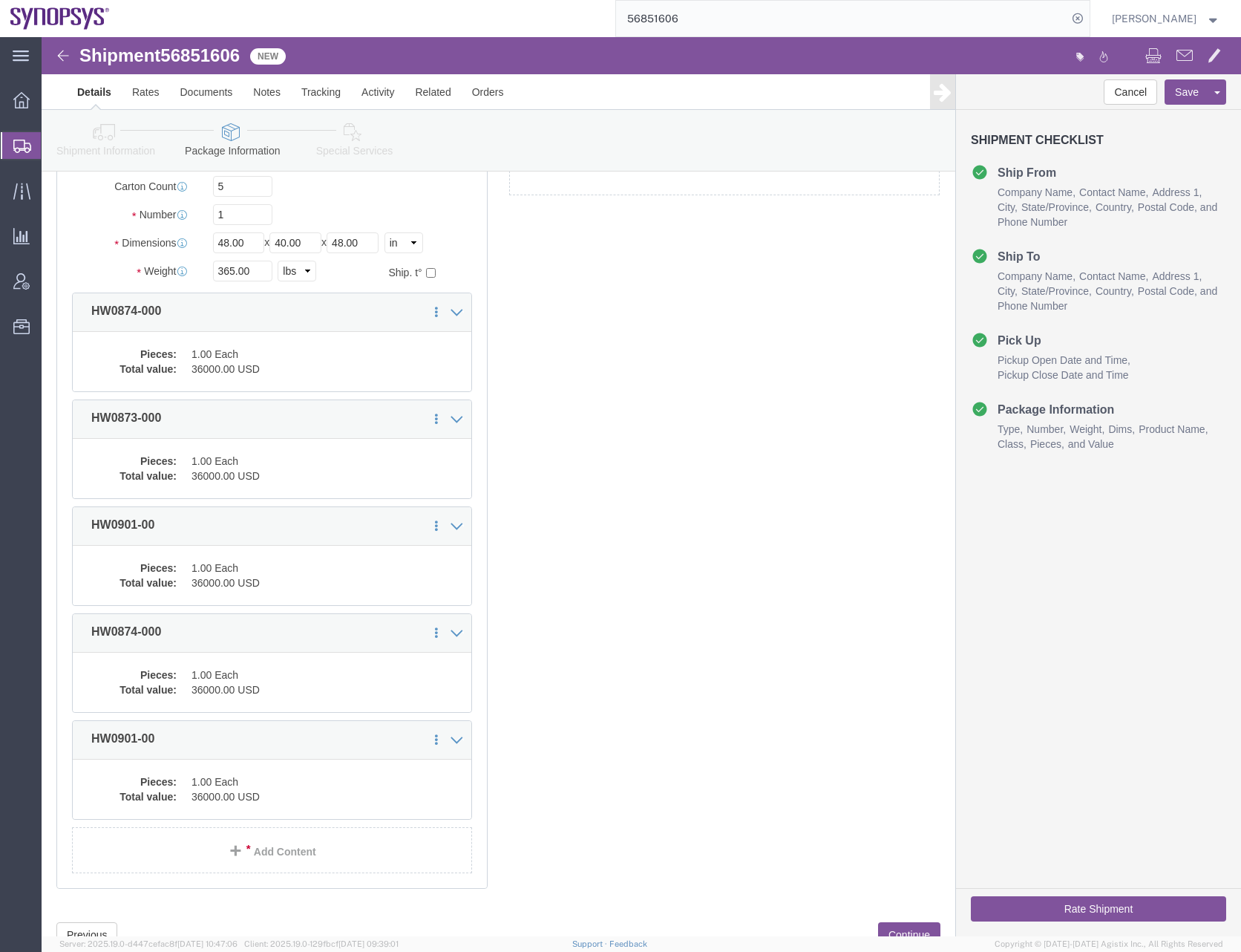
click div "1 x Pallet(s) Standard (Not Stackable) Package Type Select Bale(s) Basket(s) Bo…"
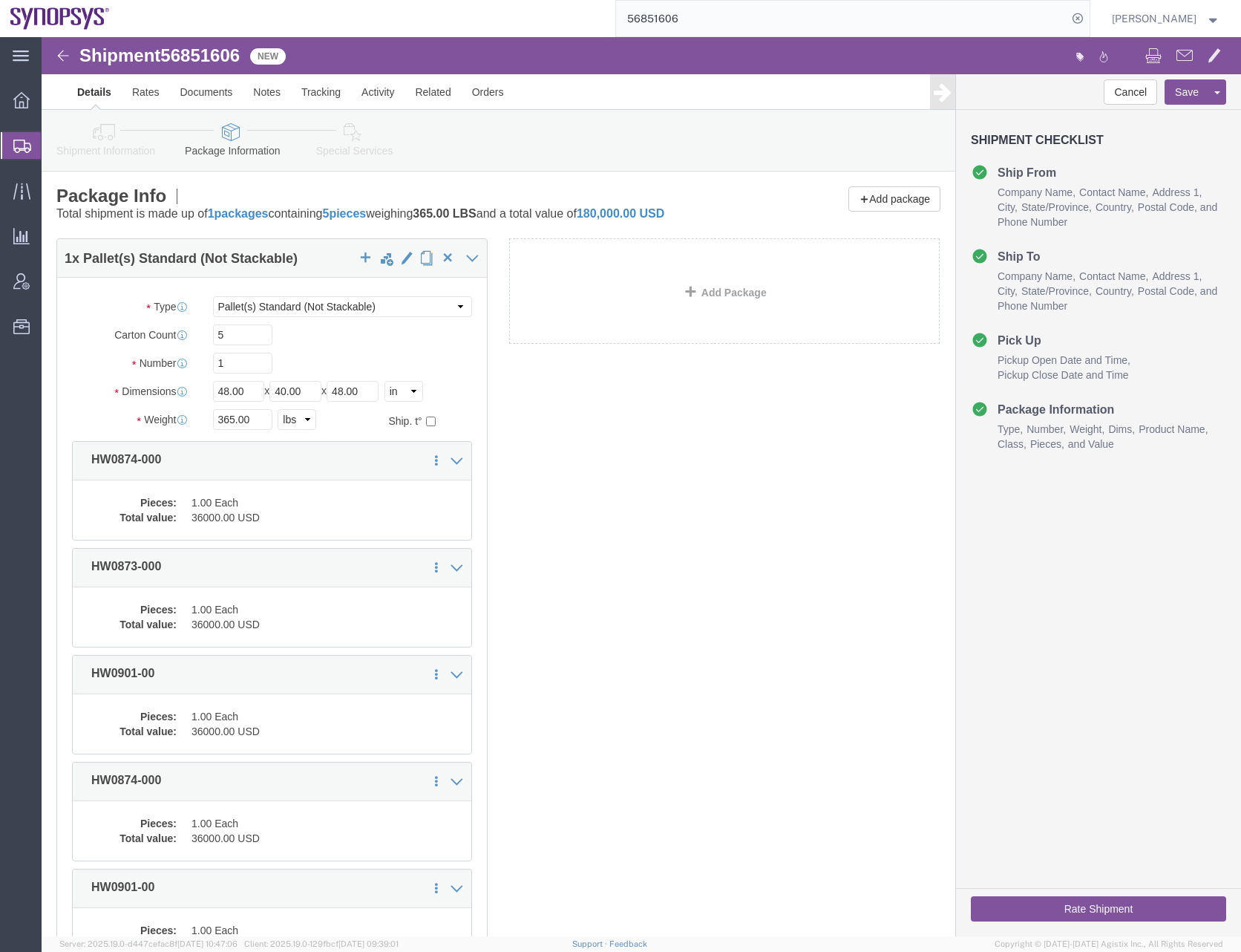
click div "1 x Pallet(s) Standard (Not Stackable) Package Type Select Bale(s) Basket(s) Bo…"
click button "Save"
click div "1 x Pallet(s) Standard (Not Stackable) Package Type Select Bale(s) Basket(s) Bo…"
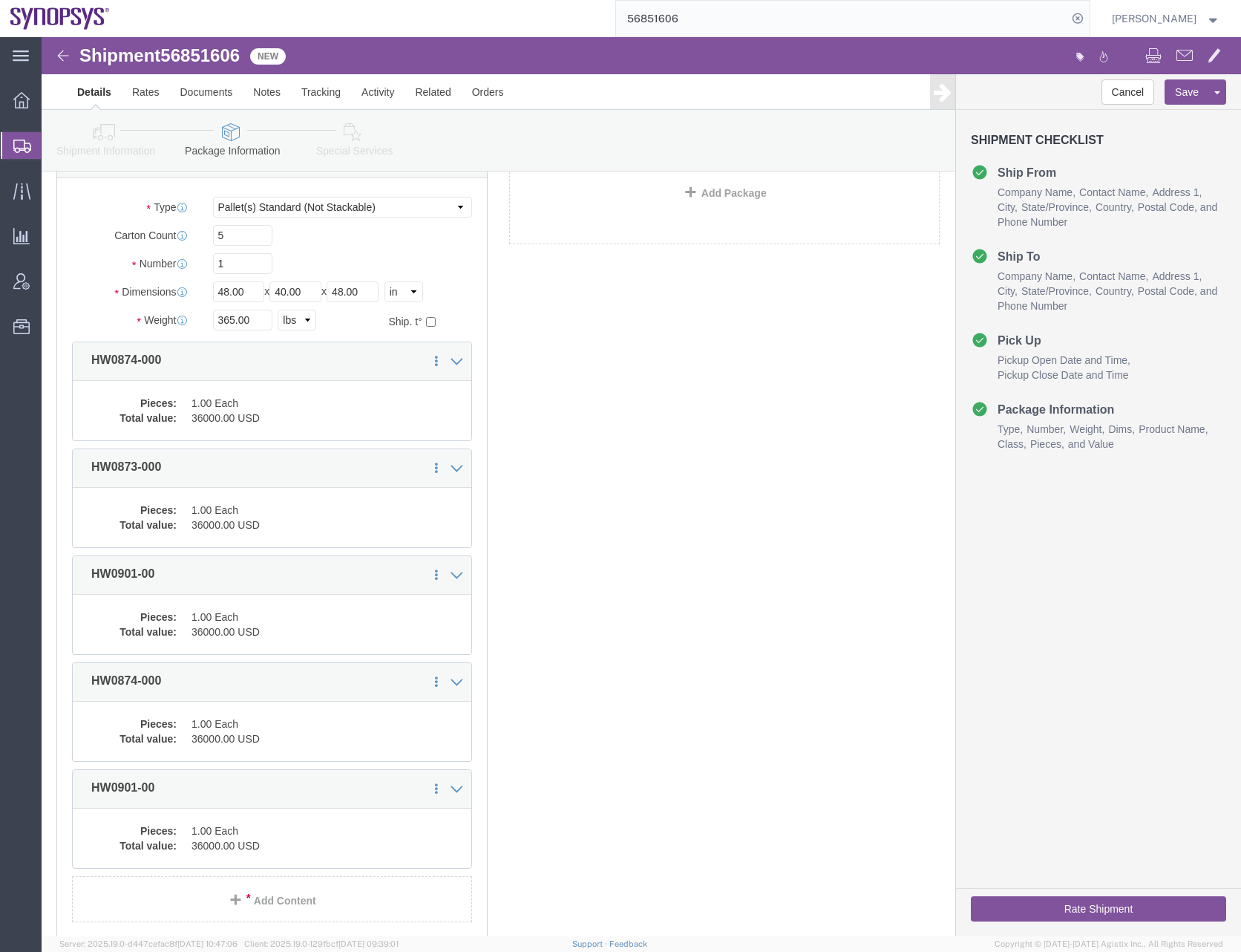
scroll to position [204, 0]
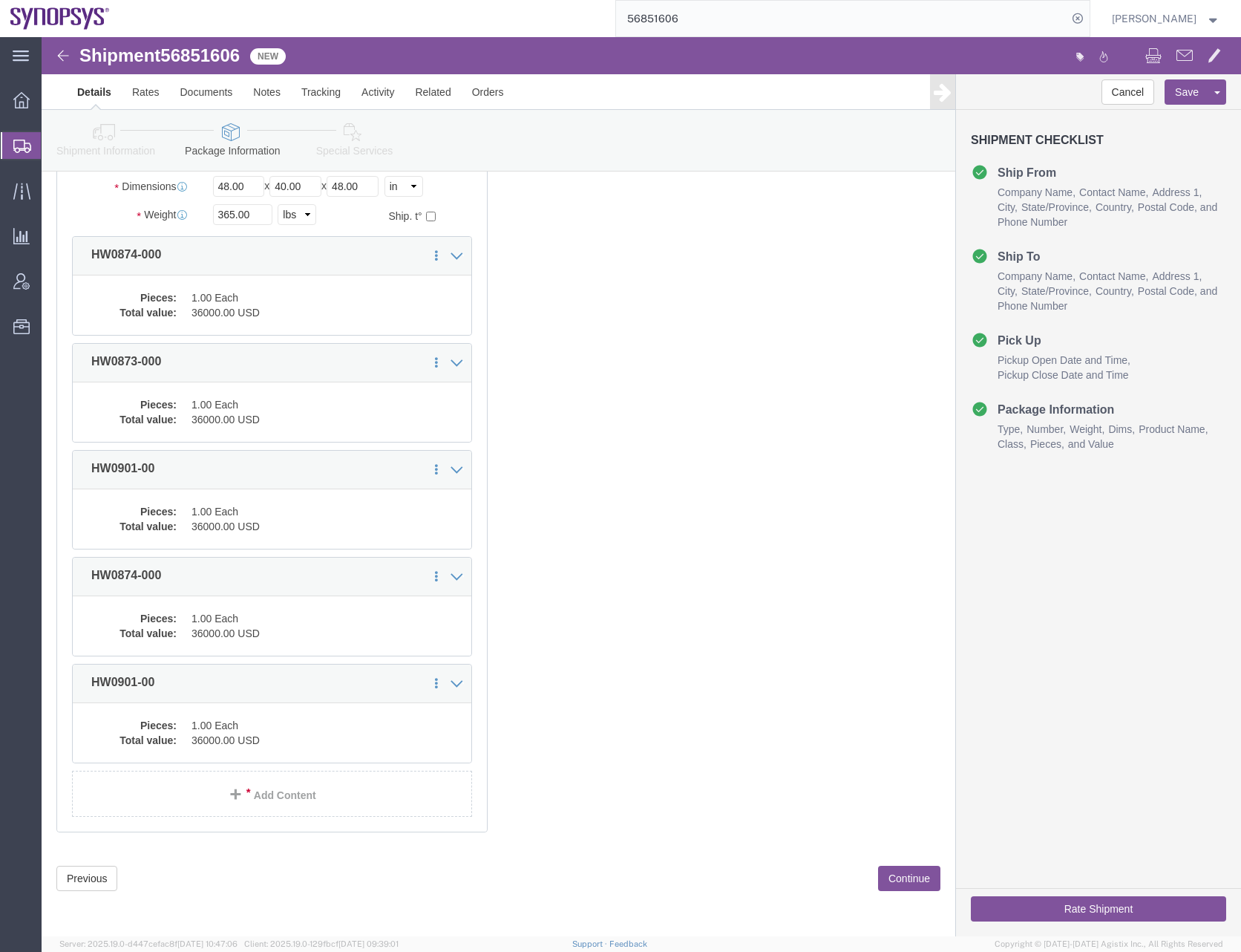
click button "Continue"
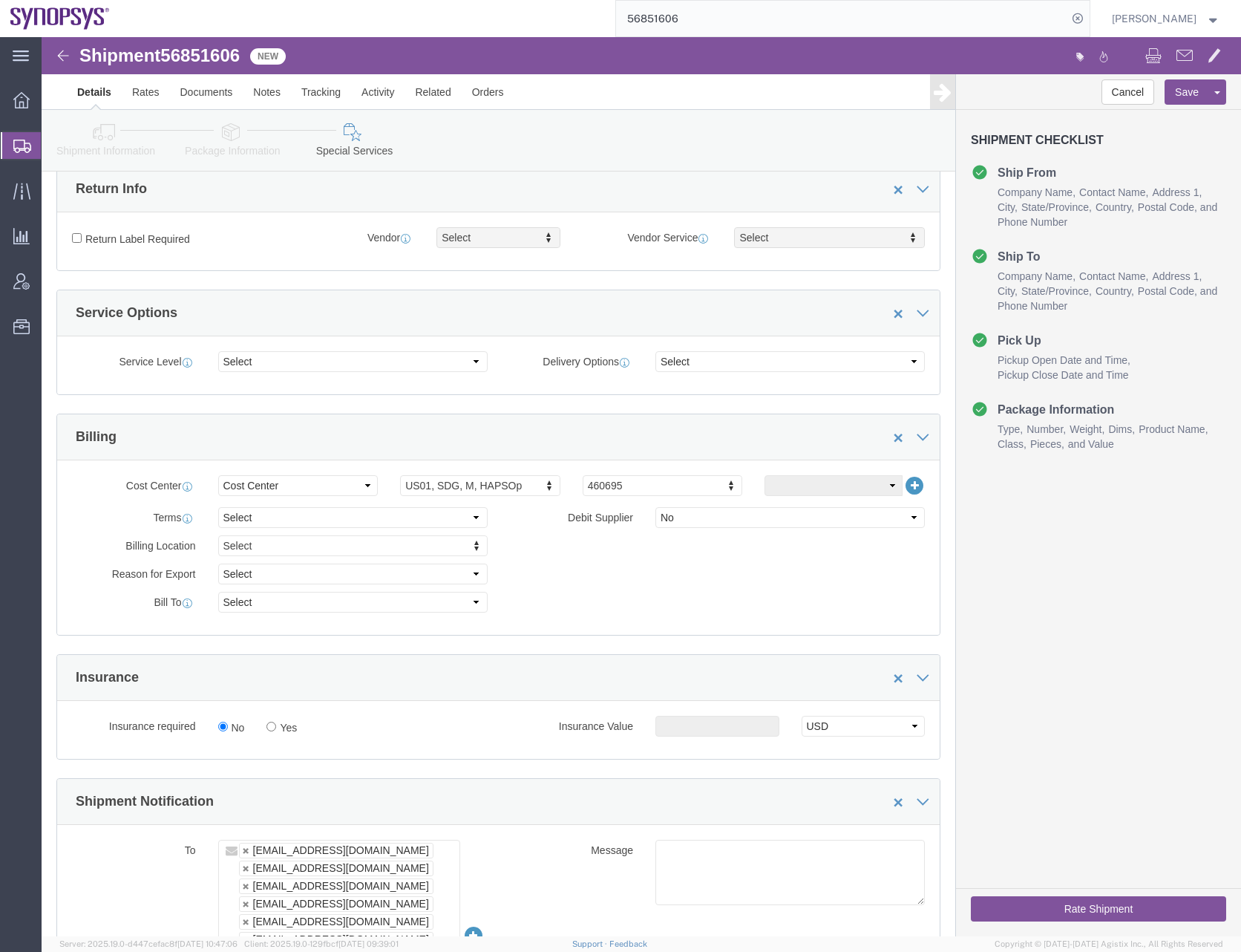
scroll to position [445, 0]
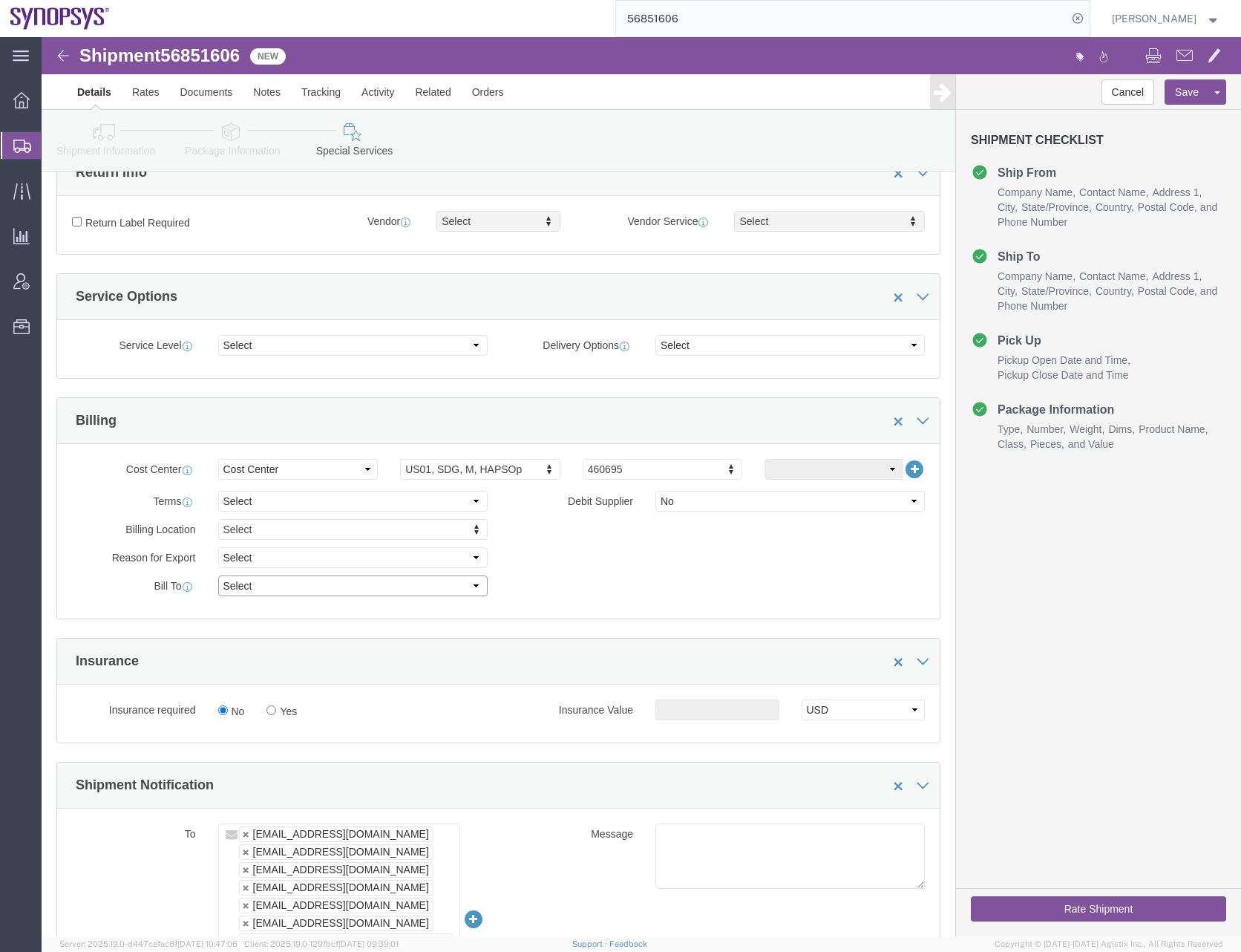
click select "Select Recipient Account Sender/Shipper Third Party Account"
select select "RCPN"
click select "Select Recipient Account Sender/Shipper Third Party Account"
type input "60 E. Plumeria"
select select "US"
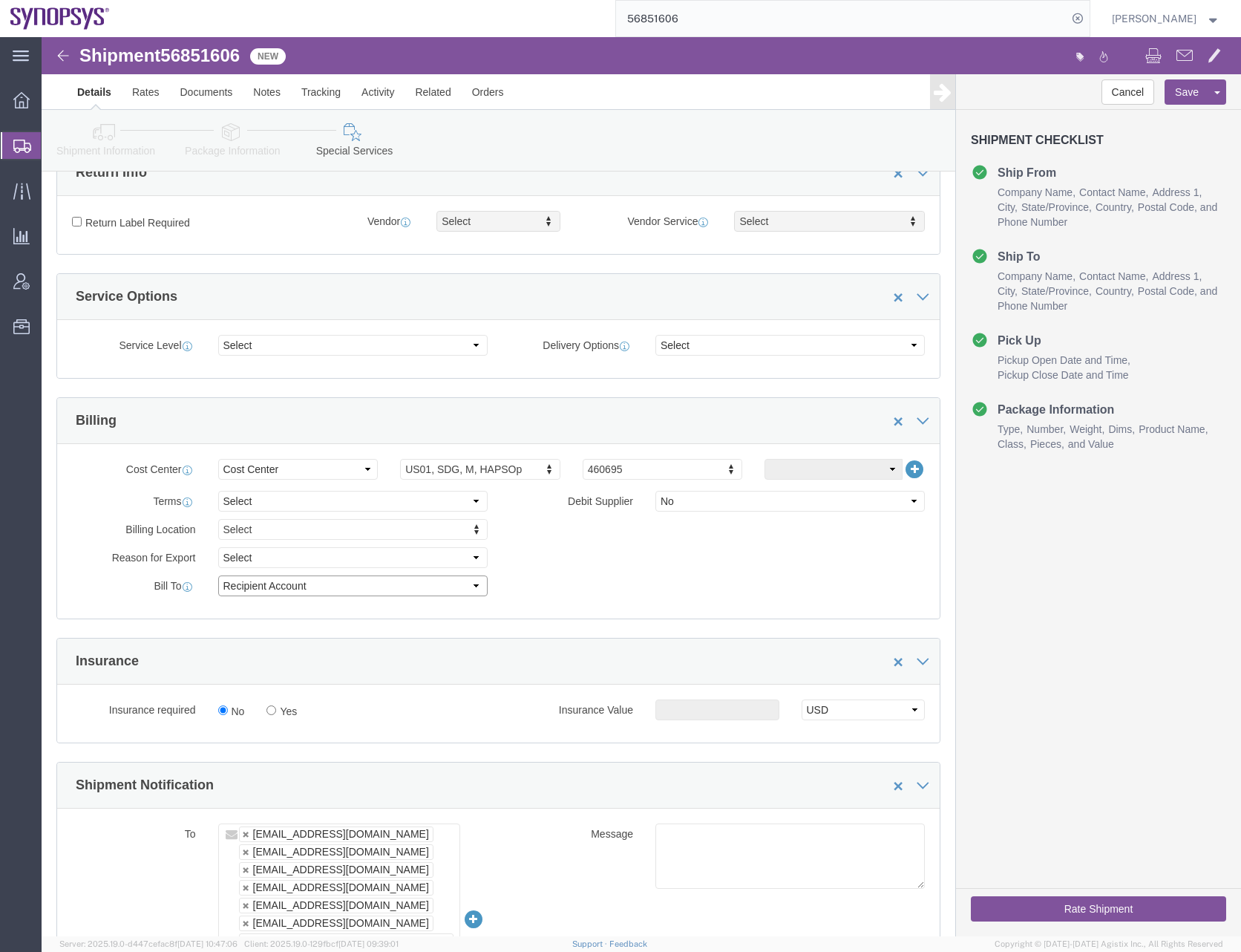
select select "CA"
type input "9169908841"
type input "[PERSON_NAME]"
type input "[GEOGRAPHIC_DATA][PERSON_NAME]"
type input "95134"
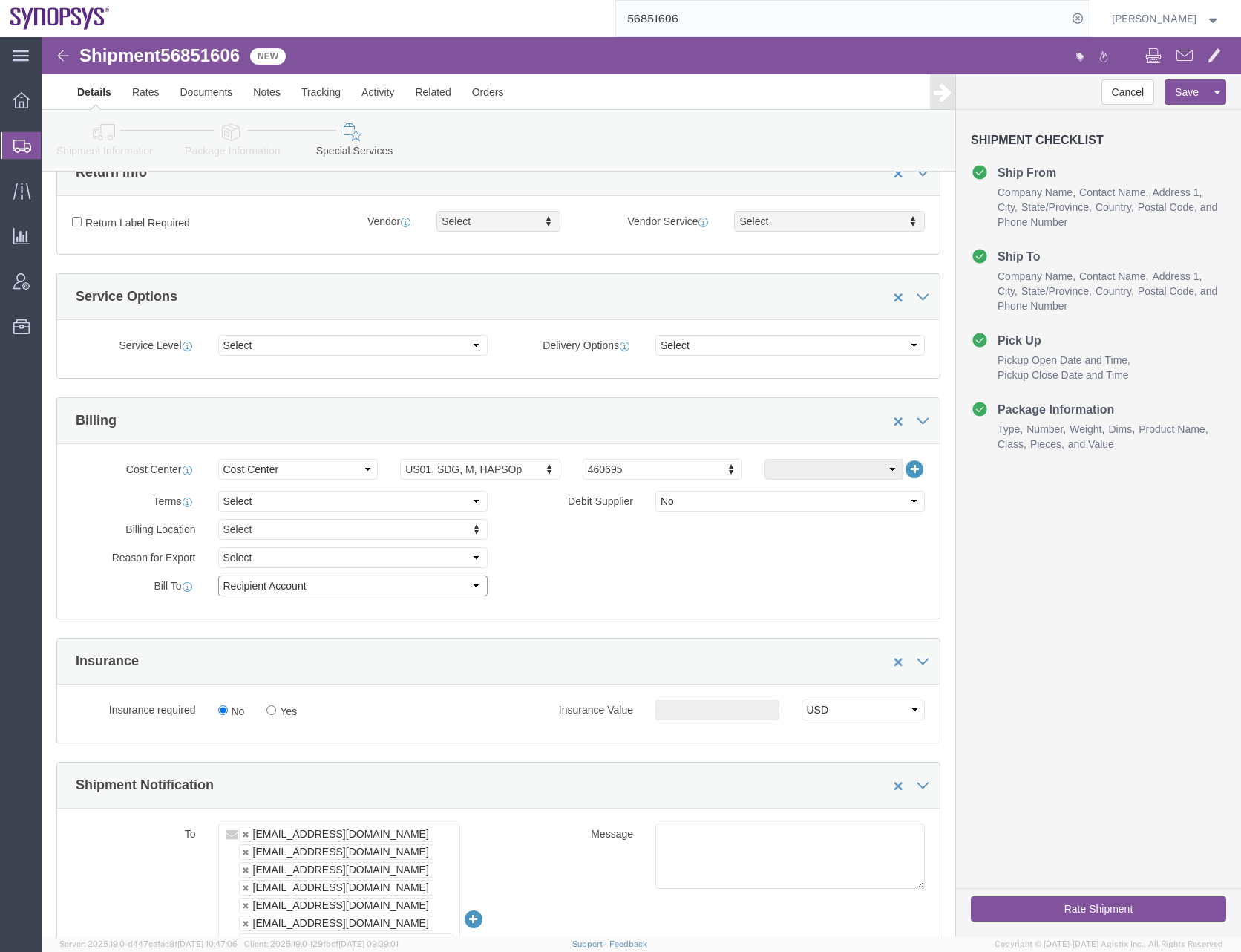
type input "Sanmina Corporation"
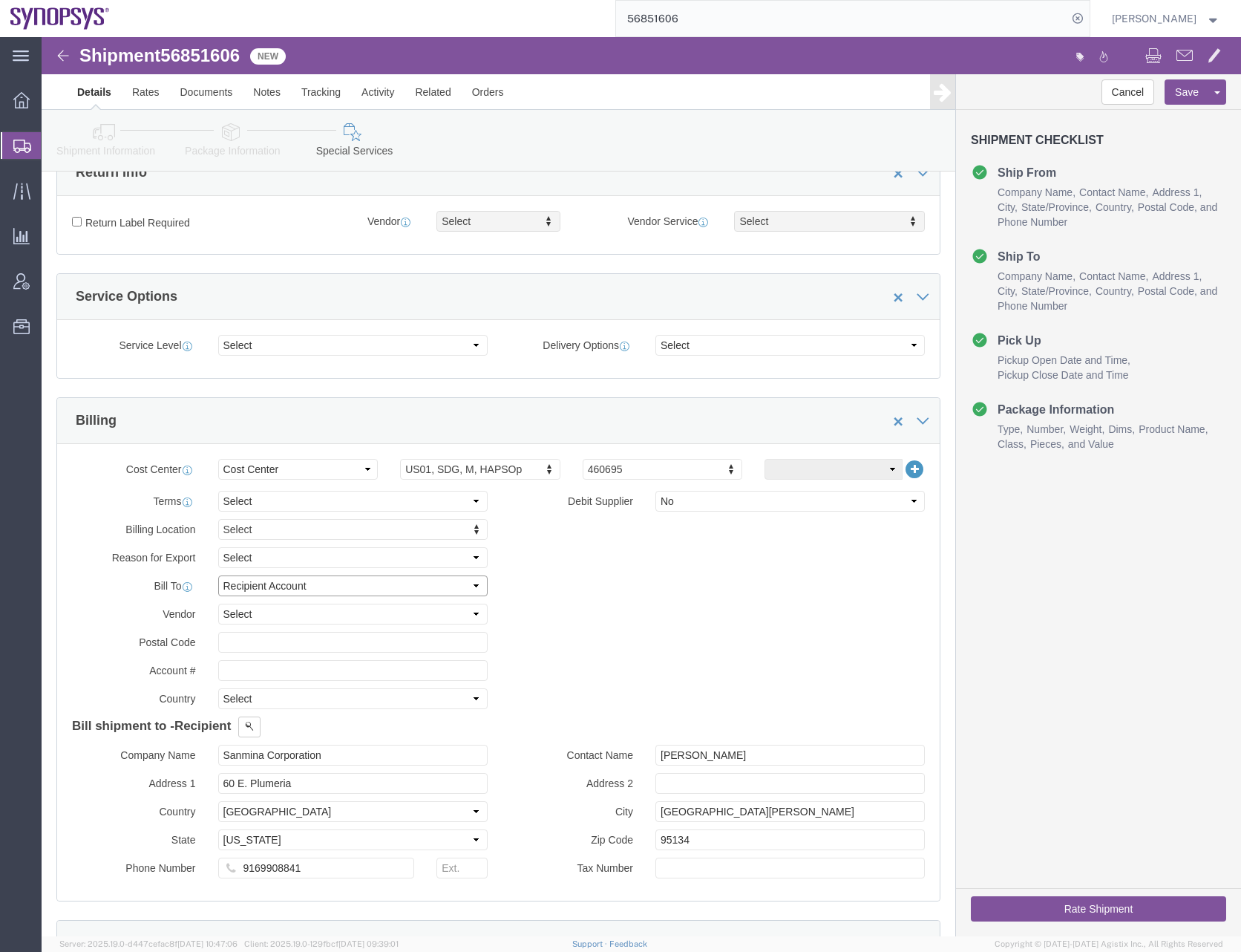
click select "Select Recipient Account Sender/Shipper Third Party Account"
select select "SHIP"
click select "Select Recipient Account Sender/Shipper Third Party Account"
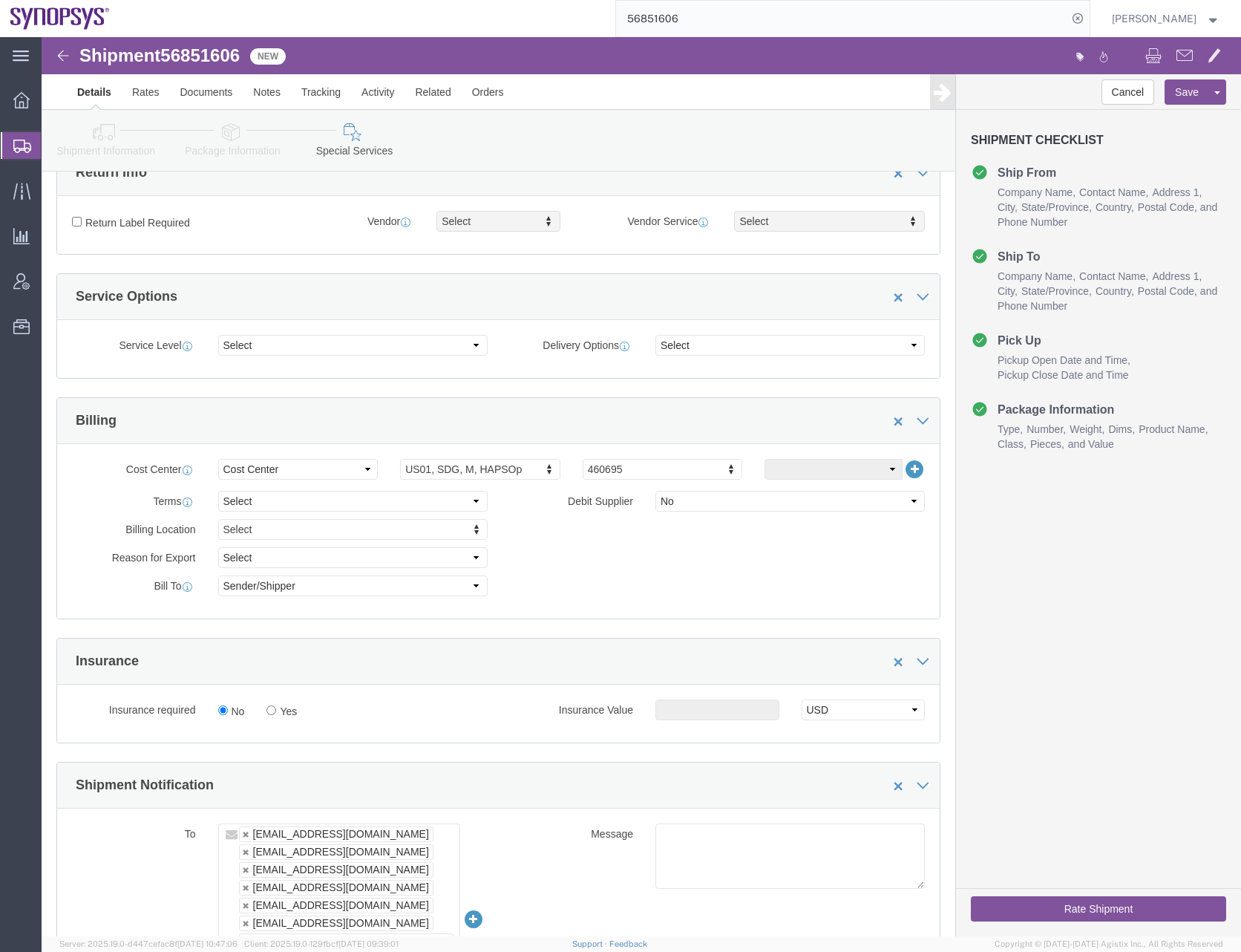
click div "Billing Location Select Select My Profile Location [GEOGRAPHIC_DATA] DE04 Agrat…"
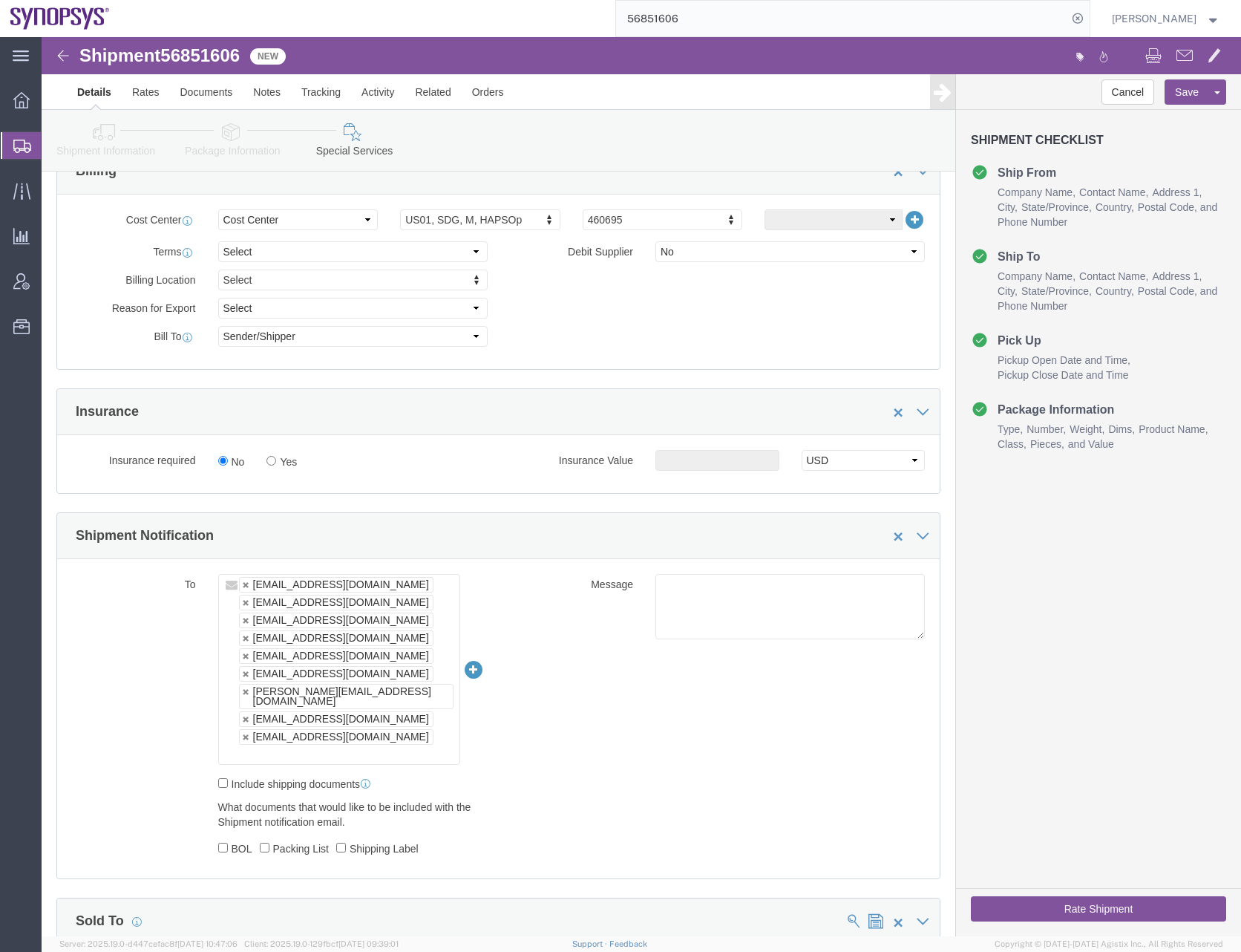
scroll to position [743, 0]
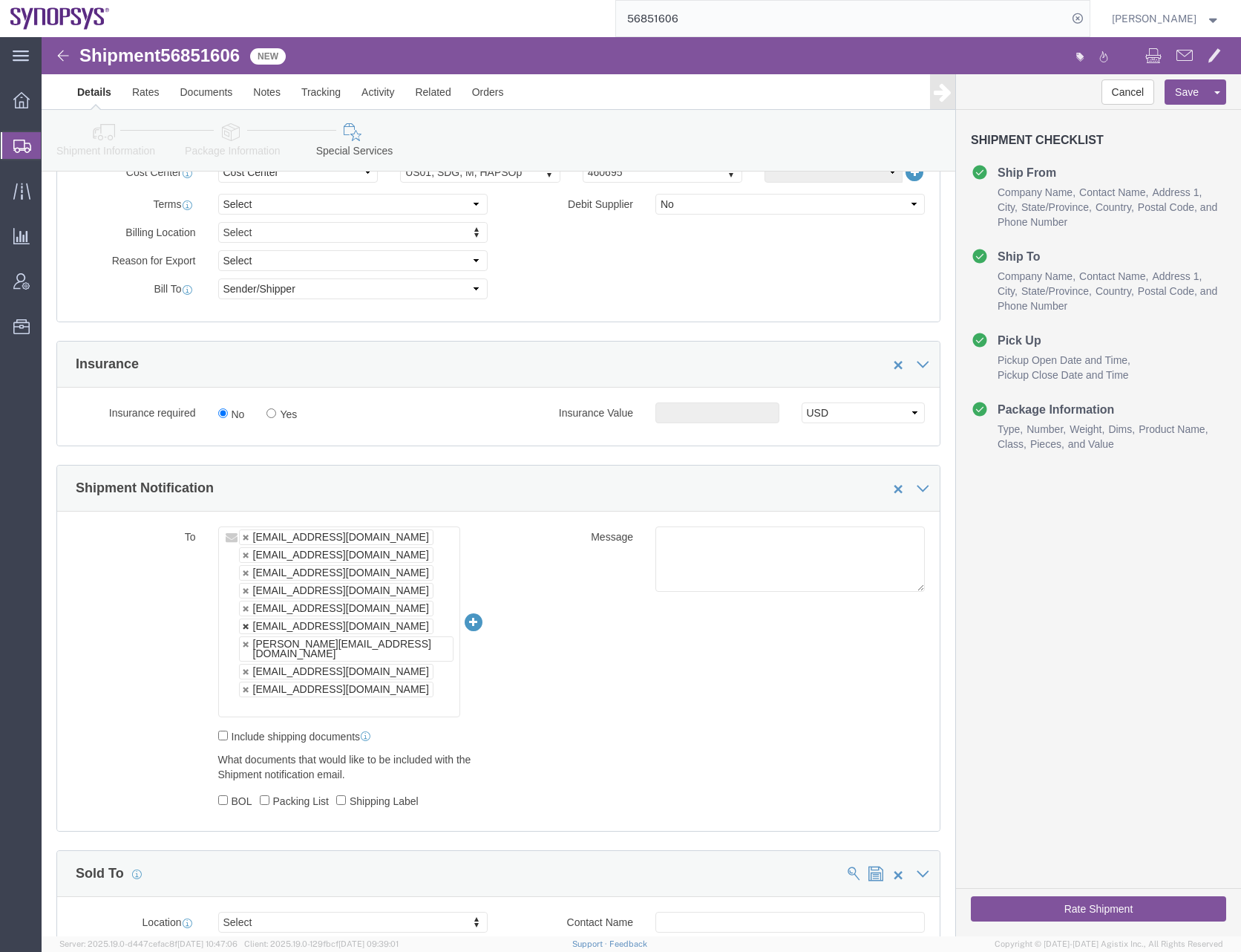
click link
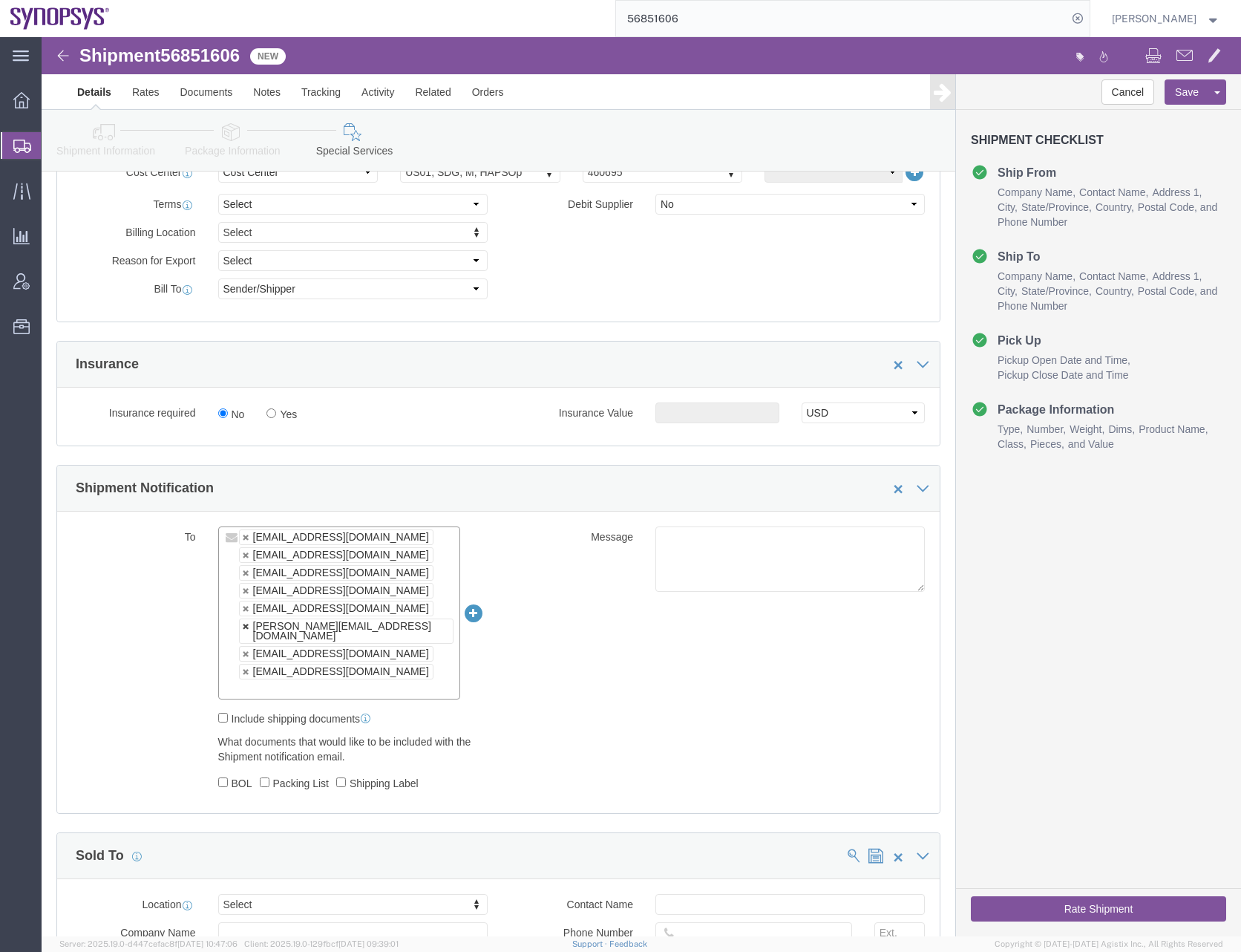
click link
type input "[EMAIL_ADDRESS][DOMAIN_NAME],[EMAIL_ADDRESS][DOMAIN_NAME],[EMAIL_ADDRESS][DOMAI…"
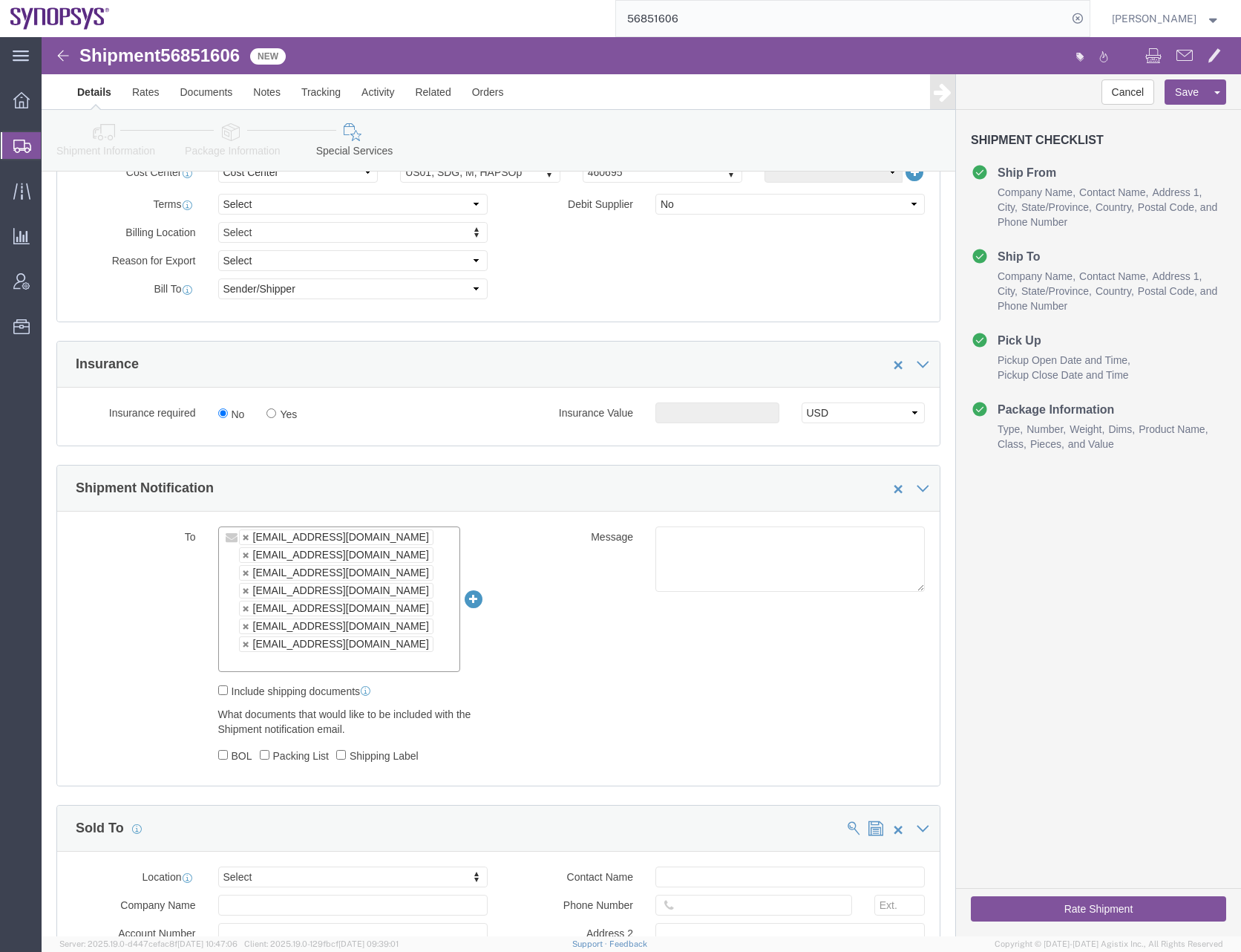
click input "text"
type input "[EMAIL_ADDRESS][DOMAIN_NAME]"
click div "To [EMAIL_ADDRESS][DOMAIN_NAME] [EMAIL_ADDRESS][DOMAIN_NAME] [EMAIL_ADDRESS][DO…"
click input "text"
type input "[EMAIL_ADDRESS][DOMAIN_NAME]"
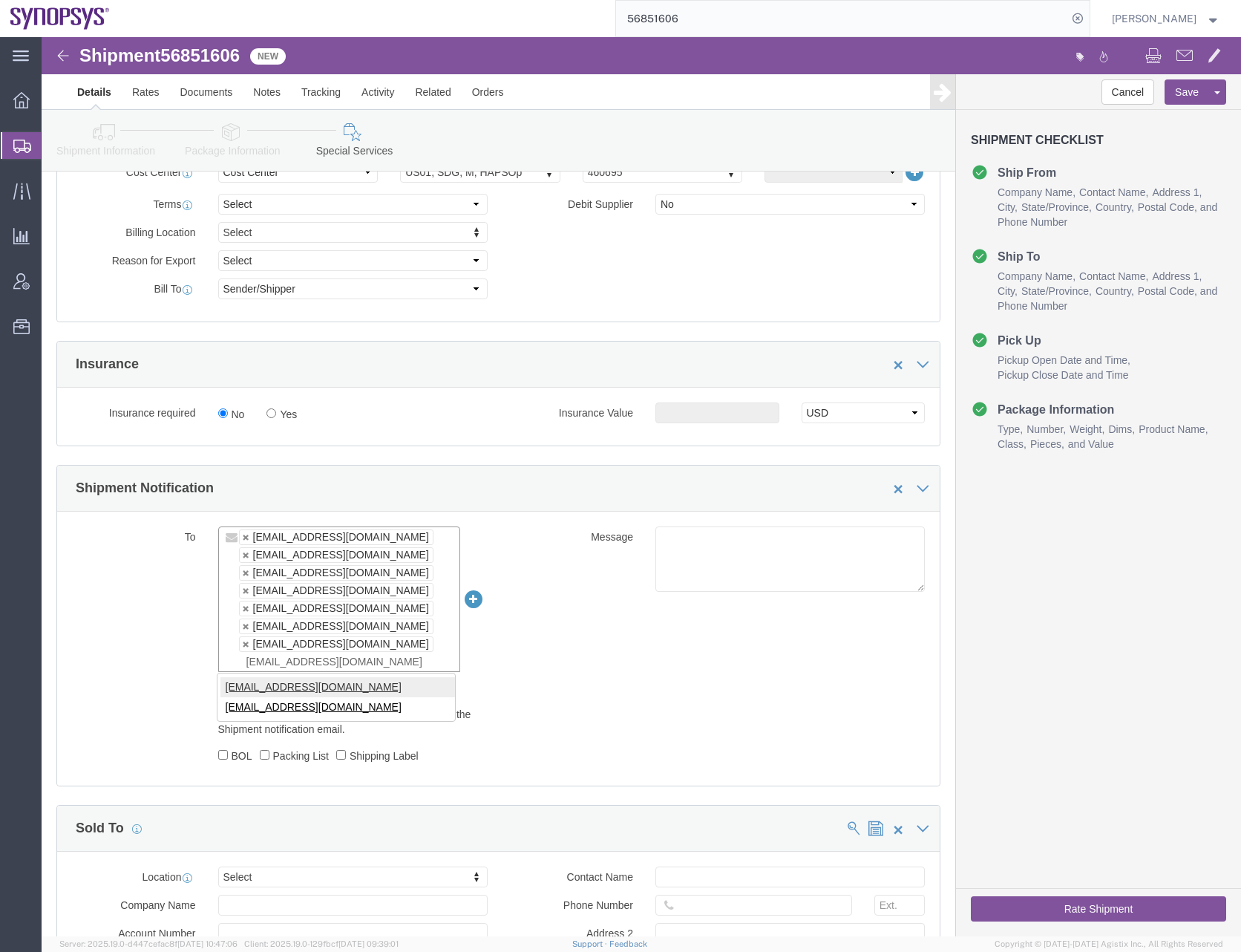
type input "[EMAIL_ADDRESS][DOMAIN_NAME],[EMAIL_ADDRESS][DOMAIN_NAME],[EMAIL_ADDRESS][DOMAI…"
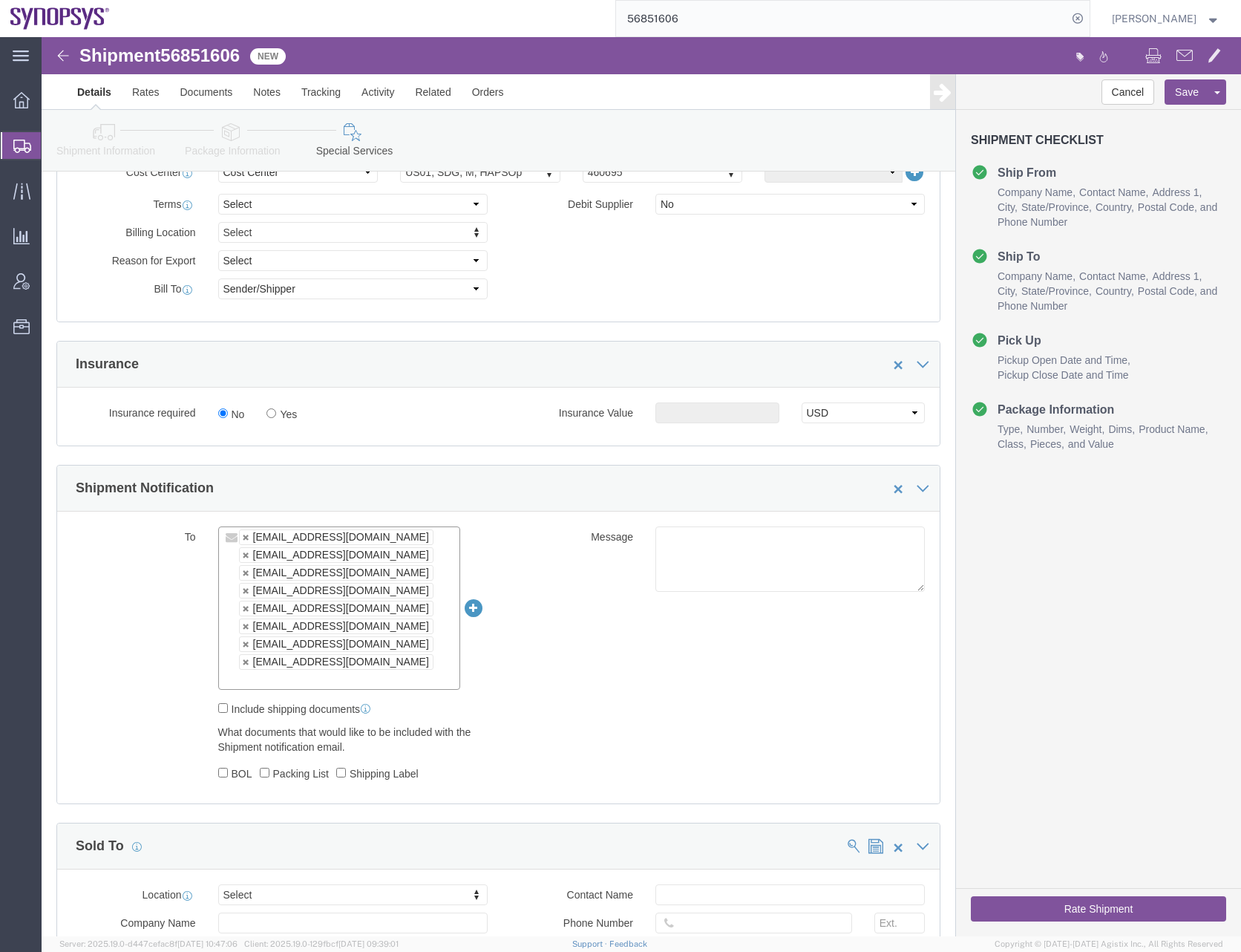
click div "To [EMAIL_ADDRESS][DOMAIN_NAME] [EMAIL_ADDRESS][DOMAIN_NAME] [EMAIL_ADDRESS][DO…"
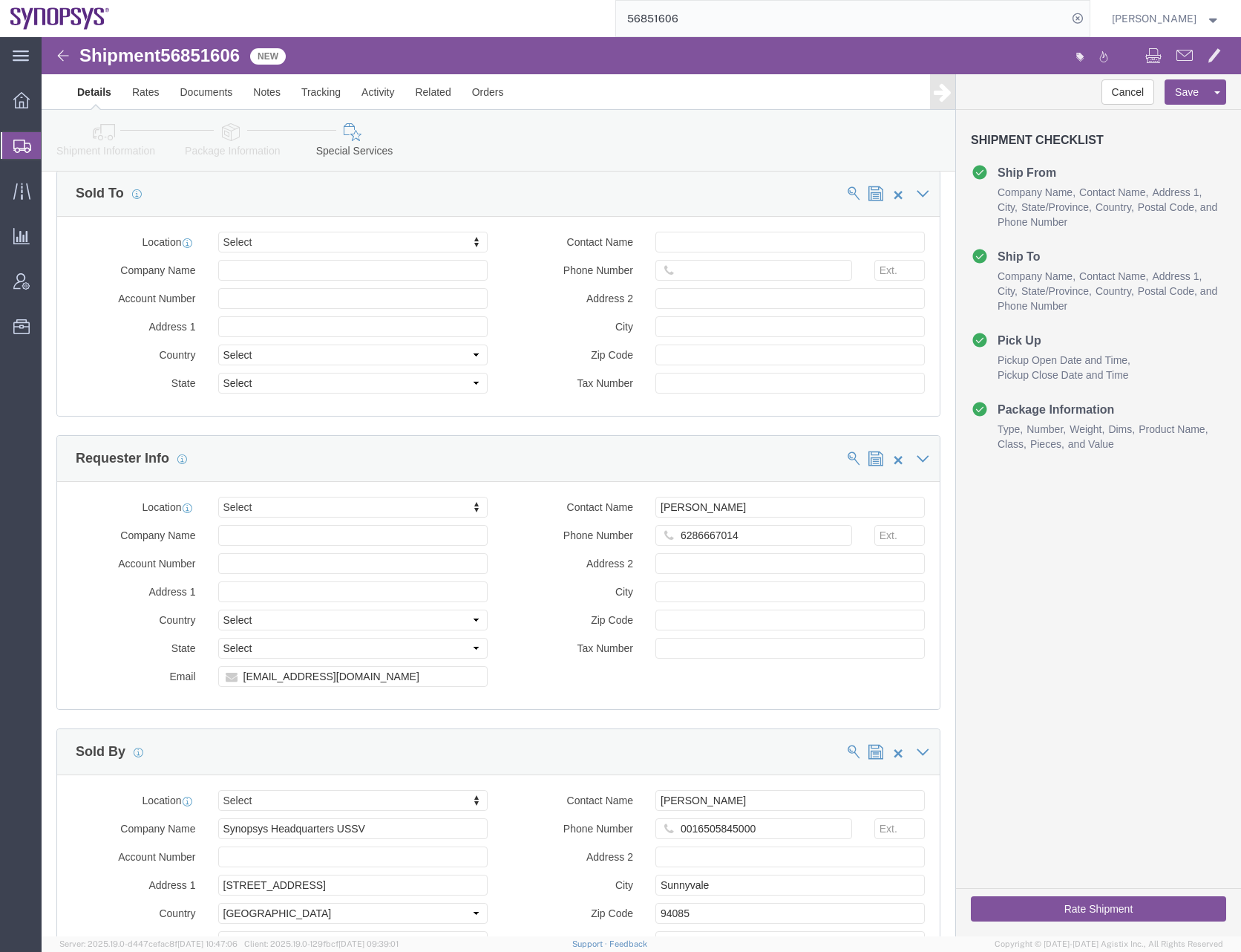
scroll to position [1411, 0]
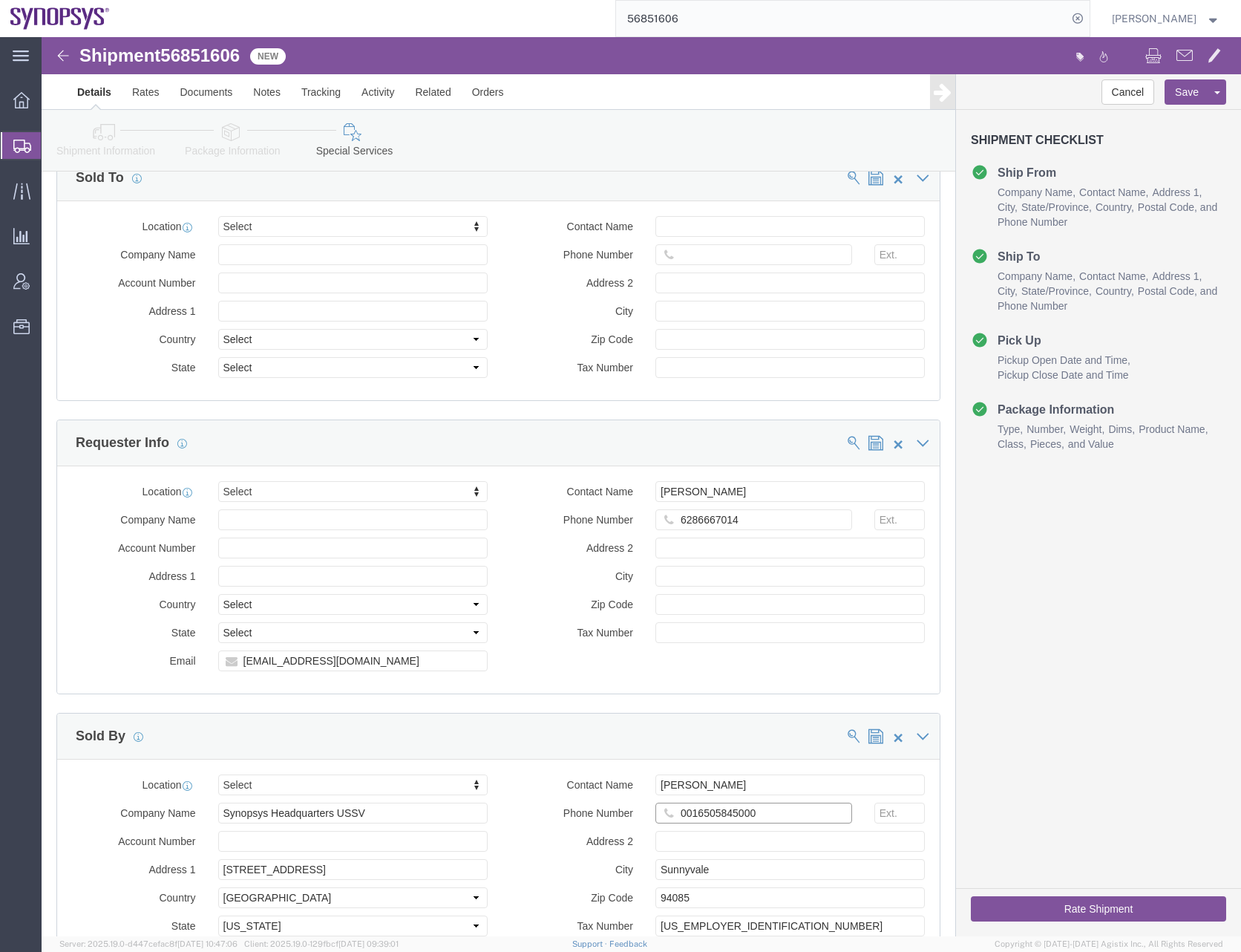
click input "0016505845000"
type input "6505845000"
click label "Email"
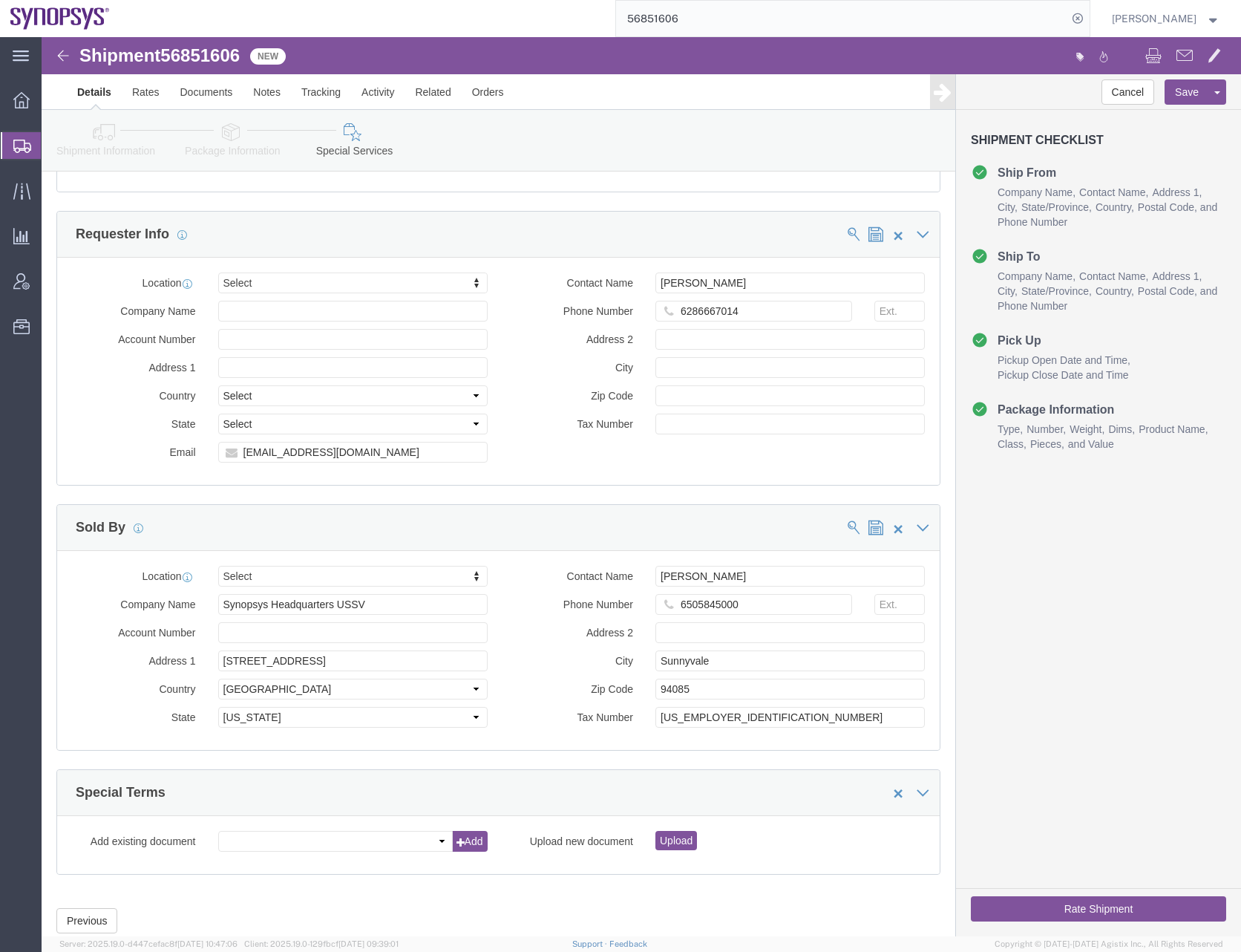
scroll to position [1644, 0]
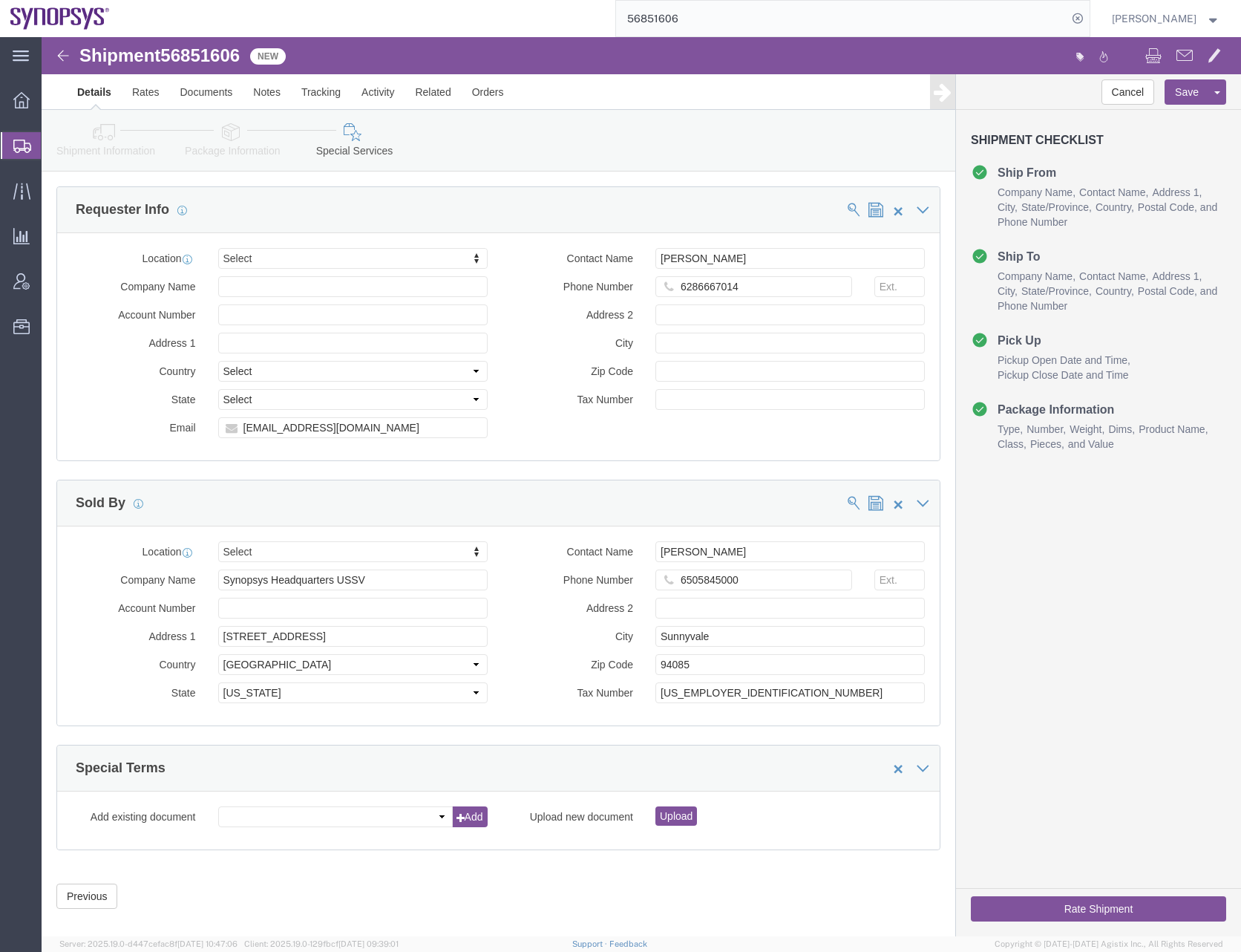
click button "Rate Shipment"
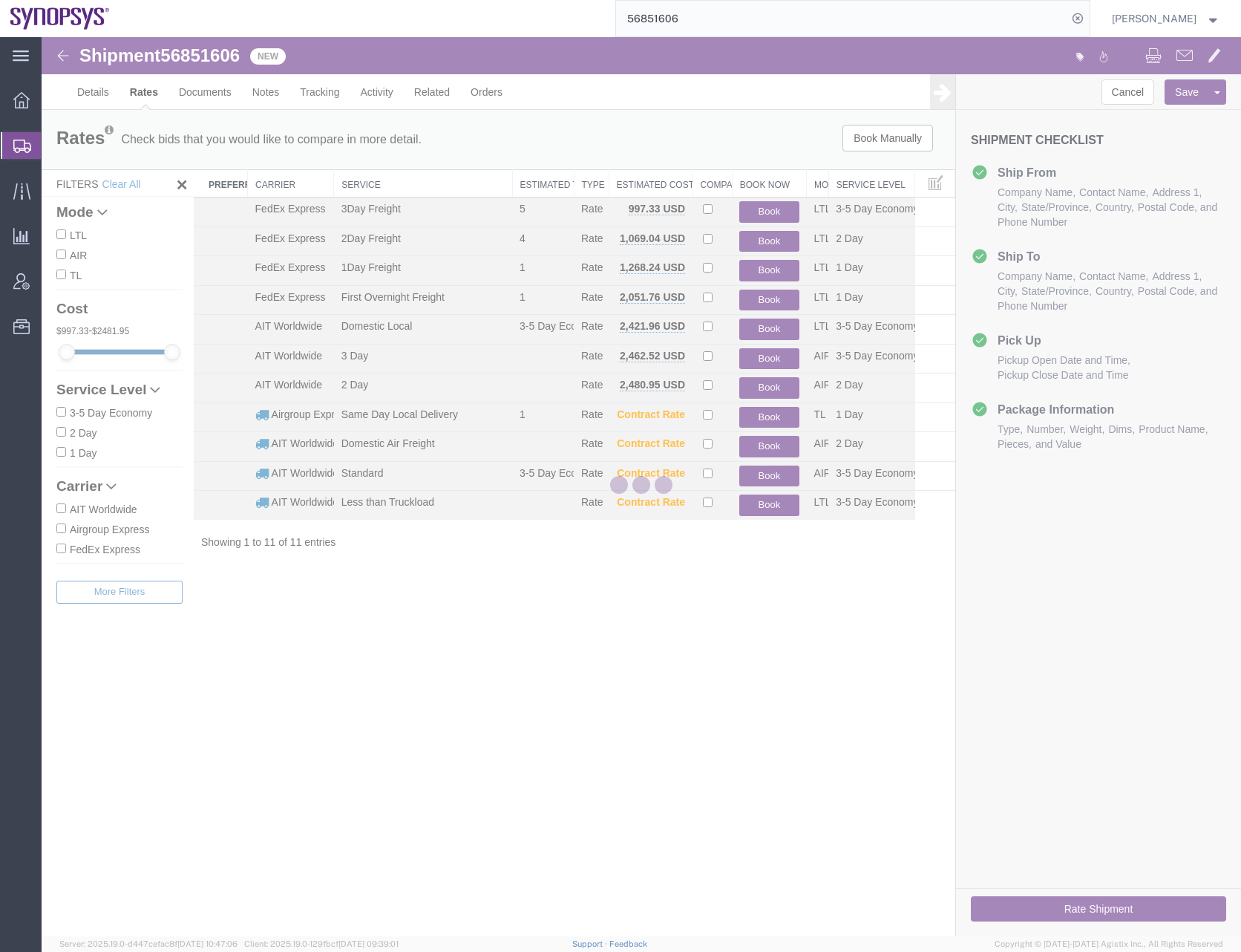
scroll to position [0, 0]
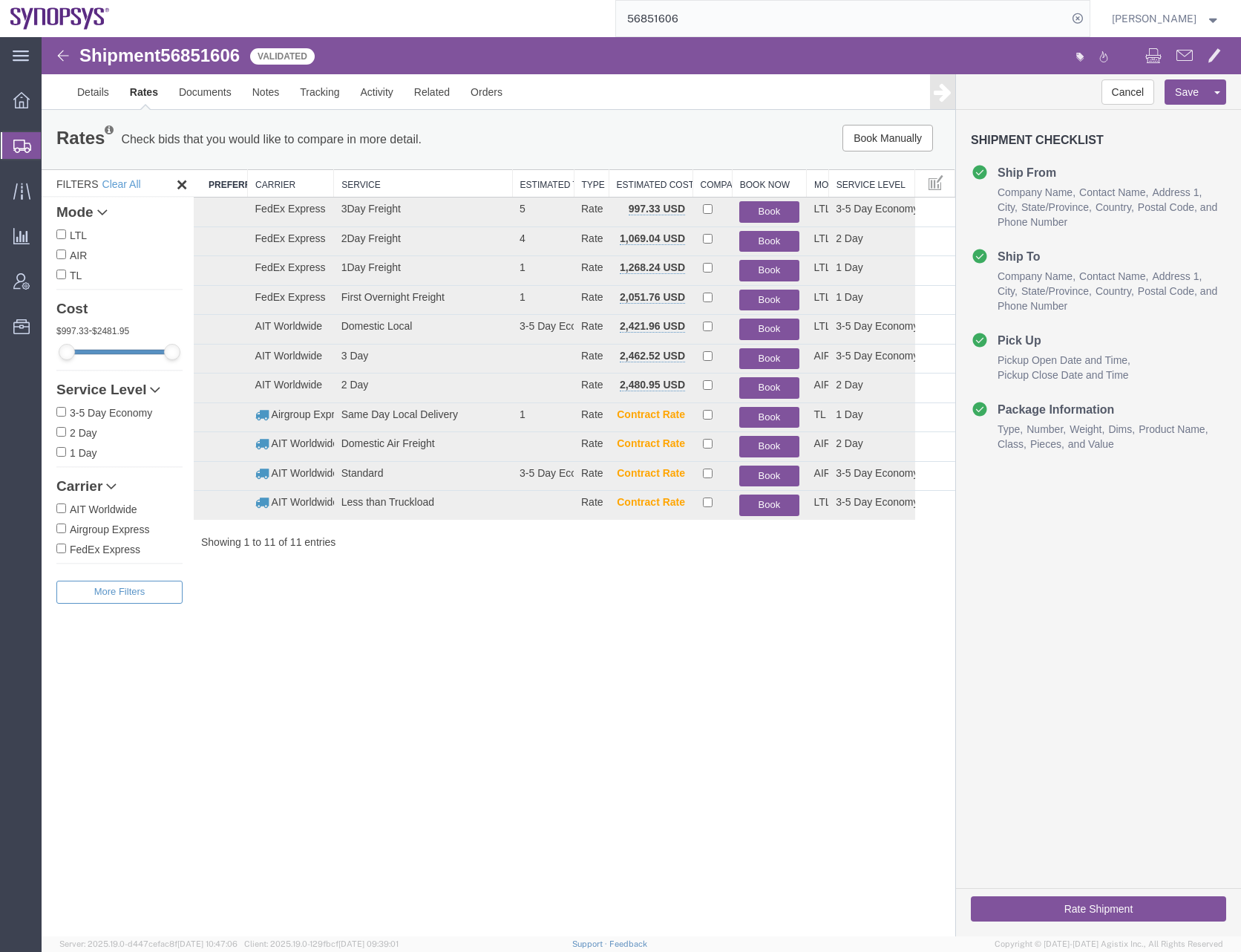
click at [589, 700] on div "Shipment 56851606 11 of 11 Validated Details Rates Documents Notes Tracking Act…" at bounding box center [641, 487] width 1200 height 899
click at [766, 474] on button "Book" at bounding box center [769, 476] width 60 height 21
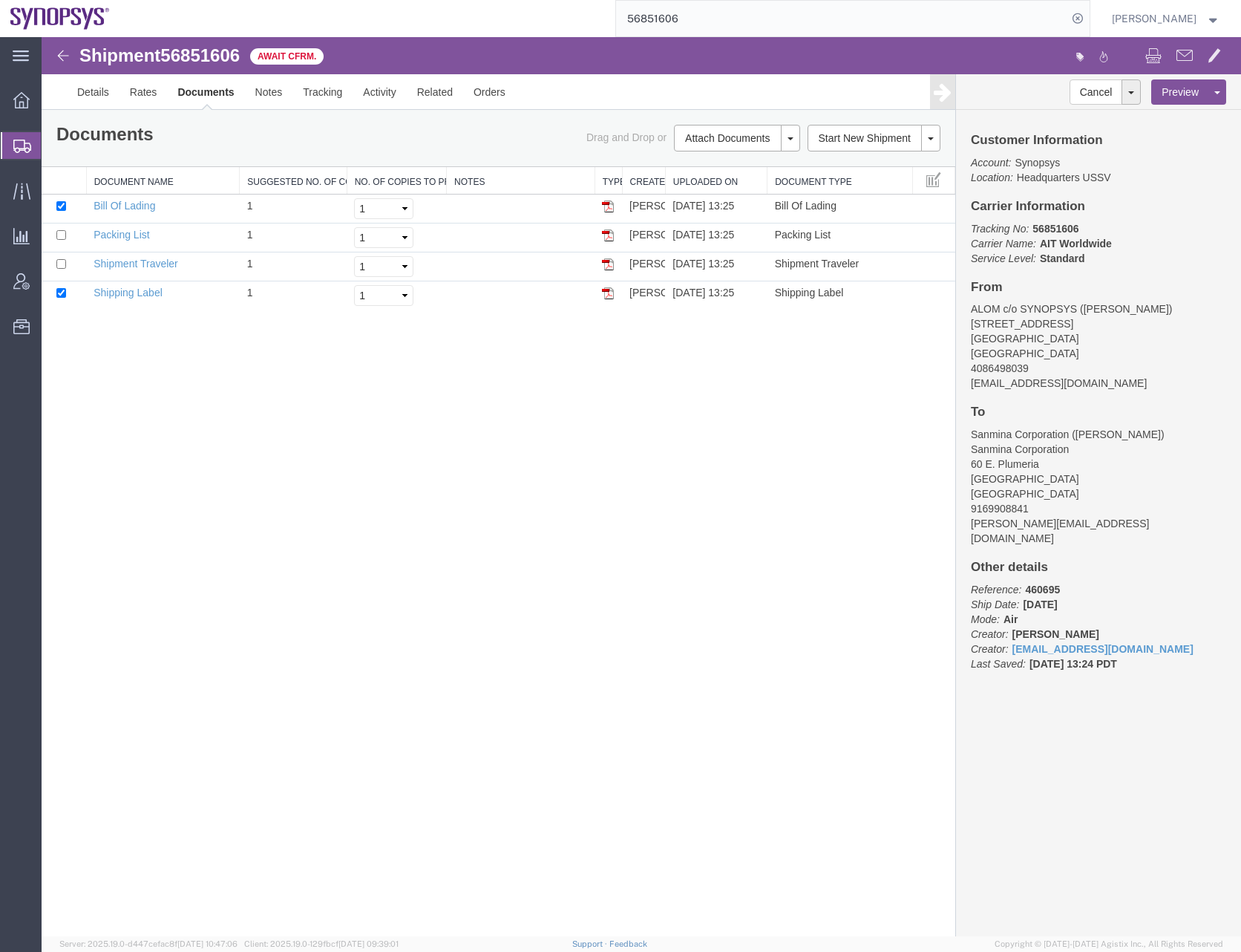
click at [543, 523] on div "Shipment 56851606 4 of 4 Await Cfrm. Details Rates Documents Notes Tracking Act…" at bounding box center [641, 487] width 1200 height 899
click at [381, 360] on div "Shipment 56851606 4 of 4 Await Cfrm. Details Rates Documents Notes Tracking Act…" at bounding box center [641, 487] width 1200 height 899
drag, startPoint x: 25, startPoint y: 146, endPoint x: 6, endPoint y: 155, distance: 21.0
click at [25, 146] on icon at bounding box center [22, 146] width 18 height 13
